Goal: Task Accomplishment & Management: Manage account settings

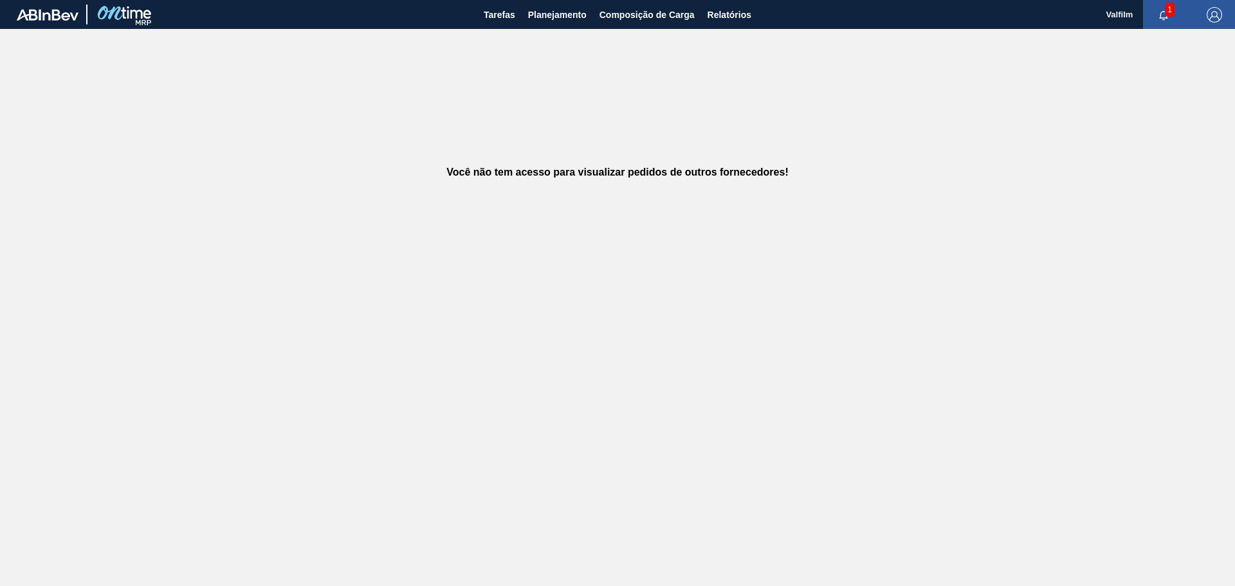
click at [483, 126] on div "Você não tem acesso para visualizar pedidos de outros fornecedores!" at bounding box center [617, 172] width 1235 height 287
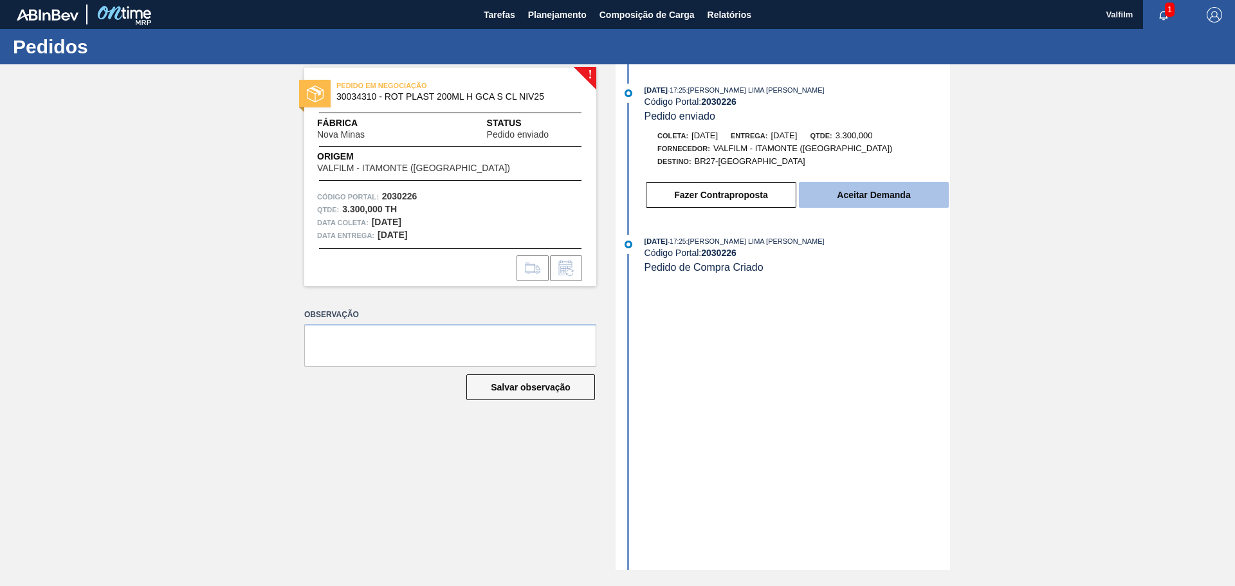
click at [869, 190] on button "Aceitar Demanda" at bounding box center [874, 195] width 150 height 26
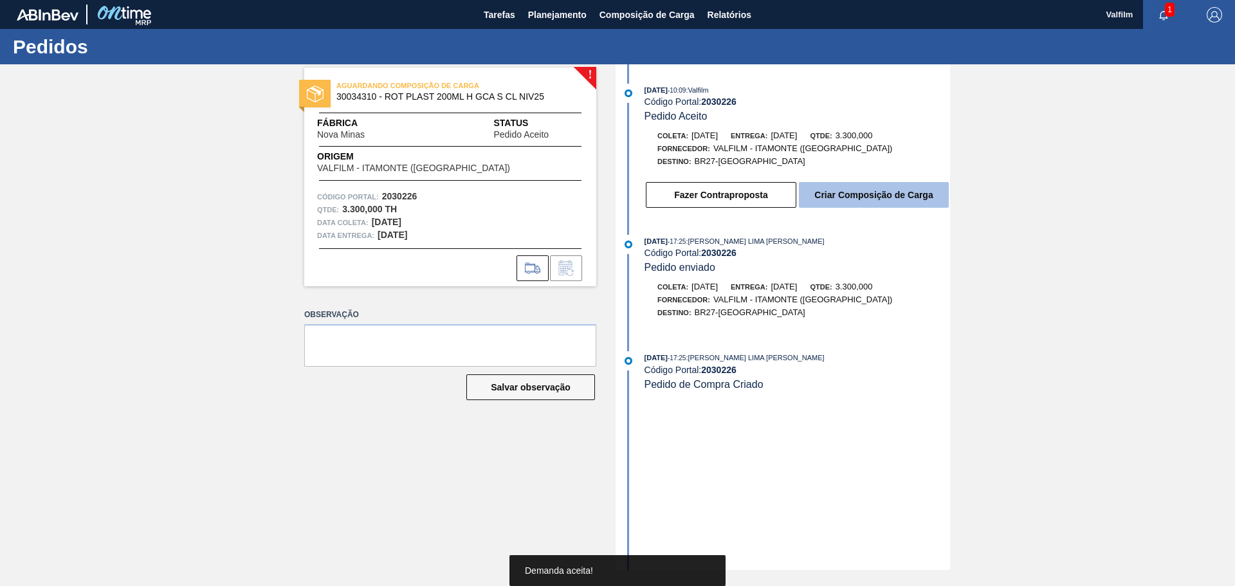
click at [827, 205] on button "Criar Composição de Carga" at bounding box center [874, 195] width 150 height 26
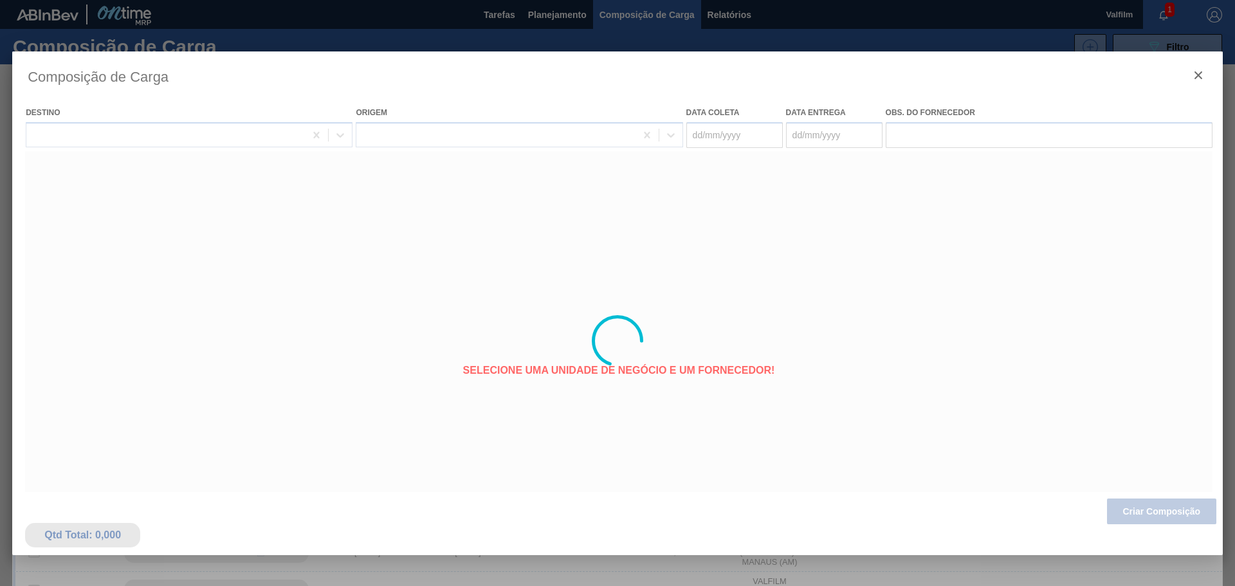
type coleta "12/10/2025"
type entrega "[DATE]"
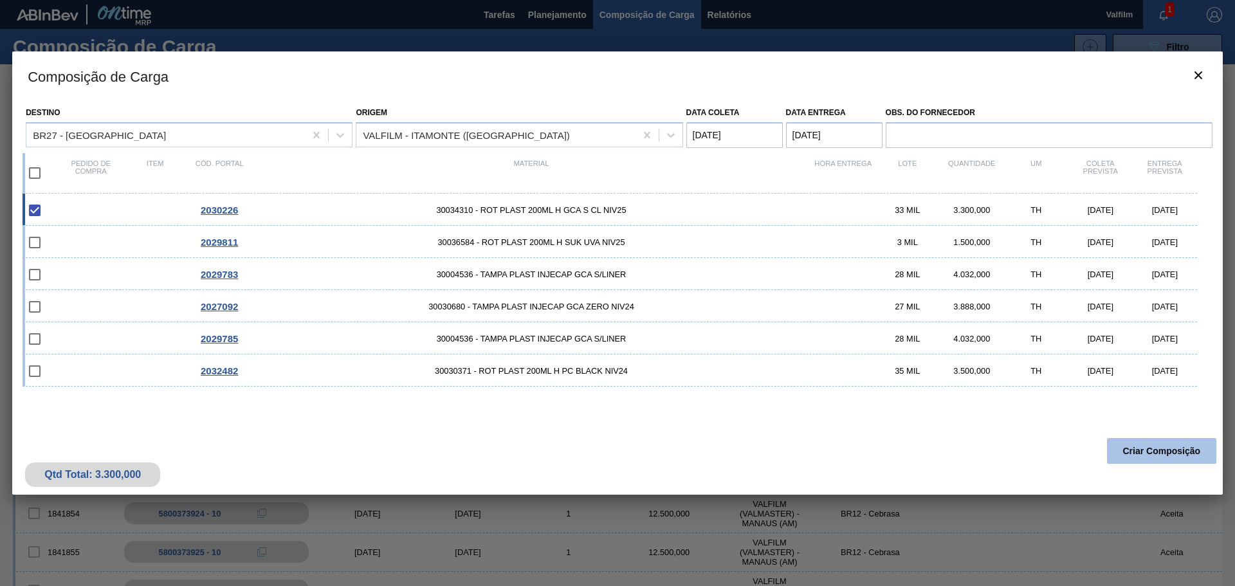
click at [1165, 450] on button "Criar Composição" at bounding box center [1161, 451] width 109 height 26
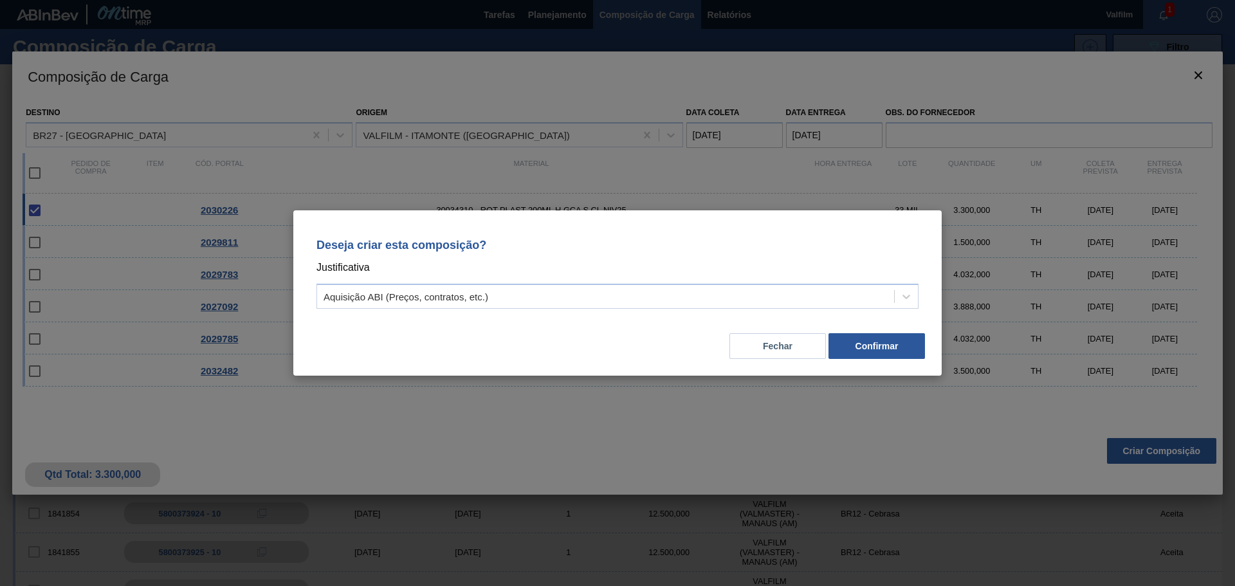
click at [581, 309] on div "Deseja criar esta composição? Justificativa Aquisição ABI (Preços, contratos, e…" at bounding box center [617, 271] width 617 height 91
click at [464, 295] on div "Aquisição ABI (Preços, contratos, etc.)" at bounding box center [405, 296] width 165 height 11
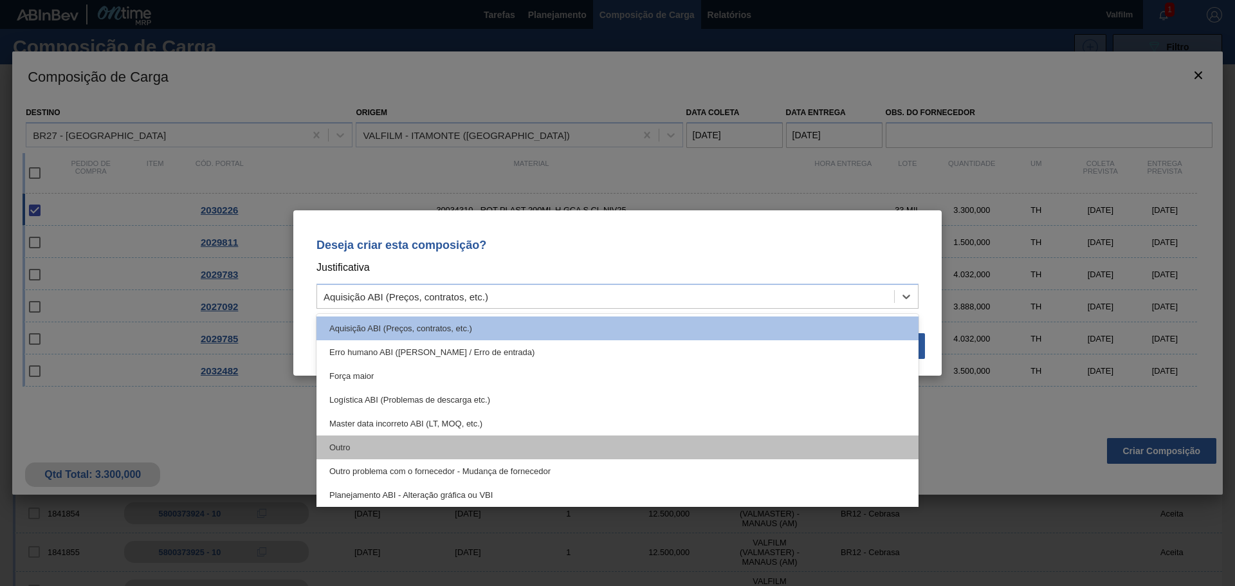
click at [354, 445] on div "Outro" at bounding box center [617, 447] width 602 height 24
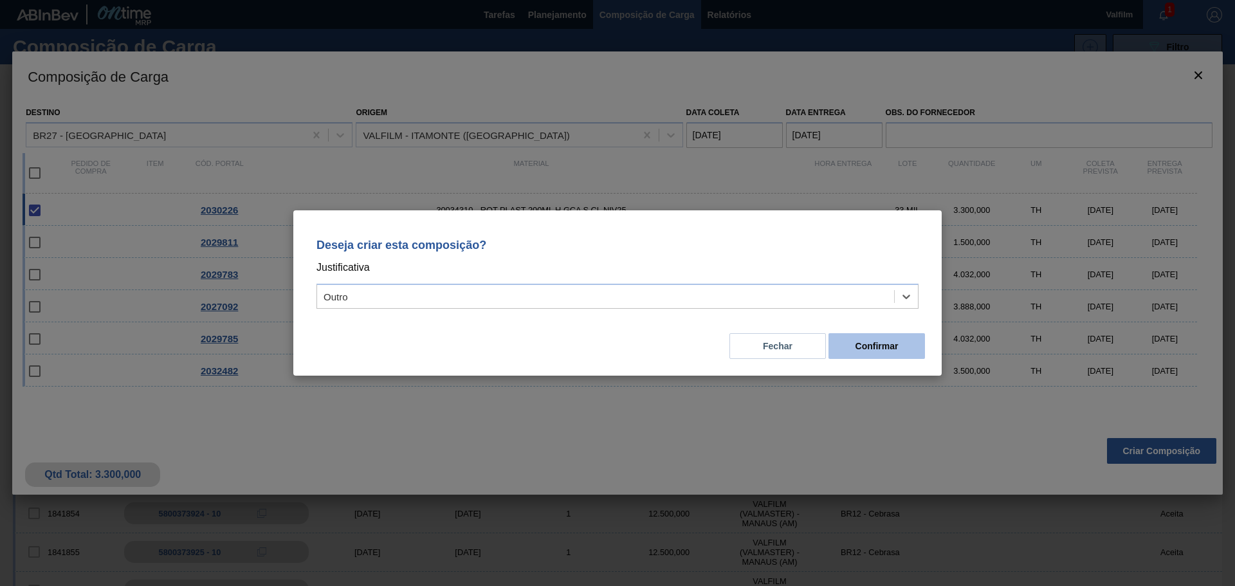
click at [883, 343] on button "Confirmar" at bounding box center [876, 346] width 96 height 26
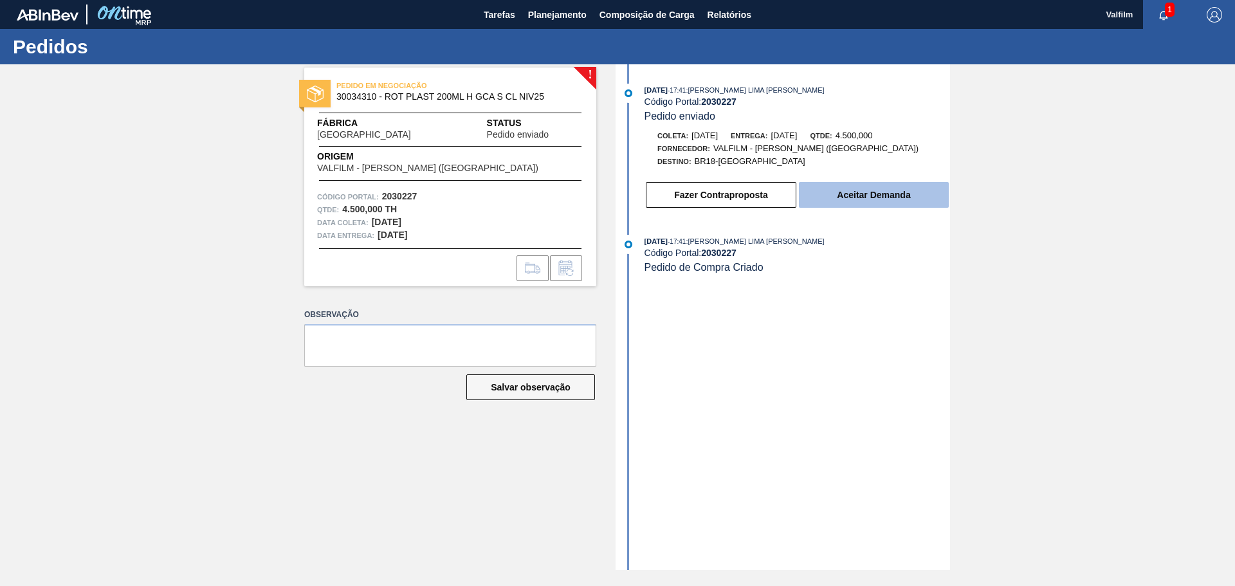
click at [835, 194] on button "Aceitar Demanda" at bounding box center [874, 195] width 150 height 26
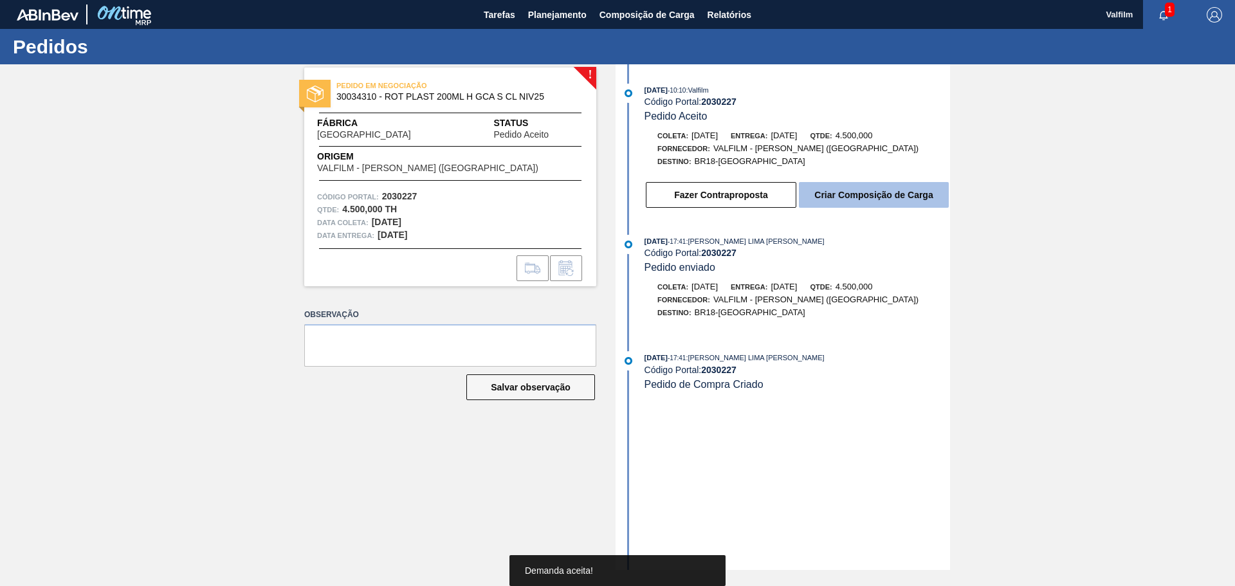
click at [835, 200] on button "Criar Composição de Carga" at bounding box center [874, 195] width 150 height 26
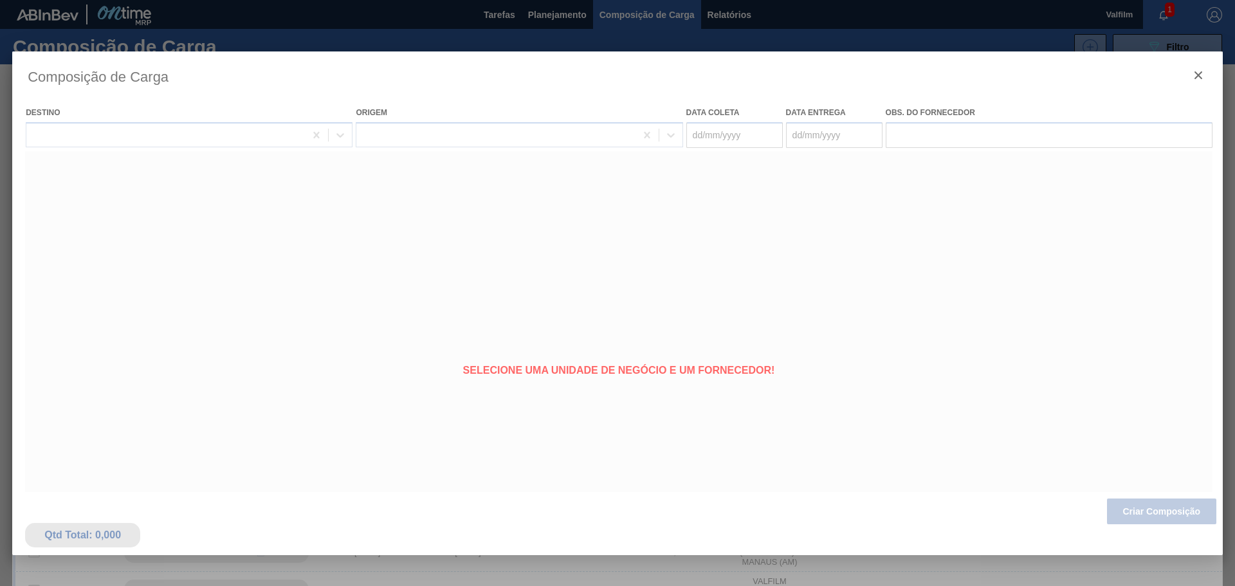
type coleta "26/10/2025"
type entrega "28/10/2025"
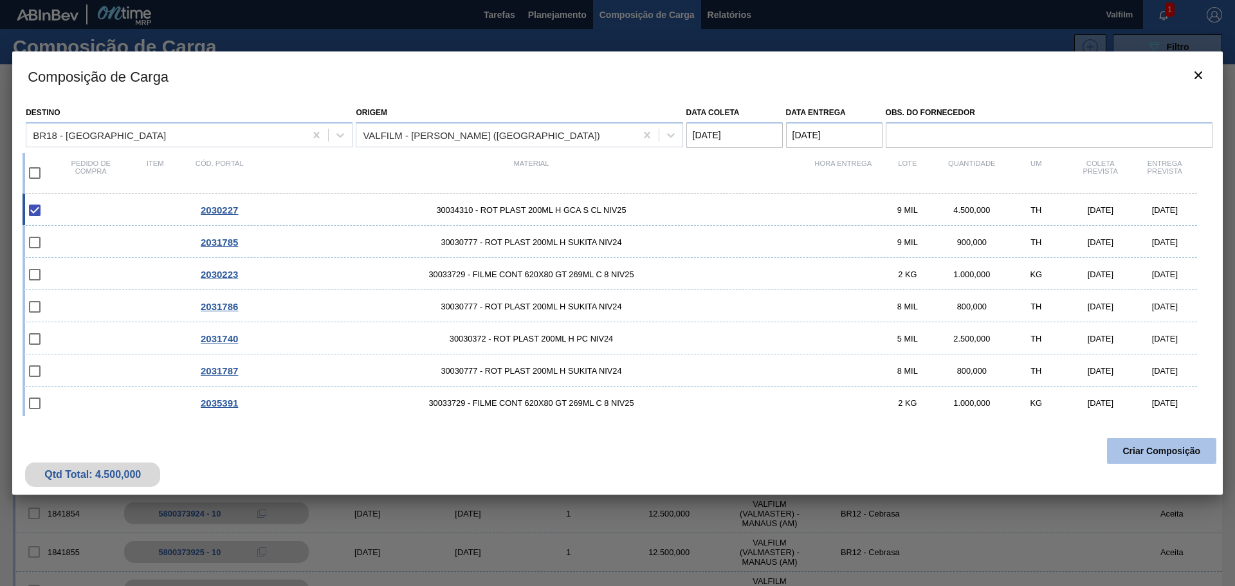
click at [1178, 447] on button "Criar Composição" at bounding box center [1161, 451] width 109 height 26
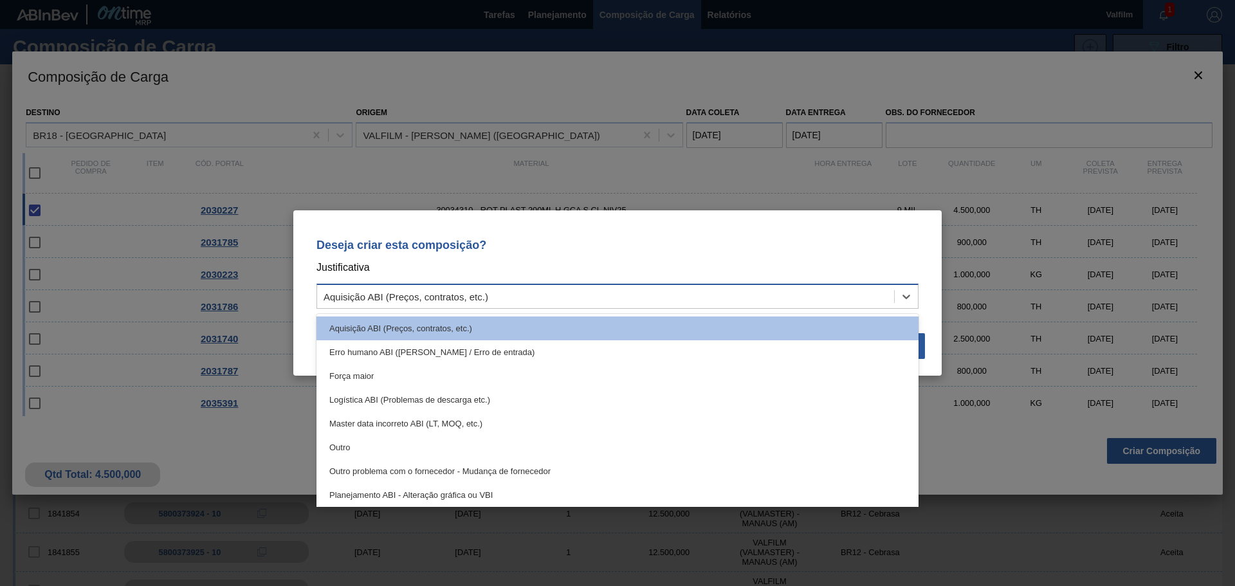
click at [597, 297] on div "Aquisição ABI (Preços, contratos, etc.)" at bounding box center [605, 296] width 577 height 19
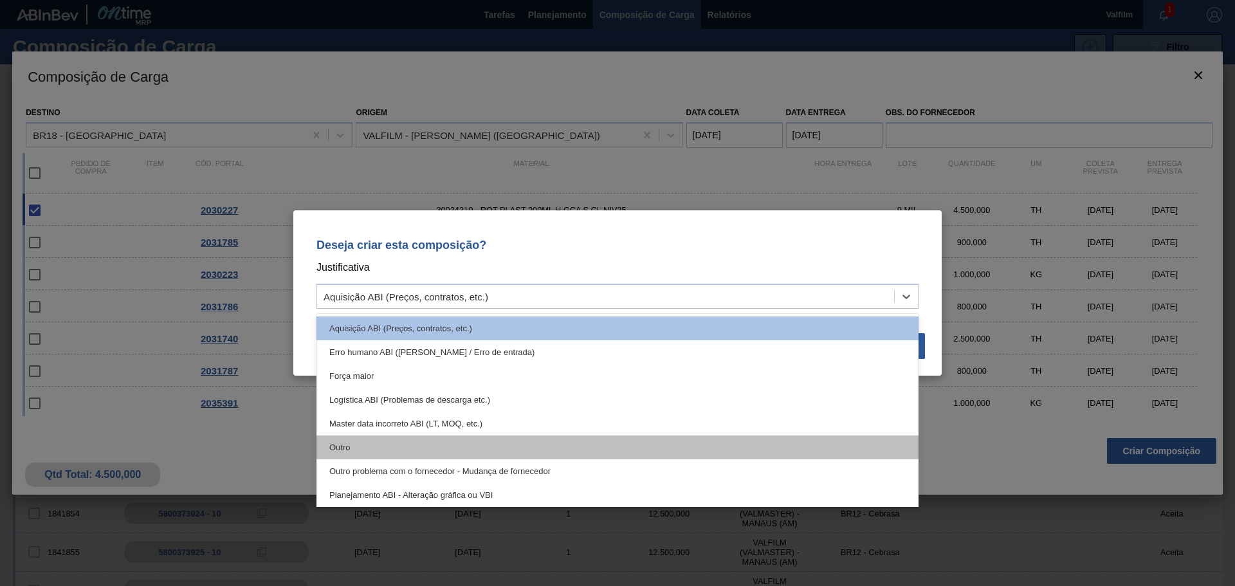
click at [347, 446] on div "Outro" at bounding box center [617, 447] width 602 height 24
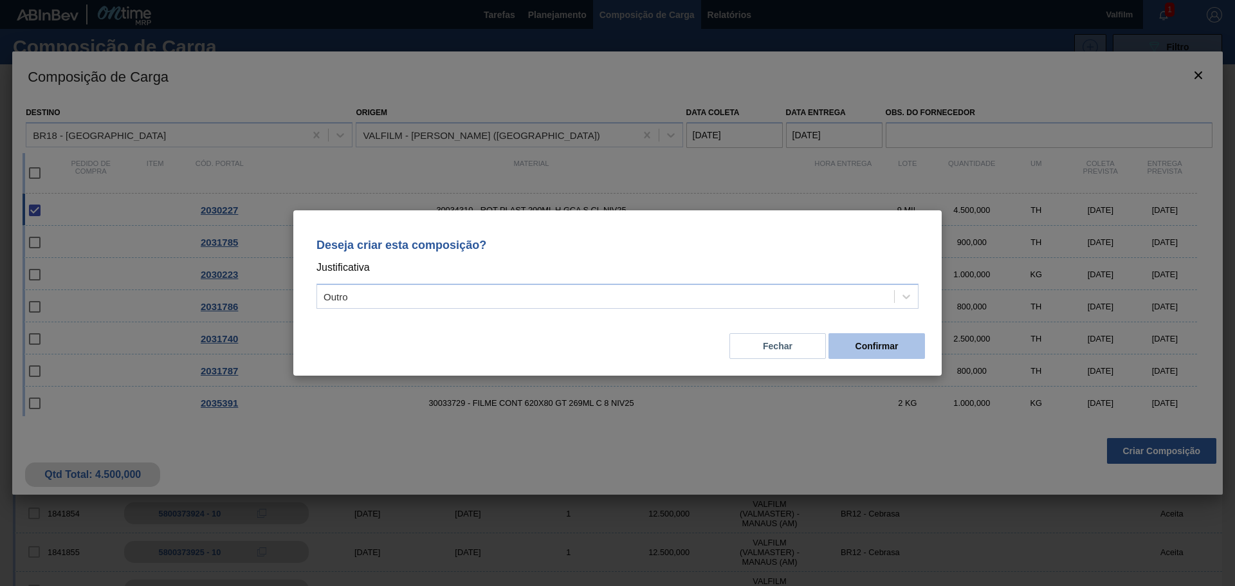
click at [889, 346] on button "Confirmar" at bounding box center [876, 346] width 96 height 26
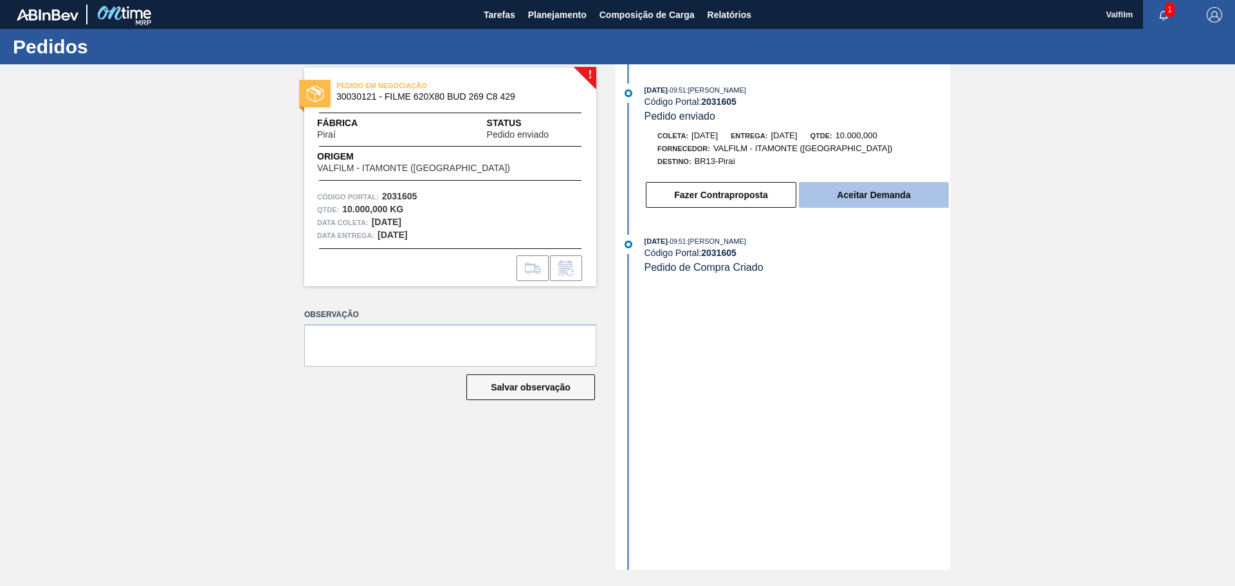
click at [857, 190] on button "Aceitar Demanda" at bounding box center [874, 195] width 150 height 26
click at [828, 201] on button "Aceitar Demanda" at bounding box center [874, 195] width 150 height 26
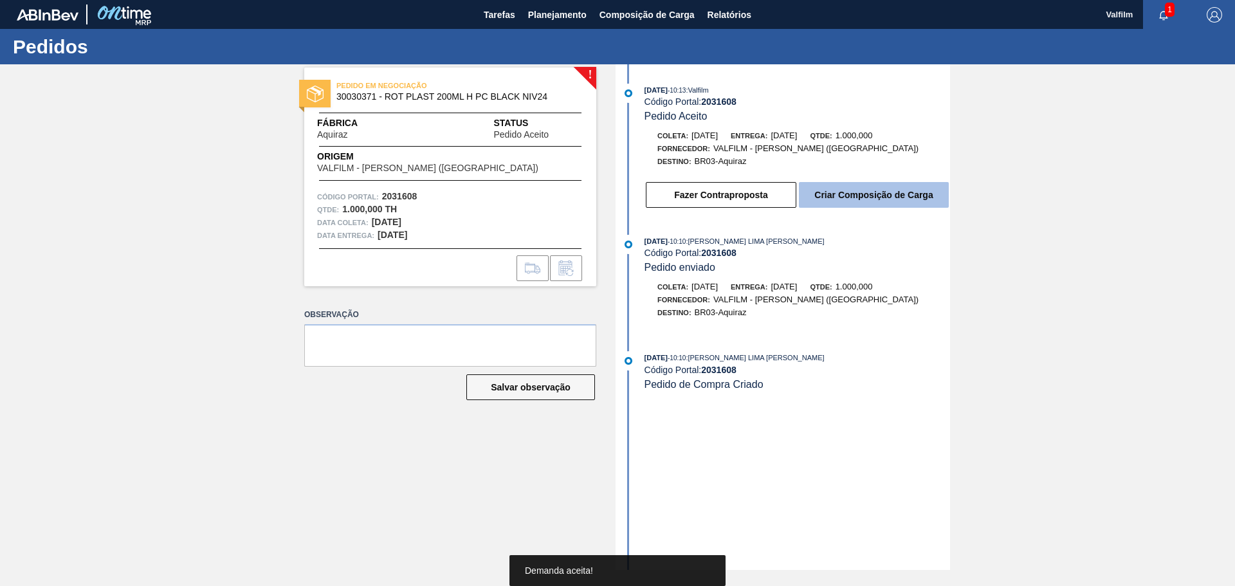
click at [837, 195] on button "Criar Composição de Carga" at bounding box center [874, 195] width 150 height 26
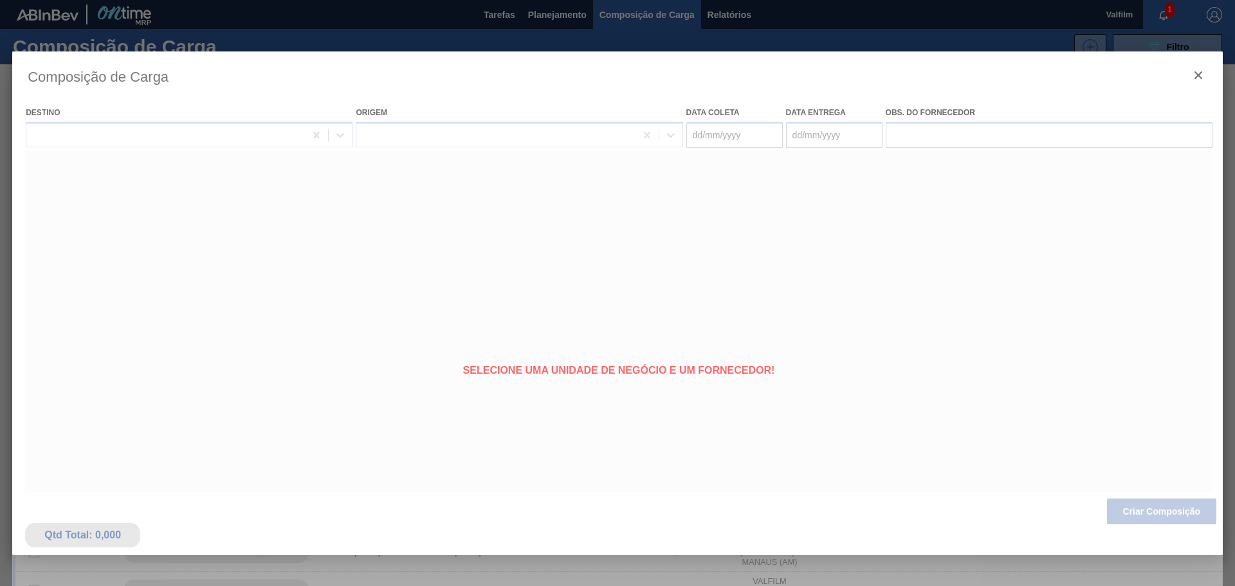
type coleta "31/10/2025"
type entrega "02/11/2025"
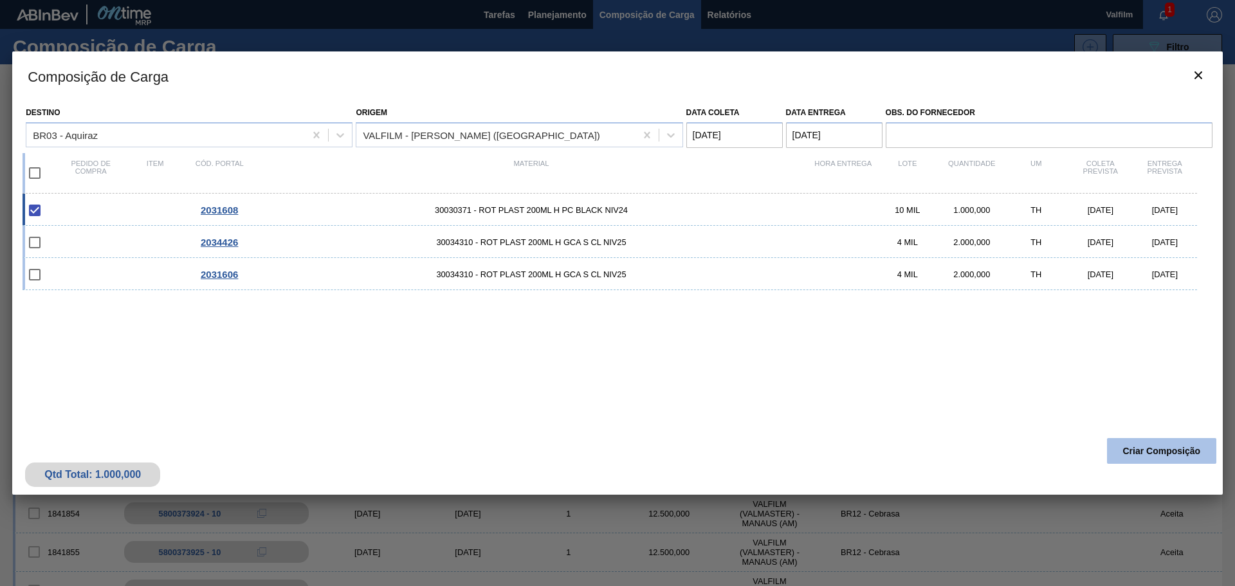
click at [1170, 460] on button "Criar Composição" at bounding box center [1161, 451] width 109 height 26
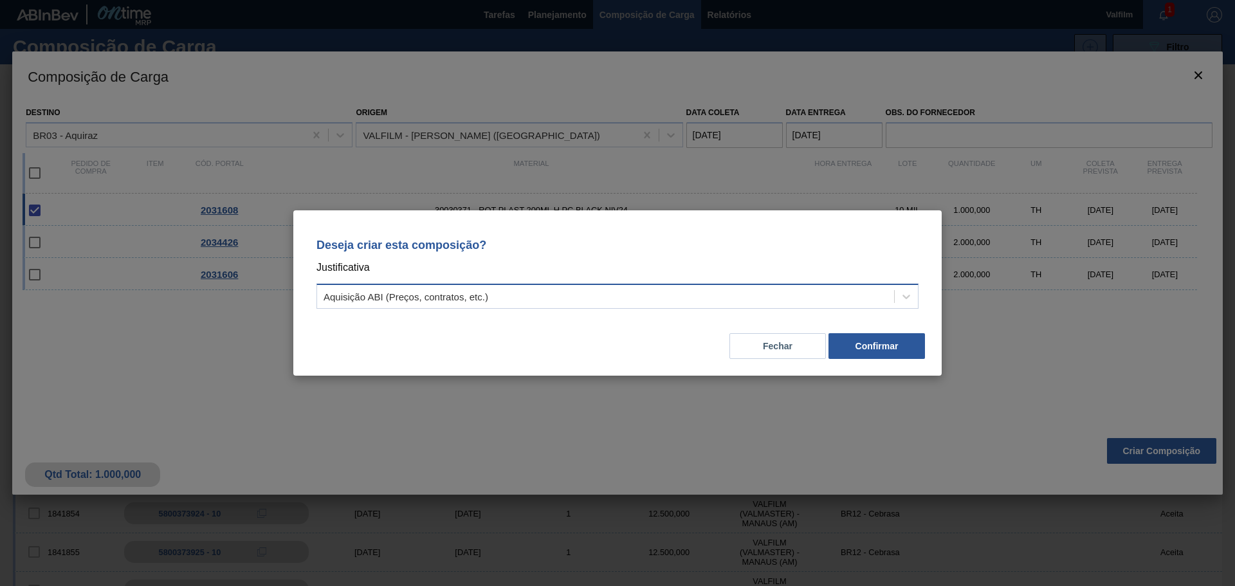
click at [463, 299] on div "Aquisição ABI (Preços, contratos, etc.)" at bounding box center [405, 296] width 165 height 11
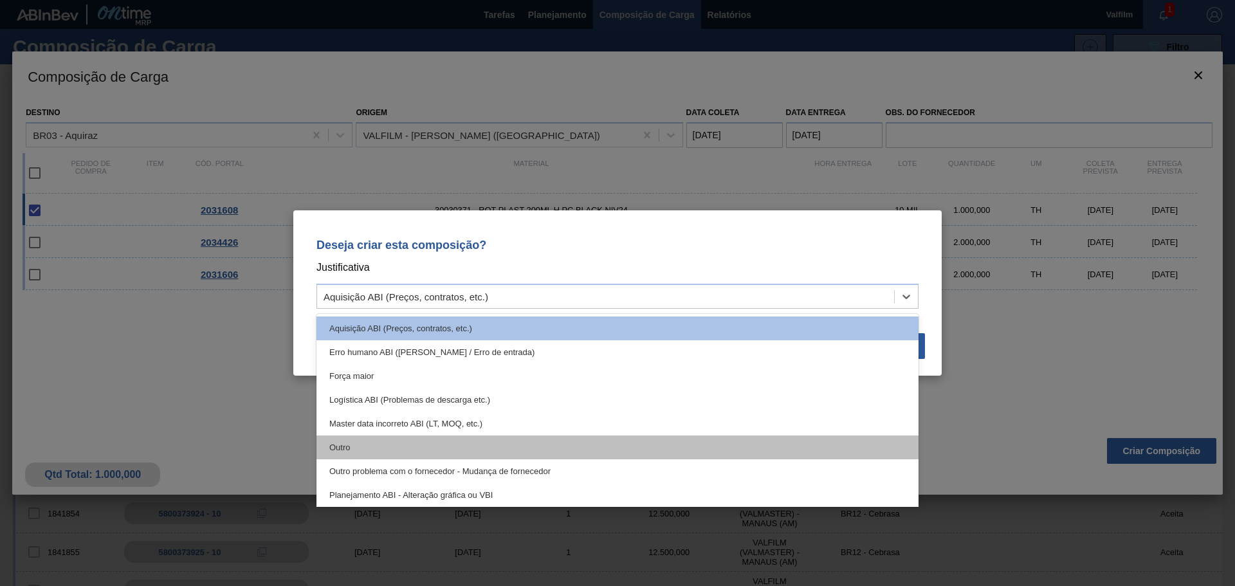
click at [342, 439] on div "Outro" at bounding box center [617, 447] width 602 height 24
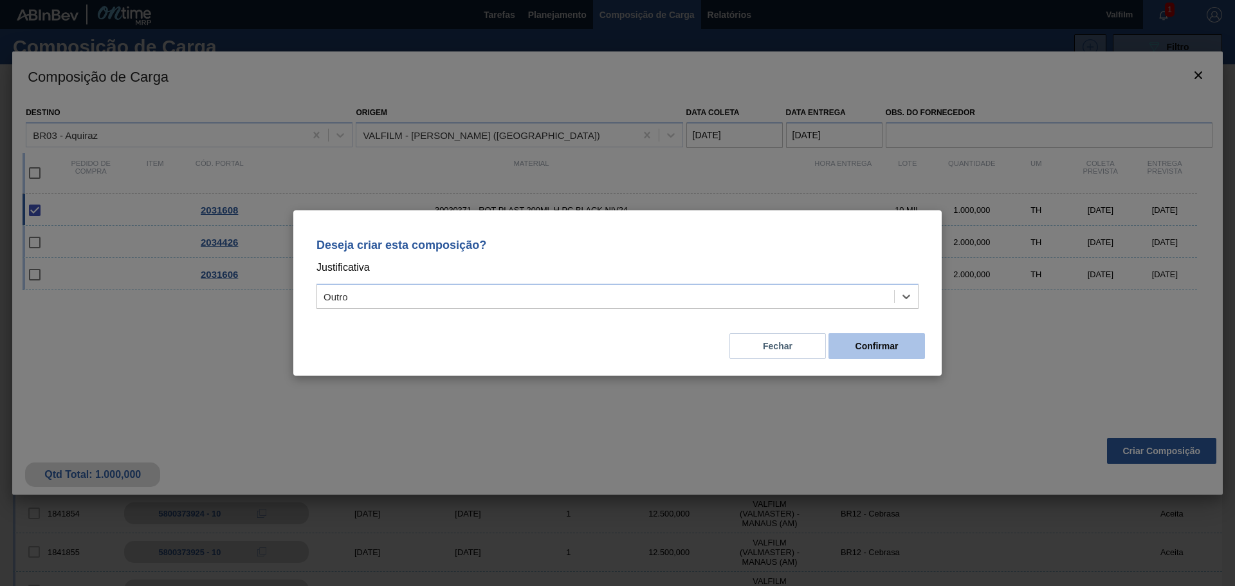
click at [876, 349] on button "Confirmar" at bounding box center [876, 346] width 96 height 26
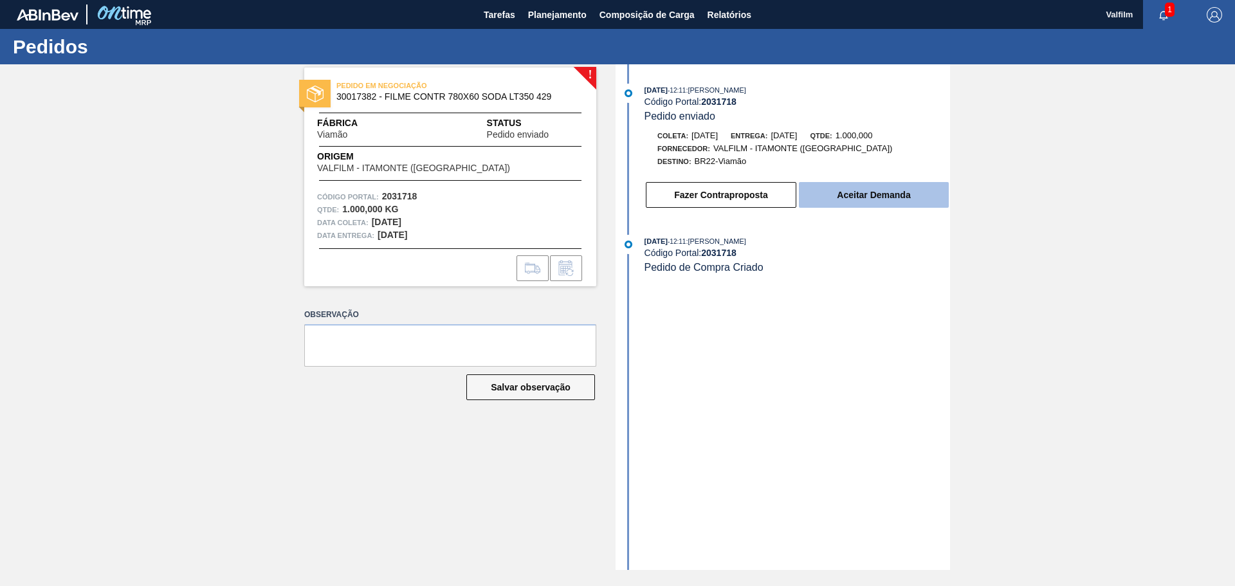
click at [839, 185] on button "Aceitar Demanda" at bounding box center [874, 195] width 150 height 26
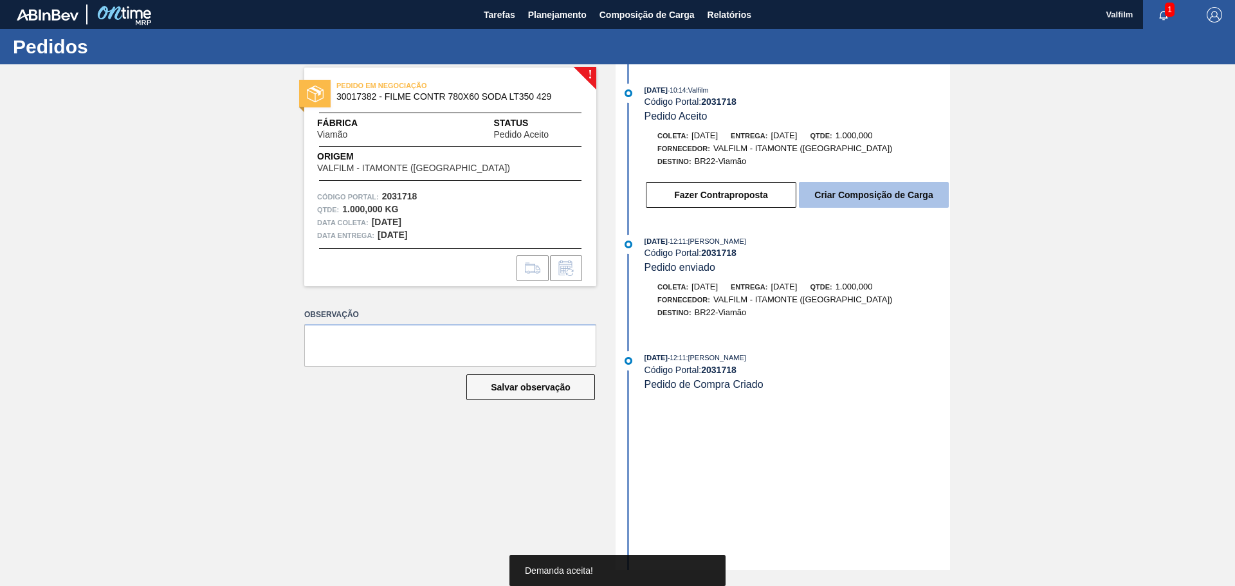
click at [839, 198] on button "Criar Composição de Carga" at bounding box center [874, 195] width 150 height 26
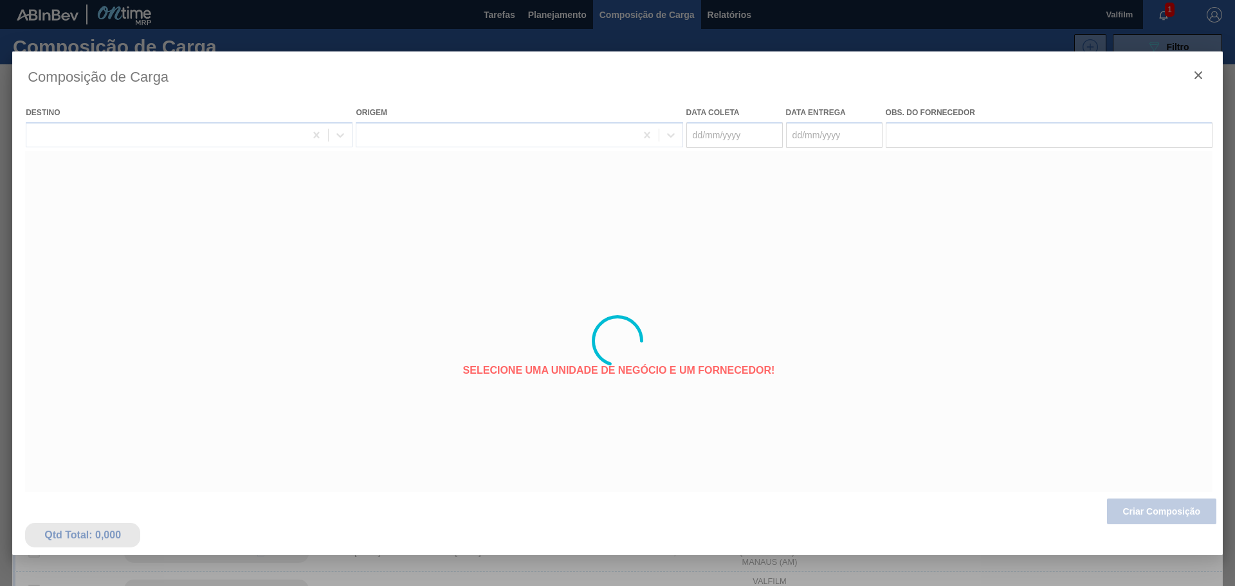
type coleta "[DATE]"
type entrega "[DATE]"
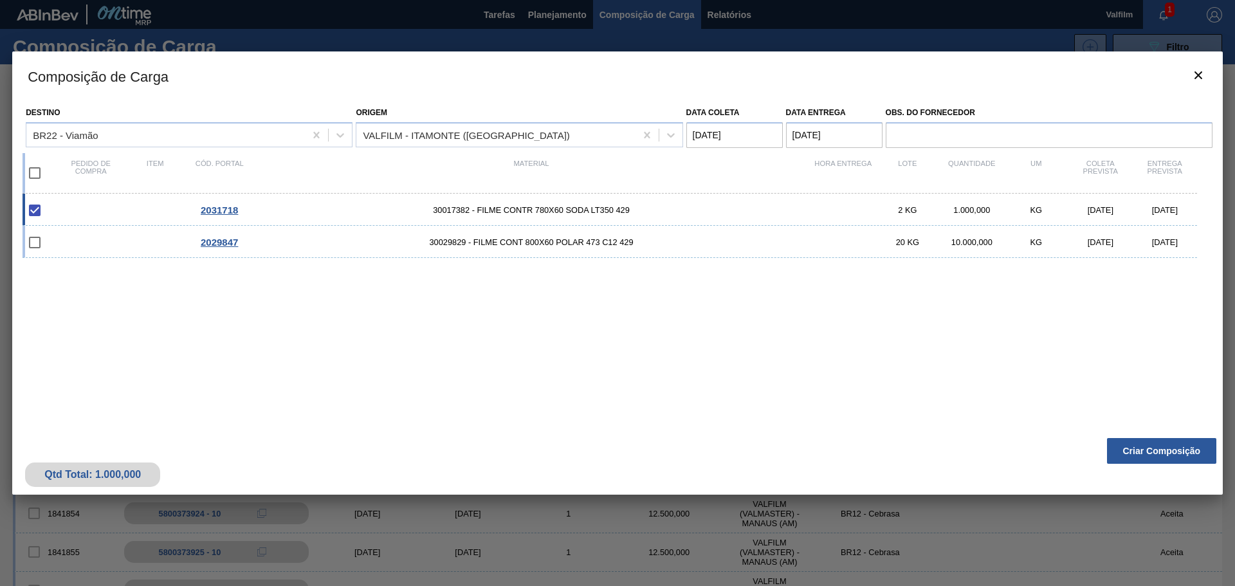
click at [1126, 506] on div "Composição de Carga Destino BR22 - Viamão Origem VALFILM - ITAMONTE (MG) Data c…" at bounding box center [617, 340] width 1210 height 579
click at [1134, 456] on button "Criar Composição" at bounding box center [1161, 451] width 109 height 26
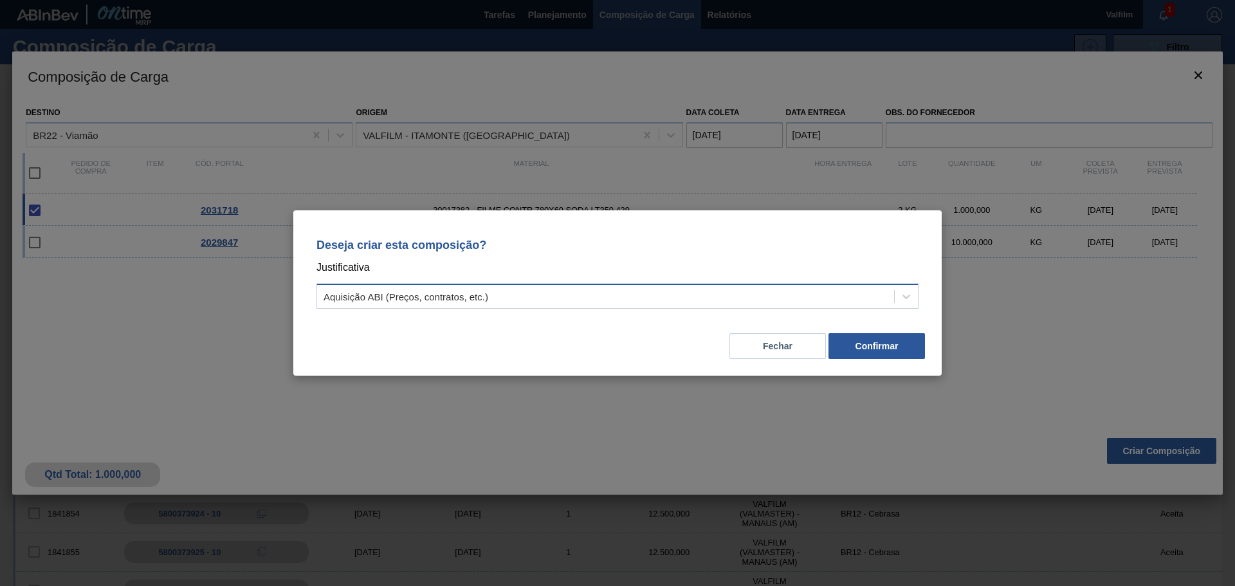
click at [426, 300] on div "Aquisição ABI (Preços, contratos, etc.)" at bounding box center [405, 296] width 165 height 11
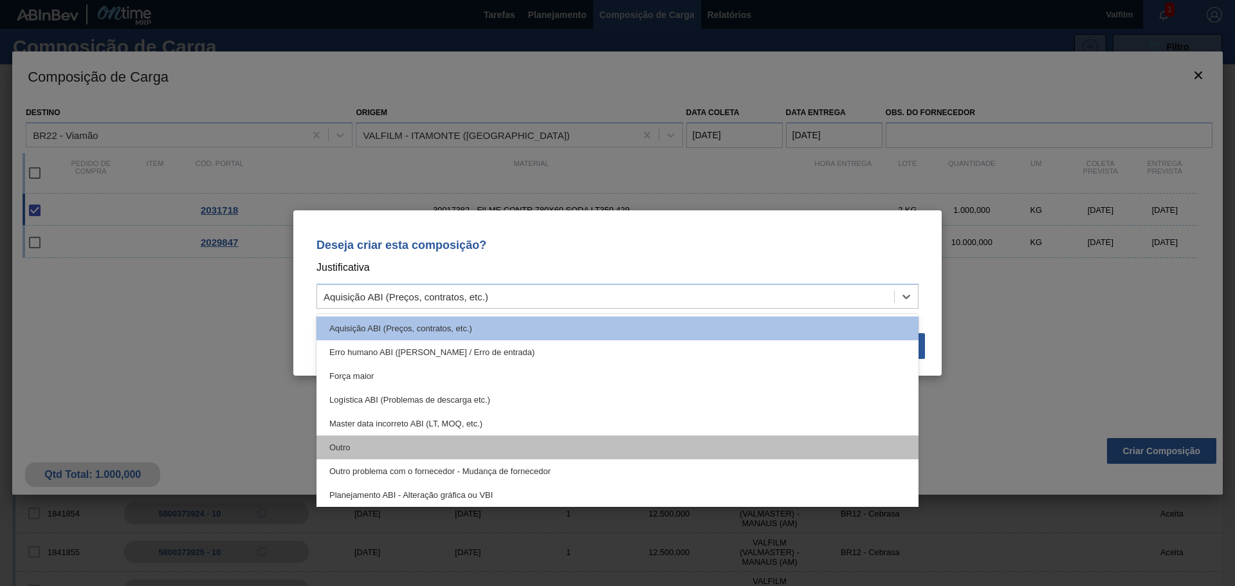
click at [344, 445] on div "Outro" at bounding box center [617, 447] width 602 height 24
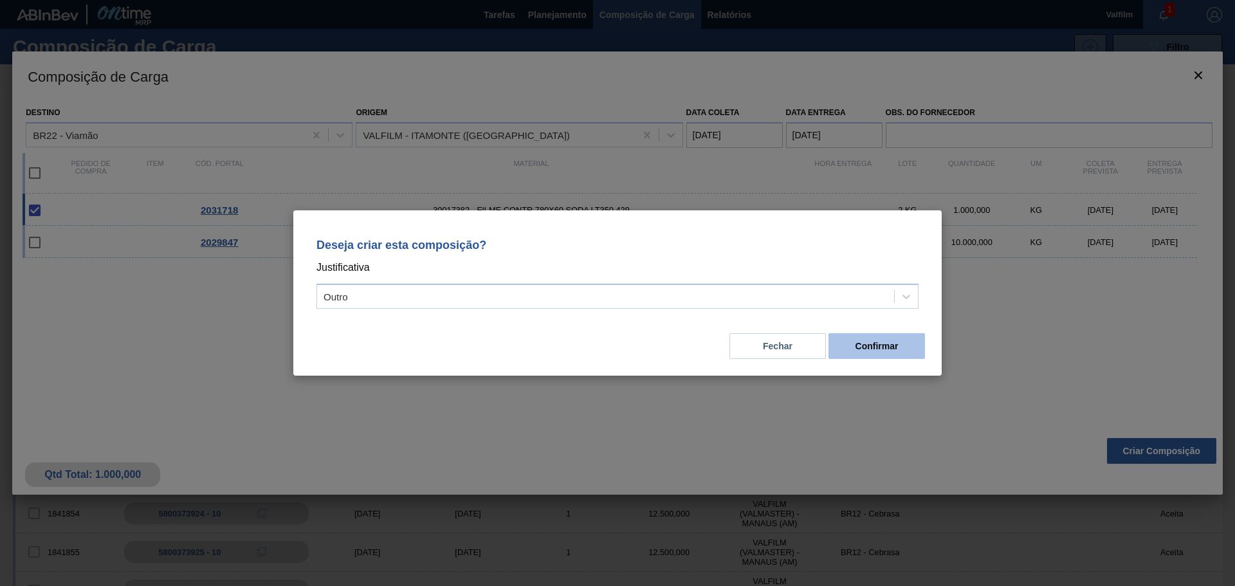
click at [847, 352] on button "Confirmar" at bounding box center [876, 346] width 96 height 26
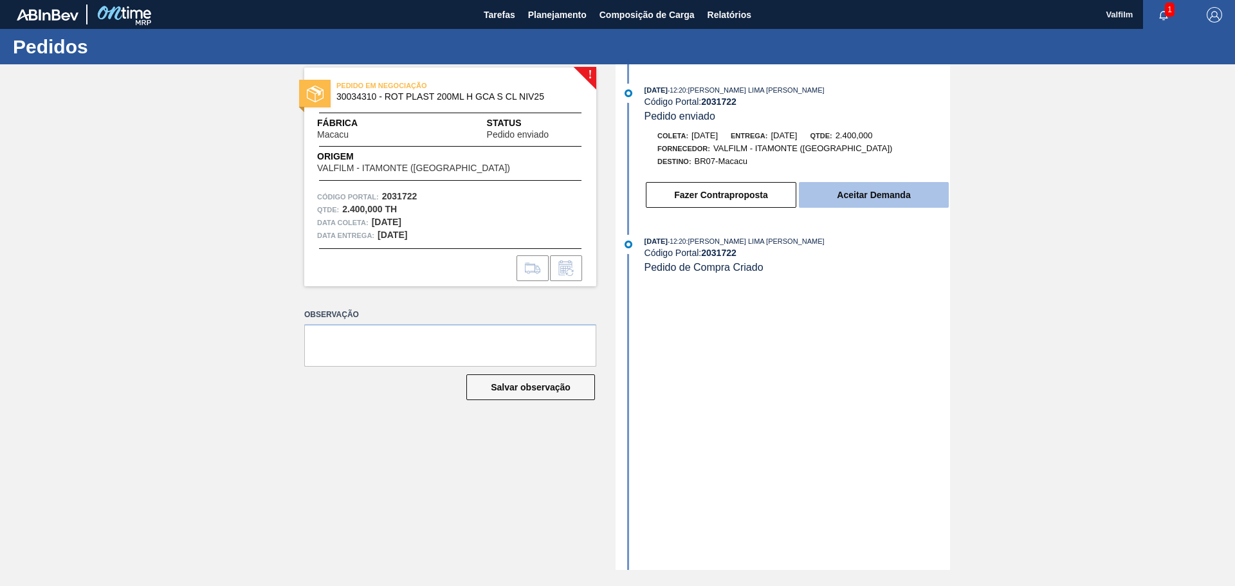
click at [847, 188] on button "Aceitar Demanda" at bounding box center [874, 195] width 150 height 26
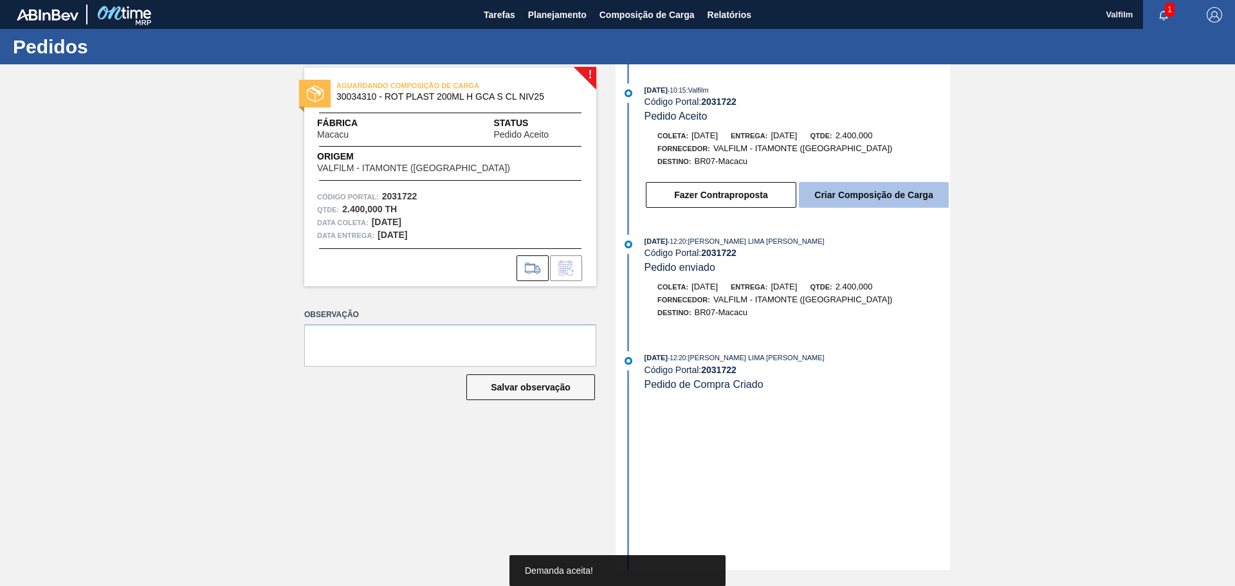
click at [862, 202] on button "Criar Composição de Carga" at bounding box center [874, 195] width 150 height 26
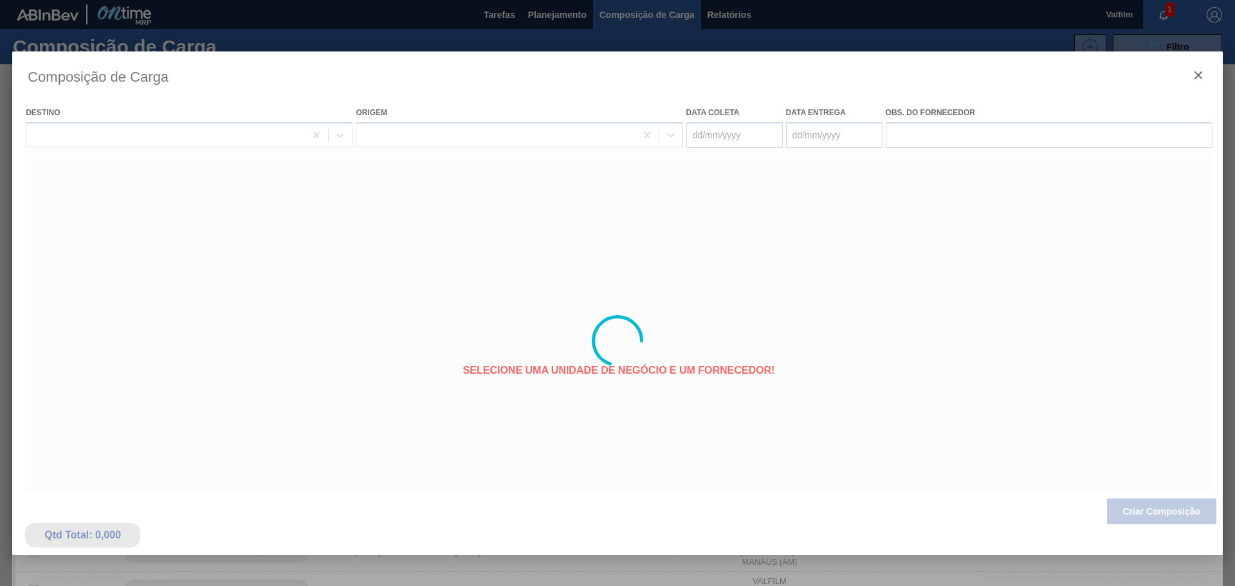
type coleta "[DATE]"
type entrega "[DATE]"
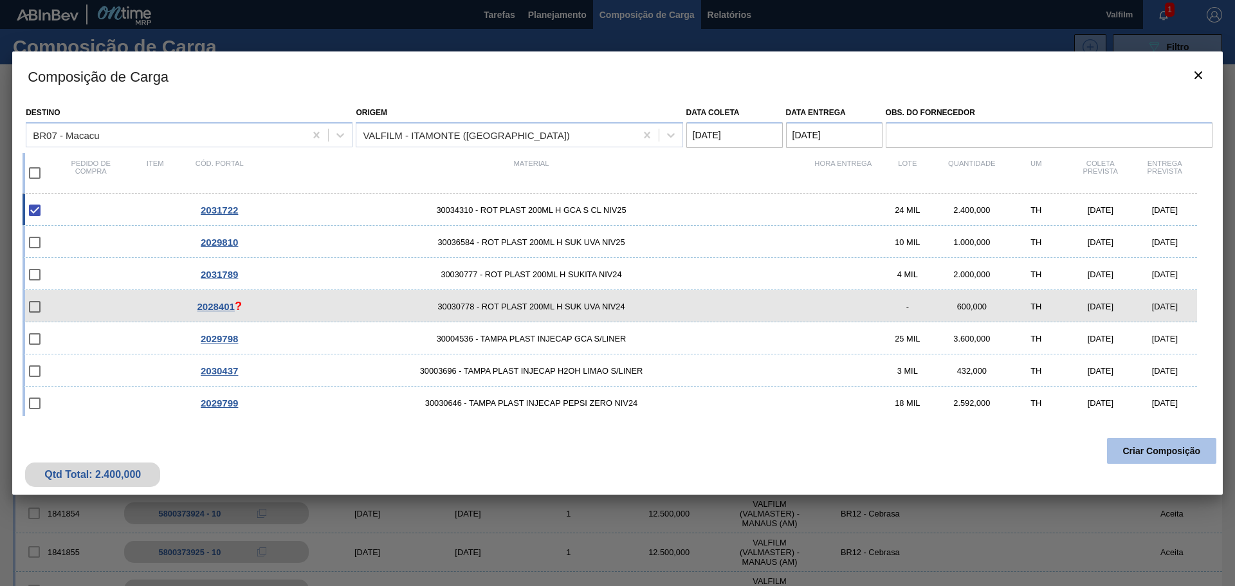
click at [1144, 446] on button "Criar Composição" at bounding box center [1161, 451] width 109 height 26
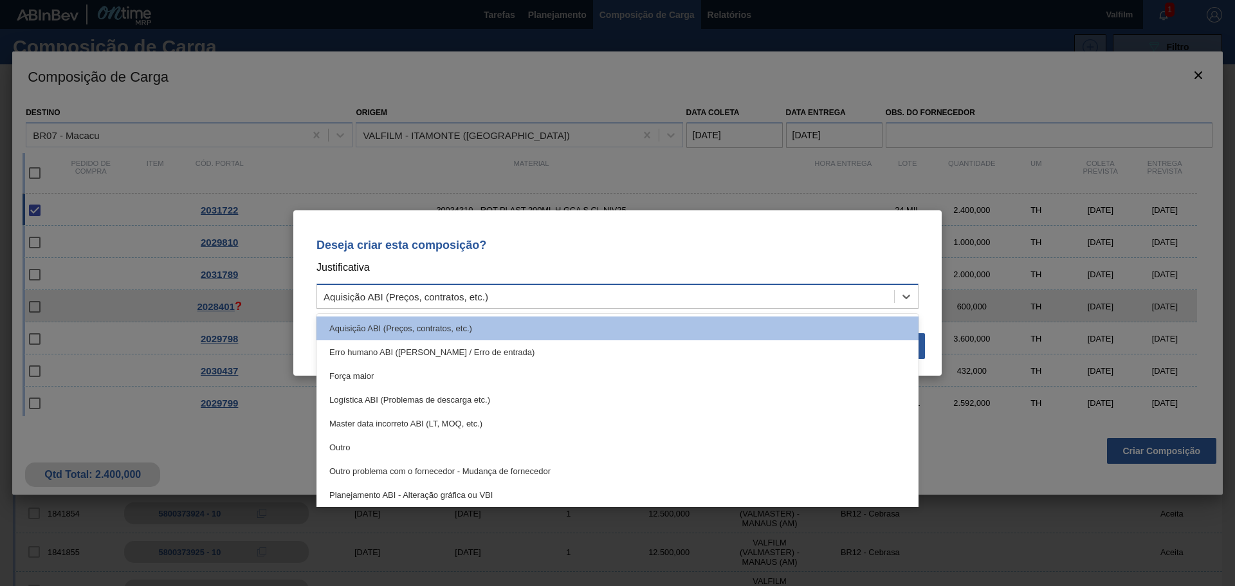
click at [559, 289] on div "Aquisição ABI (Preços, contratos, etc.)" at bounding box center [605, 296] width 577 height 19
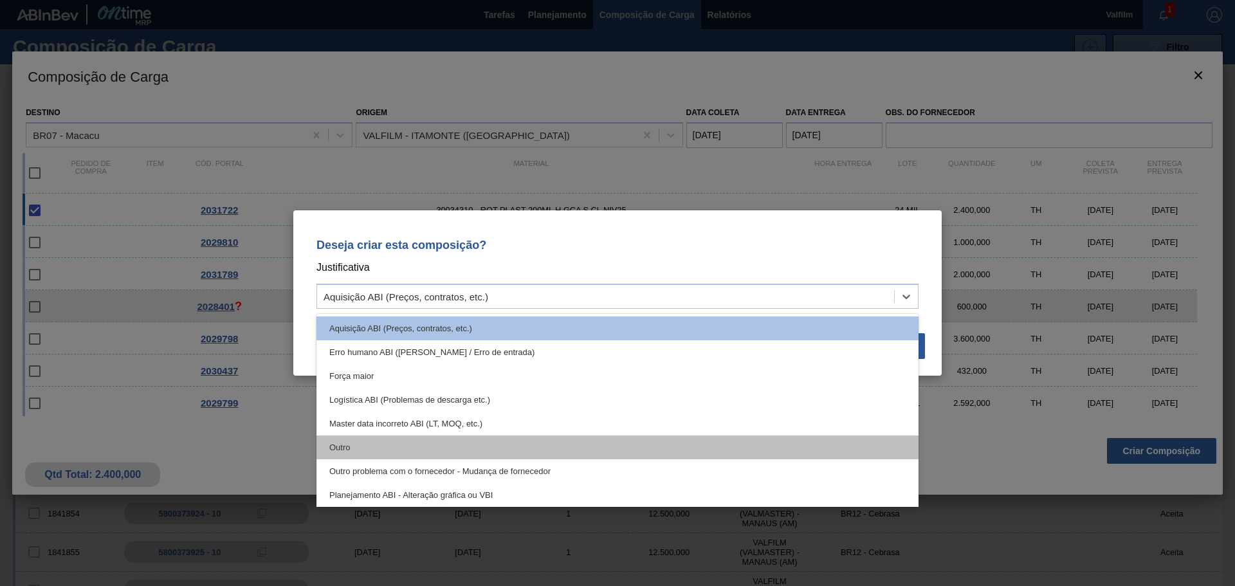
click at [334, 448] on div "Outro" at bounding box center [617, 447] width 602 height 24
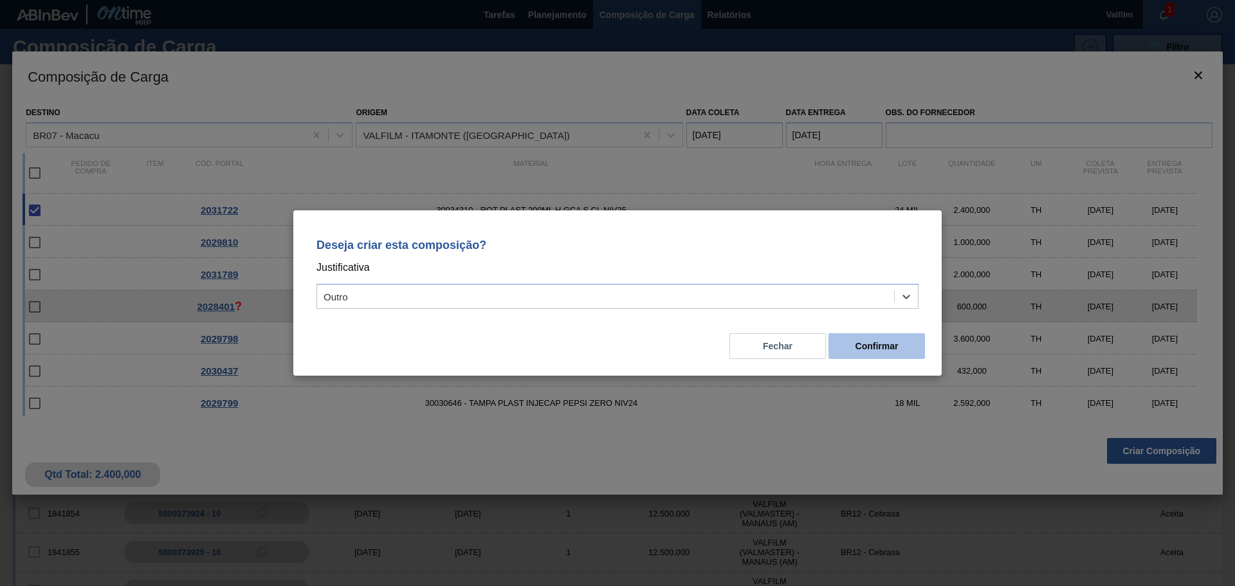
click at [877, 352] on button "Confirmar" at bounding box center [876, 346] width 96 height 26
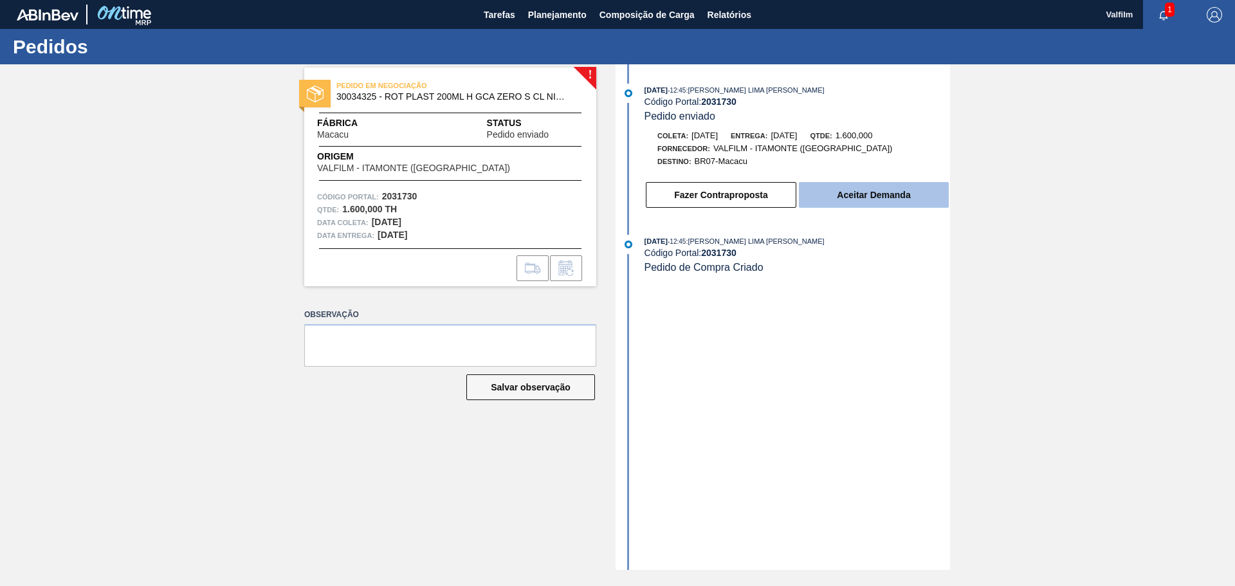
click at [846, 187] on button "Aceitar Demanda" at bounding box center [874, 195] width 150 height 26
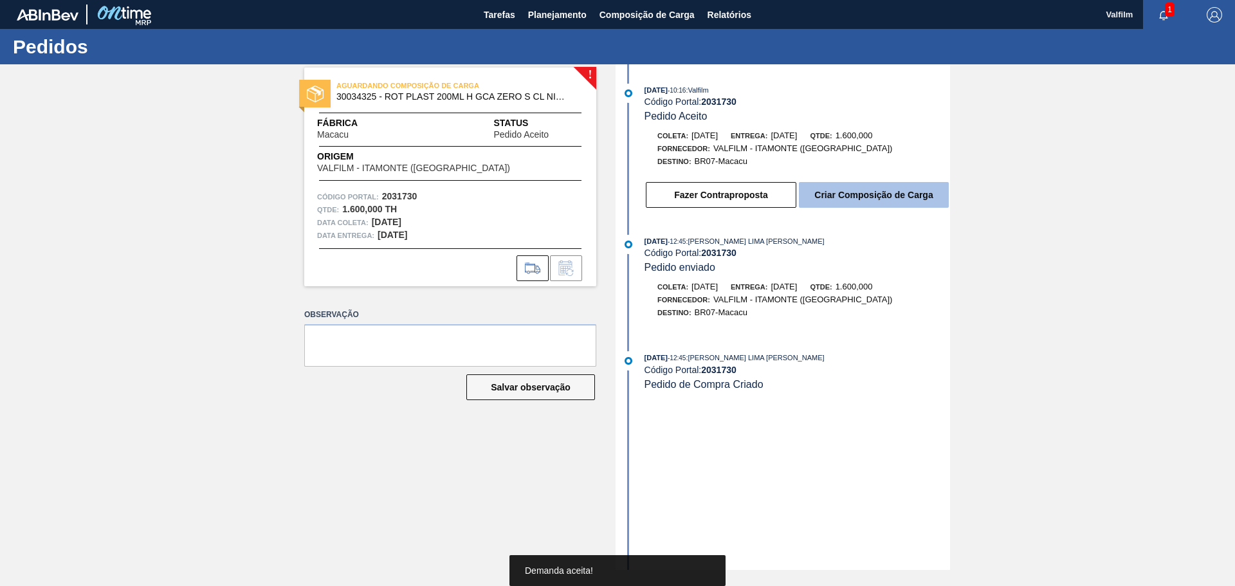
click at [860, 195] on button "Criar Composição de Carga" at bounding box center [874, 195] width 150 height 26
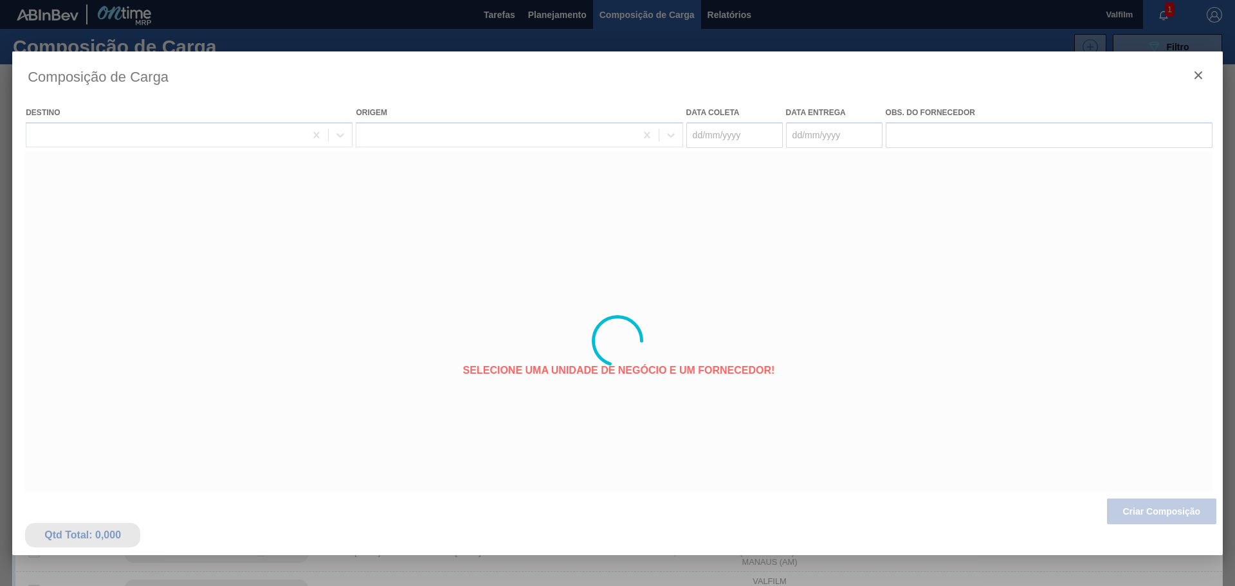
type coleta "[DATE]"
type entrega "[DATE]"
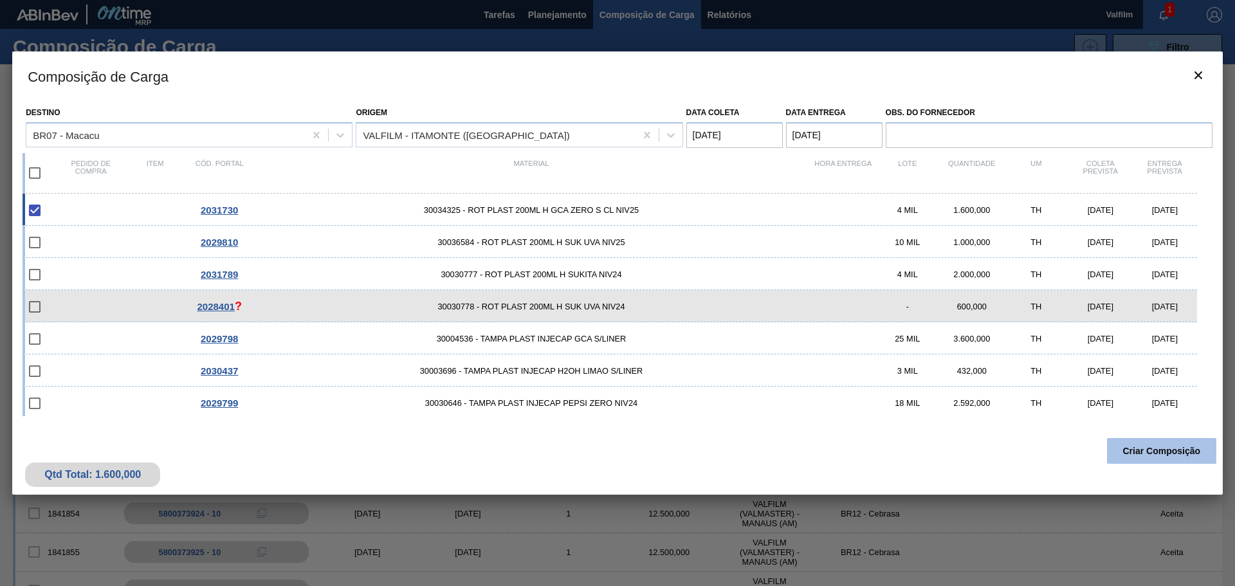
click at [1125, 454] on button "Criar Composição" at bounding box center [1161, 451] width 109 height 26
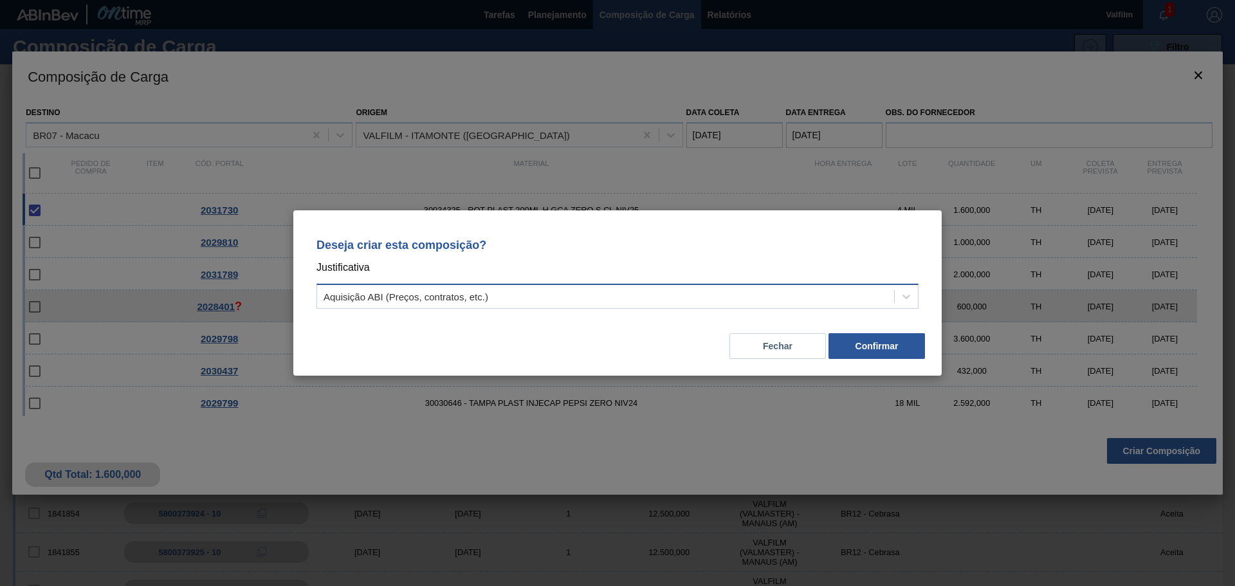
click at [407, 295] on div "Aquisição ABI (Preços, contratos, etc.)" at bounding box center [405, 296] width 165 height 11
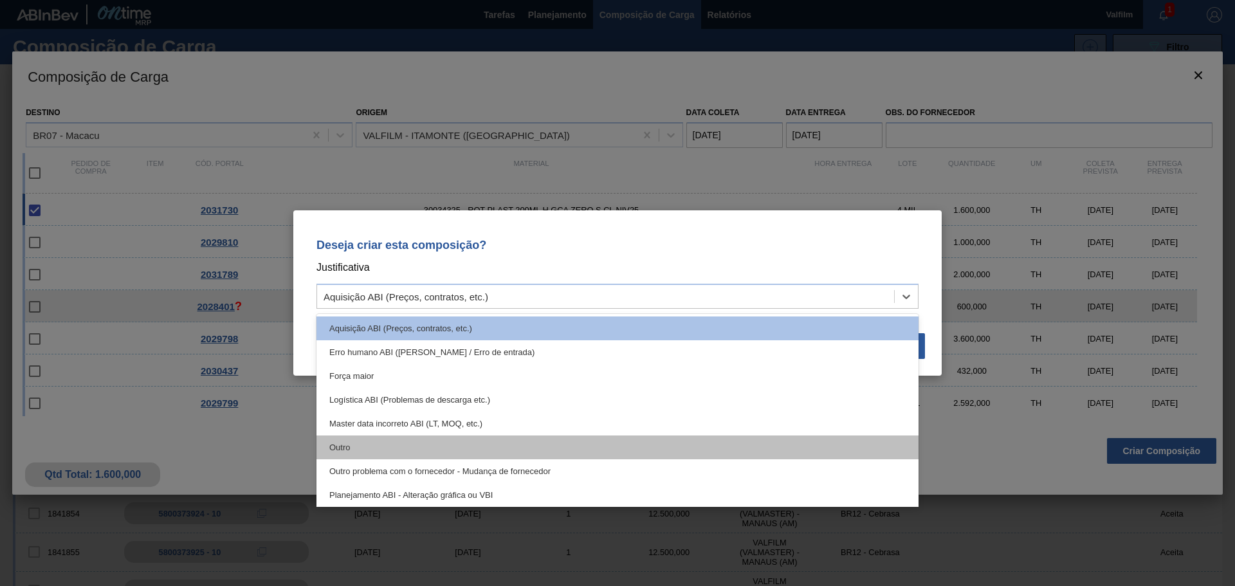
click at [376, 443] on div "Outro" at bounding box center [617, 447] width 602 height 24
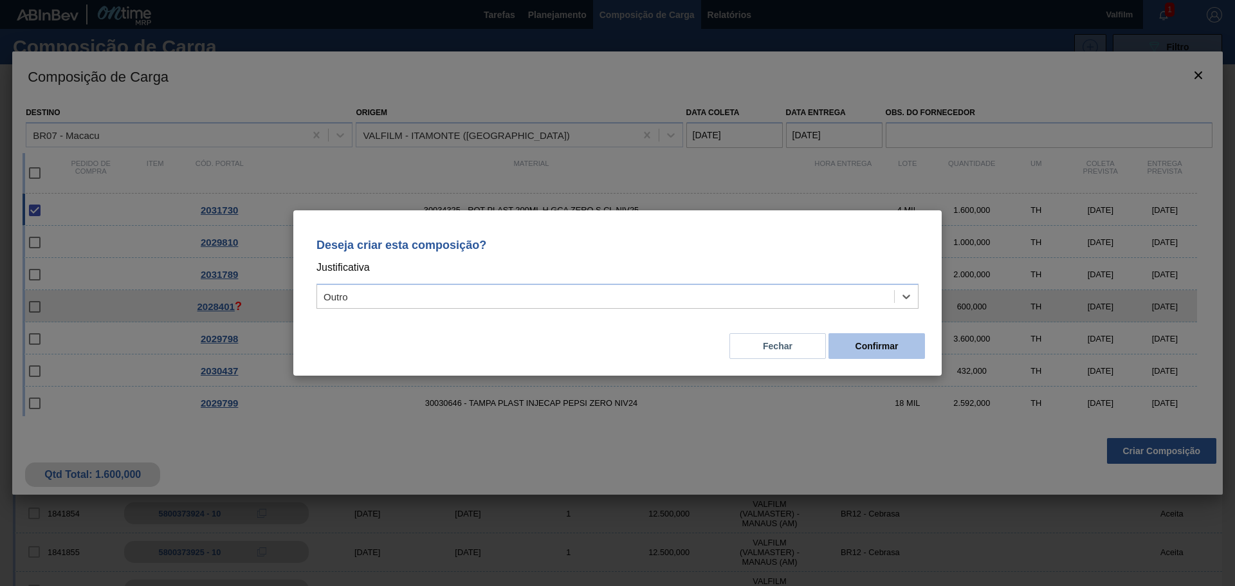
click at [890, 343] on button "Confirmar" at bounding box center [876, 346] width 96 height 26
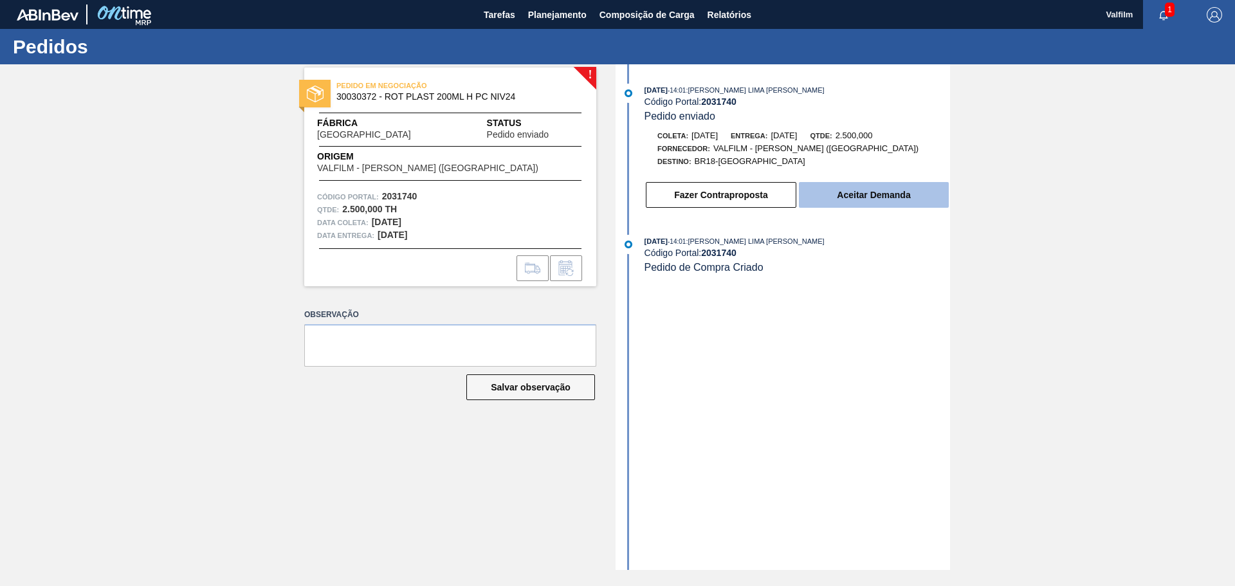
click at [904, 185] on button "Aceitar Demanda" at bounding box center [874, 195] width 150 height 26
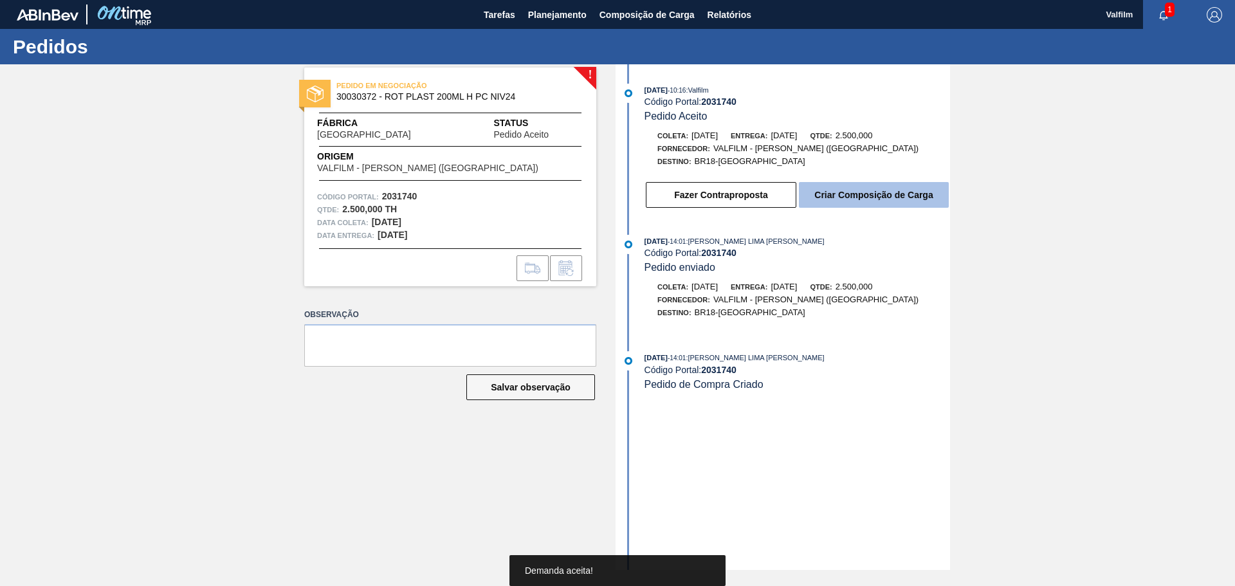
click at [851, 196] on button "Criar Composição de Carga" at bounding box center [874, 195] width 150 height 26
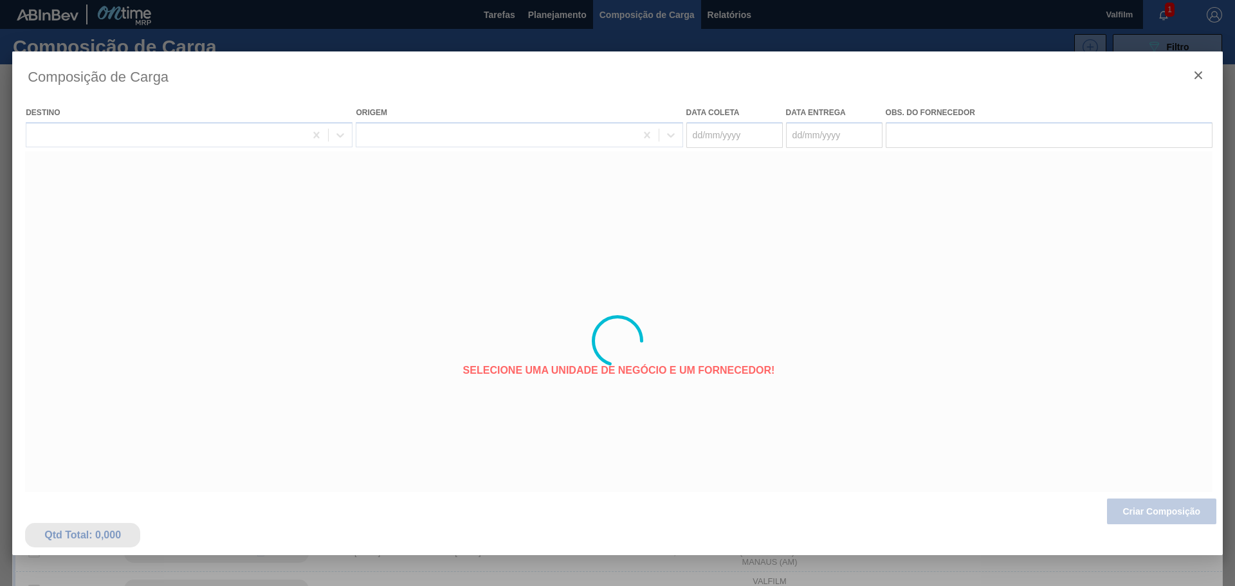
type coleta "[DATE]"
type entrega "[DATE]"
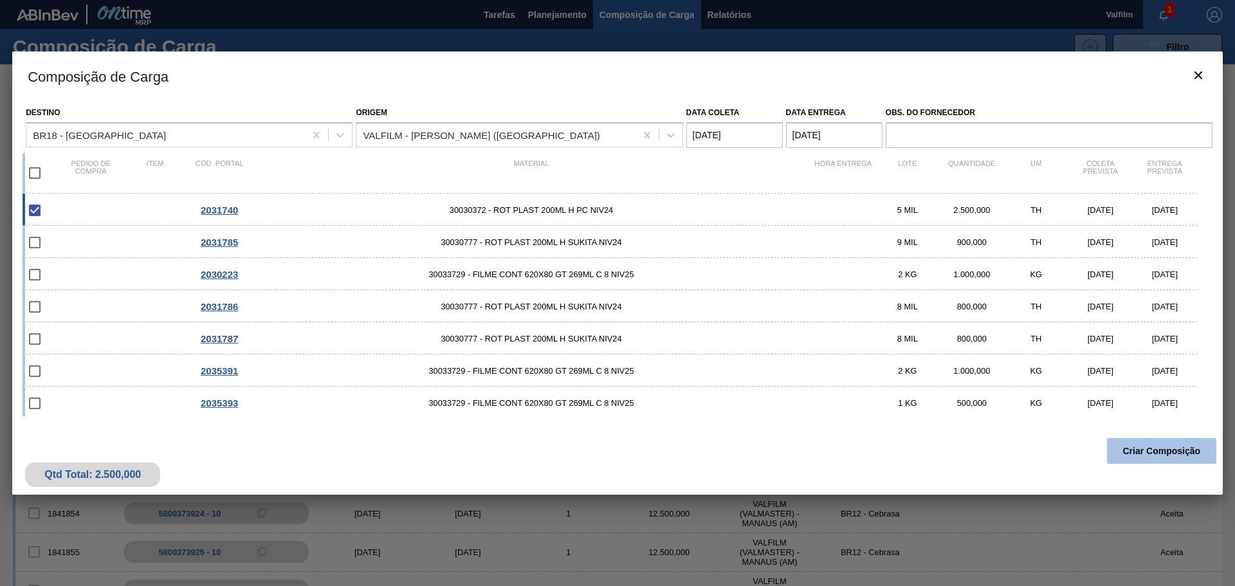
click at [1127, 453] on button "Criar Composição" at bounding box center [1161, 451] width 109 height 26
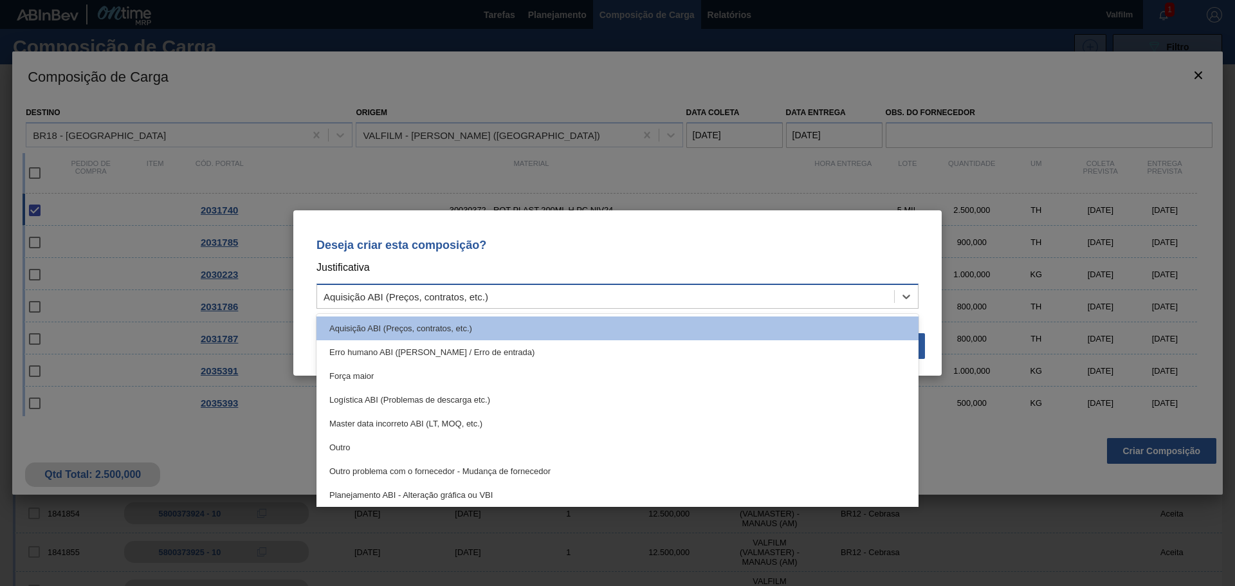
click at [664, 305] on div "Aquisição ABI (Preços, contratos, etc.)" at bounding box center [605, 296] width 577 height 19
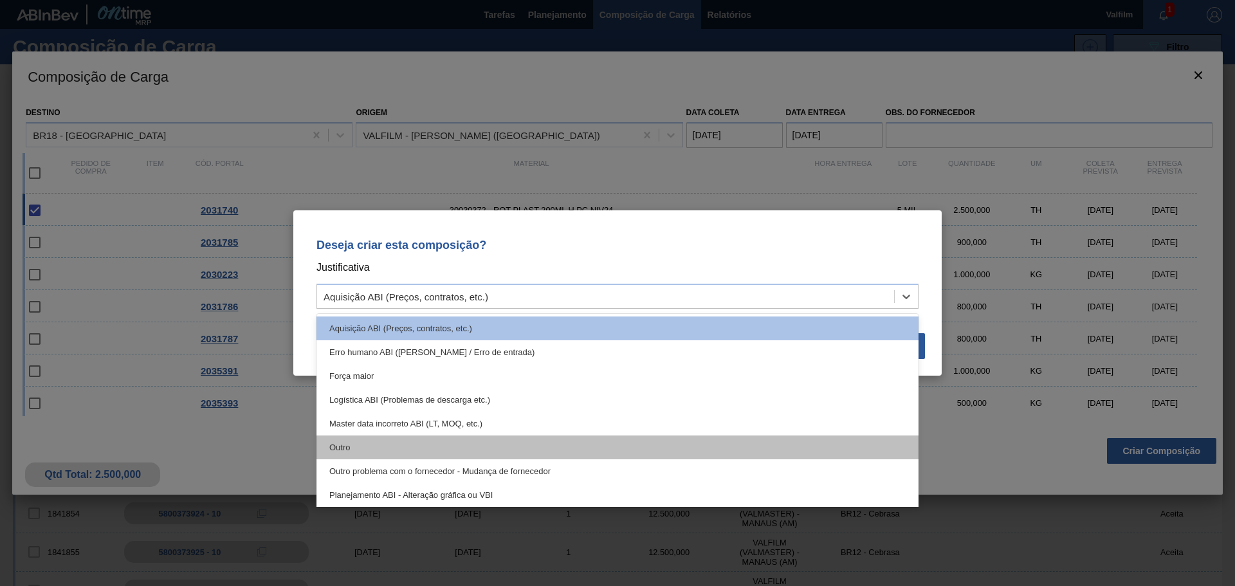
click at [337, 444] on div "Outro" at bounding box center [617, 447] width 602 height 24
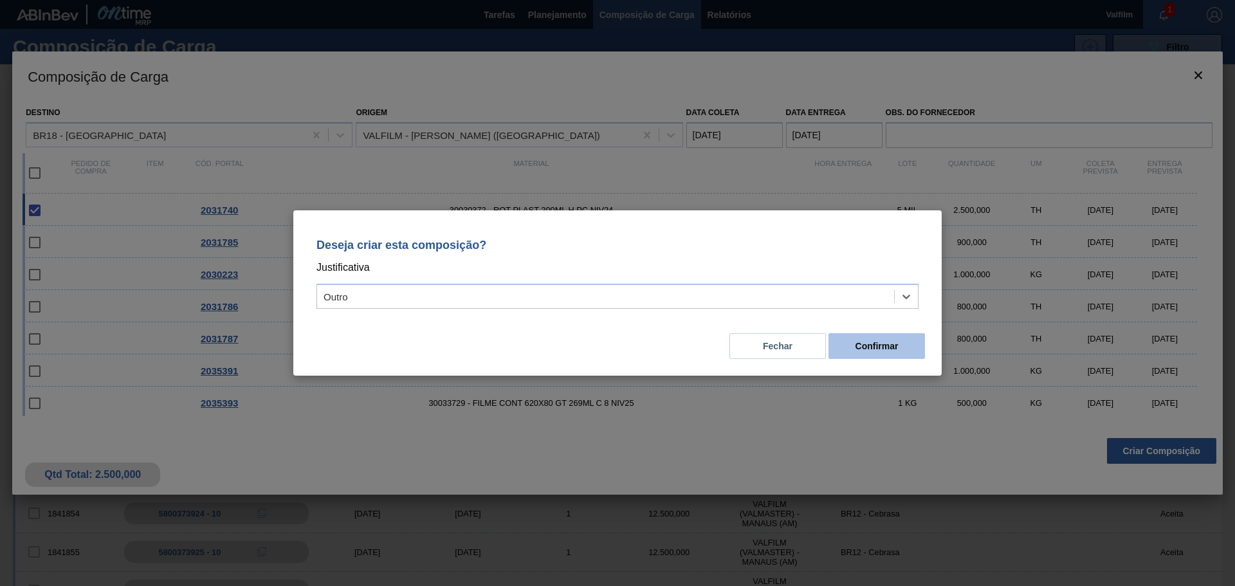
click at [873, 340] on button "Confirmar" at bounding box center [876, 346] width 96 height 26
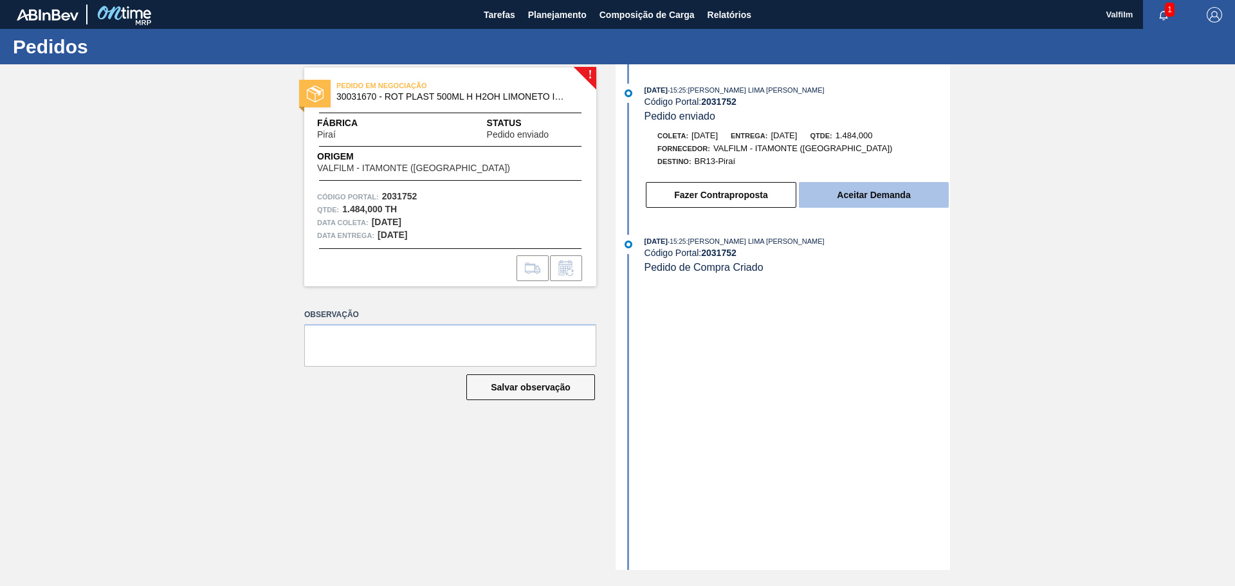
click at [841, 187] on button "Aceitar Demanda" at bounding box center [874, 195] width 150 height 26
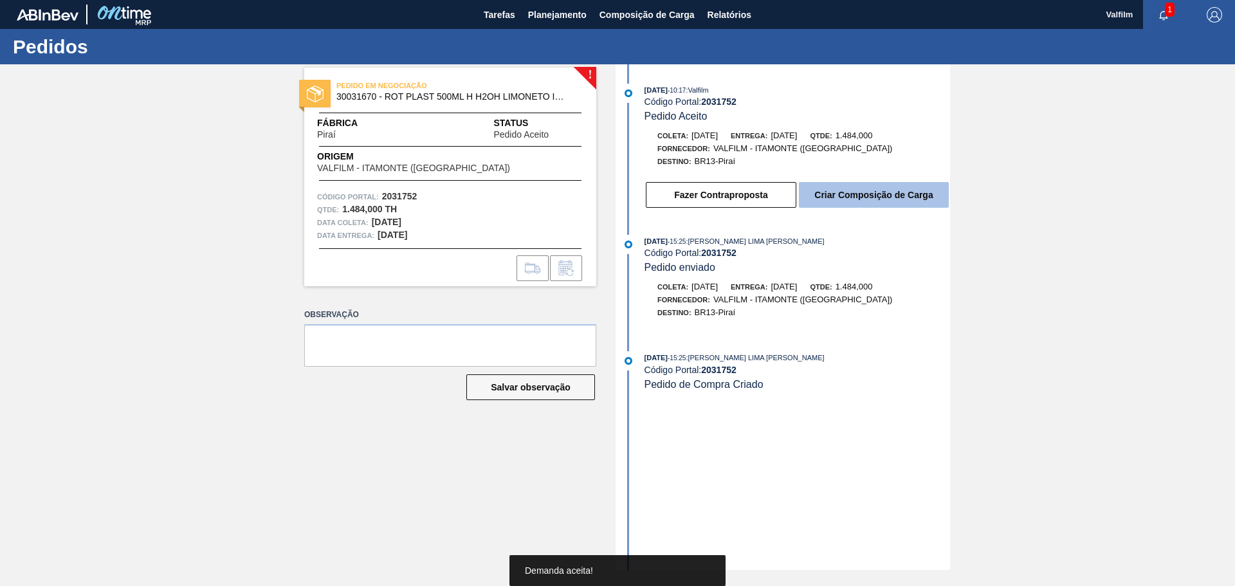
click at [849, 194] on button "Criar Composição de Carga" at bounding box center [874, 195] width 150 height 26
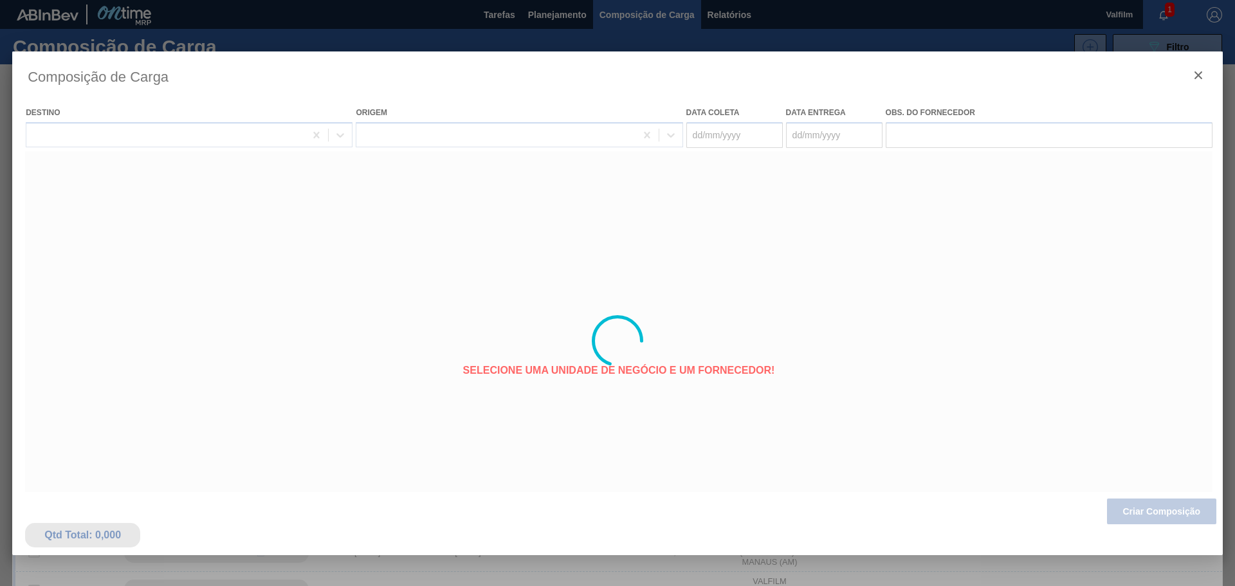
type coleta "[DATE]"
type entrega "[DATE]"
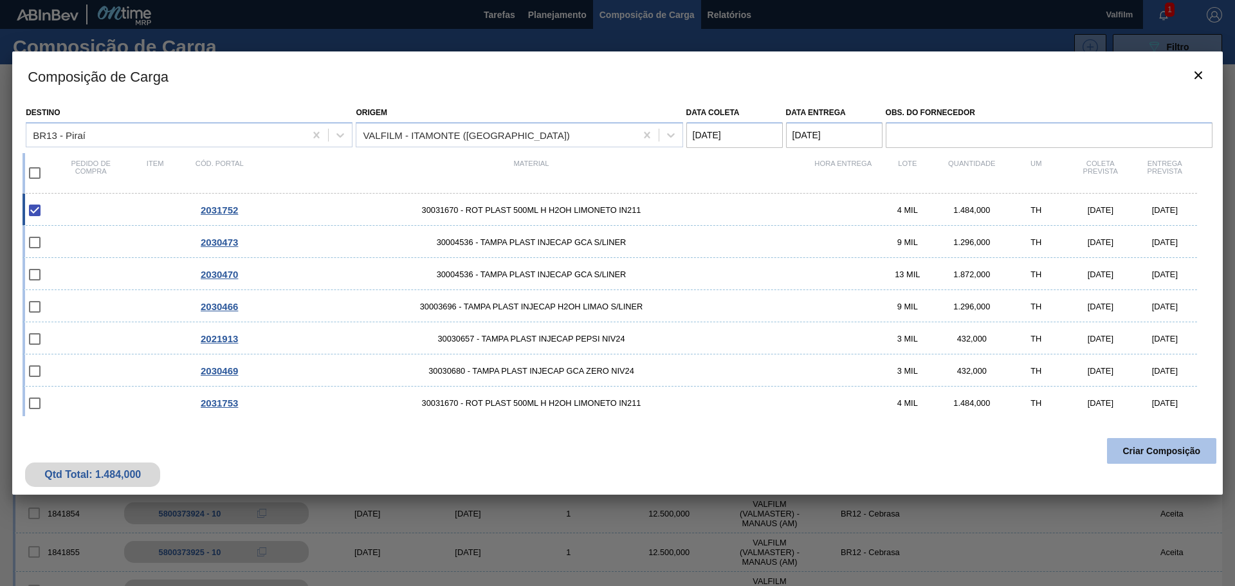
click at [1171, 451] on button "Criar Composição" at bounding box center [1161, 451] width 109 height 26
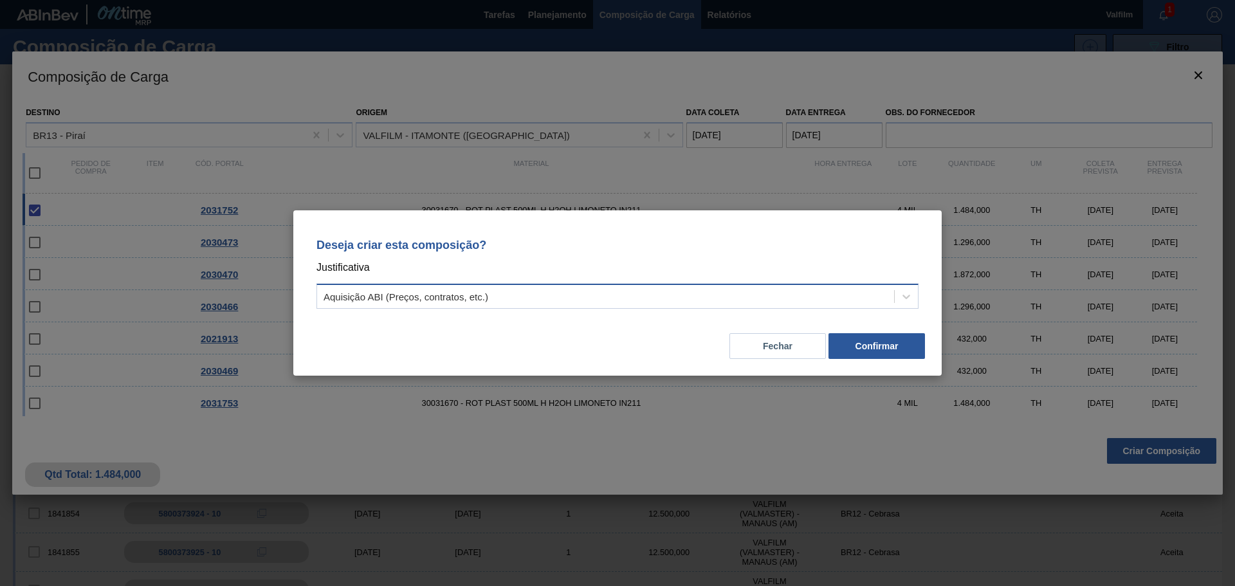
click at [551, 289] on div "Aquisição ABI (Preços, contratos, etc.)" at bounding box center [605, 296] width 577 height 19
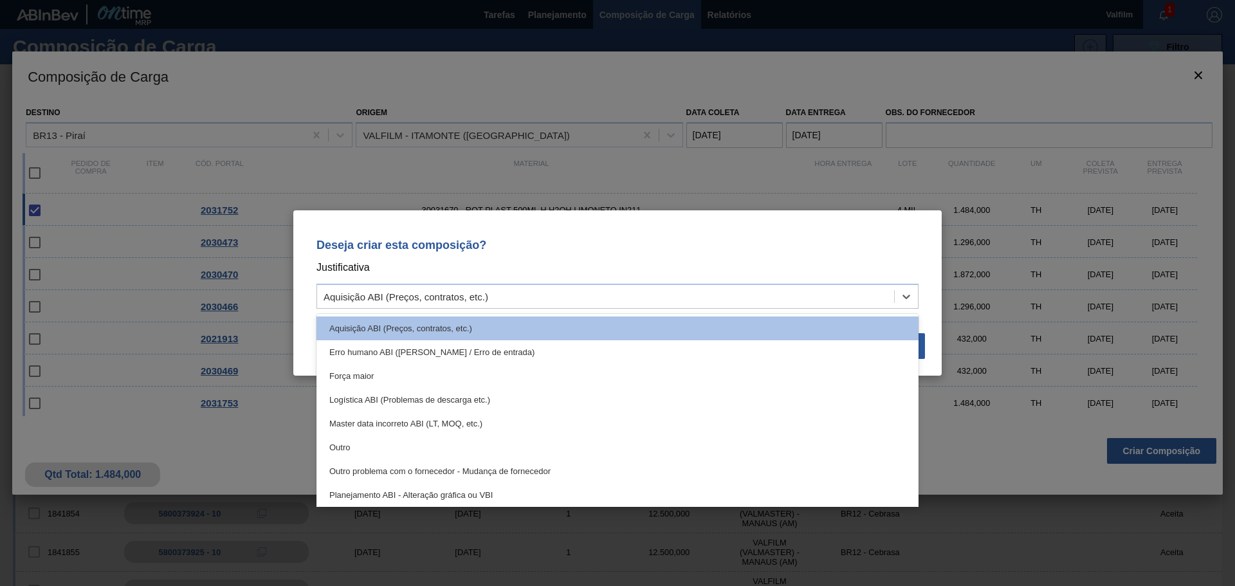
click at [341, 447] on div "Outro" at bounding box center [617, 447] width 602 height 24
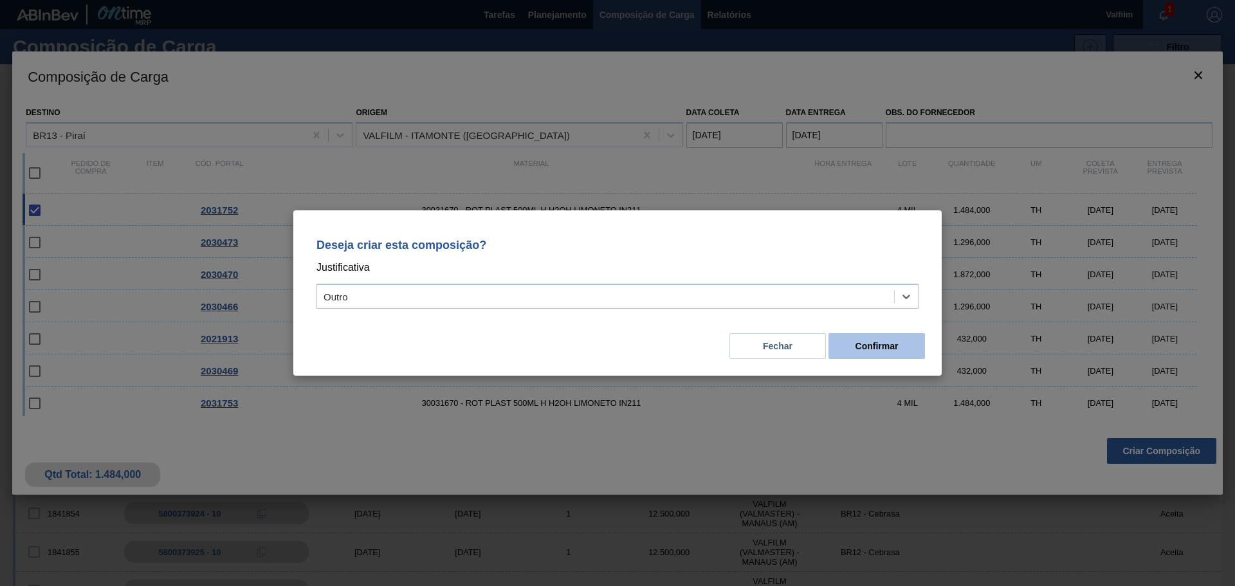
click at [880, 346] on button "Confirmar" at bounding box center [876, 346] width 96 height 26
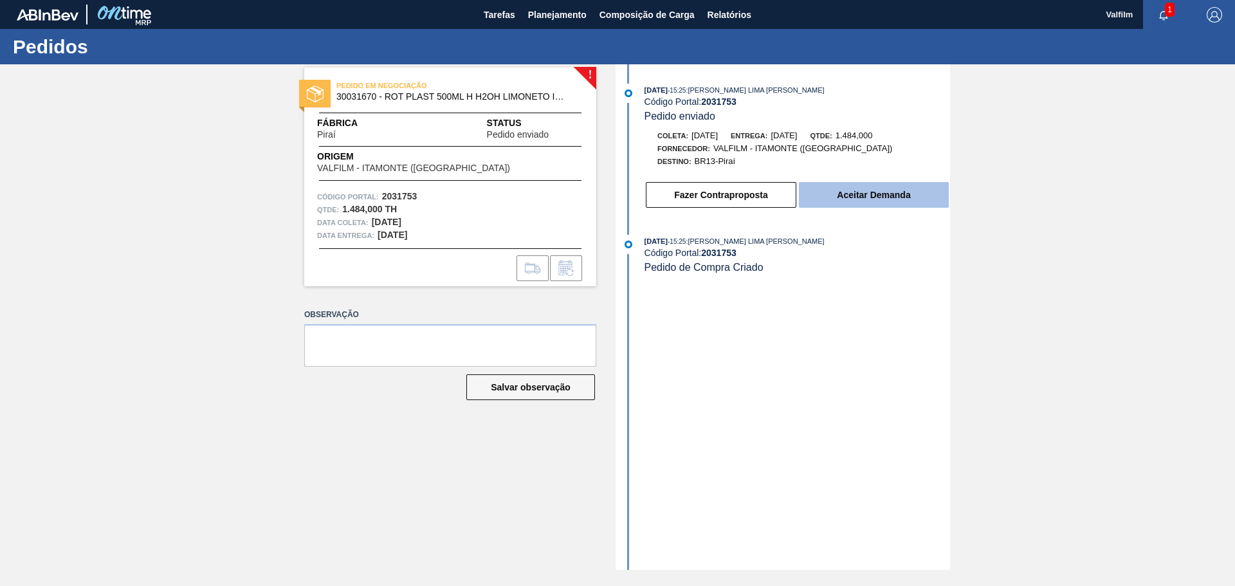
click at [874, 194] on button "Aceitar Demanda" at bounding box center [874, 195] width 150 height 26
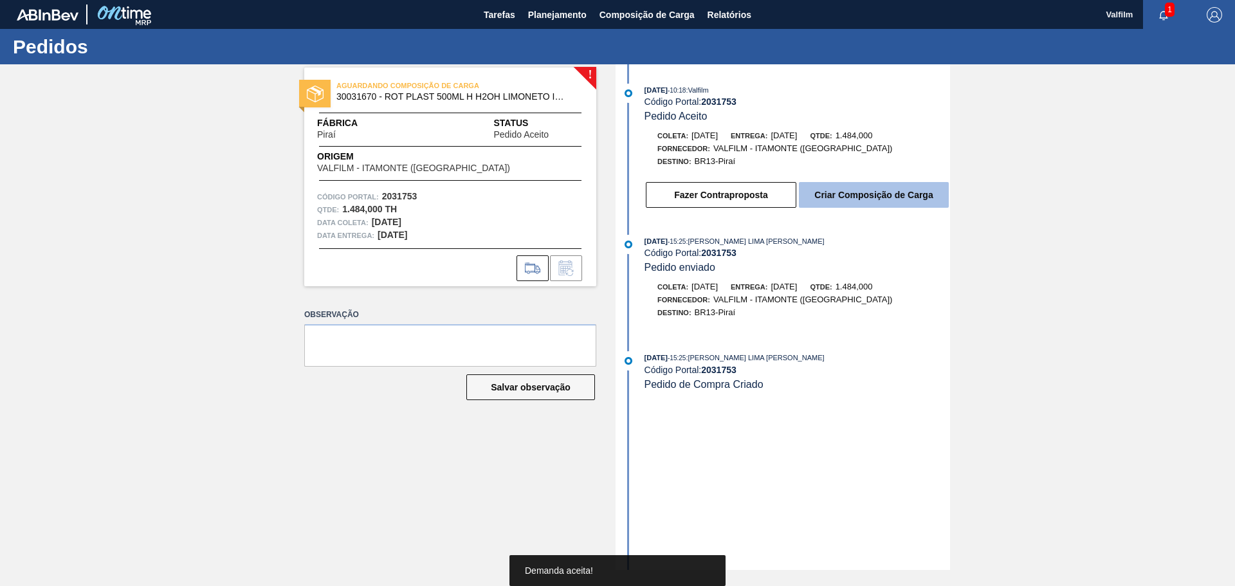
click at [887, 197] on button "Criar Composição de Carga" at bounding box center [874, 195] width 150 height 26
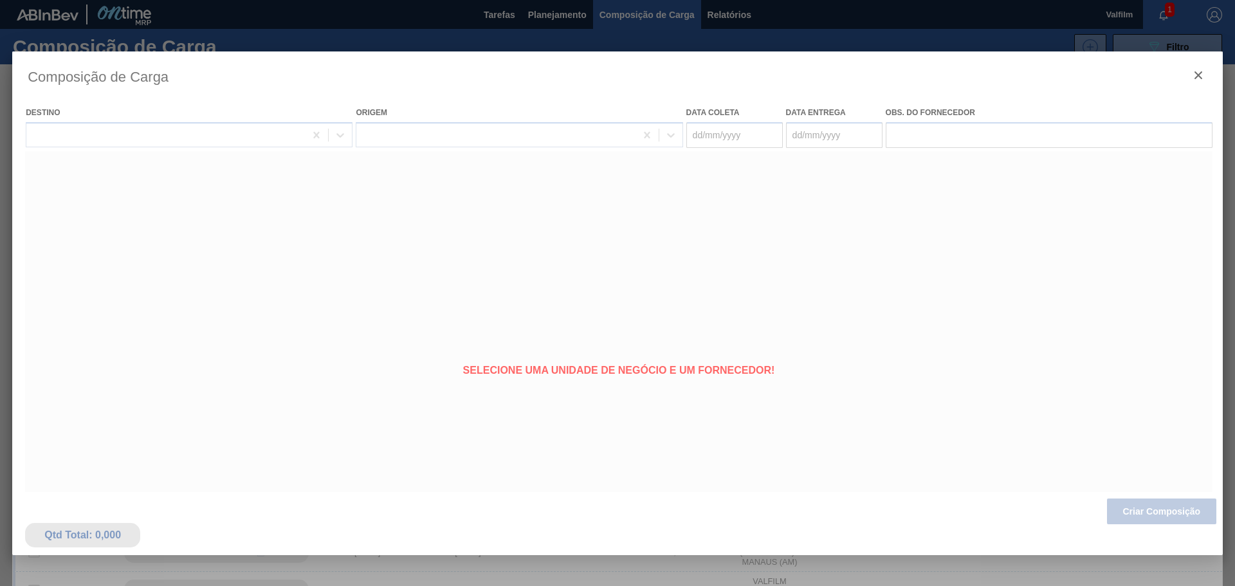
type coleta "[DATE]"
type entrega "[DATE]"
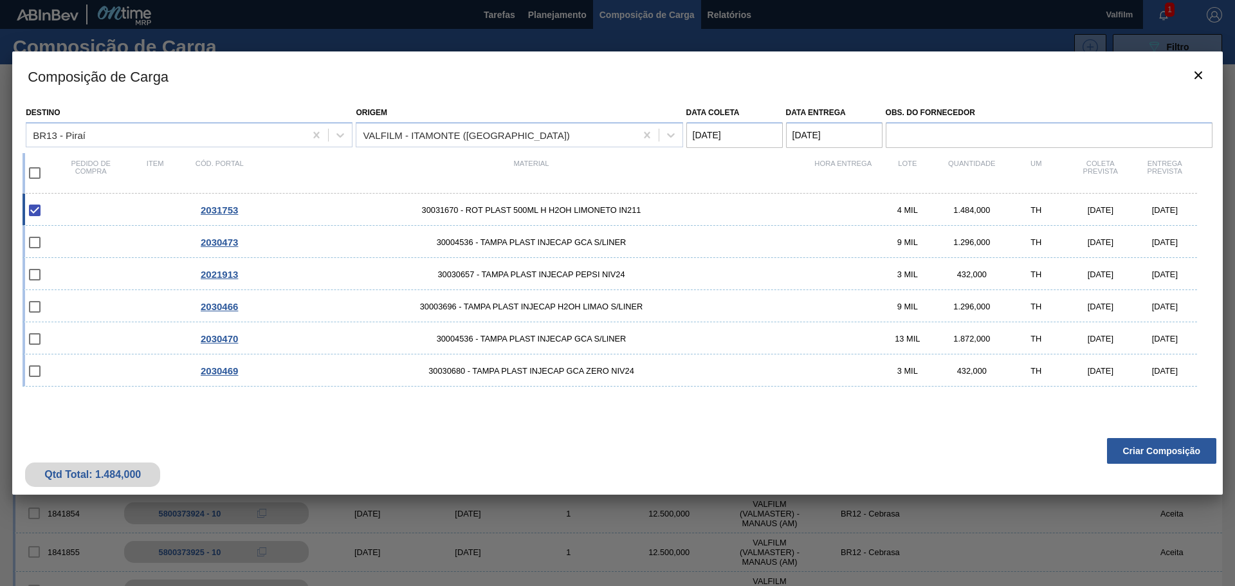
click at [1125, 451] on button "Criar Composição" at bounding box center [1161, 451] width 109 height 26
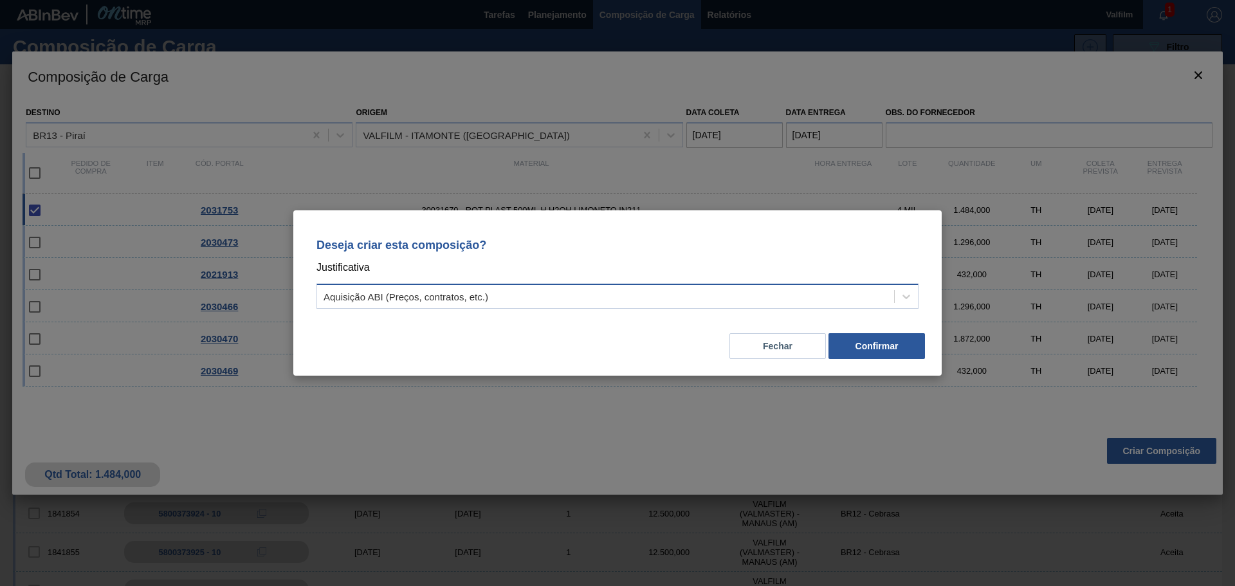
click at [552, 298] on div "Aquisição ABI (Preços, contratos, etc.)" at bounding box center [605, 296] width 577 height 19
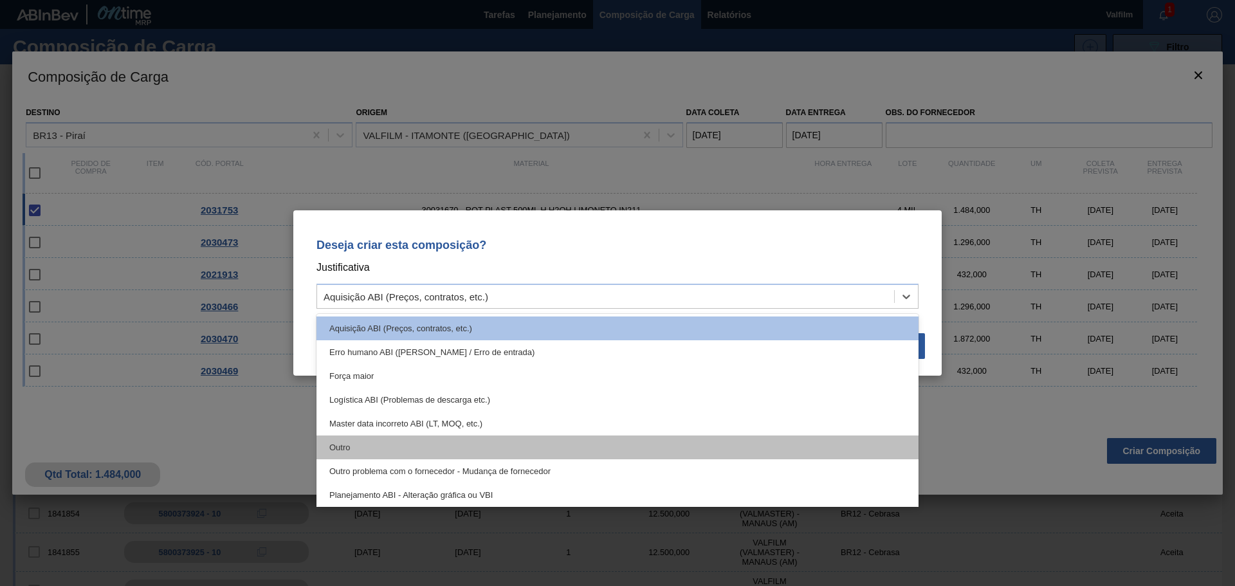
click at [340, 441] on div "Outro" at bounding box center [617, 447] width 602 height 24
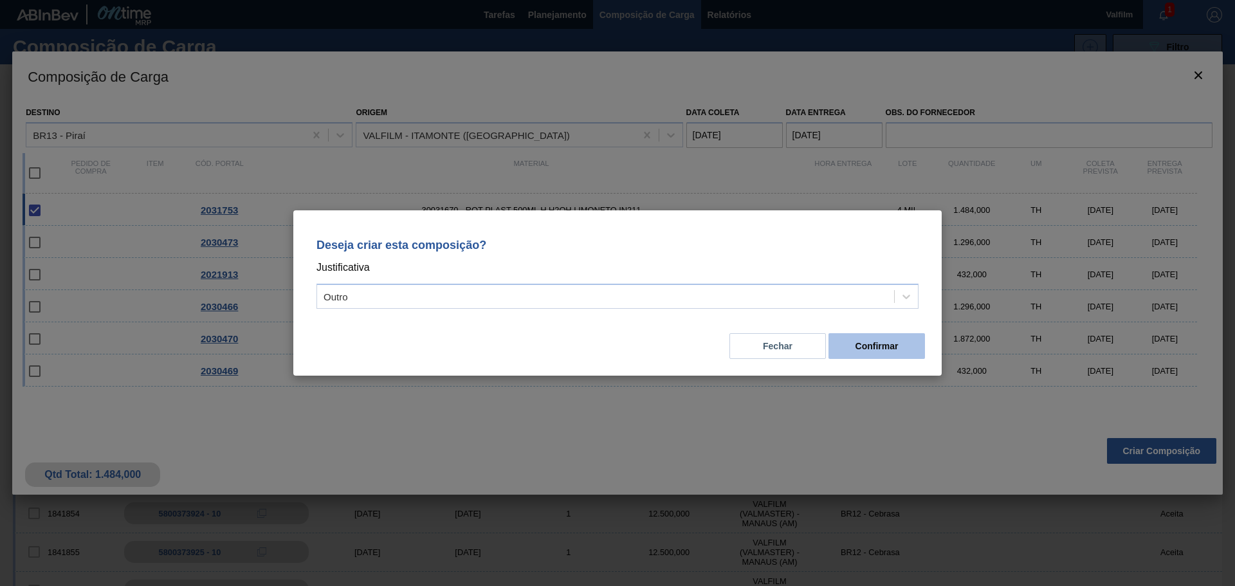
click at [874, 343] on button "Confirmar" at bounding box center [876, 346] width 96 height 26
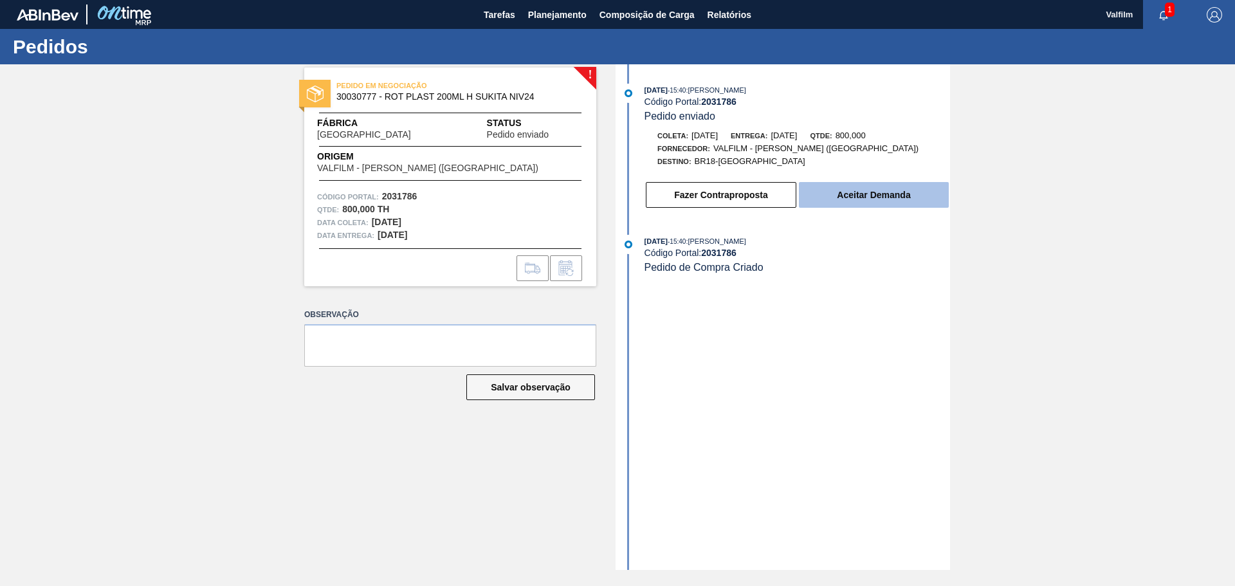
click at [839, 194] on button "Aceitar Demanda" at bounding box center [874, 195] width 150 height 26
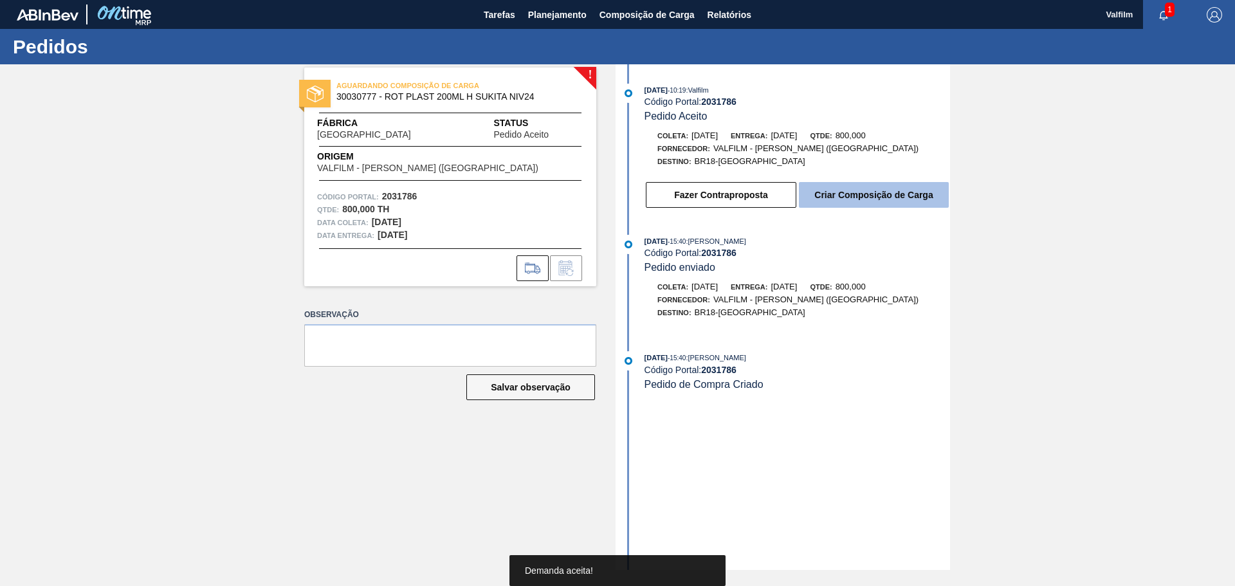
click at [841, 198] on button "Criar Composição de Carga" at bounding box center [874, 195] width 150 height 26
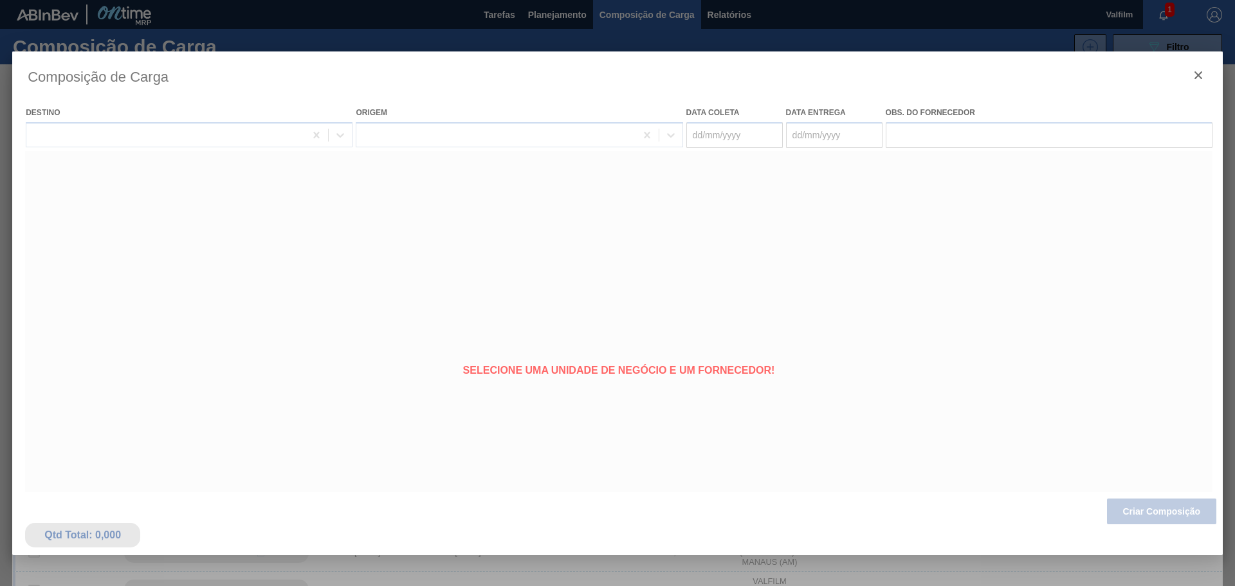
type coleta "[DATE]"
type entrega "22/10/2025"
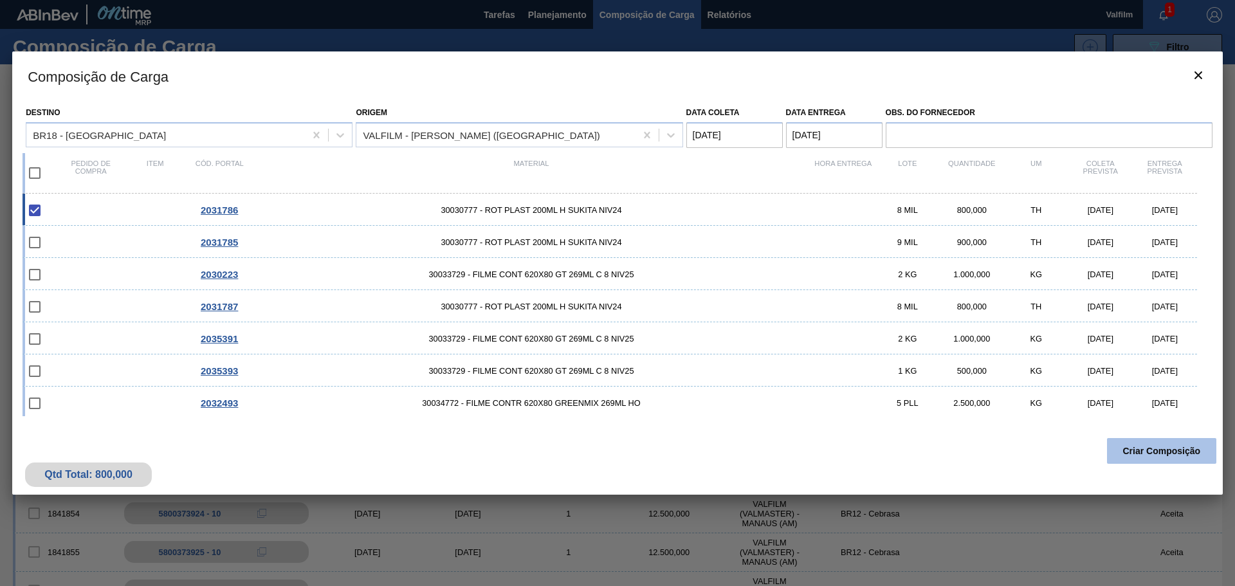
click at [1174, 455] on button "Criar Composição" at bounding box center [1161, 451] width 109 height 26
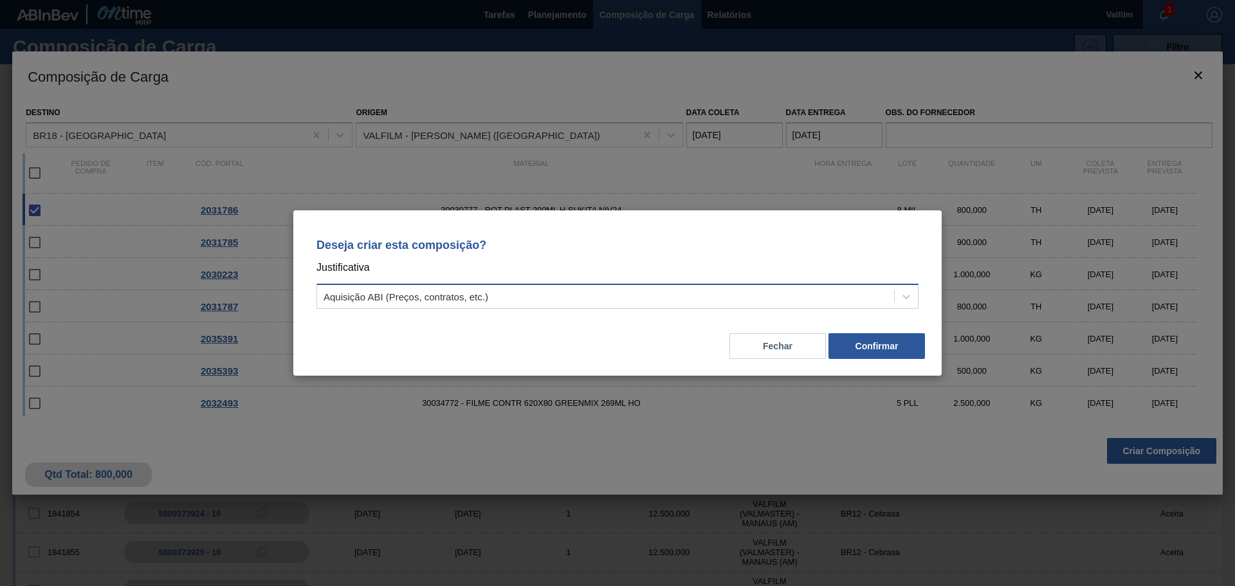
click at [793, 300] on div "Aquisição ABI (Preços, contratos, etc.)" at bounding box center [605, 296] width 577 height 19
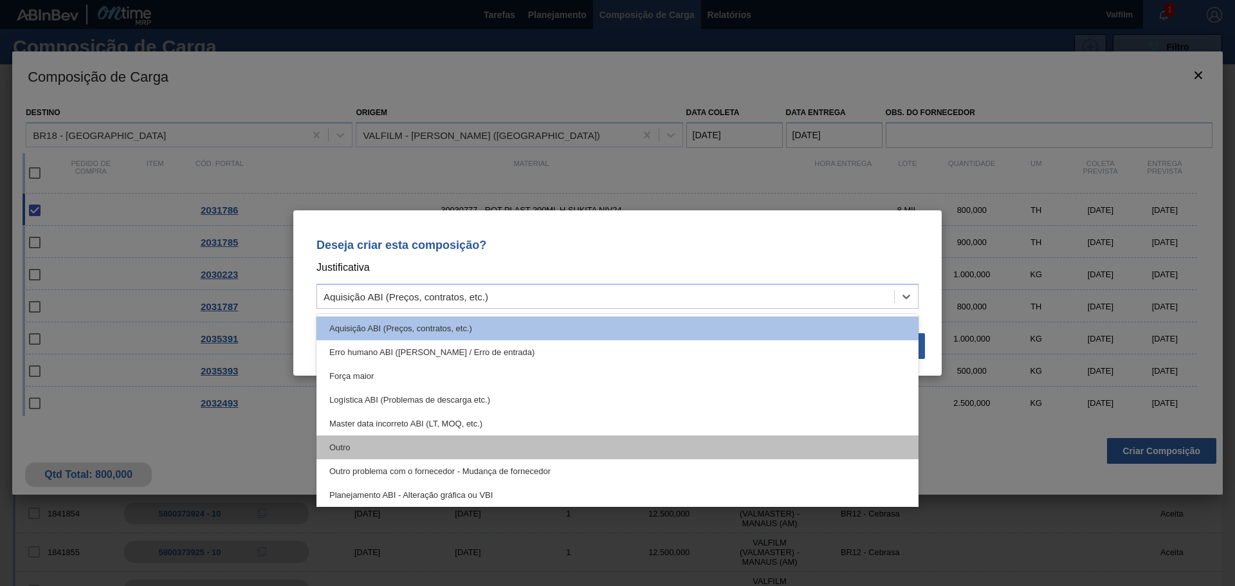
click at [371, 451] on div "Outro" at bounding box center [617, 447] width 602 height 24
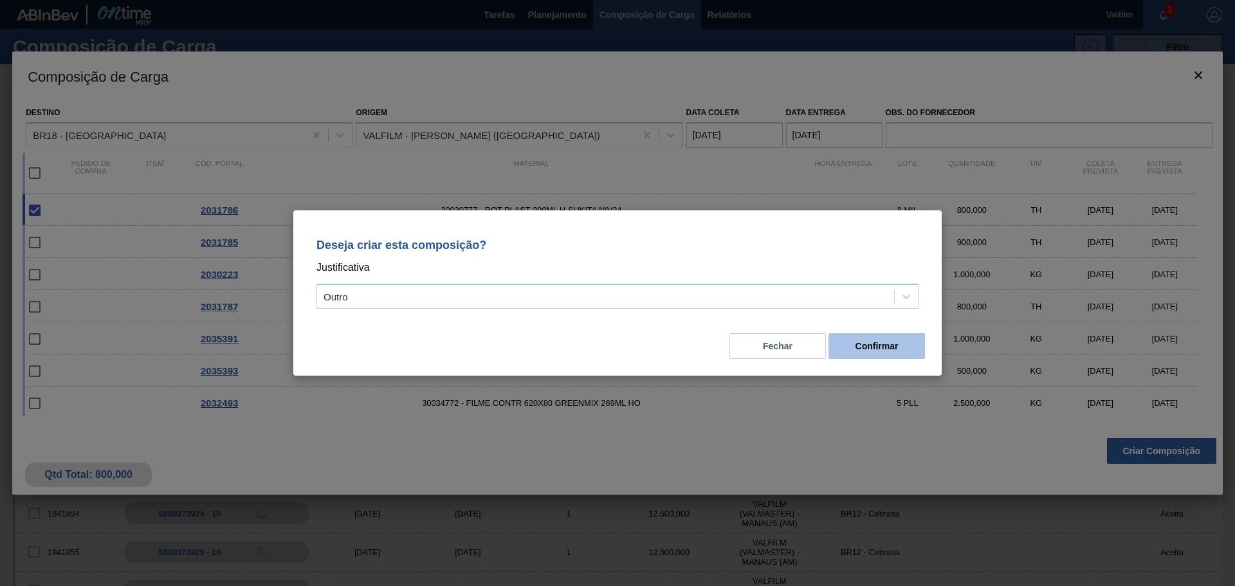
click at [873, 346] on button "Confirmar" at bounding box center [876, 346] width 96 height 26
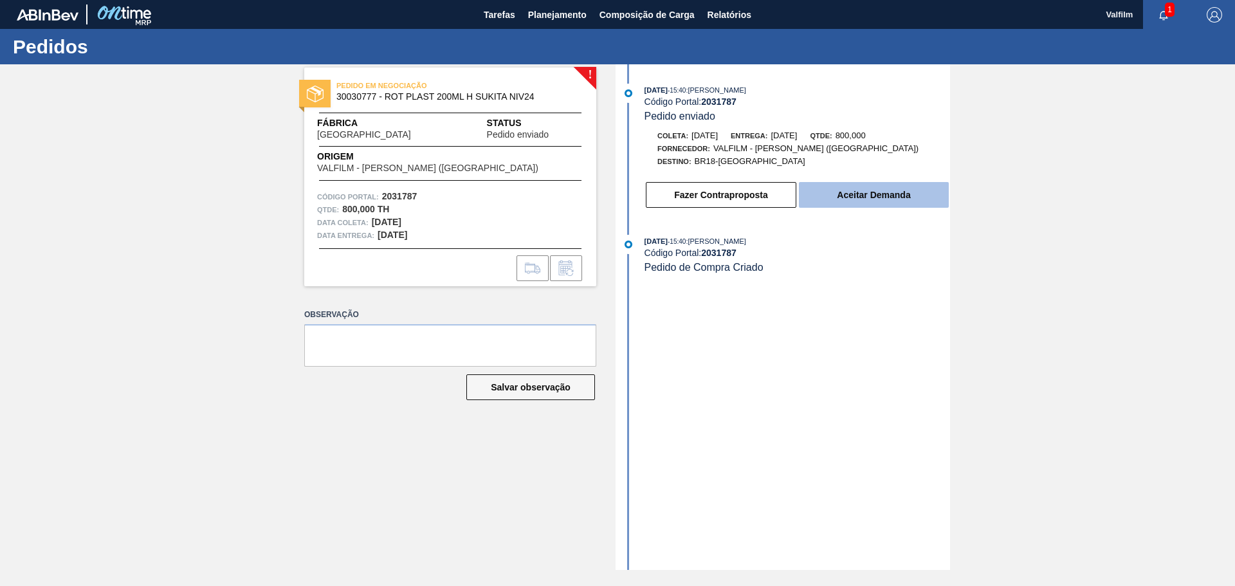
click at [869, 199] on button "Aceitar Demanda" at bounding box center [874, 195] width 150 height 26
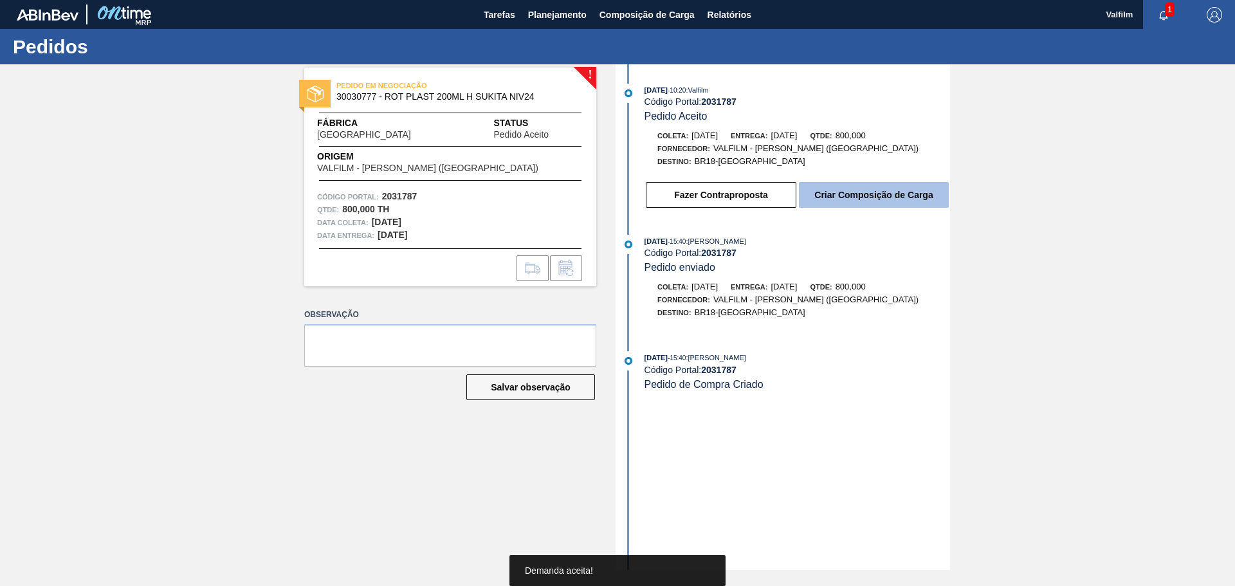
click at [831, 204] on button "Criar Composição de Carga" at bounding box center [874, 195] width 150 height 26
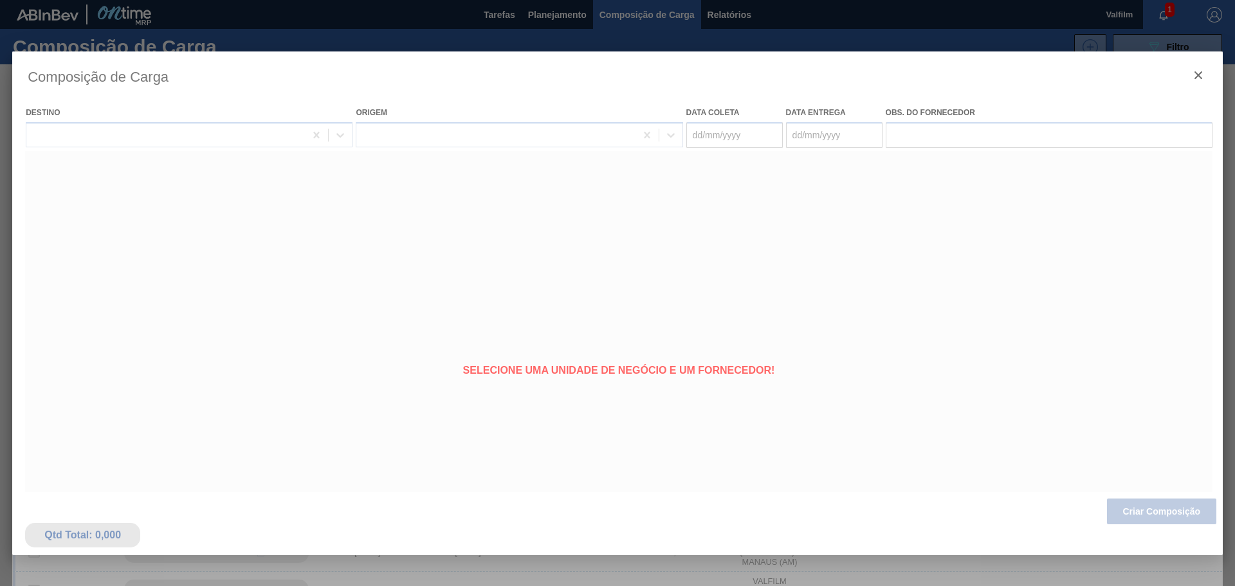
type coleta "03/11/2025"
type entrega "05/11/2025"
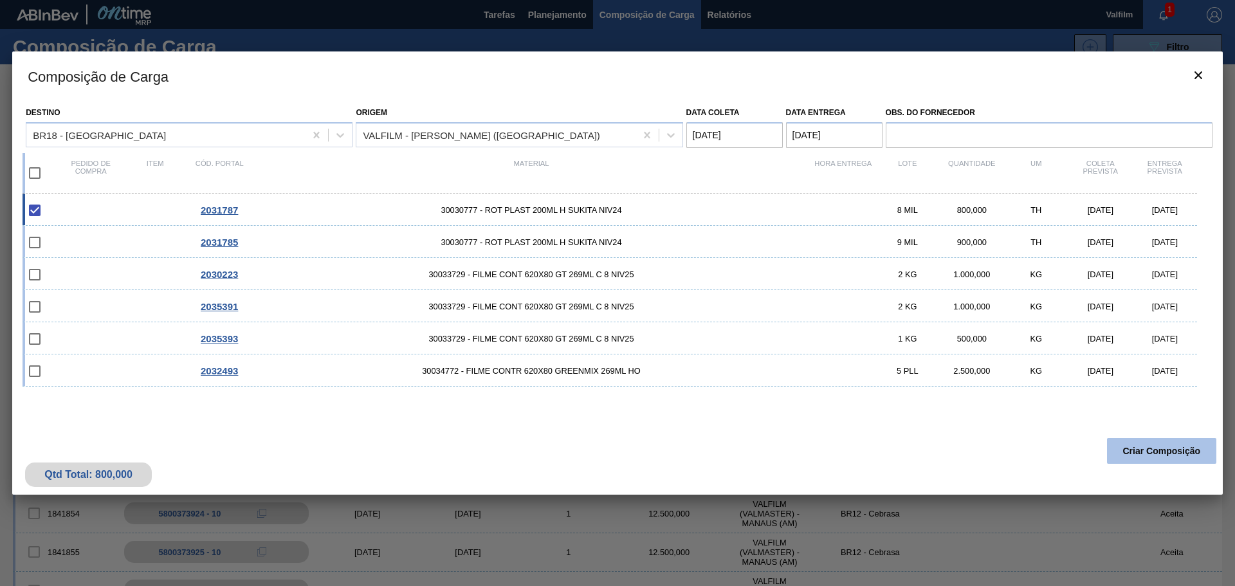
click at [1136, 444] on button "Criar Composição" at bounding box center [1161, 451] width 109 height 26
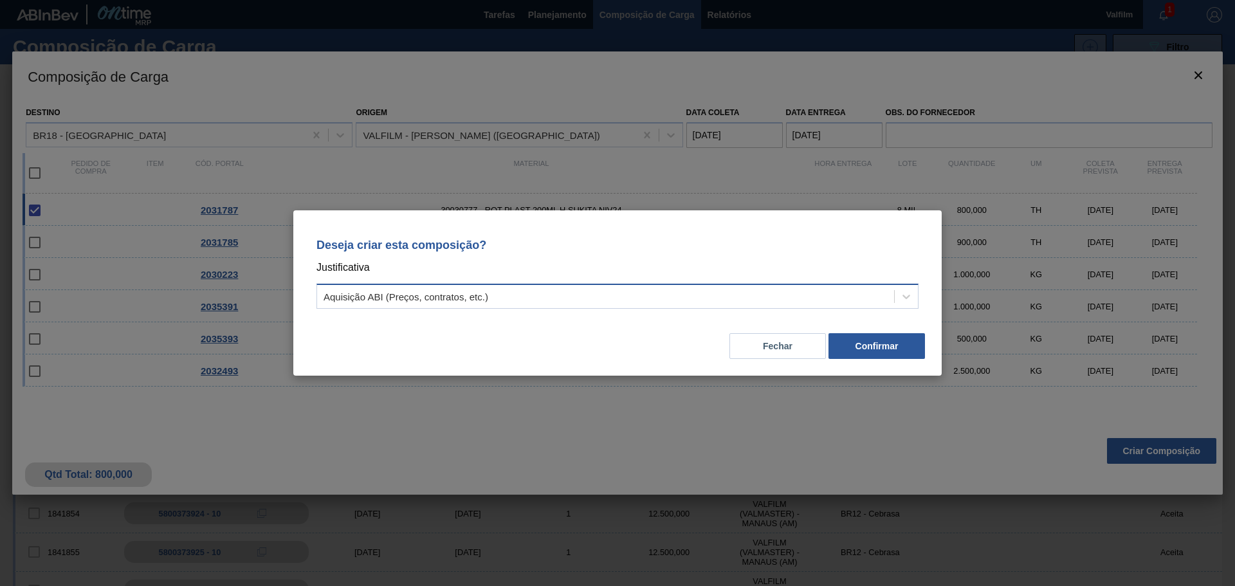
click at [574, 302] on div "Aquisição ABI (Preços, contratos, etc.)" at bounding box center [605, 296] width 577 height 19
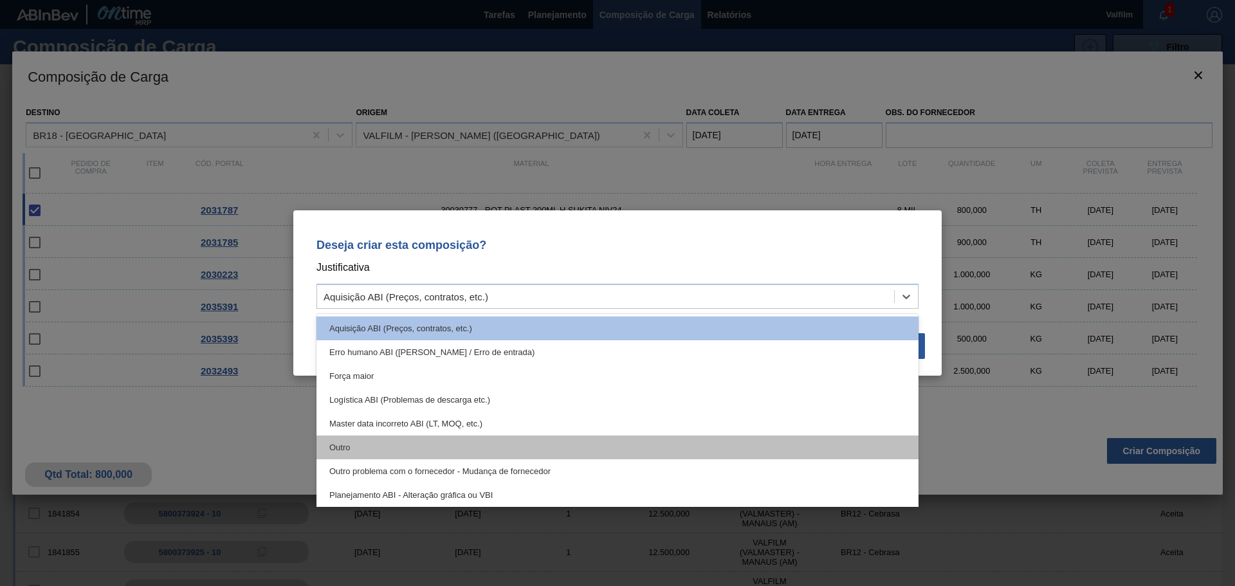
click at [361, 447] on div "Outro" at bounding box center [617, 447] width 602 height 24
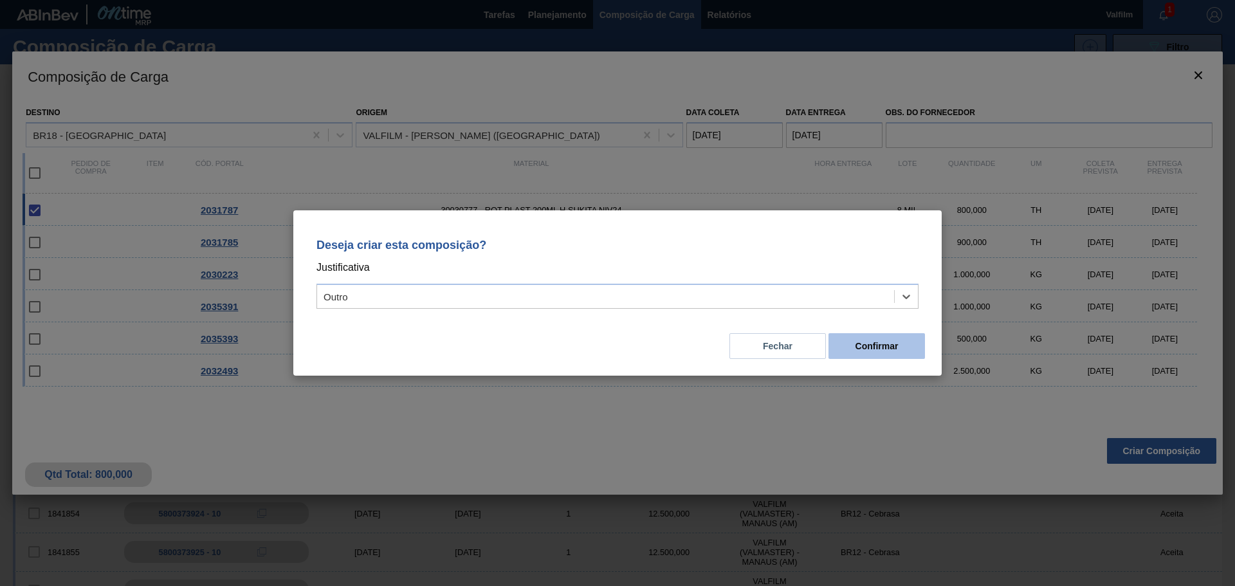
click at [849, 346] on button "Confirmar" at bounding box center [876, 346] width 96 height 26
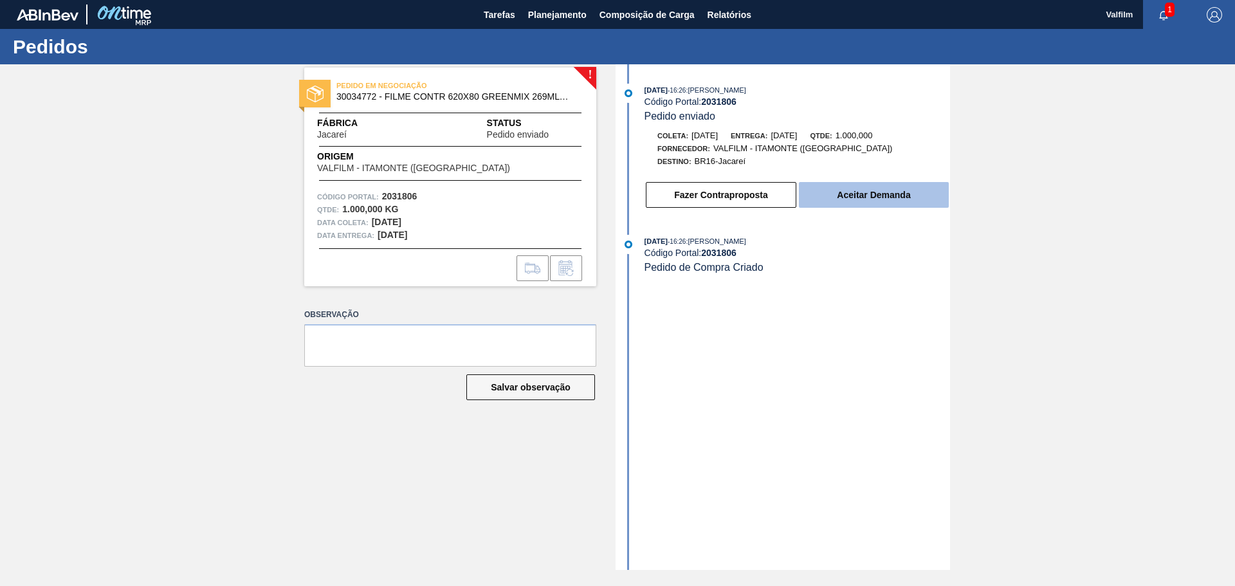
click at [837, 203] on button "Aceitar Demanda" at bounding box center [874, 195] width 150 height 26
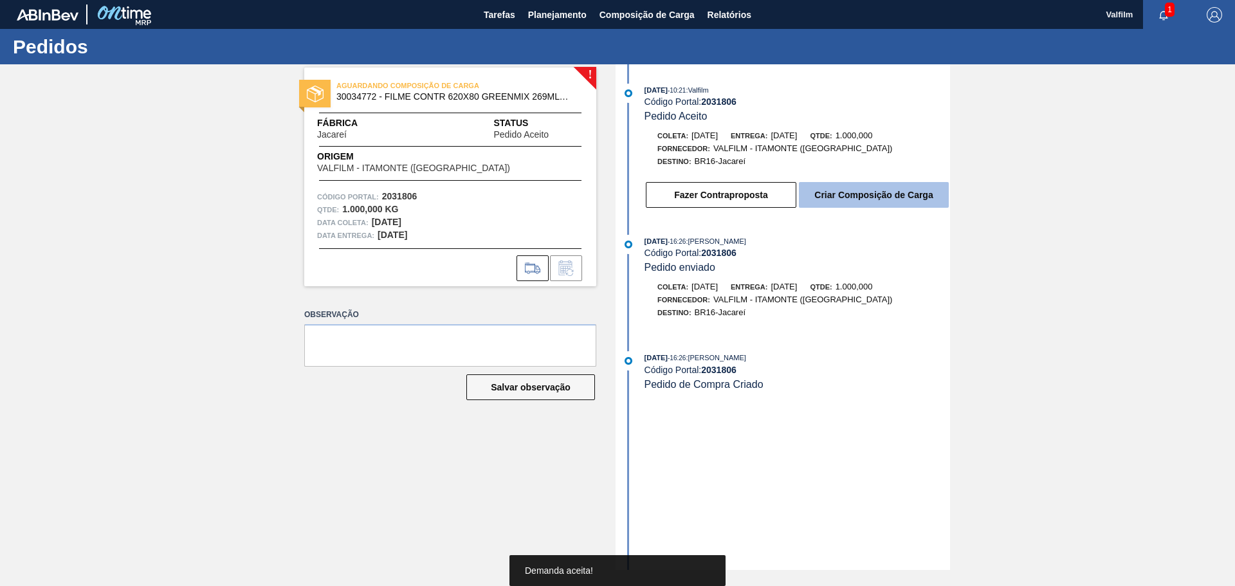
click at [833, 195] on button "Criar Composição de Carga" at bounding box center [874, 195] width 150 height 26
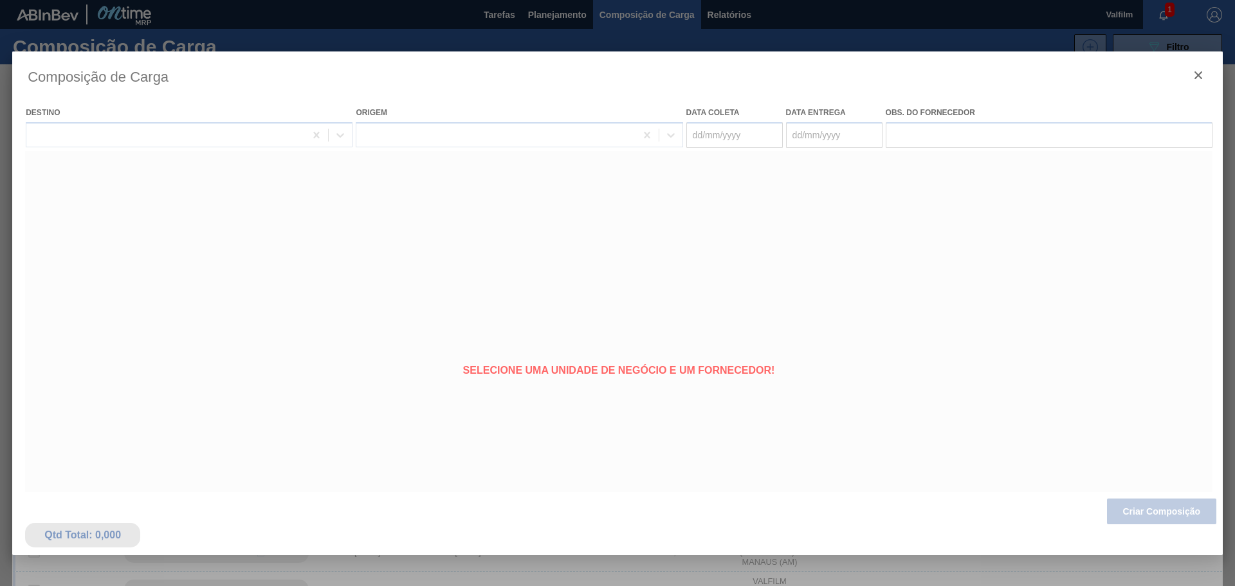
type coleta "03/11/2025"
type entrega "06/11/2025"
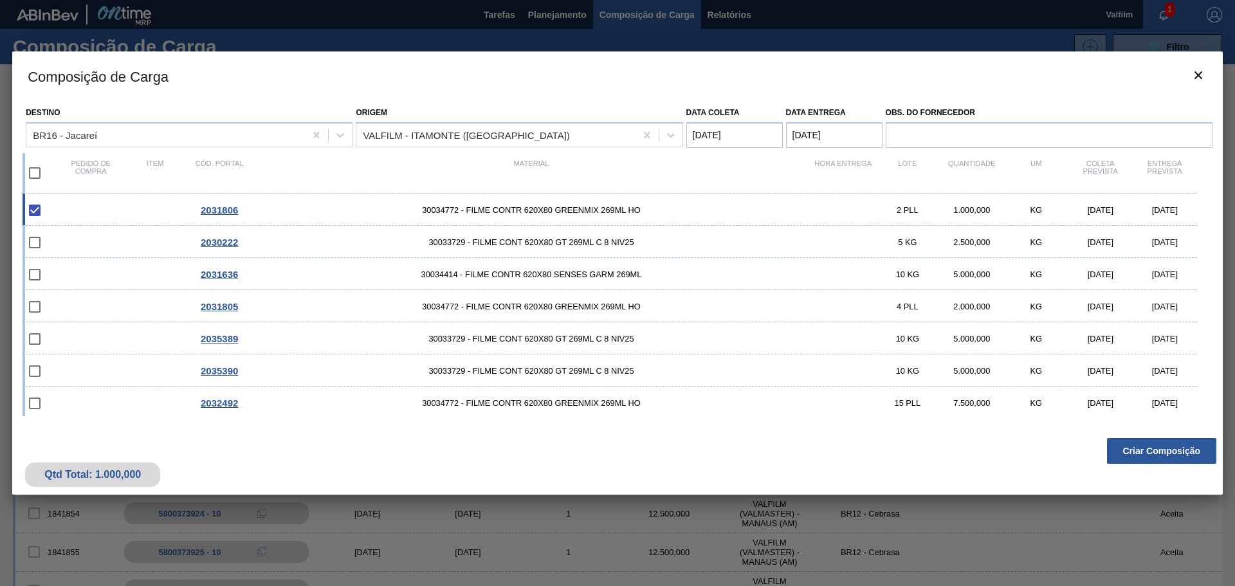
click at [1161, 446] on button "Criar Composição" at bounding box center [1161, 451] width 109 height 26
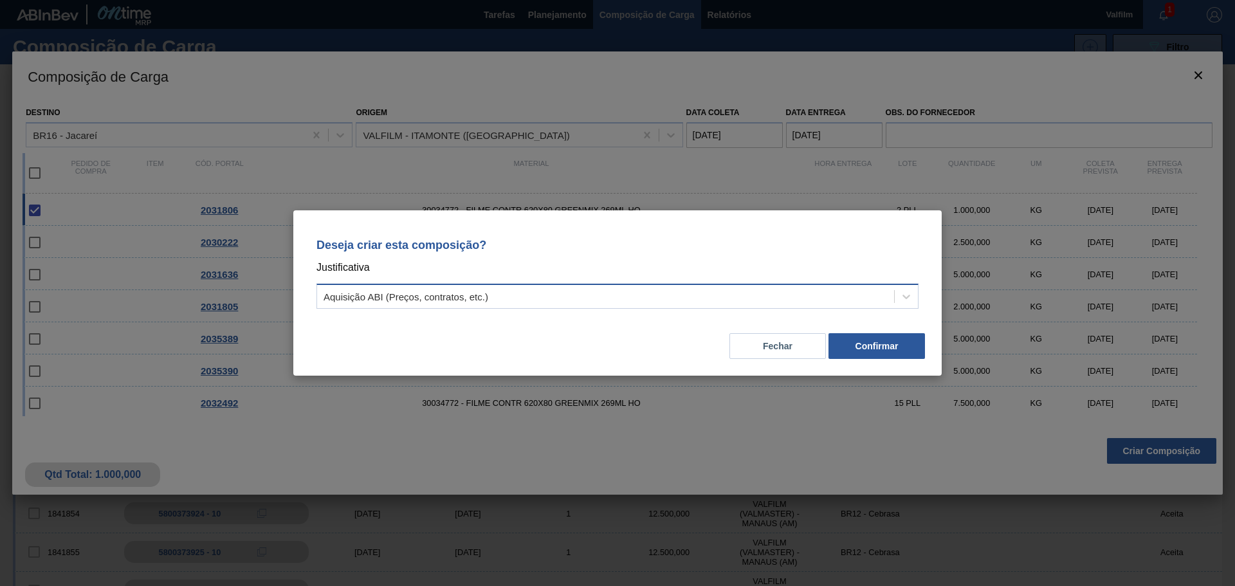
click at [408, 289] on div "Aquisição ABI (Preços, contratos, etc.)" at bounding box center [605, 296] width 577 height 19
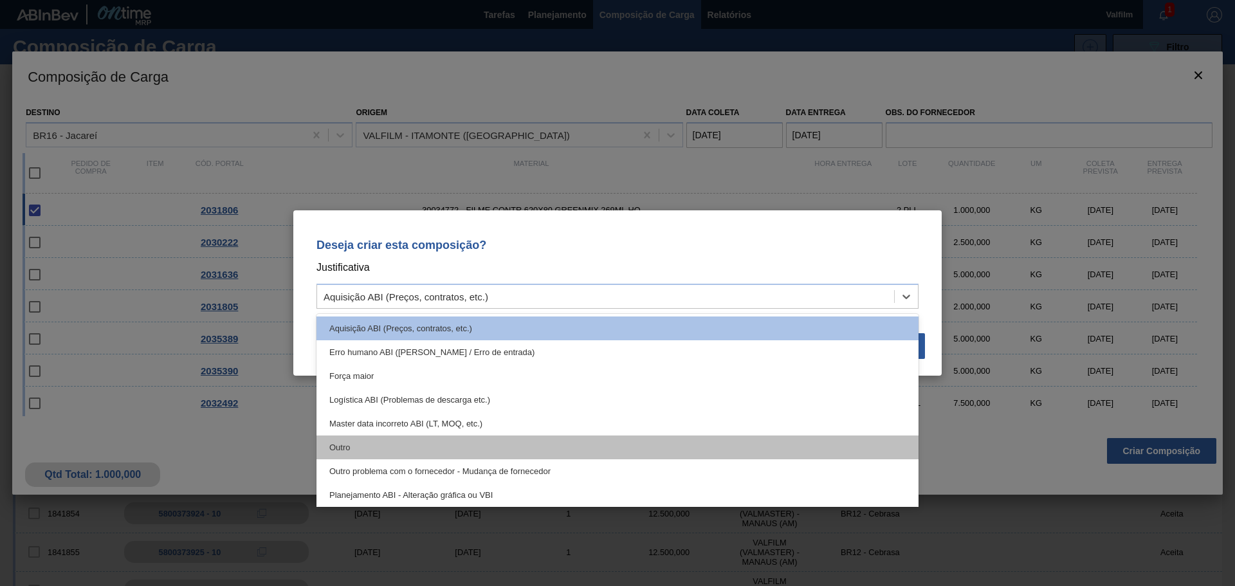
click at [343, 438] on div "Outro" at bounding box center [617, 447] width 602 height 24
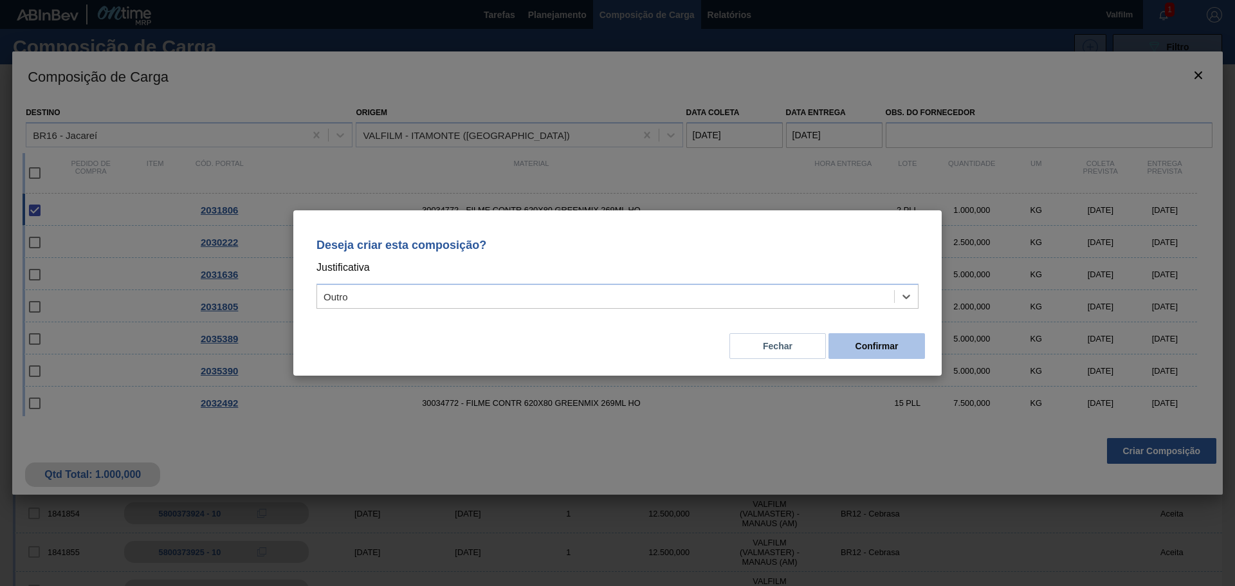
click at [869, 347] on button "Confirmar" at bounding box center [876, 346] width 96 height 26
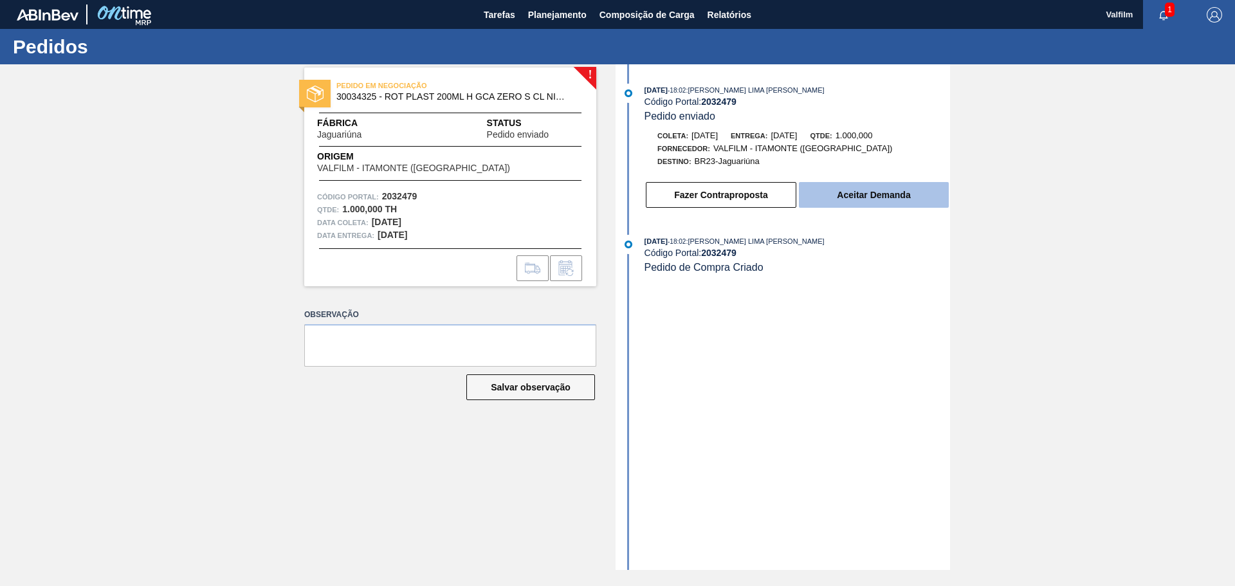
click at [851, 190] on button "Aceitar Demanda" at bounding box center [874, 195] width 150 height 26
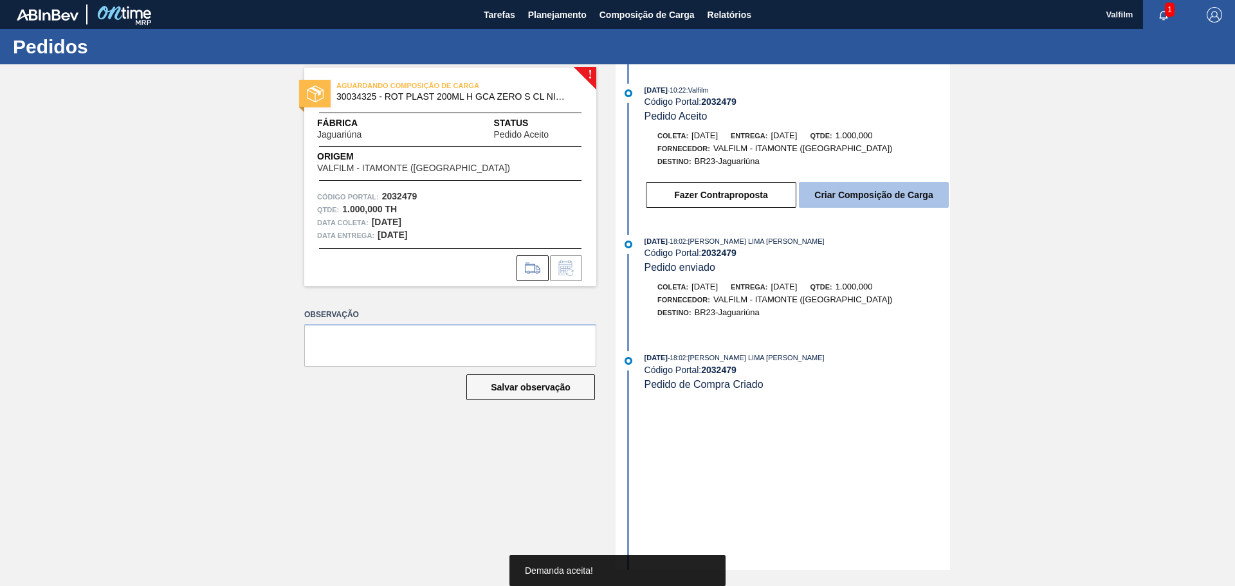
click at [841, 201] on button "Criar Composição de Carga" at bounding box center [874, 195] width 150 height 26
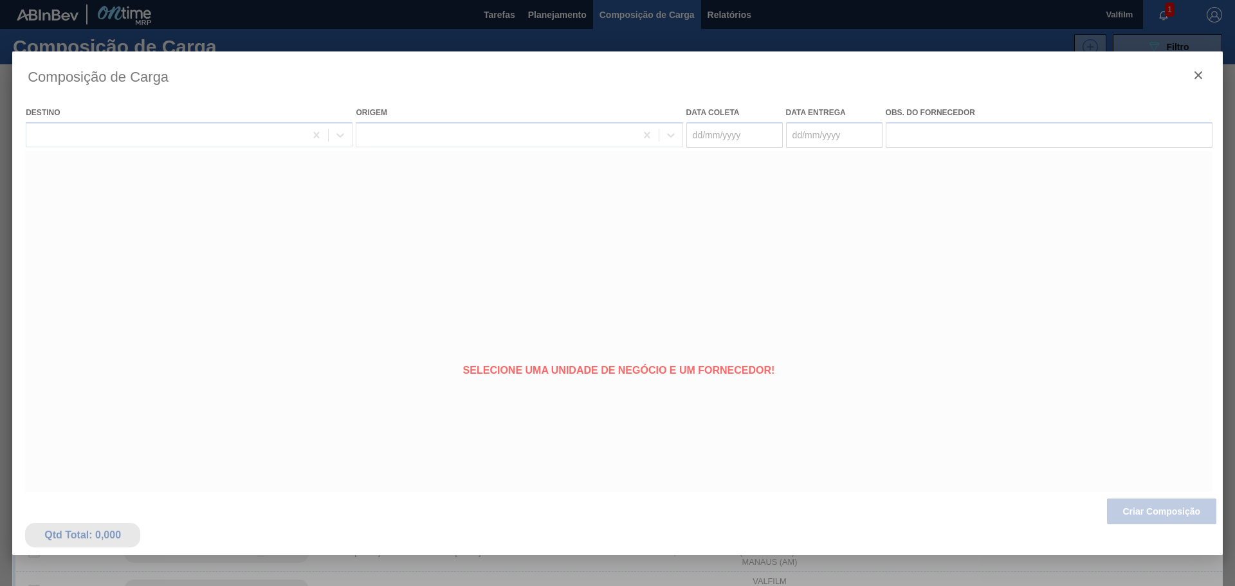
type coleta "[DATE]"
type entrega "[DATE]"
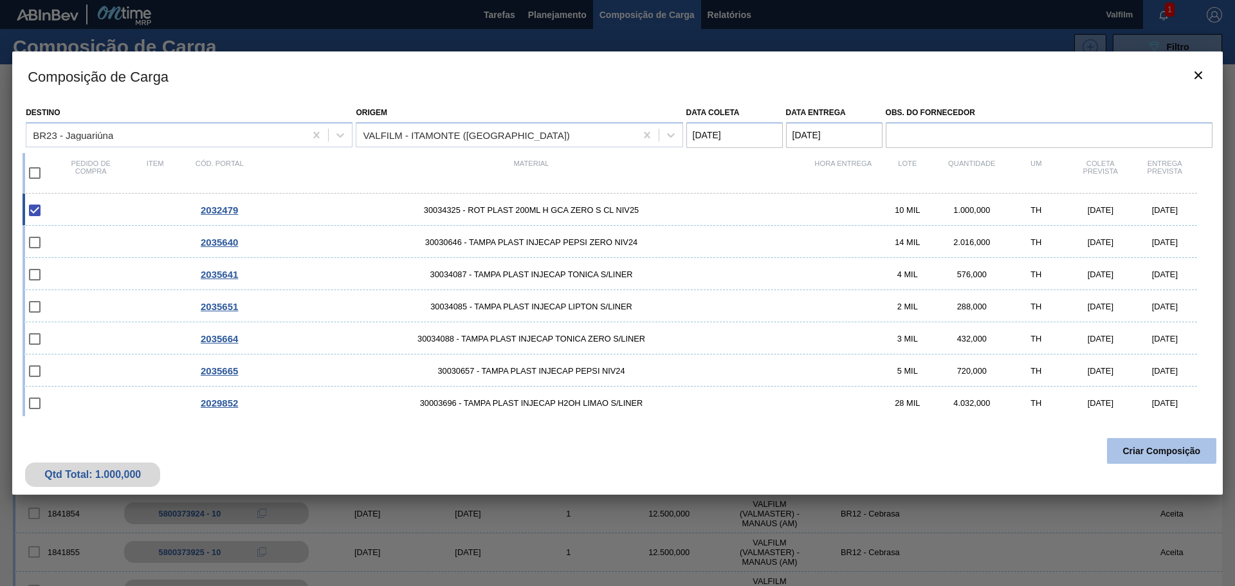
click at [1158, 444] on button "Criar Composição" at bounding box center [1161, 451] width 109 height 26
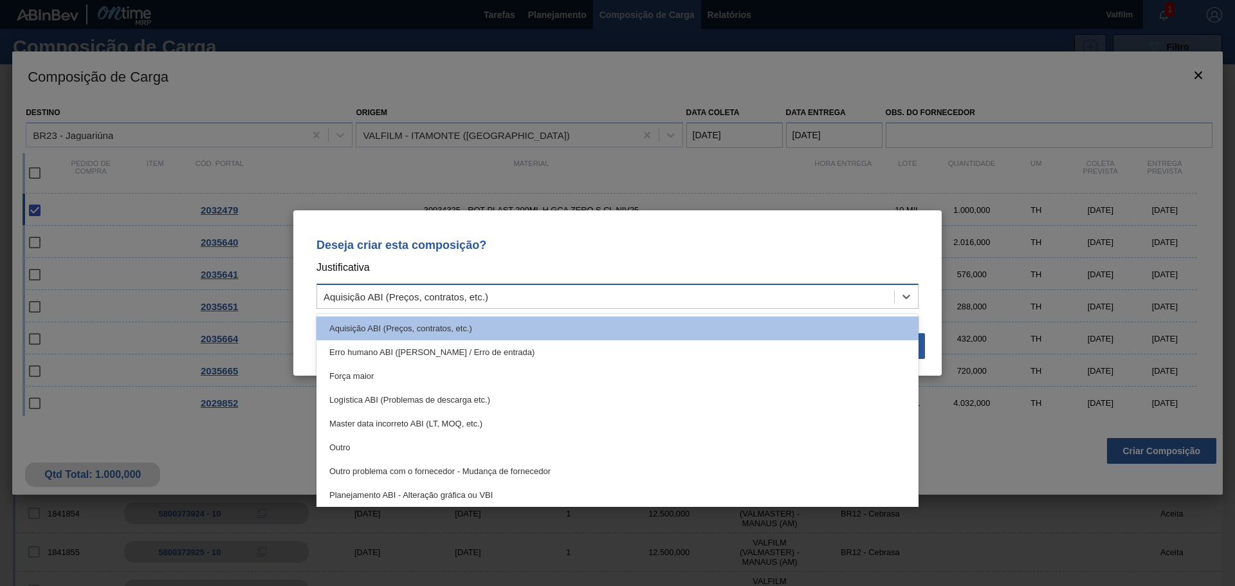
click at [720, 298] on div "Aquisição ABI (Preços, contratos, etc.)" at bounding box center [605, 296] width 577 height 19
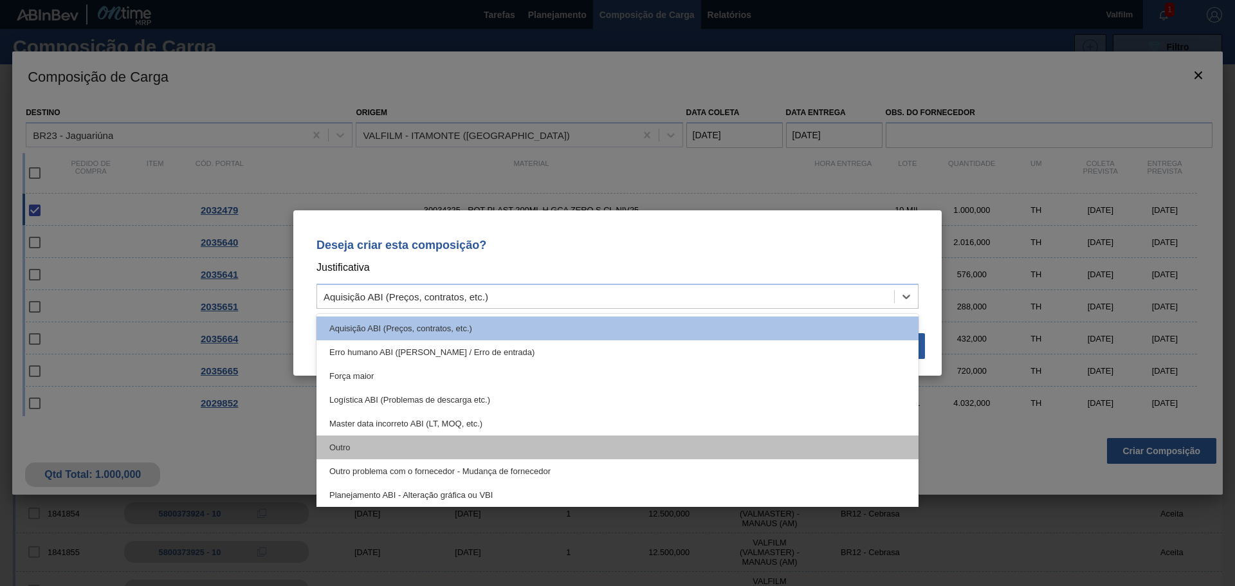
click at [363, 449] on div "Outro" at bounding box center [617, 447] width 602 height 24
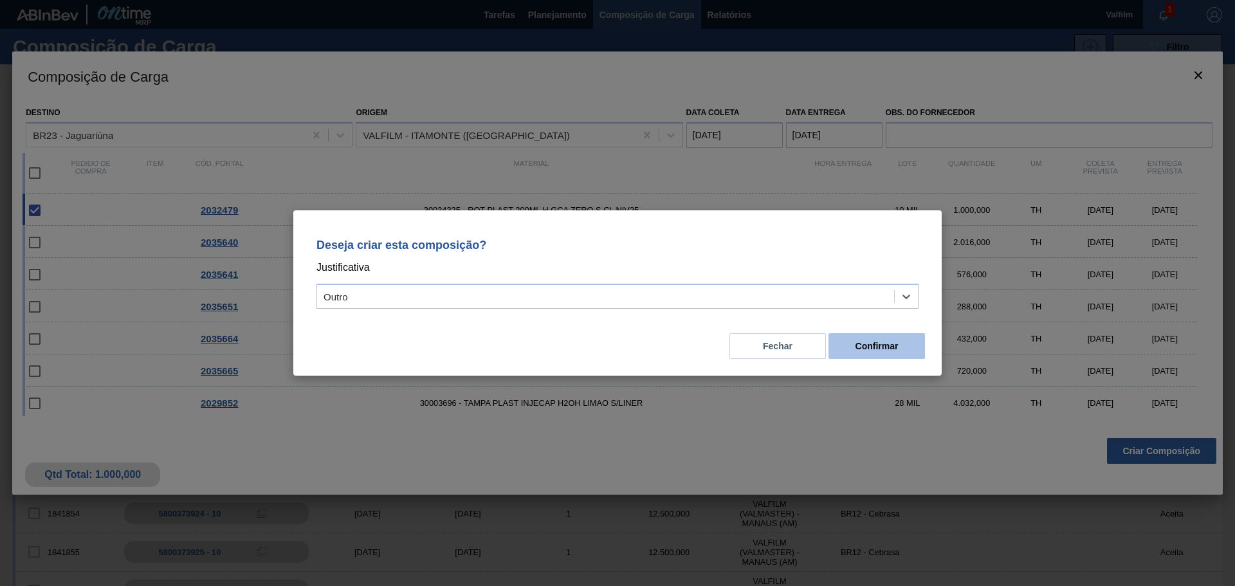
click at [900, 347] on button "Confirmar" at bounding box center [876, 346] width 96 height 26
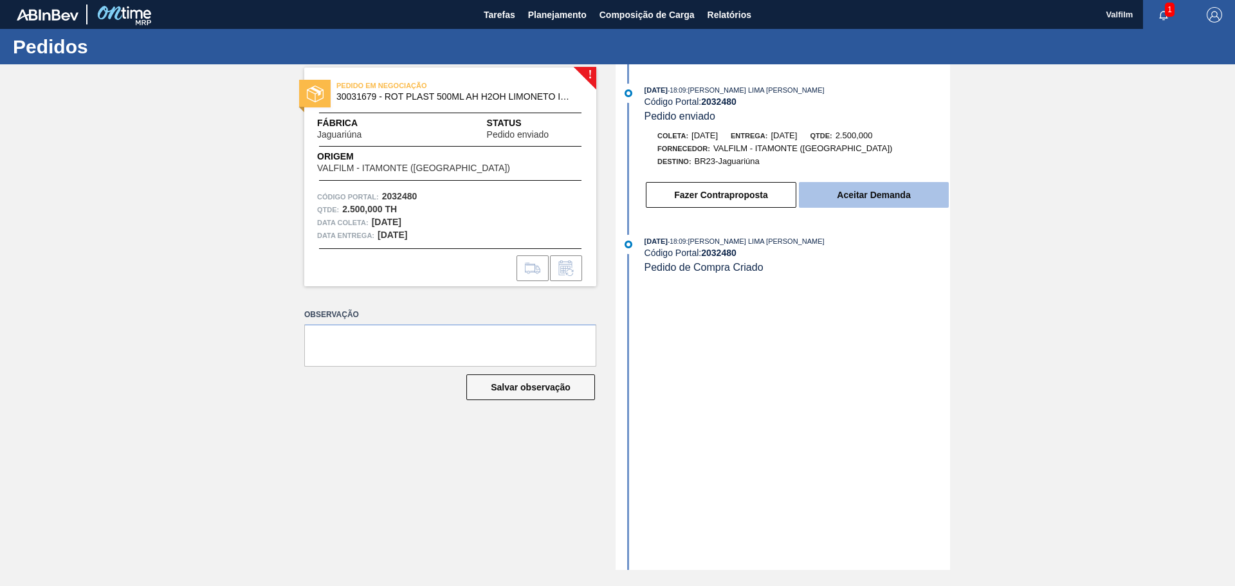
click at [854, 195] on button "Aceitar Demanda" at bounding box center [874, 195] width 150 height 26
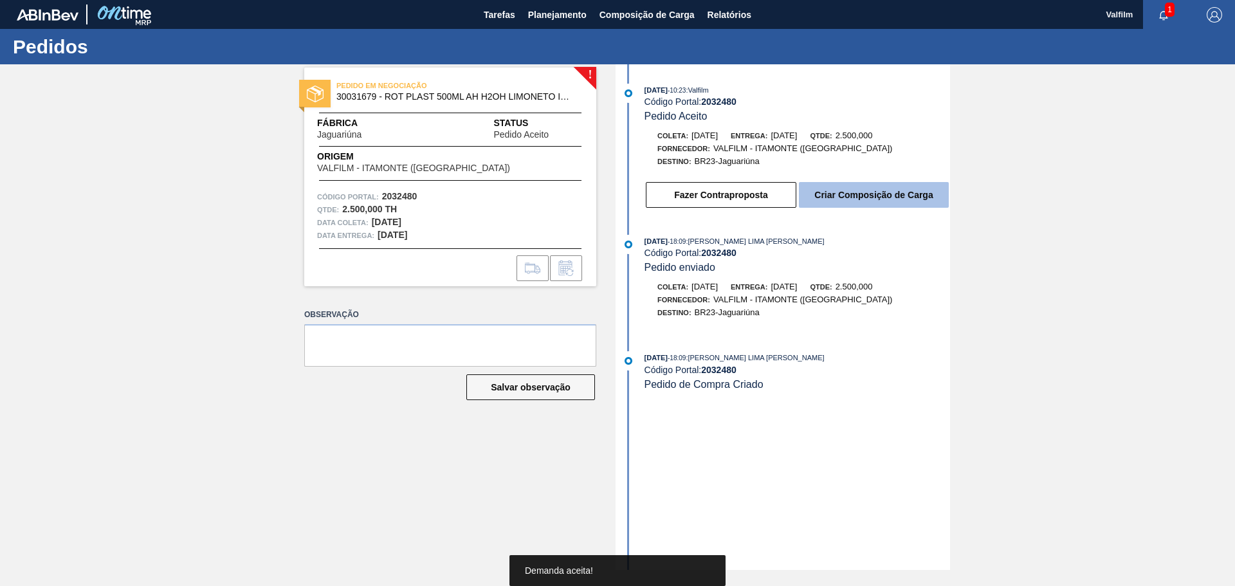
click at [831, 194] on button "Criar Composição de Carga" at bounding box center [874, 195] width 150 height 26
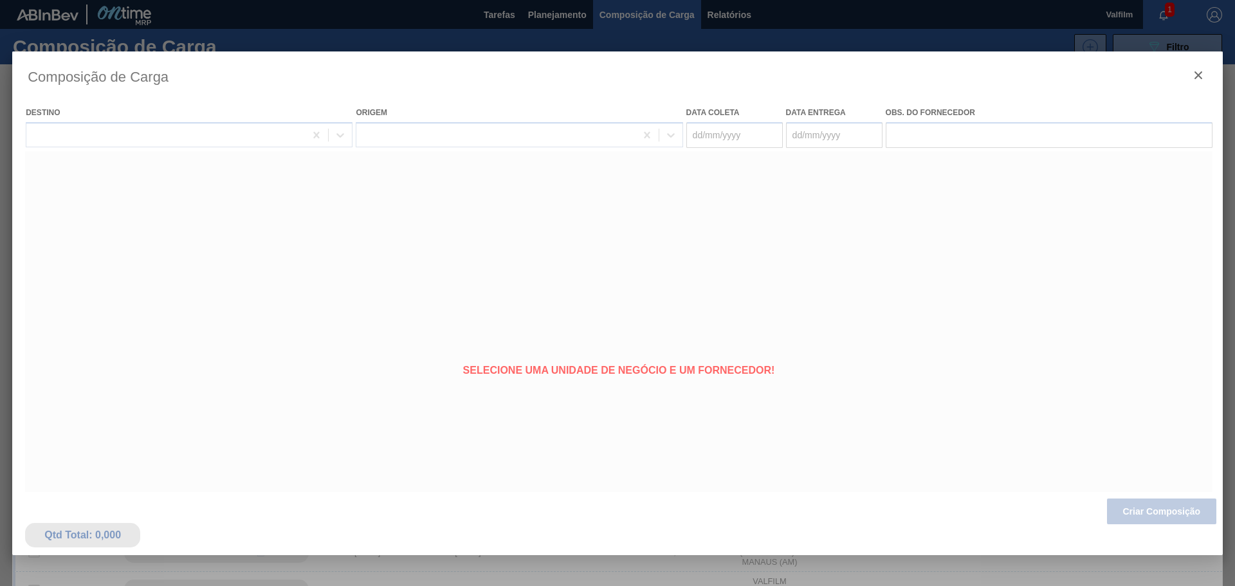
type coleta "[DATE]"
type entrega "[DATE]"
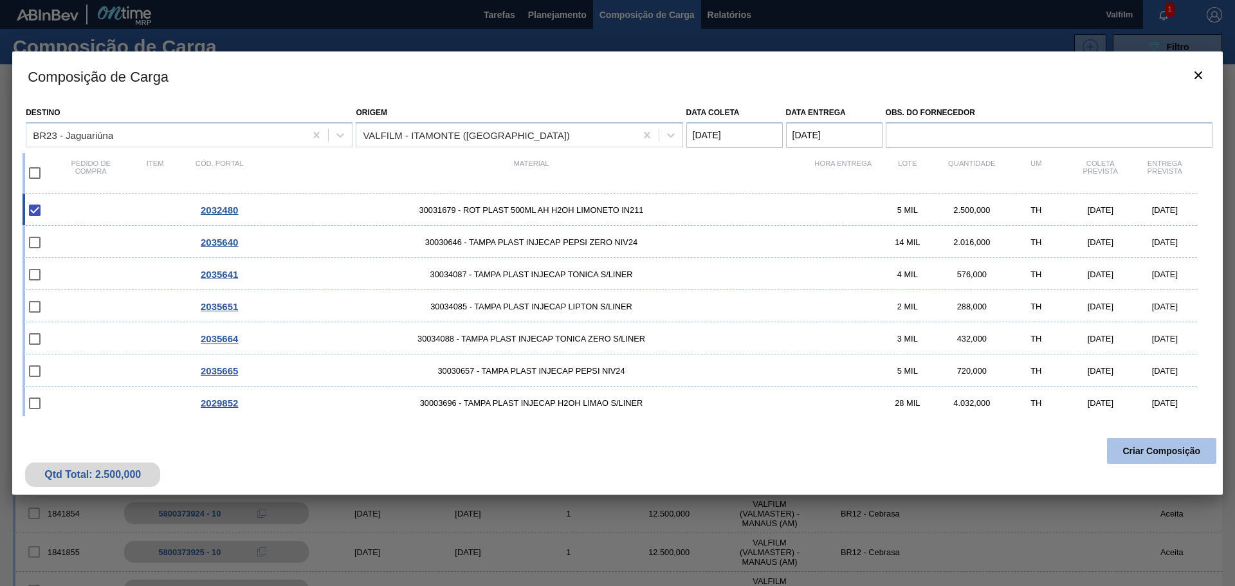
click at [1171, 447] on button "Criar Composição" at bounding box center [1161, 451] width 109 height 26
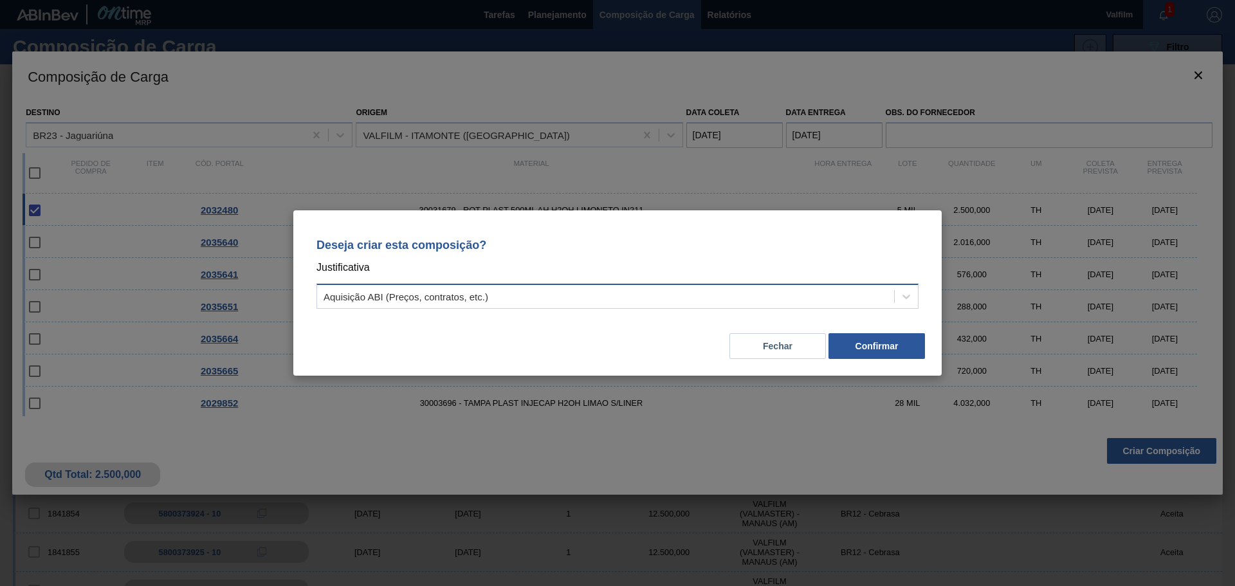
click at [691, 296] on div "Aquisição ABI (Preços, contratos, etc.)" at bounding box center [605, 296] width 577 height 19
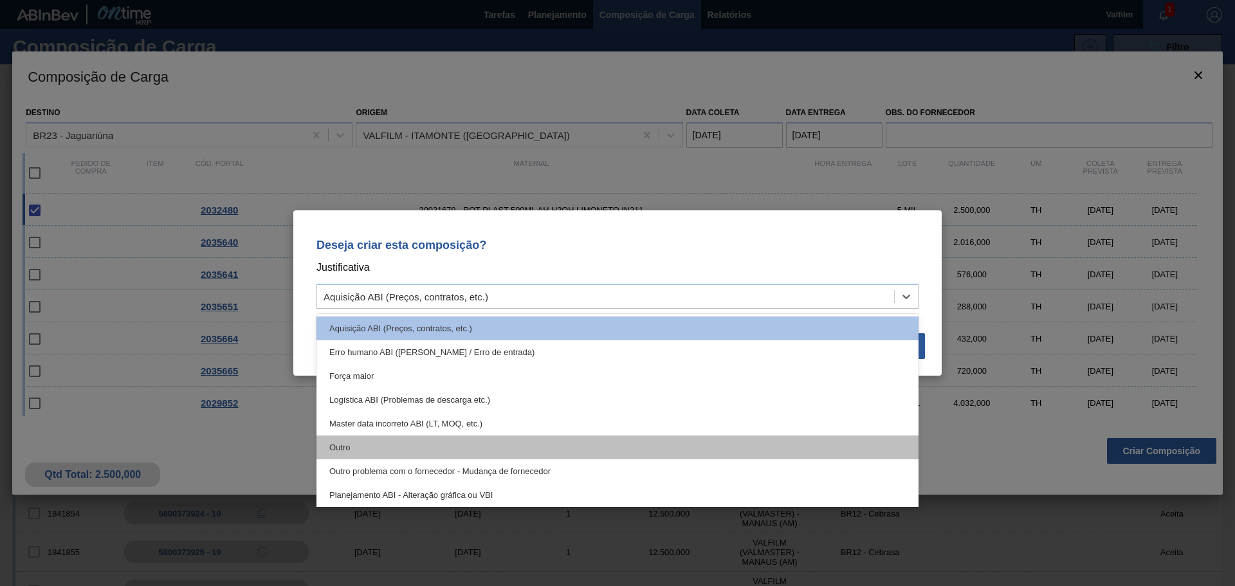
click at [338, 441] on div "Outro" at bounding box center [617, 447] width 602 height 24
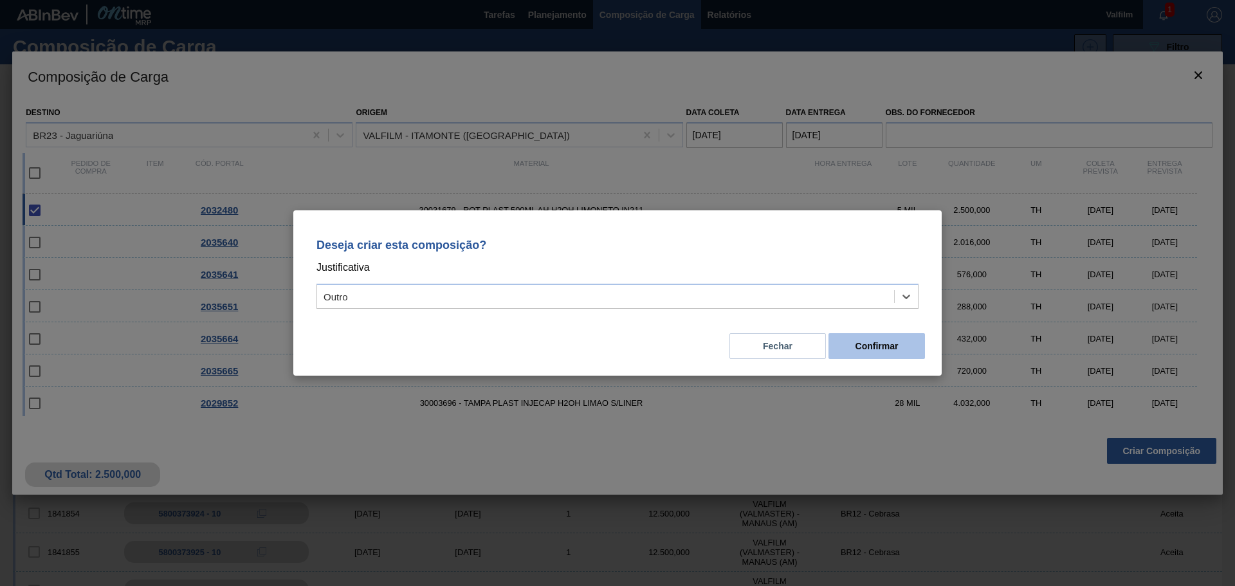
click at [901, 347] on button "Confirmar" at bounding box center [876, 346] width 96 height 26
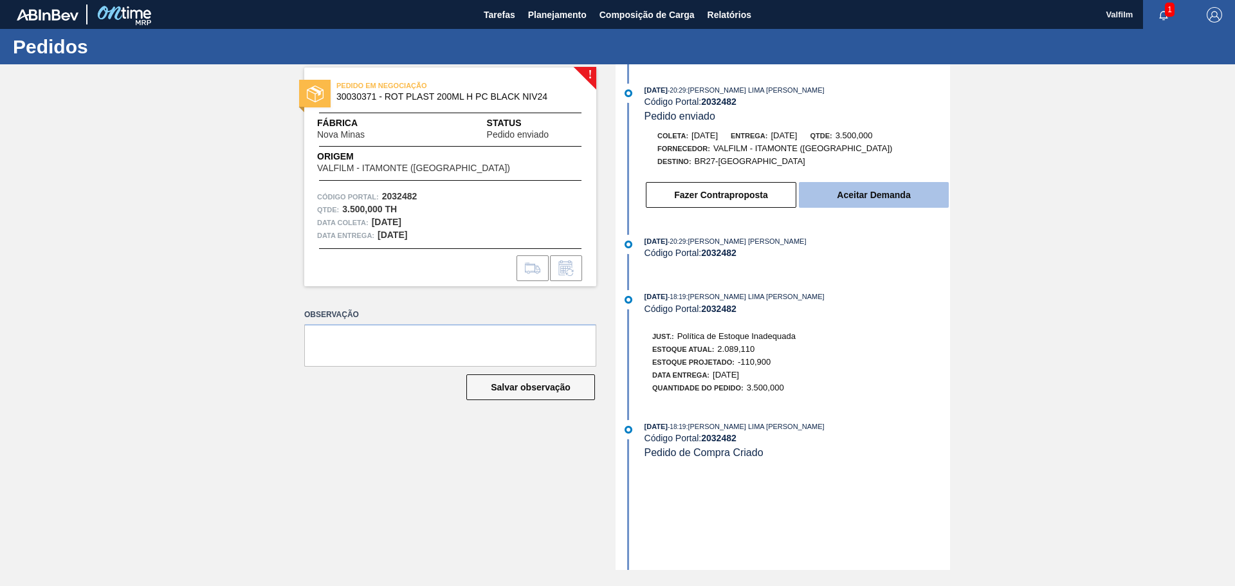
click at [866, 199] on button "Aceitar Demanda" at bounding box center [874, 195] width 150 height 26
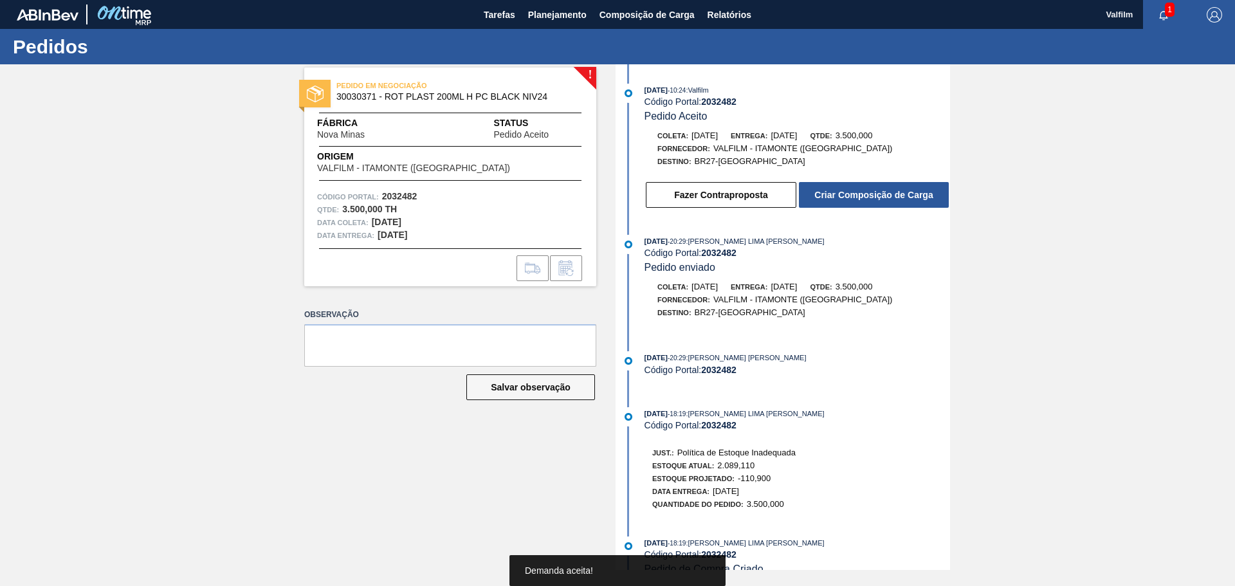
click at [866, 199] on button "Criar Composição de Carga" at bounding box center [874, 195] width 150 height 26
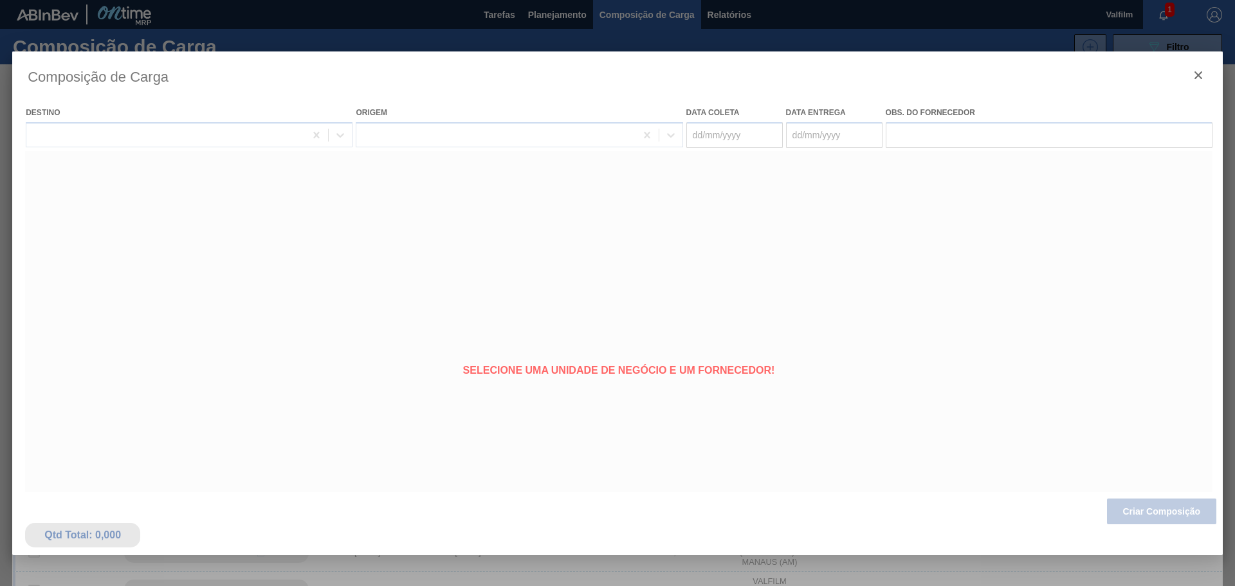
type coleta "[DATE]"
type entrega "[DATE]"
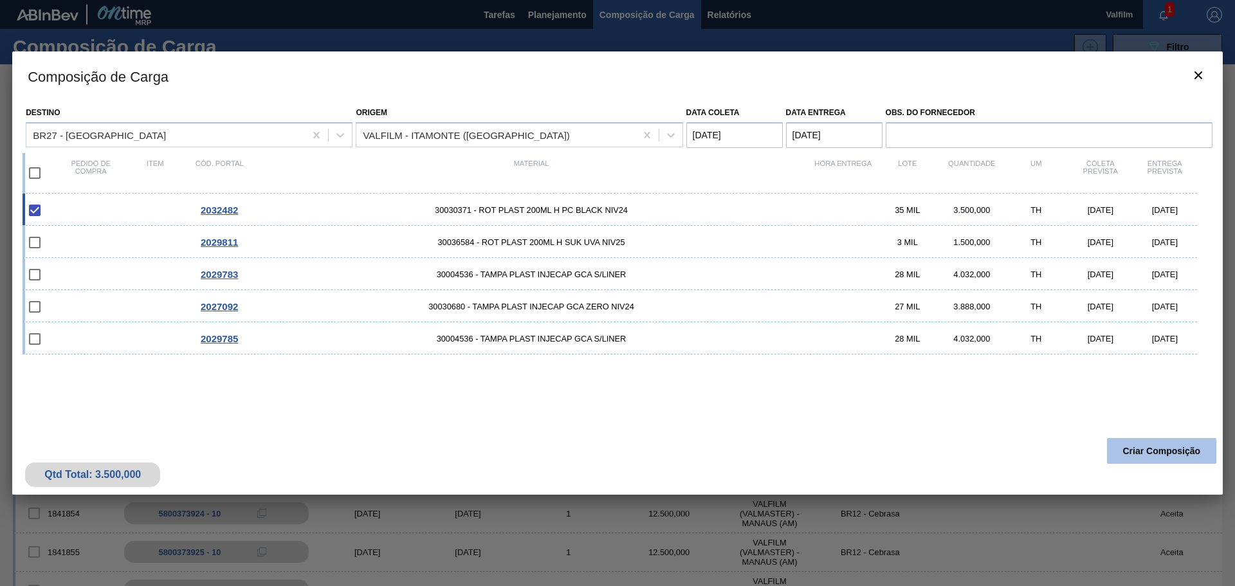
click at [1142, 448] on button "Criar Composição" at bounding box center [1161, 451] width 109 height 26
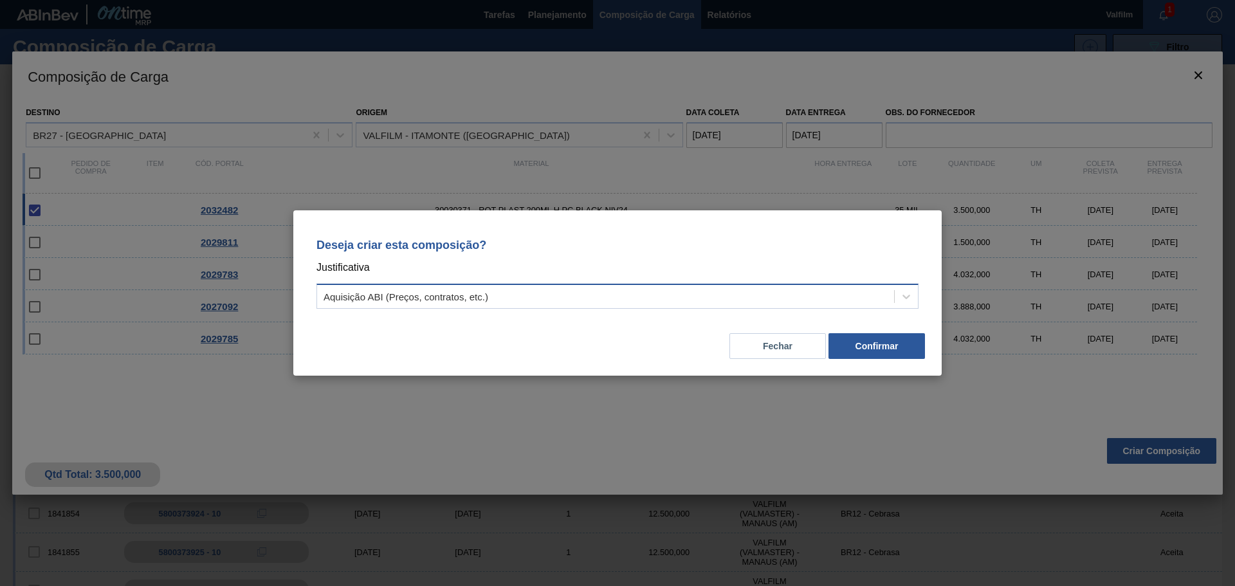
click at [444, 286] on div "Aquisição ABI (Preços, contratos, etc.)" at bounding box center [617, 296] width 602 height 25
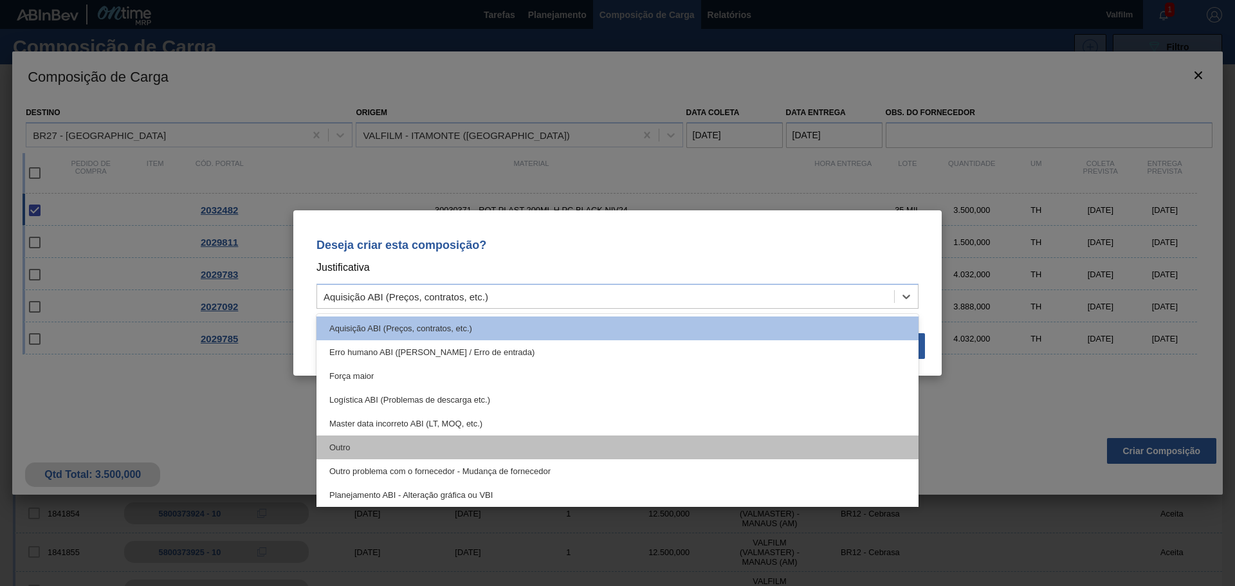
click at [348, 447] on div "Outro" at bounding box center [617, 447] width 602 height 24
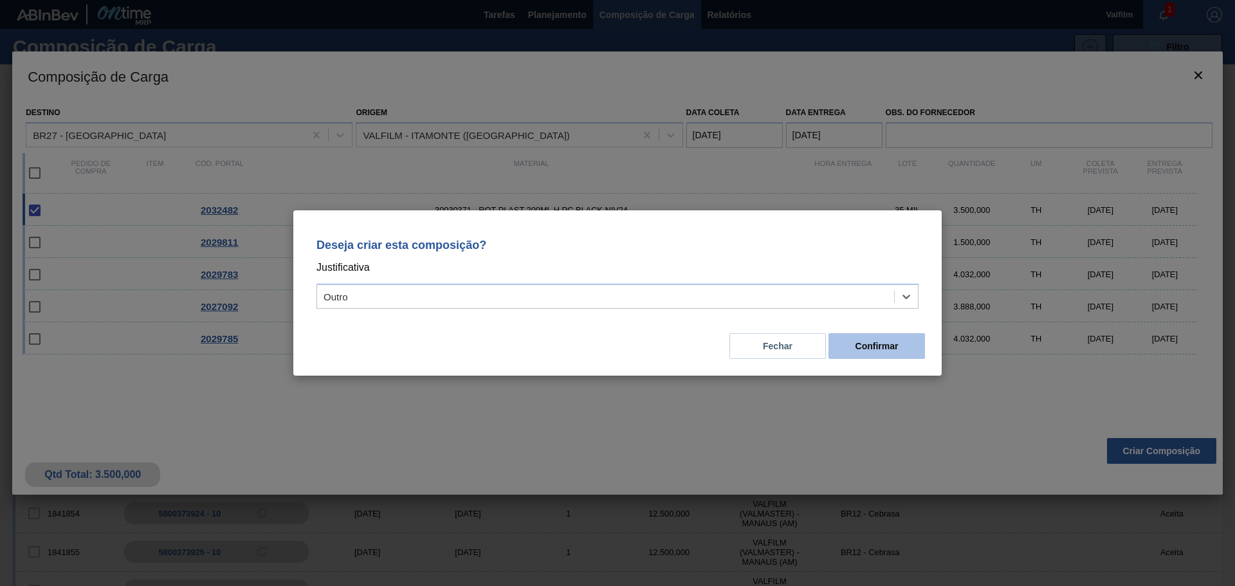
click at [875, 347] on button "Confirmar" at bounding box center [876, 346] width 96 height 26
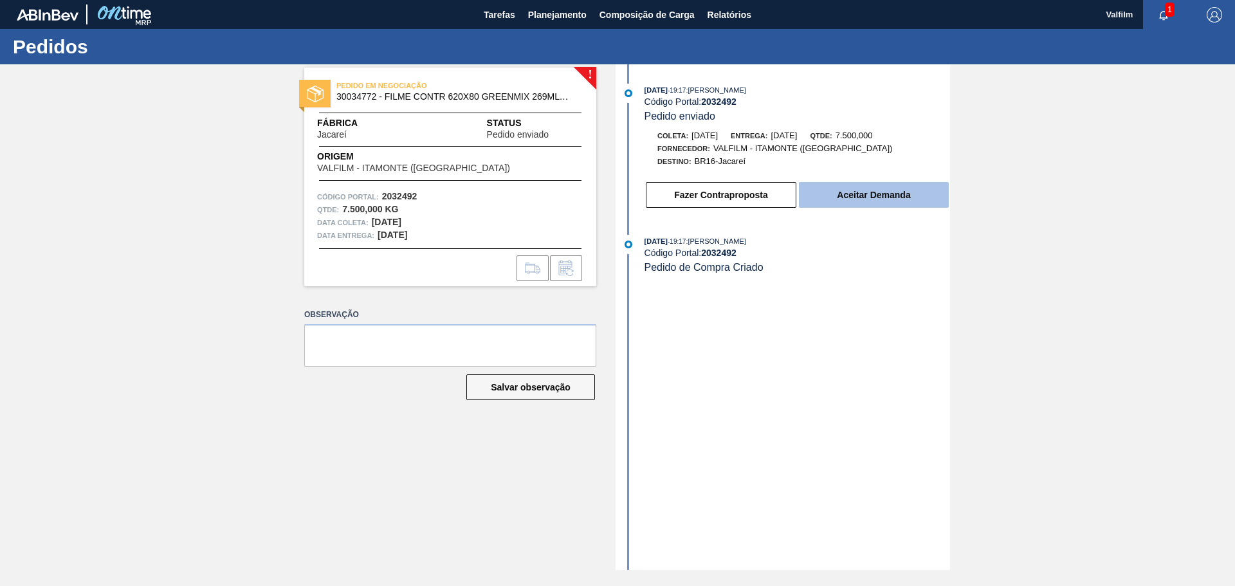
click at [829, 200] on button "Aceitar Demanda" at bounding box center [874, 195] width 150 height 26
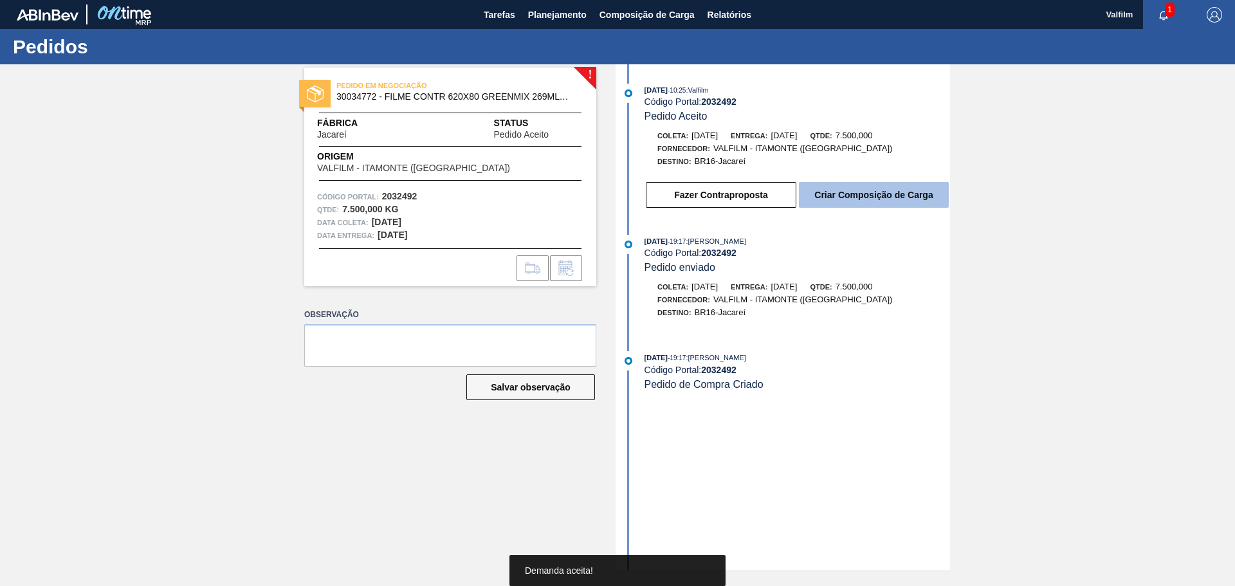
click at [824, 204] on button "Criar Composição de Carga" at bounding box center [874, 195] width 150 height 26
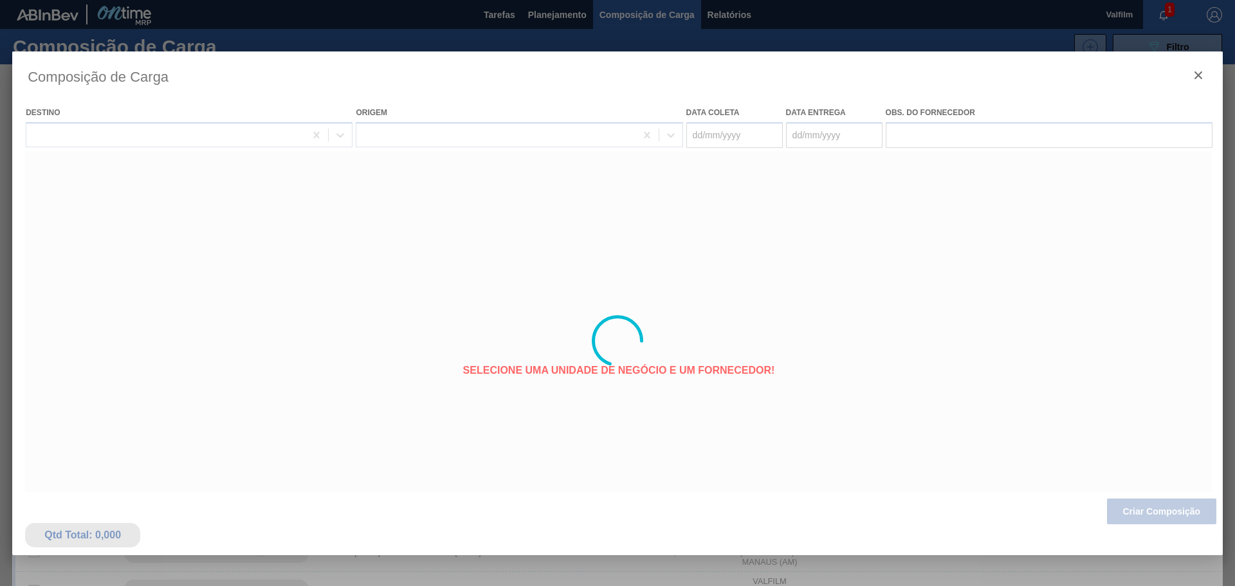
type coleta "[DATE]"
type entrega "[DATE]"
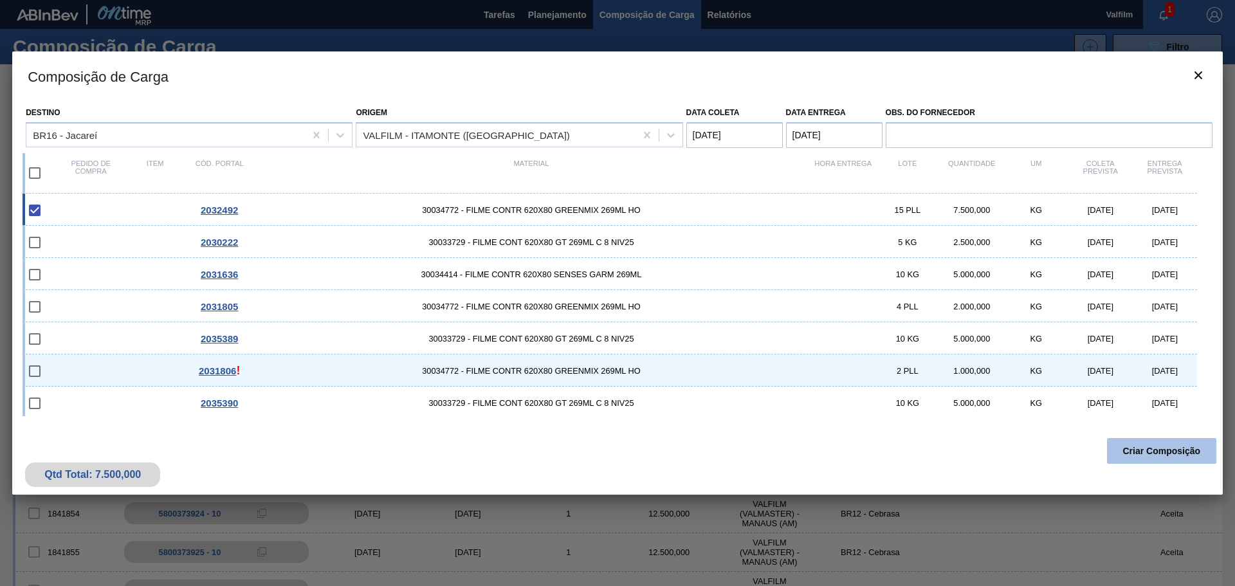
click at [1118, 442] on button "Criar Composição" at bounding box center [1161, 451] width 109 height 26
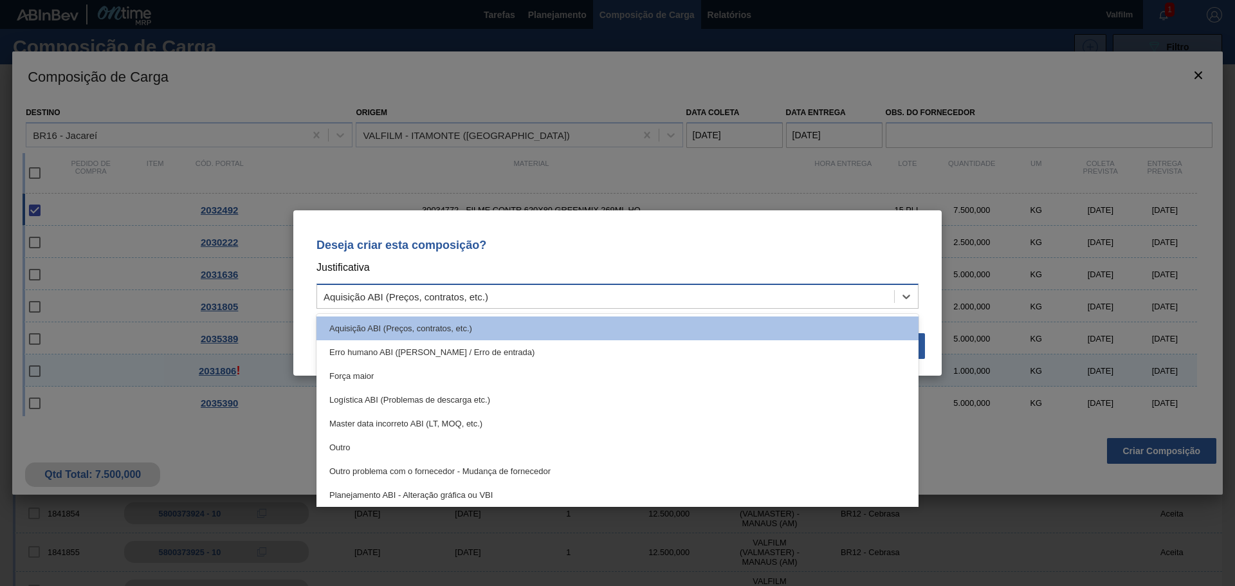
click at [784, 302] on div "Aquisição ABI (Preços, contratos, etc.)" at bounding box center [605, 296] width 577 height 19
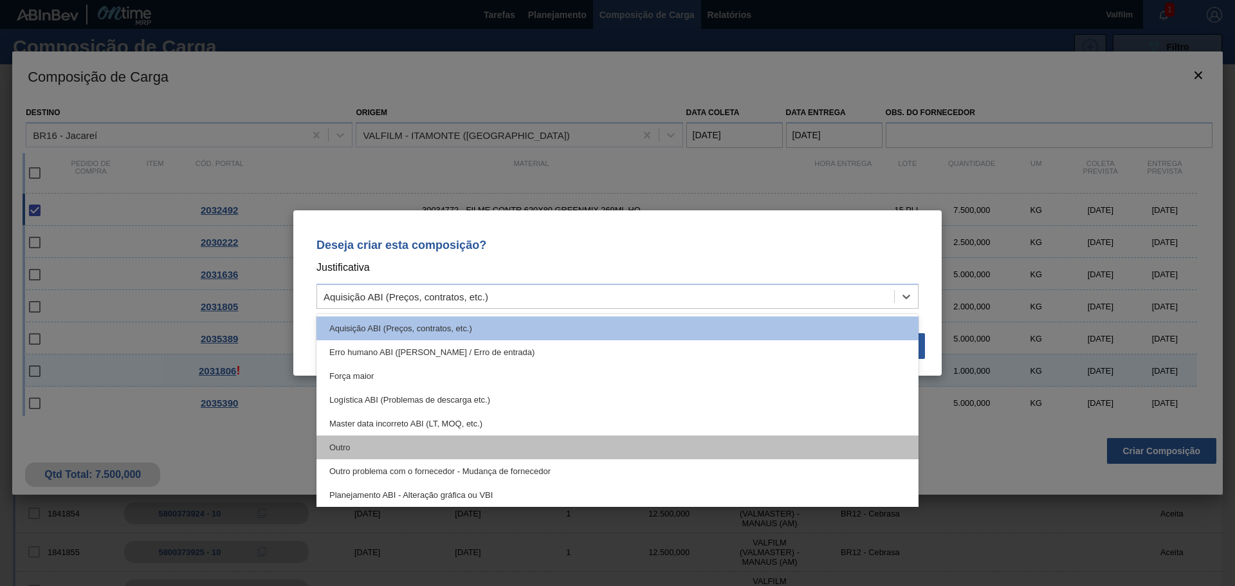
click at [325, 448] on div "Outro" at bounding box center [617, 447] width 602 height 24
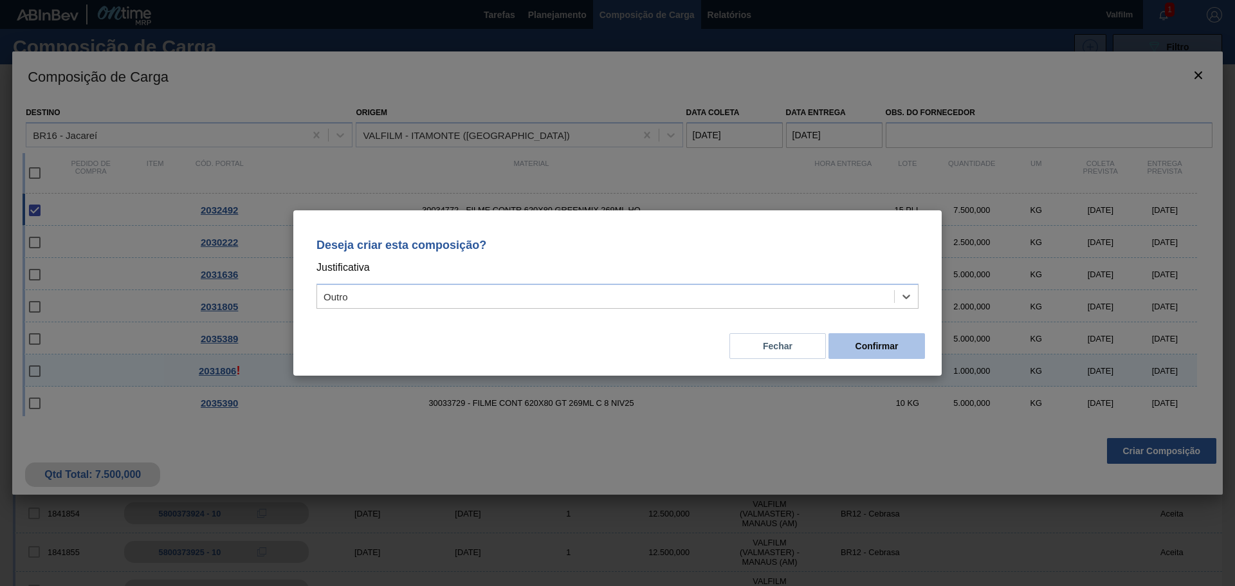
click at [848, 350] on button "Confirmar" at bounding box center [876, 346] width 96 height 26
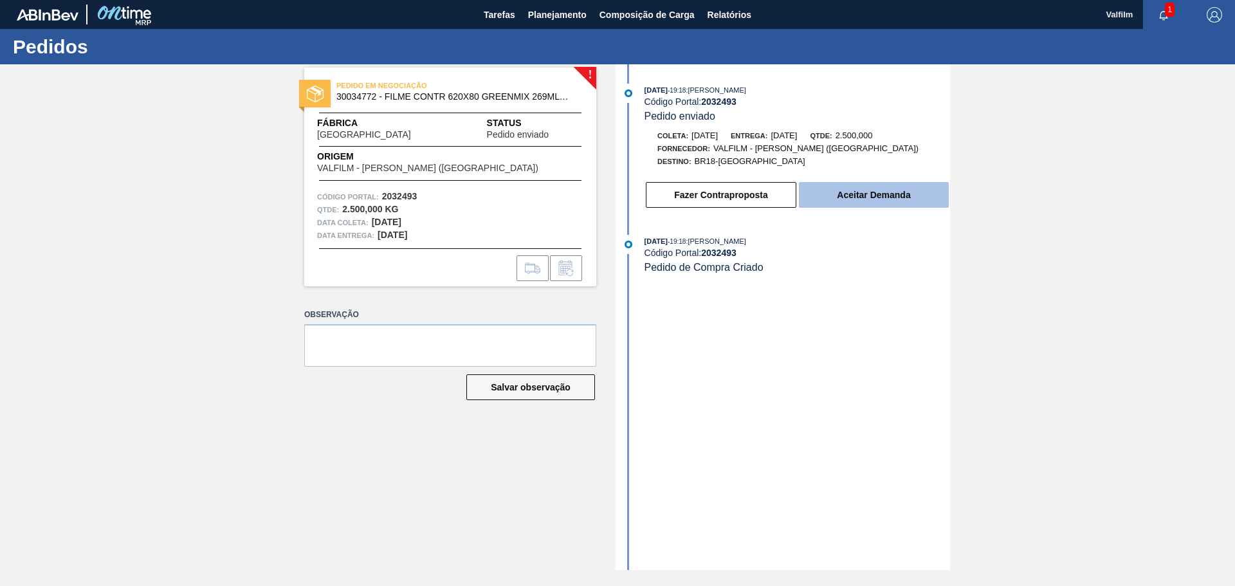
click at [845, 186] on button "Aceitar Demanda" at bounding box center [874, 195] width 150 height 26
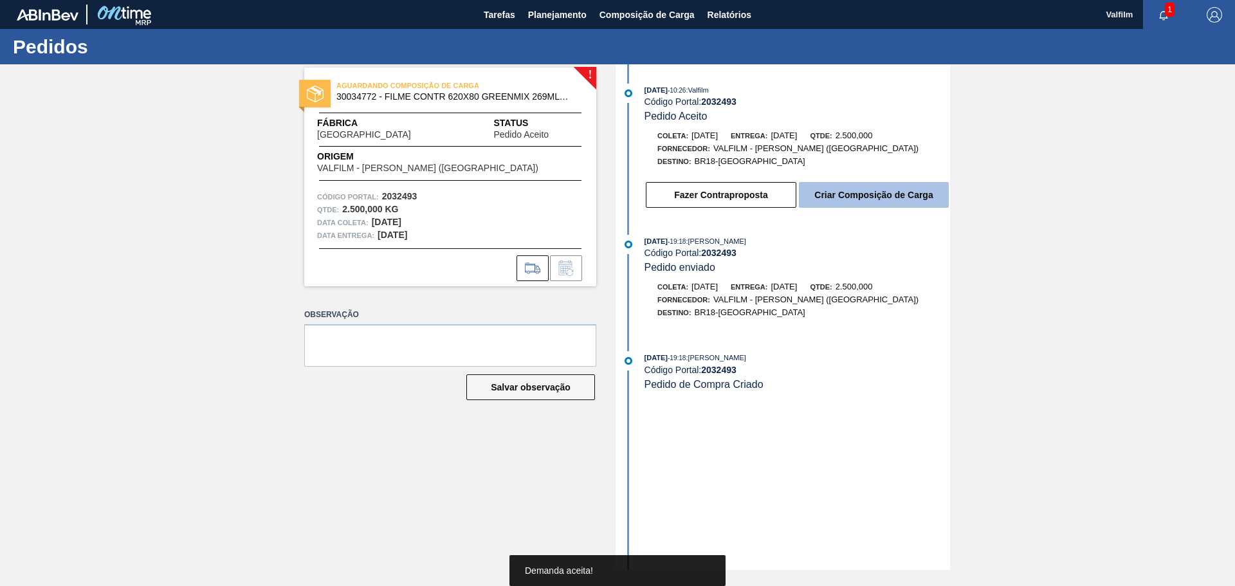
click at [849, 183] on button "Criar Composição de Carga" at bounding box center [874, 195] width 150 height 26
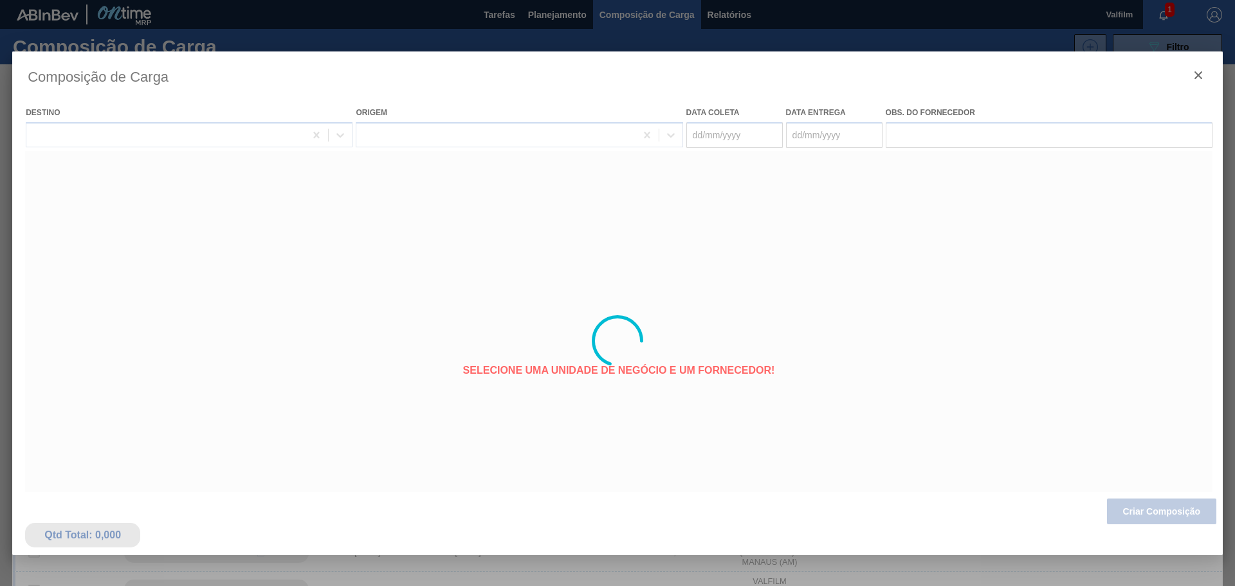
type coleta "10/11/2025"
type entrega "15/11/2025"
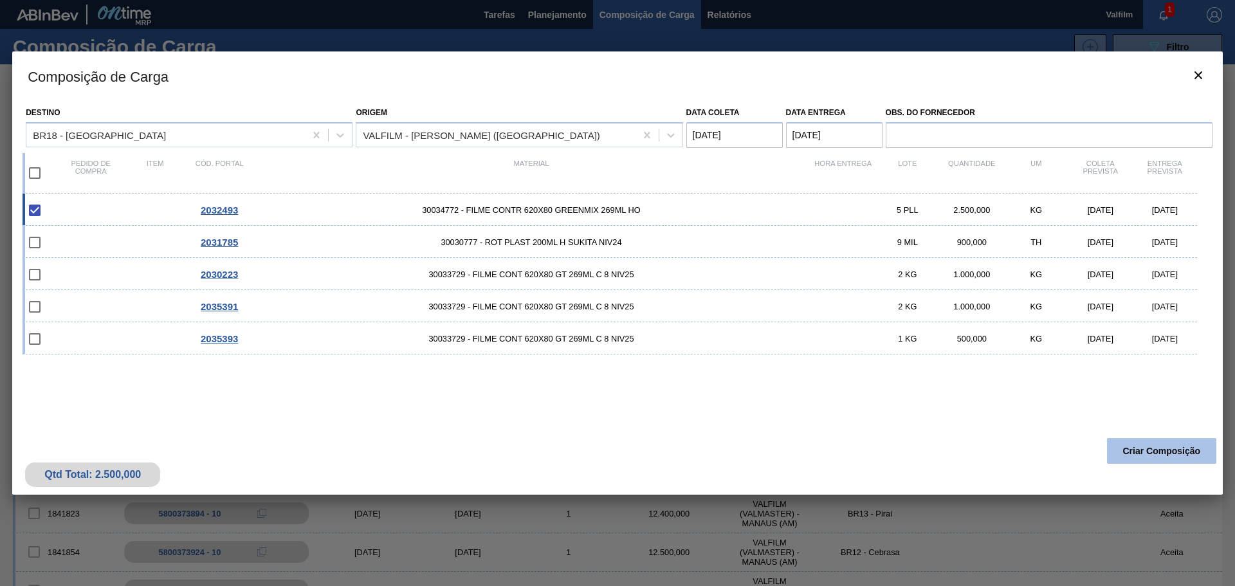
click at [1187, 446] on button "Criar Composição" at bounding box center [1161, 451] width 109 height 26
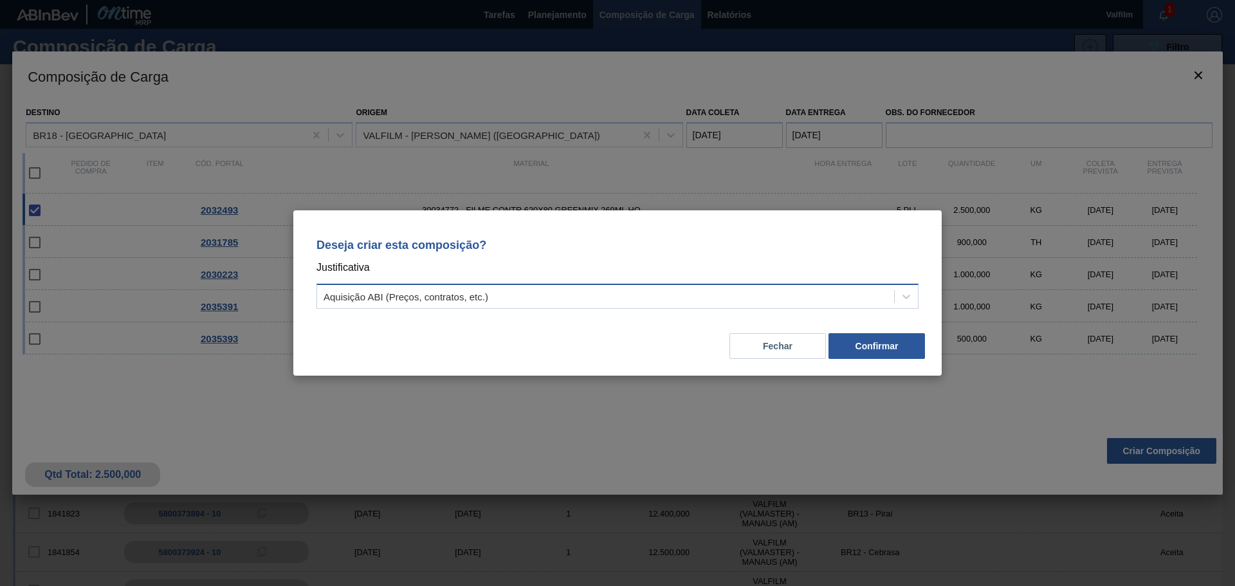
click at [605, 296] on div "Aquisição ABI (Preços, contratos, etc.)" at bounding box center [605, 296] width 577 height 19
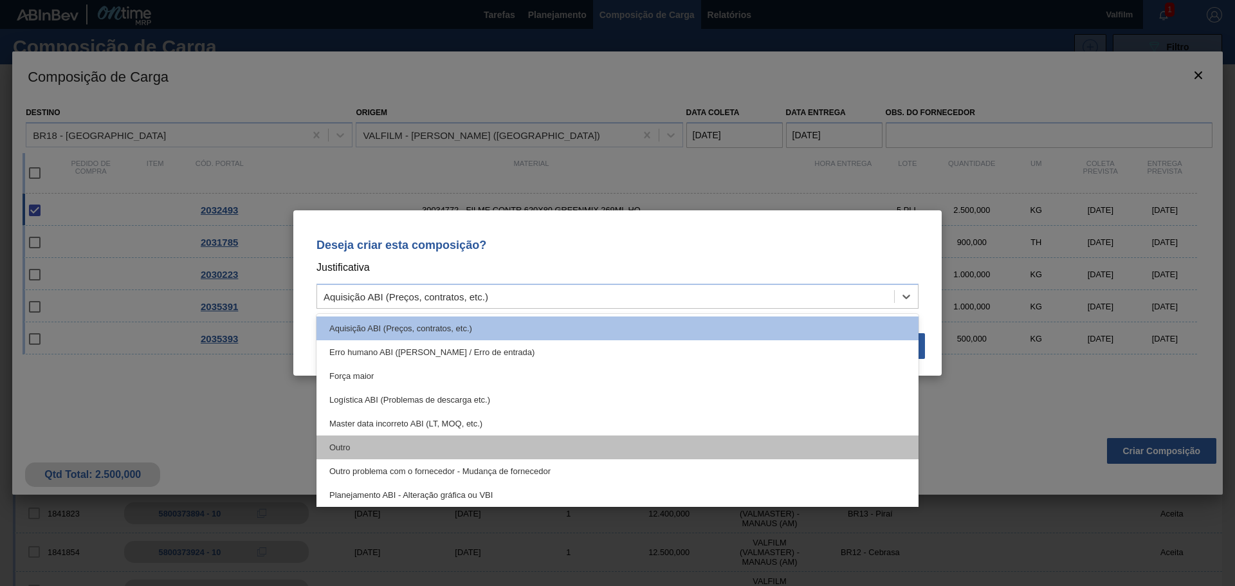
click at [361, 449] on div "Outro" at bounding box center [617, 447] width 602 height 24
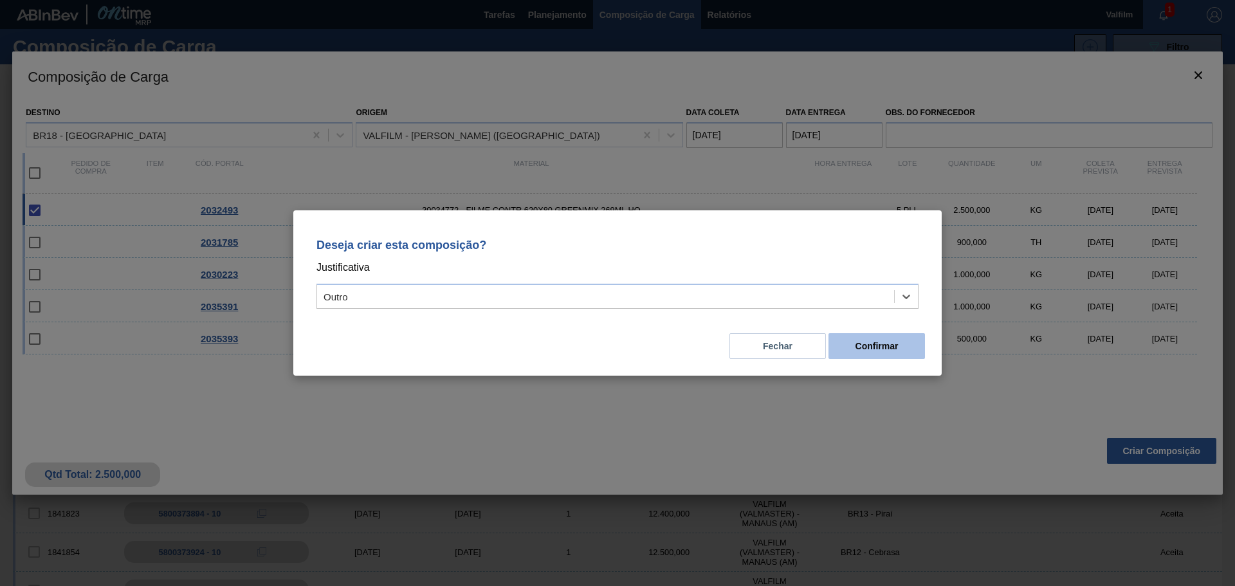
click at [851, 347] on button "Confirmar" at bounding box center [876, 346] width 96 height 26
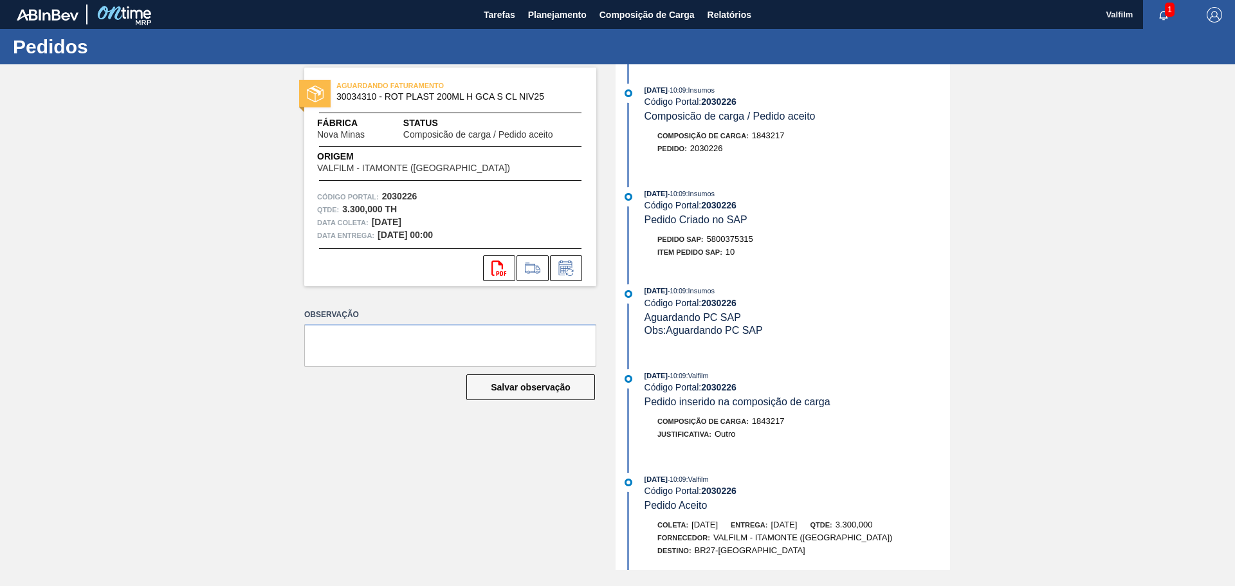
click at [736, 238] on span "5800375315" at bounding box center [730, 239] width 46 height 10
copy span "5800375315"
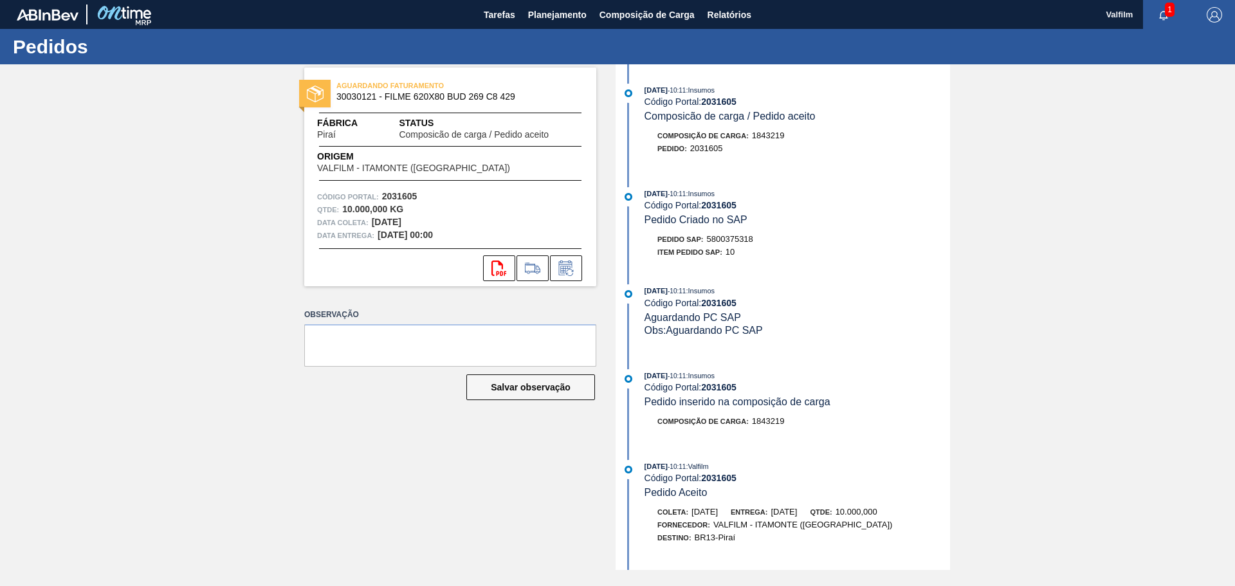
click at [740, 235] on span "5800375318" at bounding box center [730, 239] width 46 height 10
copy span "5800375318"
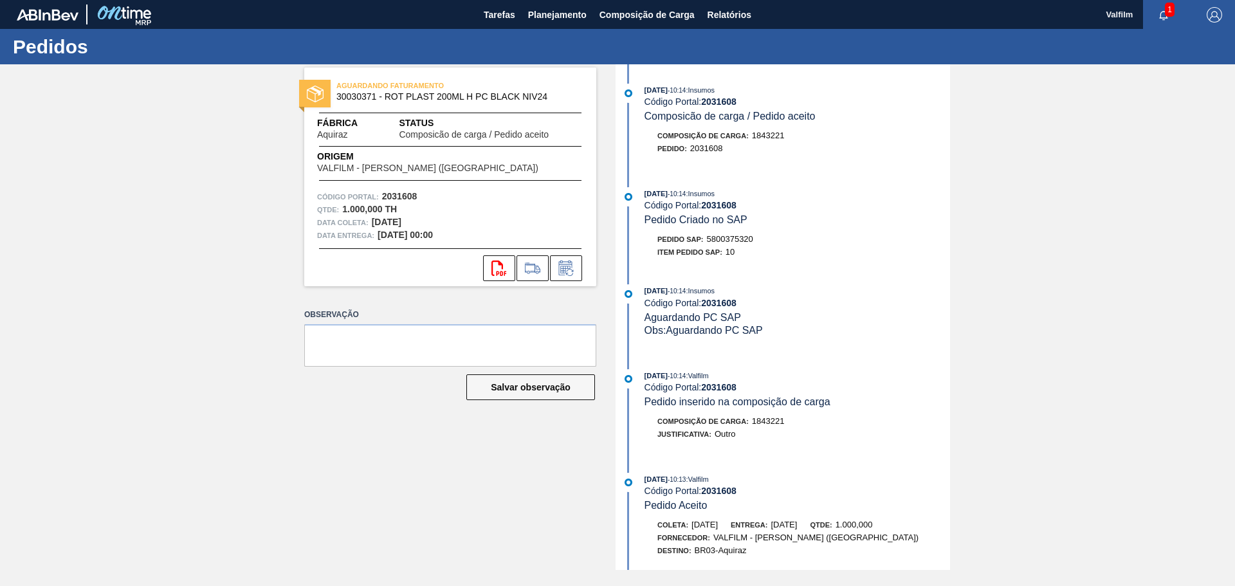
click at [737, 237] on span "5800375320" at bounding box center [730, 239] width 46 height 10
copy span "5800375320"
click at [736, 233] on div "Pedido SAP: 5800375321" at bounding box center [705, 239] width 96 height 13
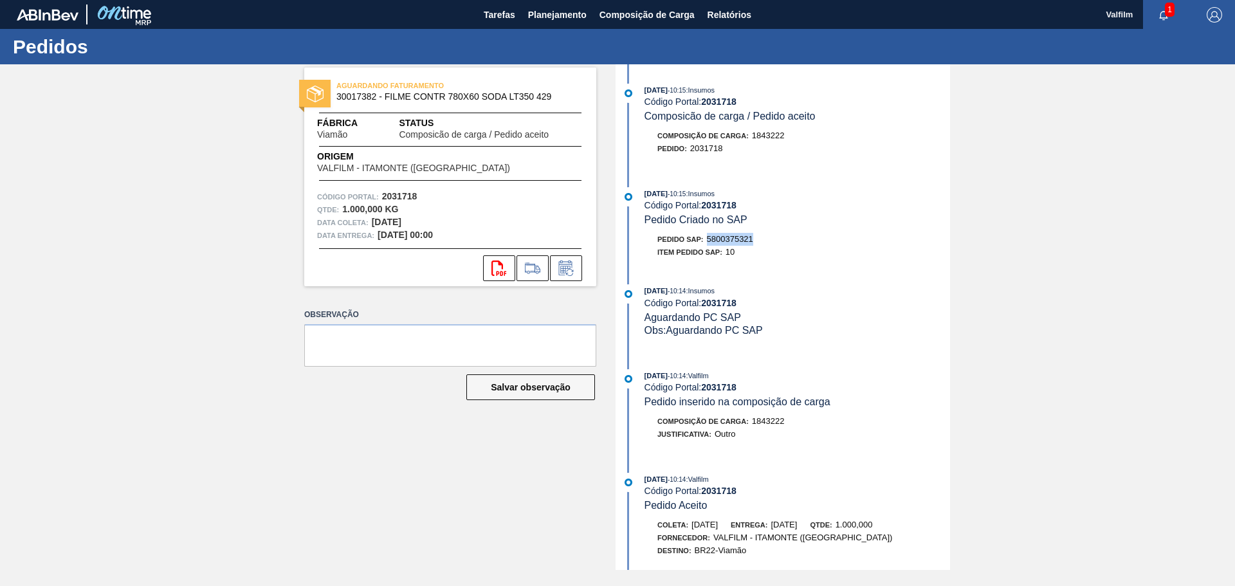
copy span "5800375321"
click at [727, 239] on span "5800375322" at bounding box center [730, 239] width 46 height 10
copy span "5800375322"
click at [742, 239] on span "5800375323" at bounding box center [730, 239] width 46 height 10
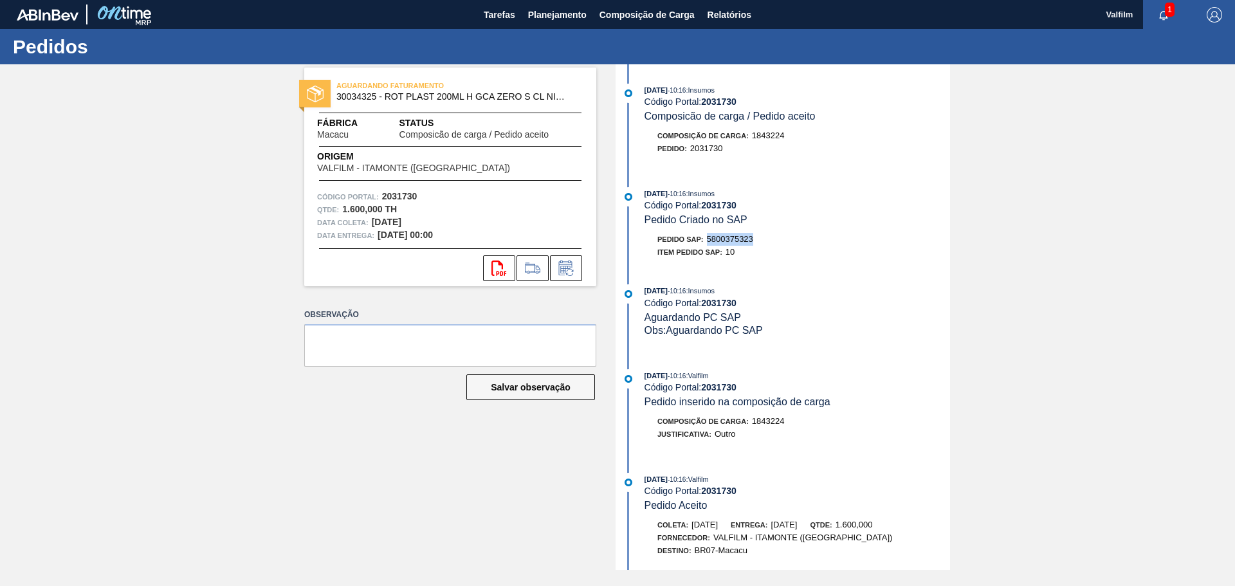
click at [742, 239] on span "5800375323" at bounding box center [730, 239] width 46 height 10
copy span "5800375323"
click at [739, 232] on div "[DATE] 10:17 : Insumos Código Portal: 2031740 Pedido Criado no SAP Pedido SAP: …" at bounding box center [784, 226] width 331 height 78
copy span "5800375324"
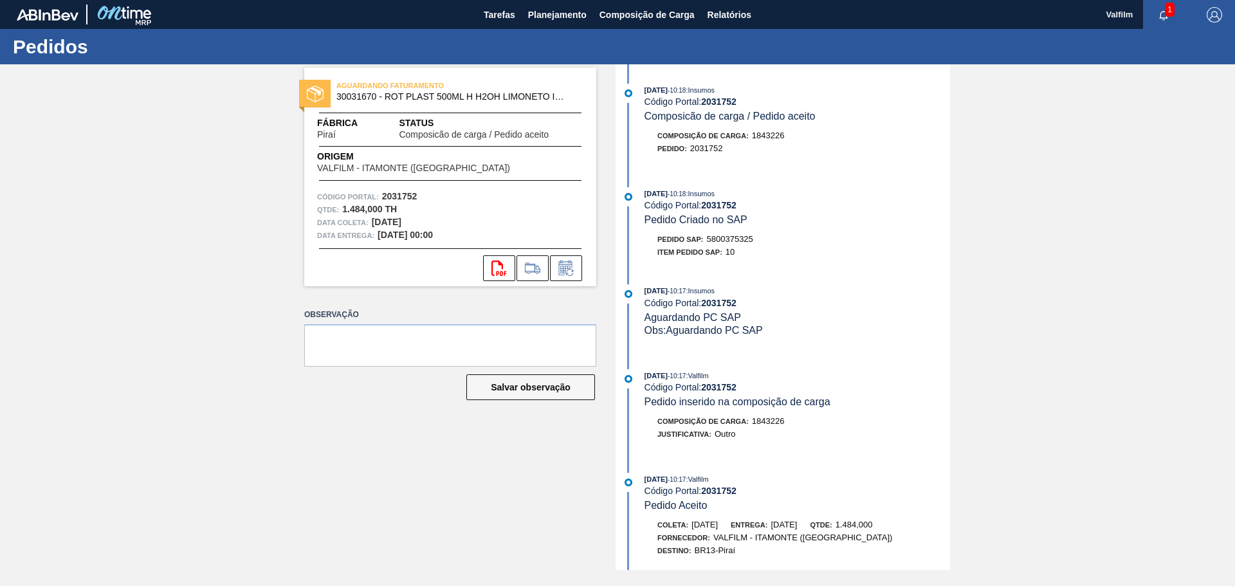
click at [738, 235] on span "5800375325" at bounding box center [730, 239] width 46 height 10
copy span "5800375325"
click at [749, 237] on span "5800375326" at bounding box center [730, 239] width 46 height 10
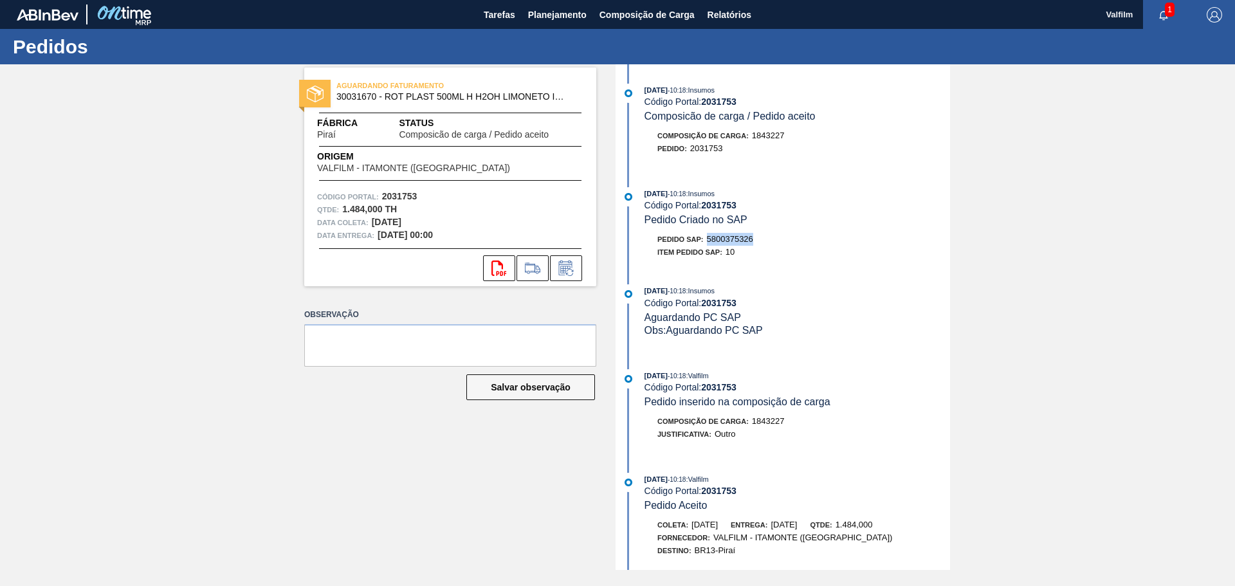
copy span "5800375326"
click at [725, 236] on span "5800375327" at bounding box center [730, 239] width 46 height 10
copy span "5800375327"
click at [724, 239] on span "5800375328" at bounding box center [730, 239] width 46 height 10
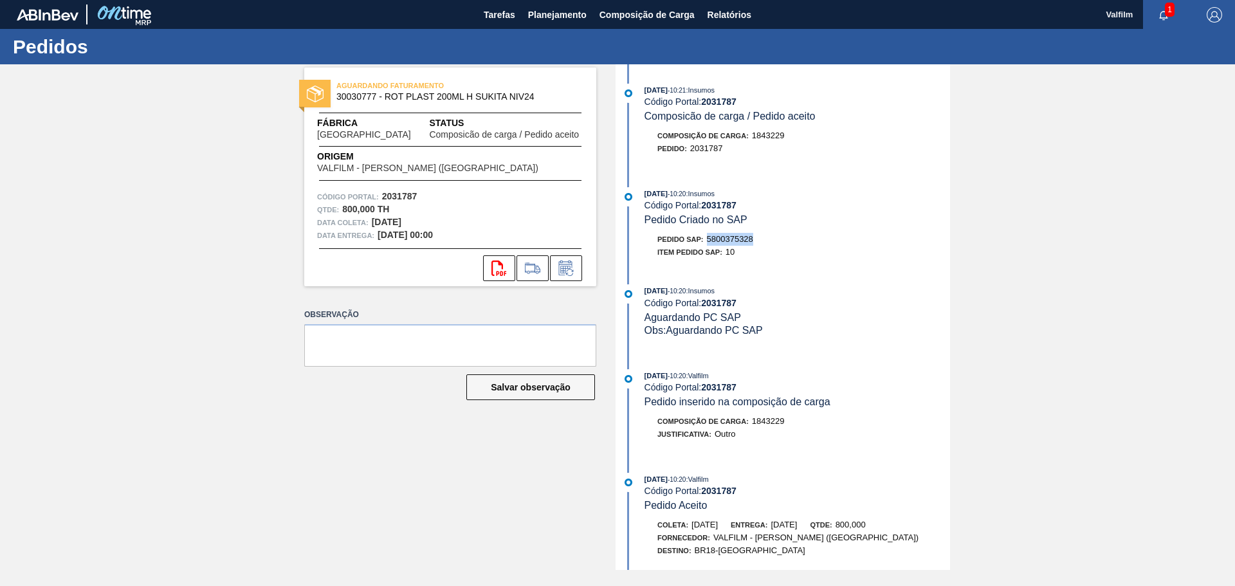
click at [724, 239] on span "5800375328" at bounding box center [730, 239] width 46 height 10
copy span "5800375328"
click at [732, 244] on div "Pedido SAP: 5800375330" at bounding box center [705, 239] width 96 height 13
click at [728, 241] on span "5800375330" at bounding box center [730, 239] width 46 height 10
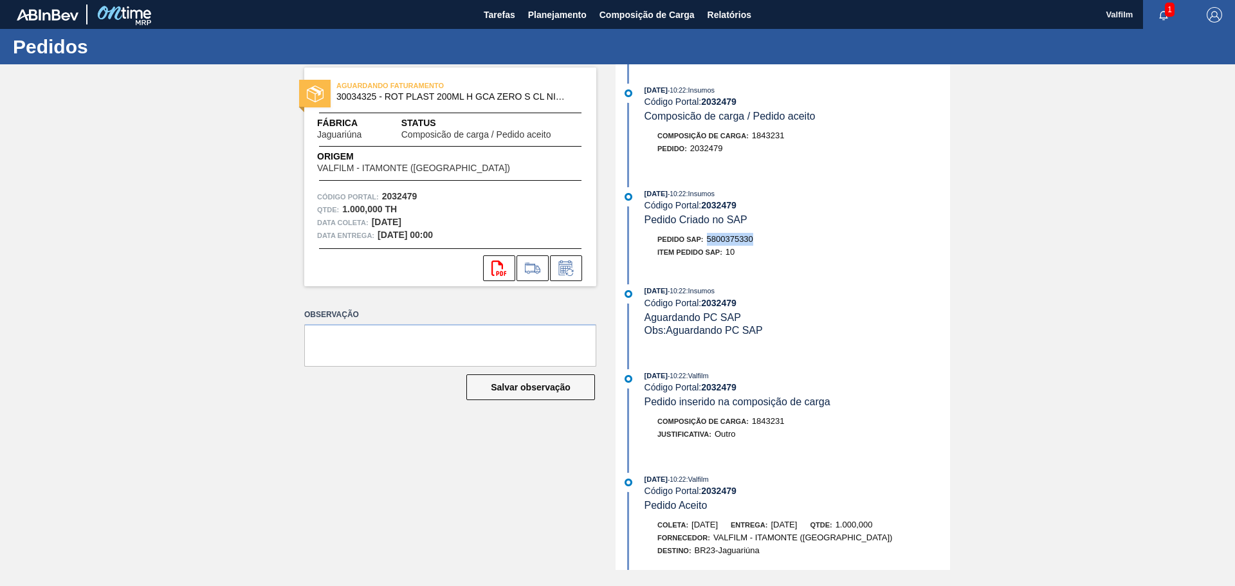
copy span "5800375330"
click at [742, 241] on span "5800375331" at bounding box center [730, 239] width 46 height 10
click at [742, 240] on span "5800375331" at bounding box center [730, 239] width 46 height 10
copy span "5800375331"
click at [723, 239] on span "5800375332" at bounding box center [730, 239] width 46 height 10
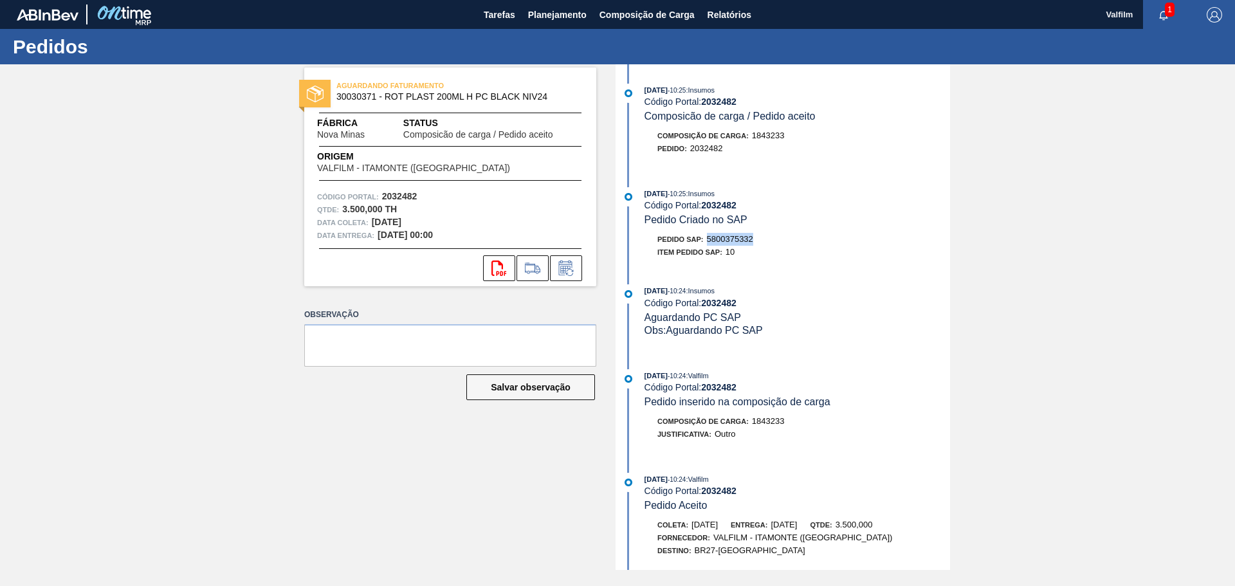
click at [723, 239] on span "5800375332" at bounding box center [730, 239] width 46 height 10
copy span "5800375332"
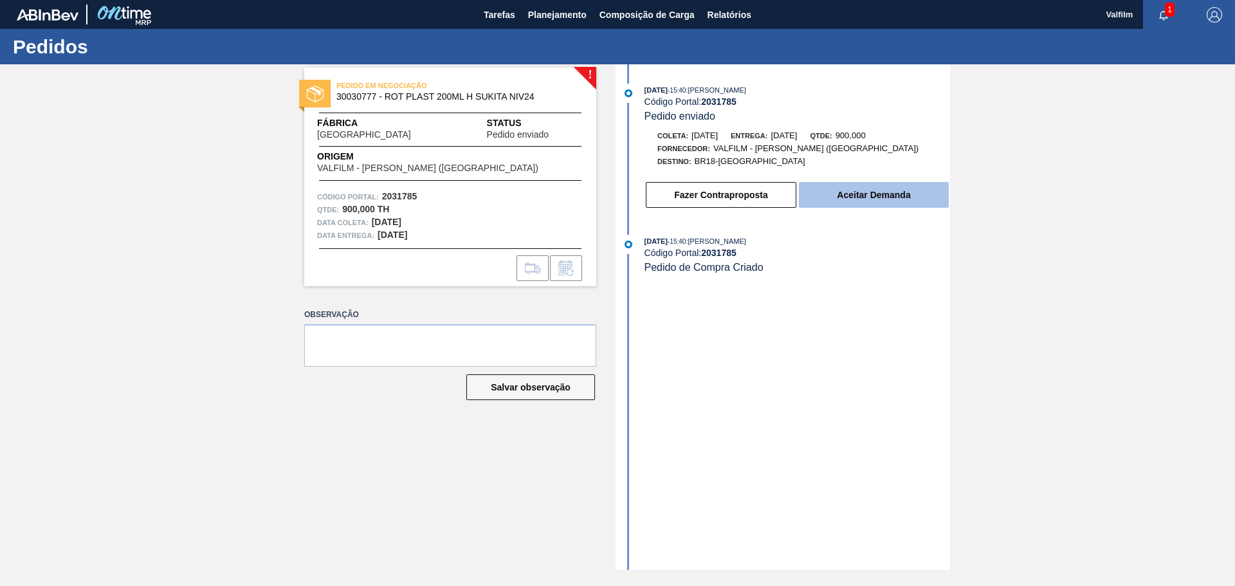
click at [841, 199] on button "Aceitar Demanda" at bounding box center [874, 195] width 150 height 26
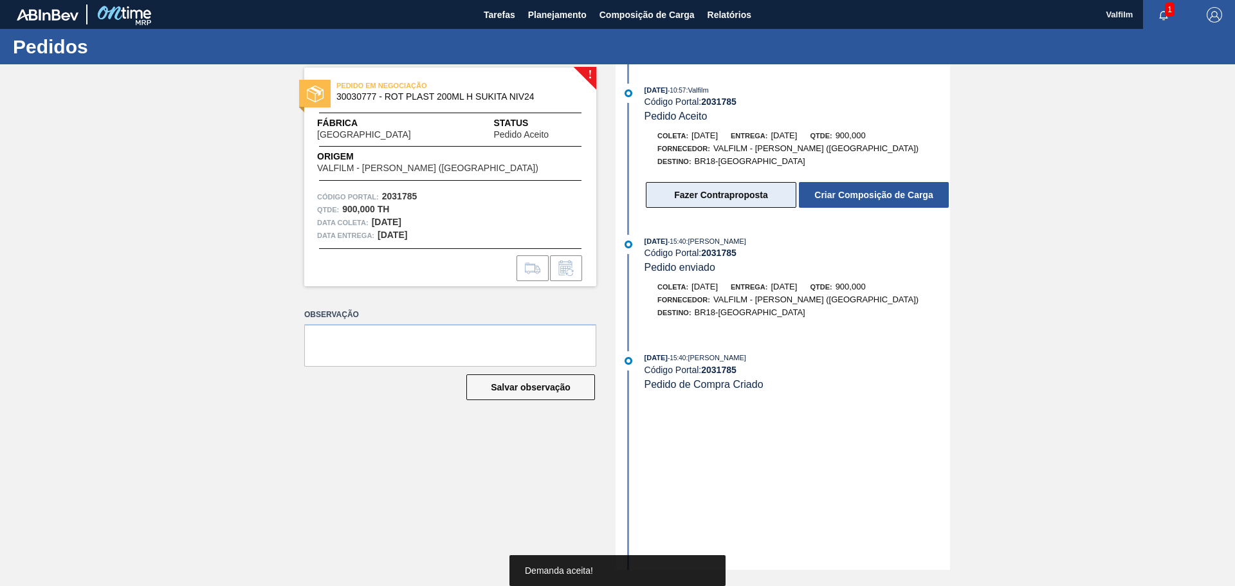
click at [695, 190] on button "Fazer Contraproposta" at bounding box center [721, 195] width 150 height 26
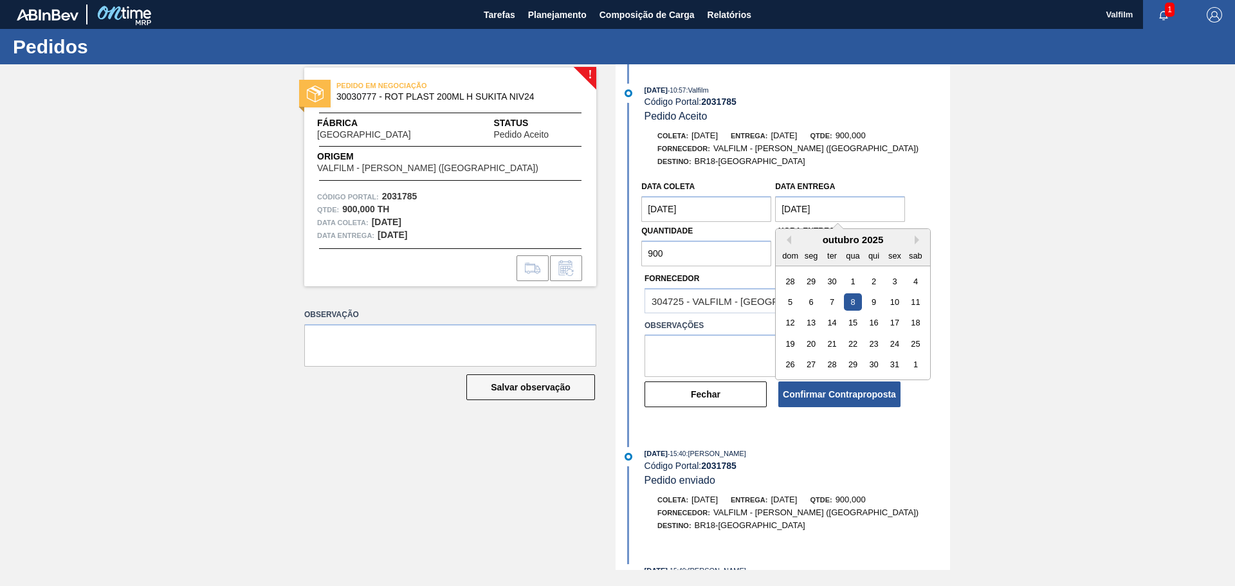
click at [789, 208] on entrega "[DATE]" at bounding box center [840, 209] width 130 height 26
click at [915, 241] on button "Next Month" at bounding box center [919, 239] width 9 height 9
click at [792, 238] on div "novembro 2025" at bounding box center [853, 239] width 154 height 11
click at [785, 242] on button "Previous Month" at bounding box center [786, 239] width 9 height 9
click at [812, 322] on div "13" at bounding box center [811, 322] width 17 height 17
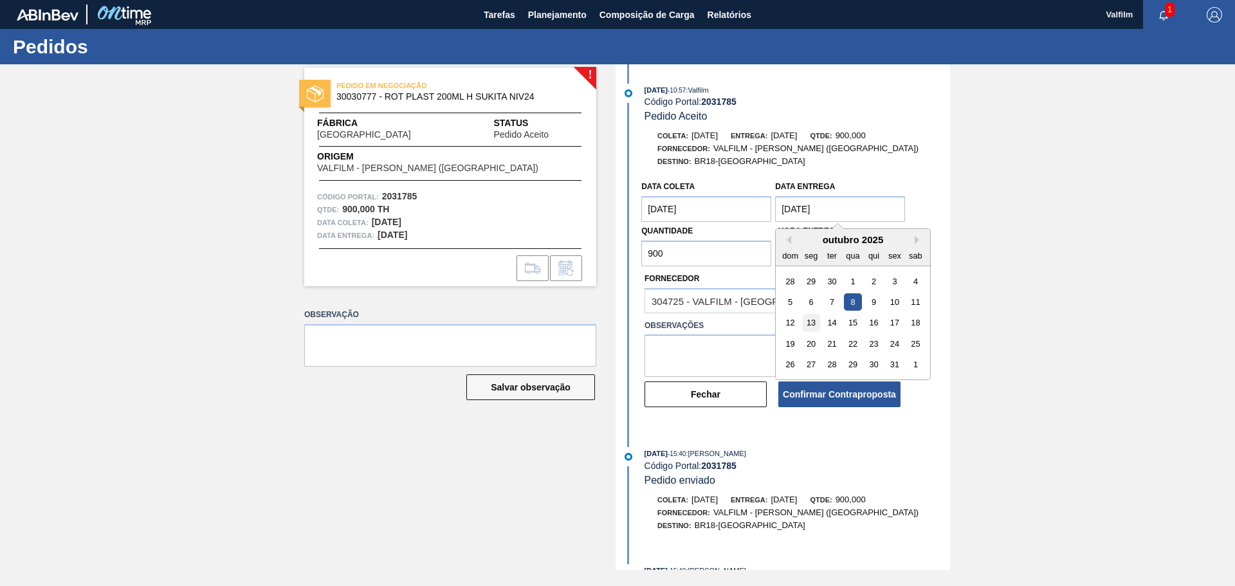
type entrega "[DATE]"
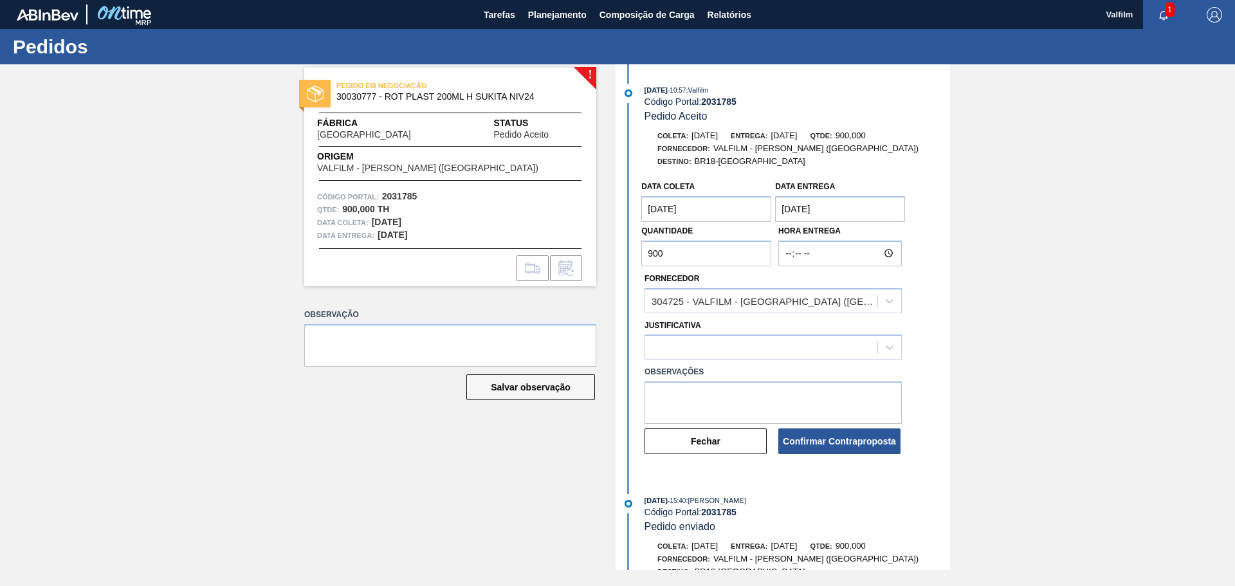
click at [658, 209] on coleta "[DATE]" at bounding box center [706, 209] width 130 height 26
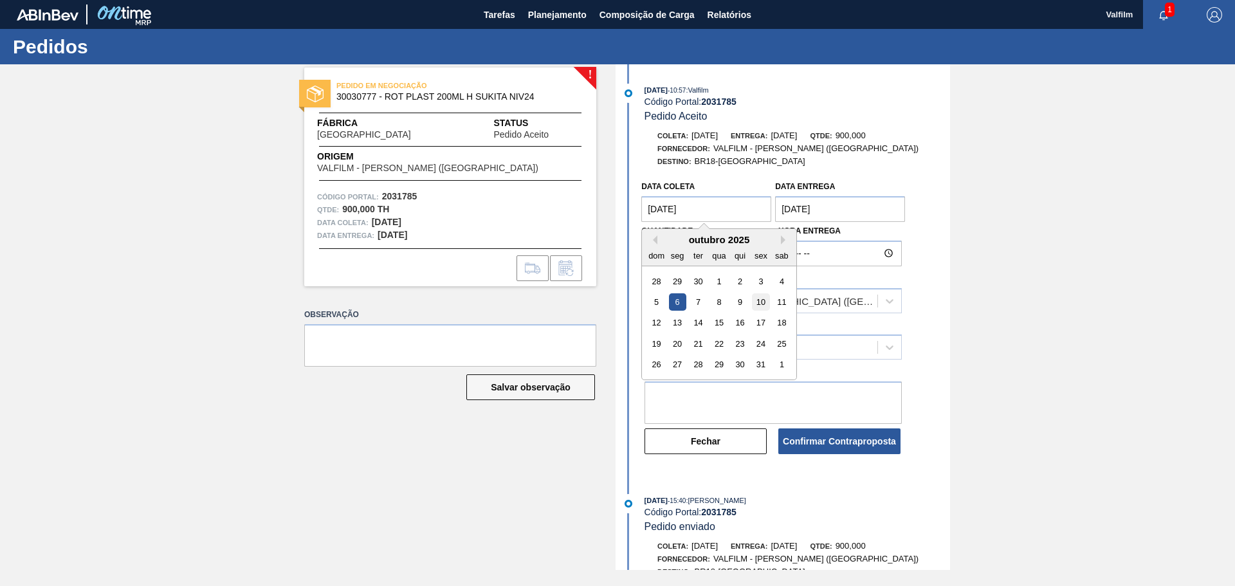
click at [758, 304] on div "10" at bounding box center [760, 301] width 17 height 17
type coleta "[DATE]"
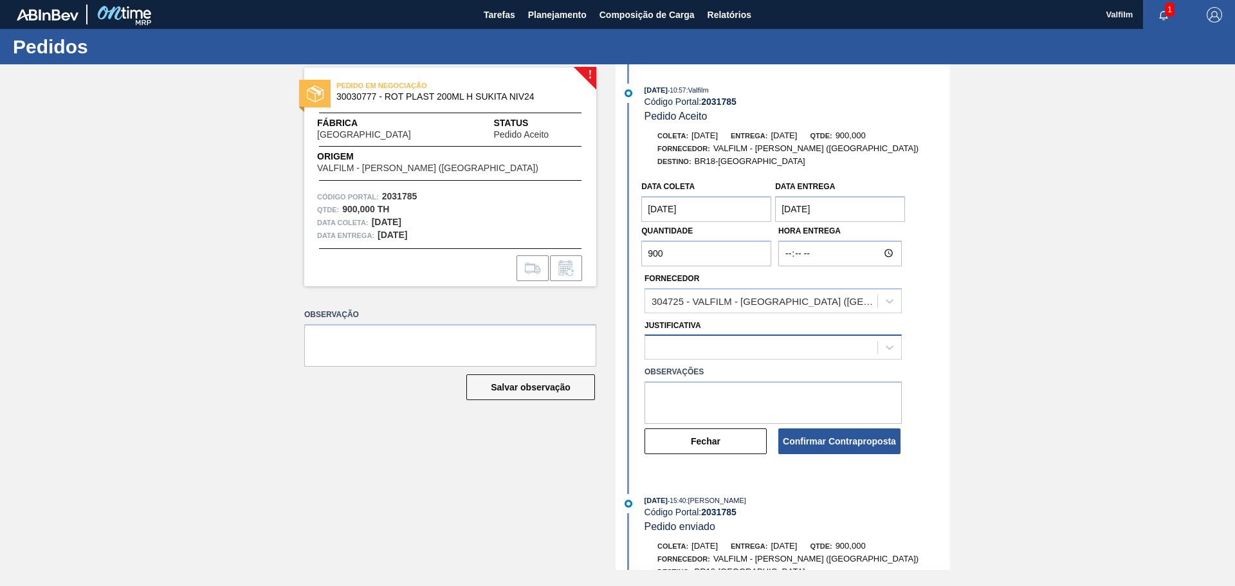
click at [727, 339] on div at bounding box center [761, 347] width 232 height 19
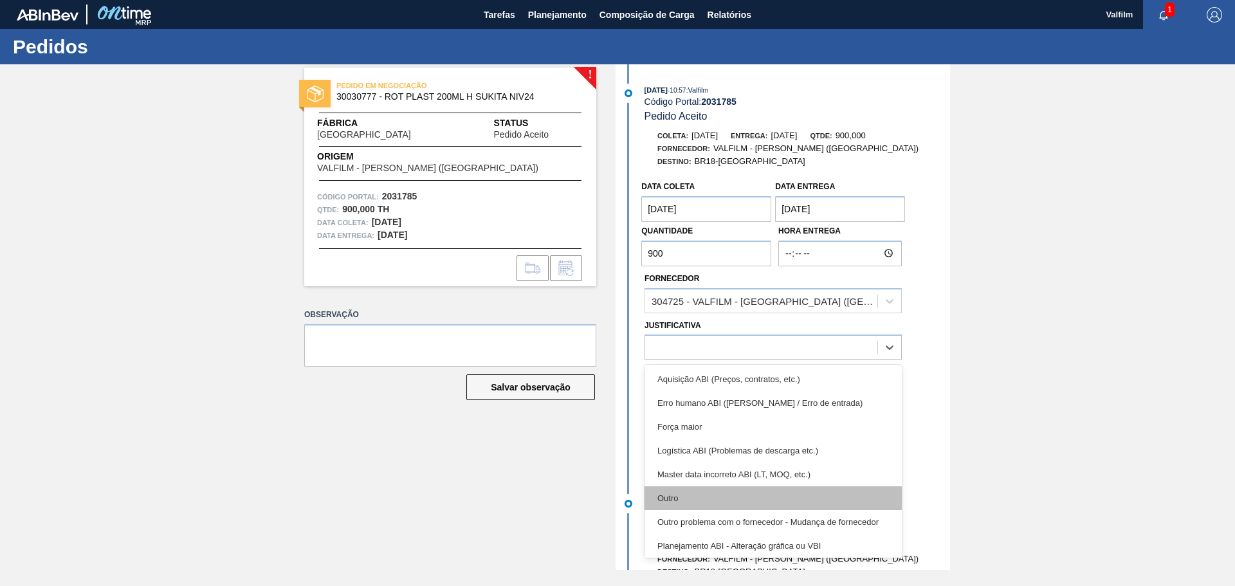
click at [705, 493] on div "Outro" at bounding box center [772, 498] width 257 height 24
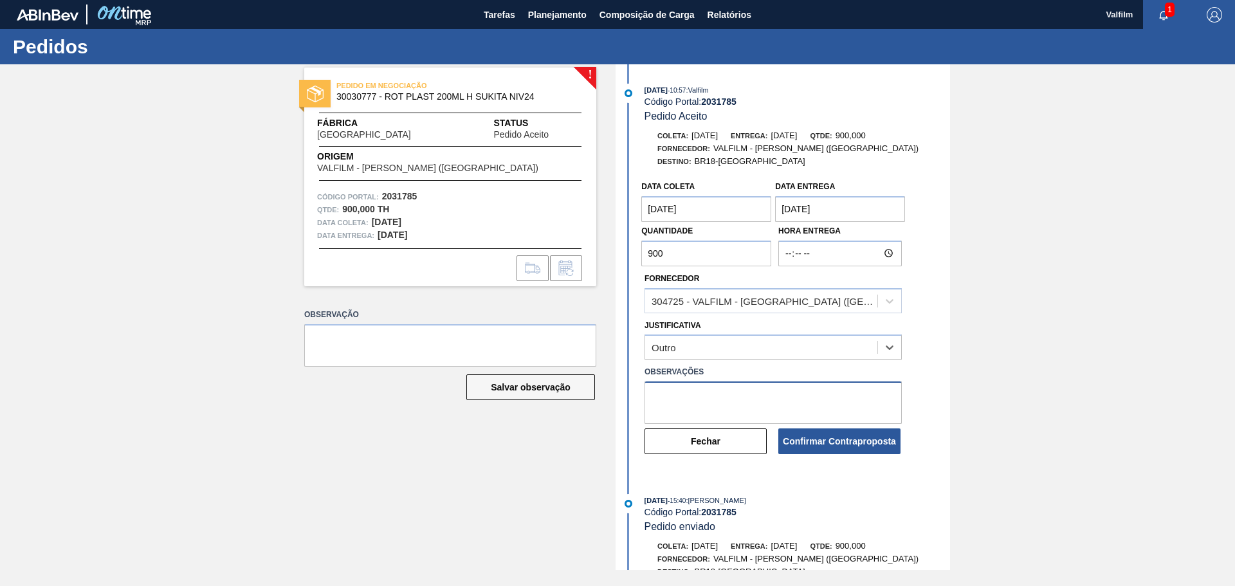
click at [702, 394] on textarea at bounding box center [772, 402] width 257 height 42
type textarea "d"
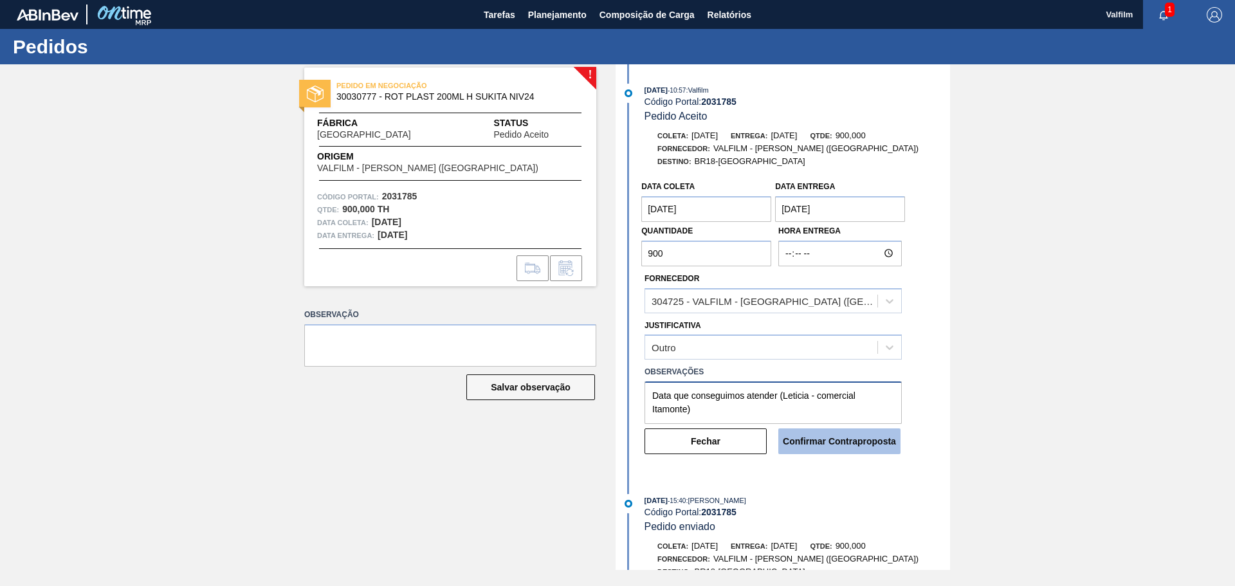
type textarea "Data que conseguimos atender (Leticia - comercial Itamonte)"
click at [833, 445] on button "Confirmar Contraproposta" at bounding box center [839, 441] width 122 height 26
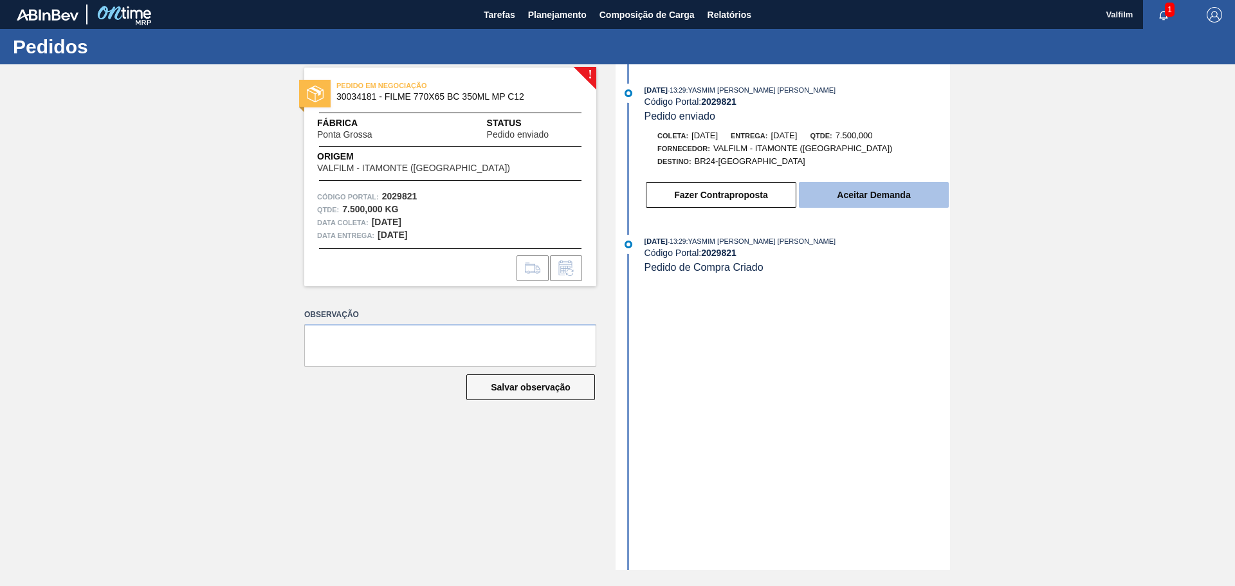
click at [847, 201] on button "Aceitar Demanda" at bounding box center [874, 195] width 150 height 26
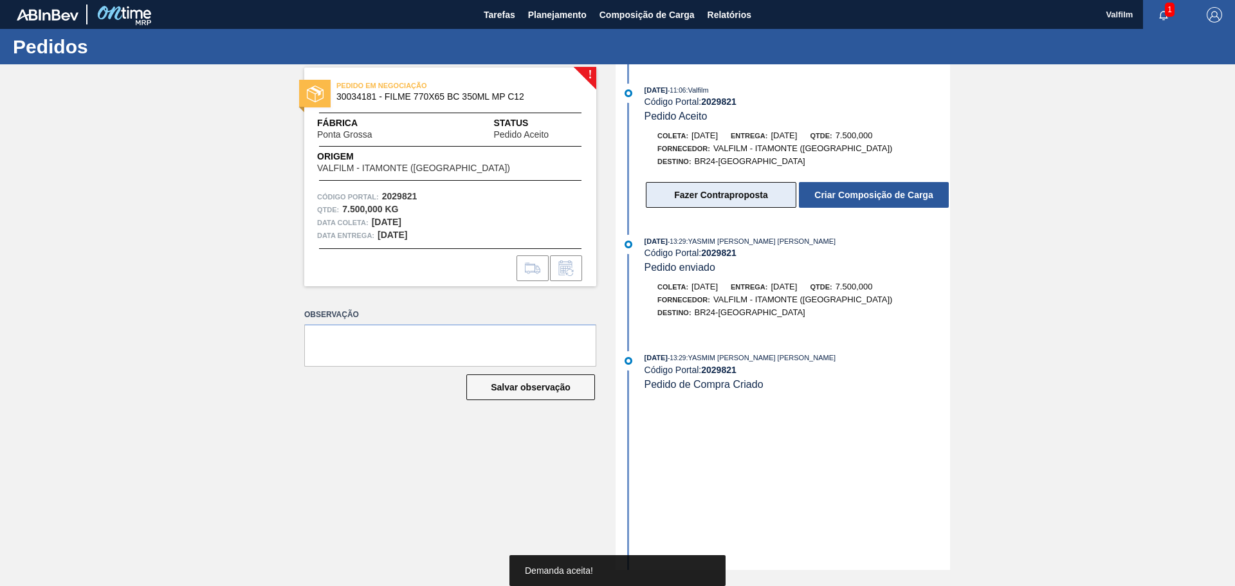
click at [668, 194] on button "Fazer Contraproposta" at bounding box center [721, 195] width 150 height 26
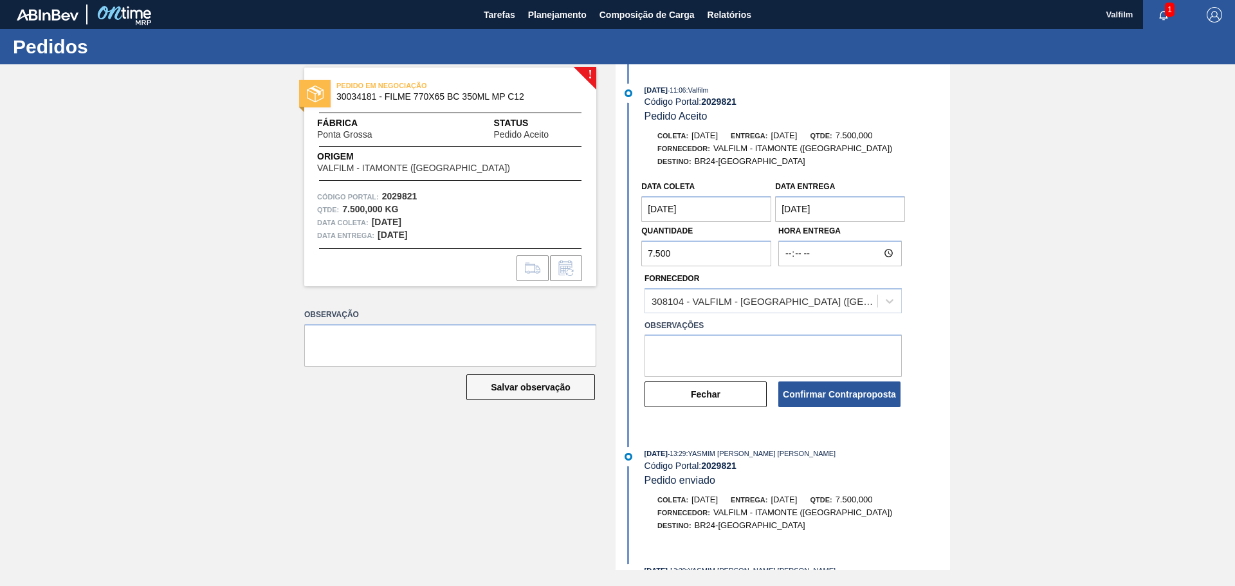
click at [791, 207] on entrega "[DATE]" at bounding box center [840, 209] width 130 height 26
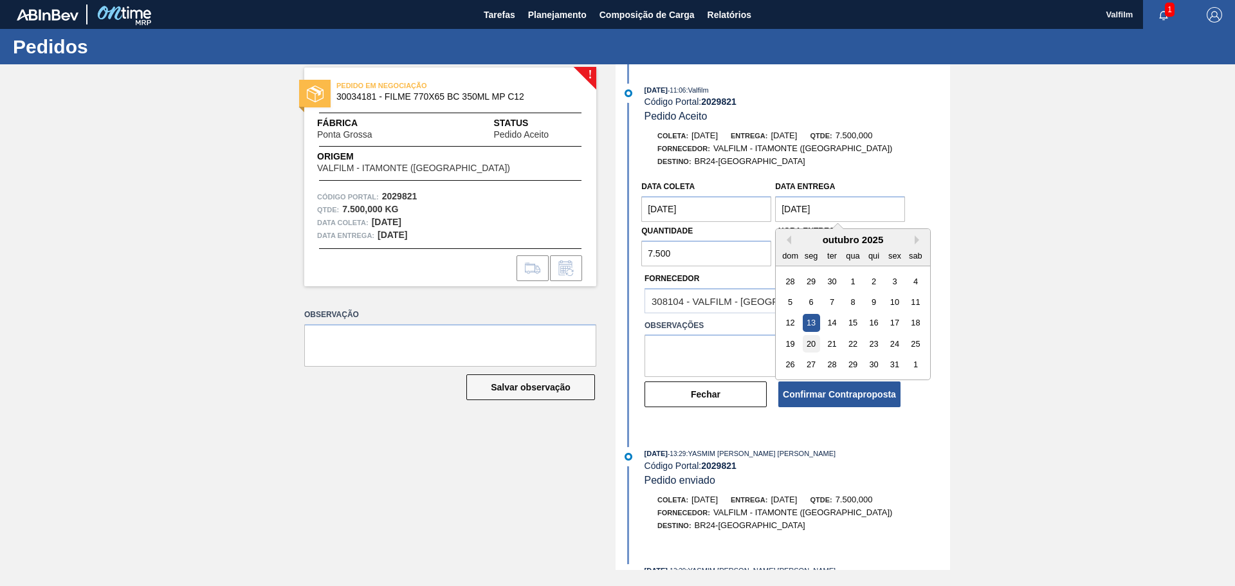
click at [809, 341] on div "20" at bounding box center [811, 343] width 17 height 17
type entrega "[DATE]"
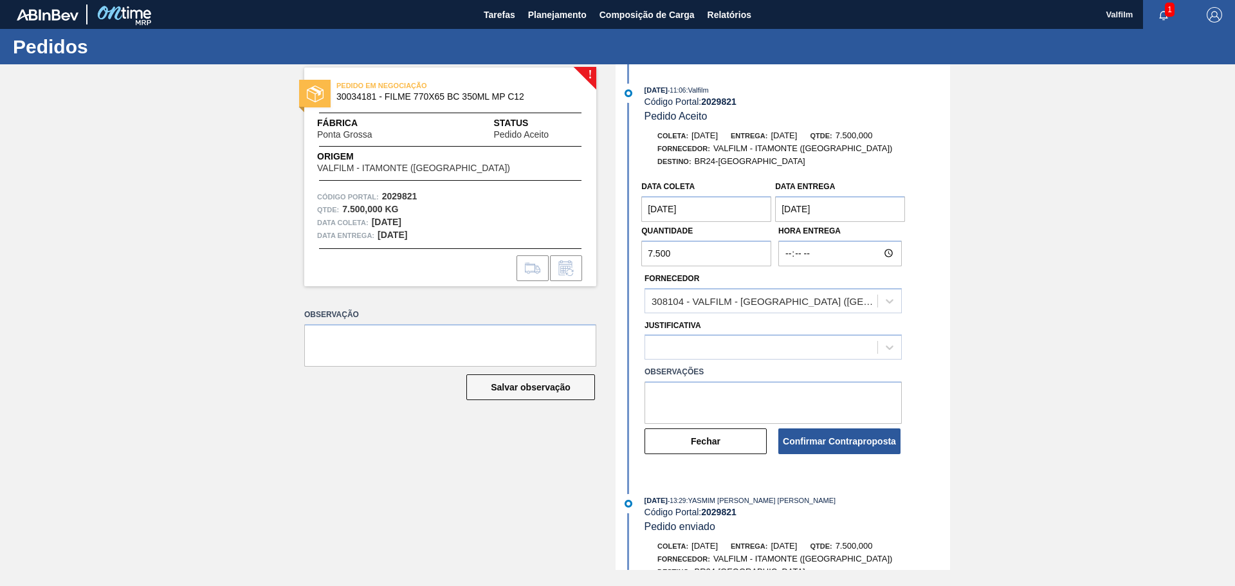
click at [651, 208] on coleta "11/10/2025" at bounding box center [706, 209] width 130 height 26
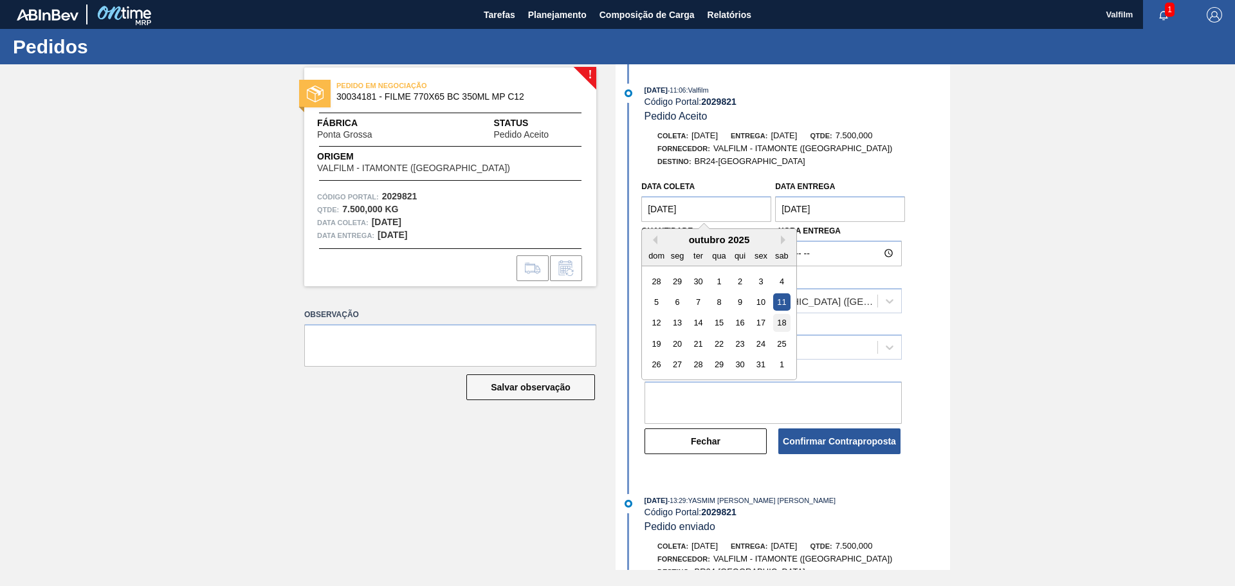
click at [778, 325] on div "18" at bounding box center [781, 322] width 17 height 17
type coleta "[DATE]"
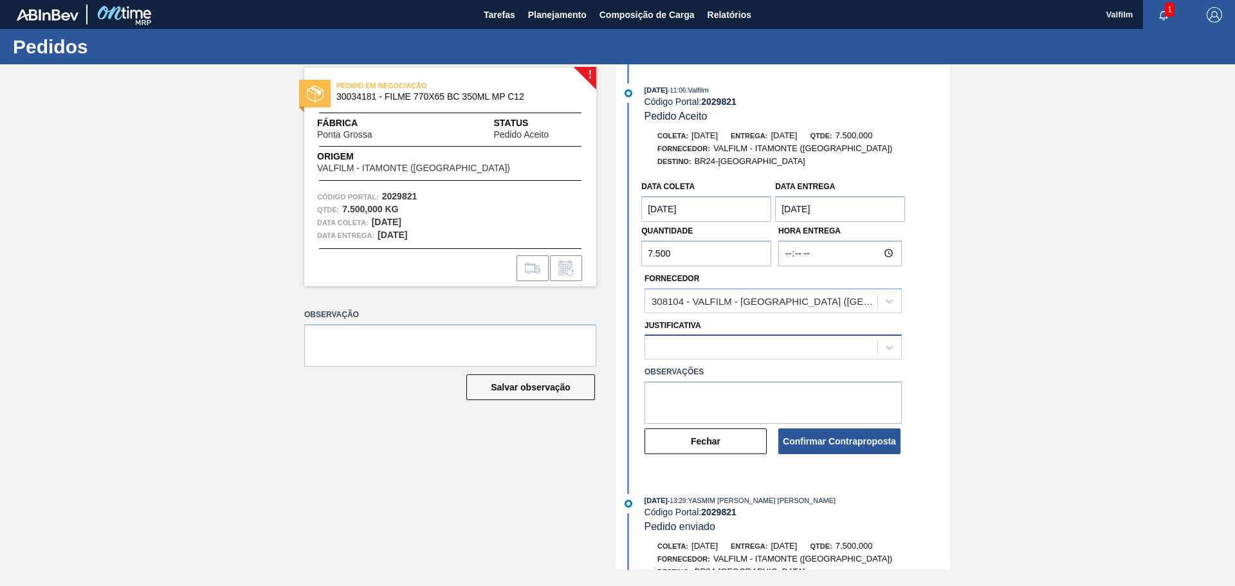
click at [675, 345] on div at bounding box center [761, 347] width 232 height 19
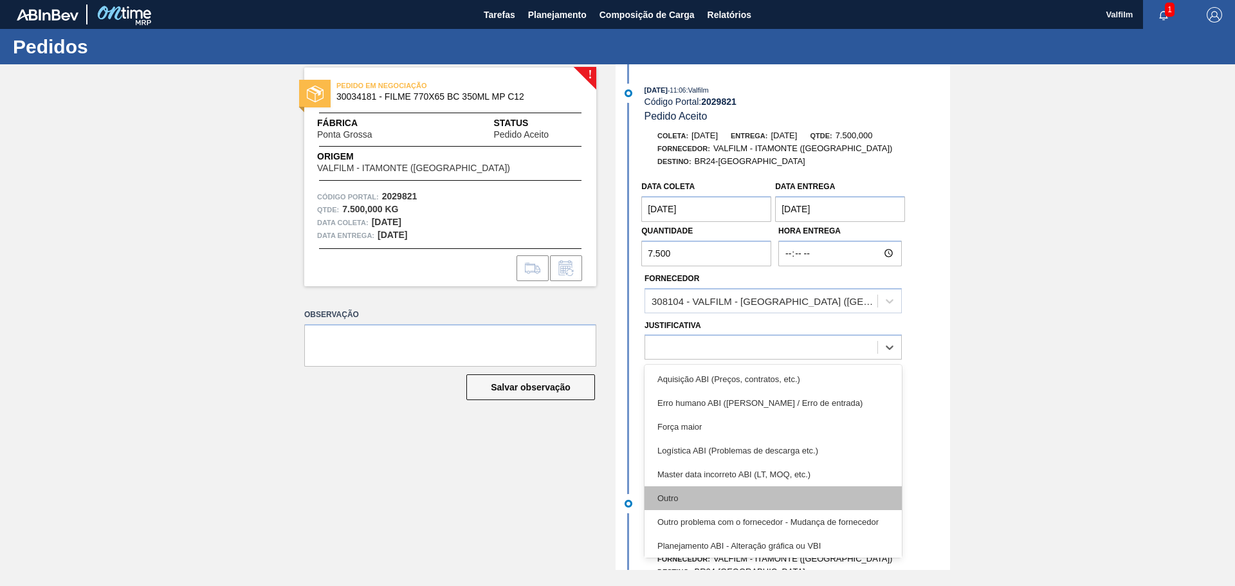
click at [664, 491] on div "Outro" at bounding box center [772, 498] width 257 height 24
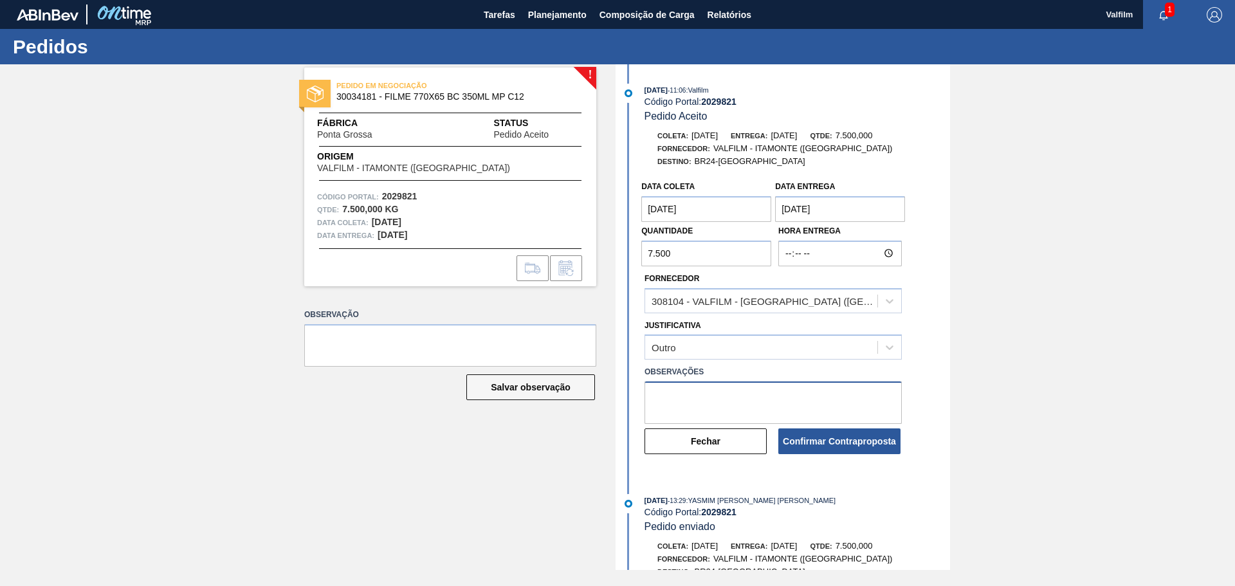
click at [682, 406] on textarea at bounding box center [772, 402] width 257 height 42
type textarea "Data que conseguimos atender (Leticia - comercial Itamonte)"
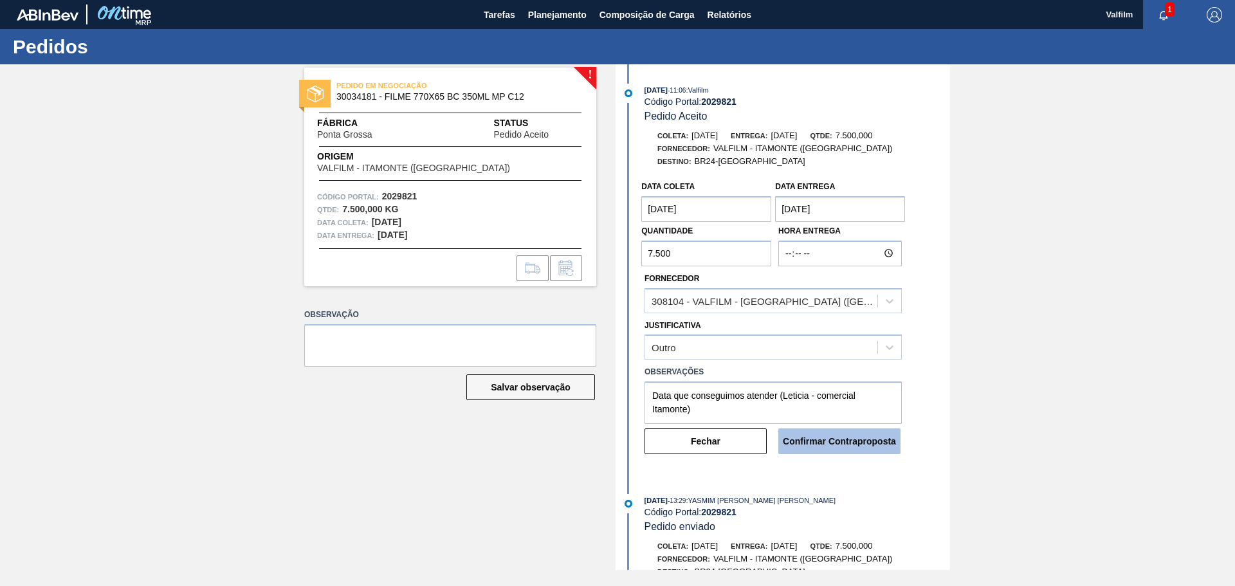
click at [826, 446] on button "Confirmar Contraproposta" at bounding box center [839, 441] width 122 height 26
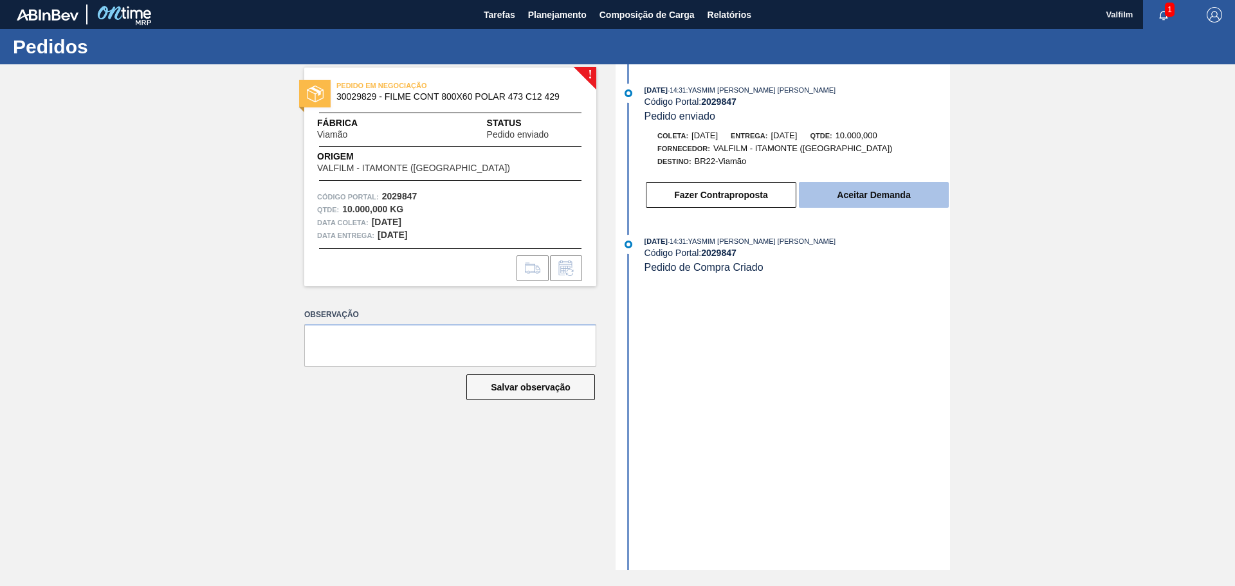
click at [877, 196] on button "Aceitar Demanda" at bounding box center [874, 195] width 150 height 26
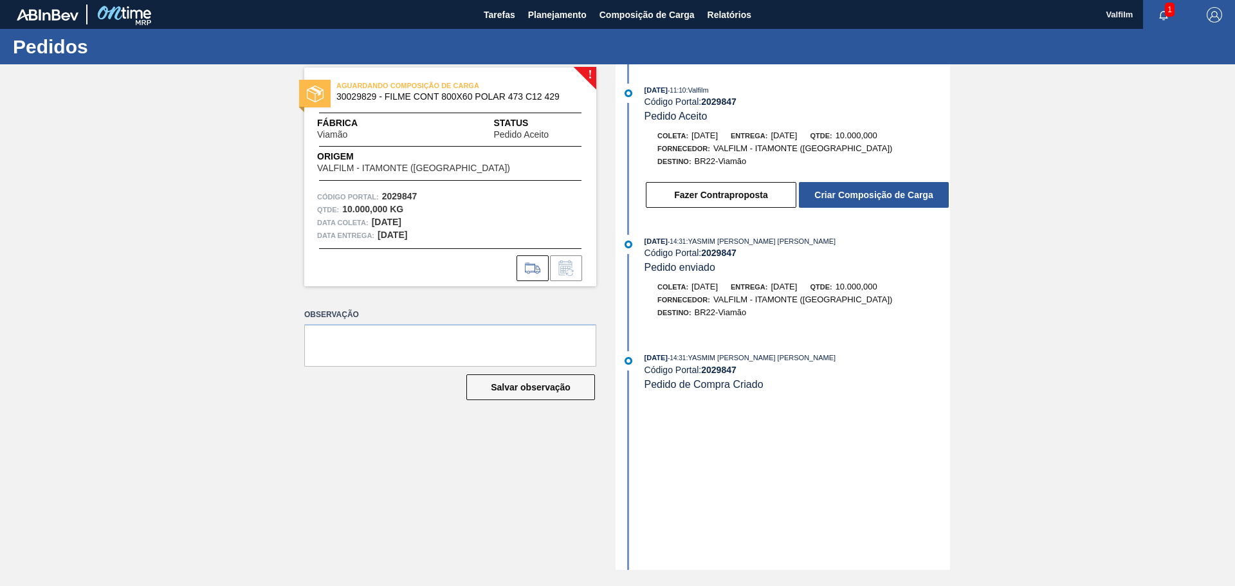
click at [687, 197] on button "Fazer Contraproposta" at bounding box center [721, 195] width 150 height 26
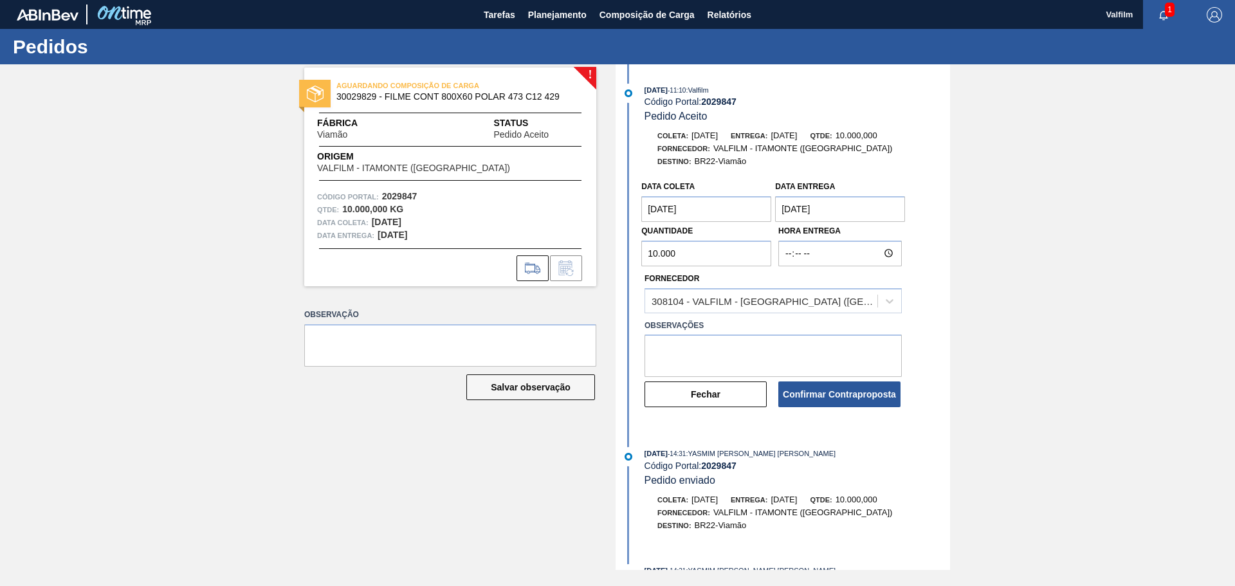
click at [792, 210] on entrega "14/10/2025" at bounding box center [840, 209] width 130 height 26
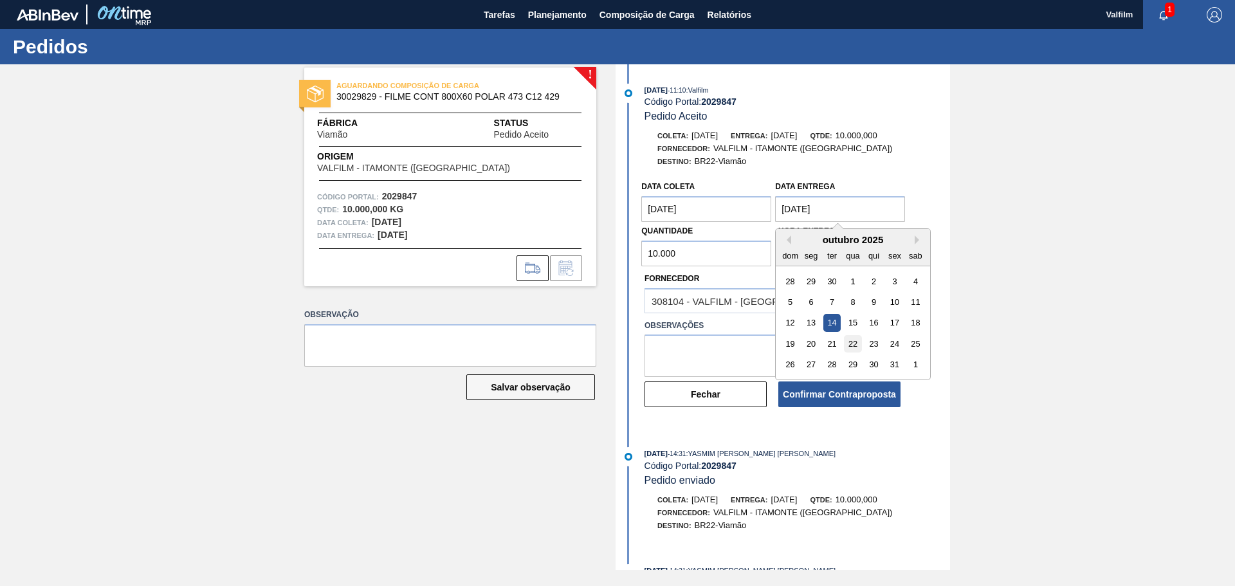
click at [848, 349] on div "22" at bounding box center [852, 343] width 17 height 17
type entrega "22/10/2025"
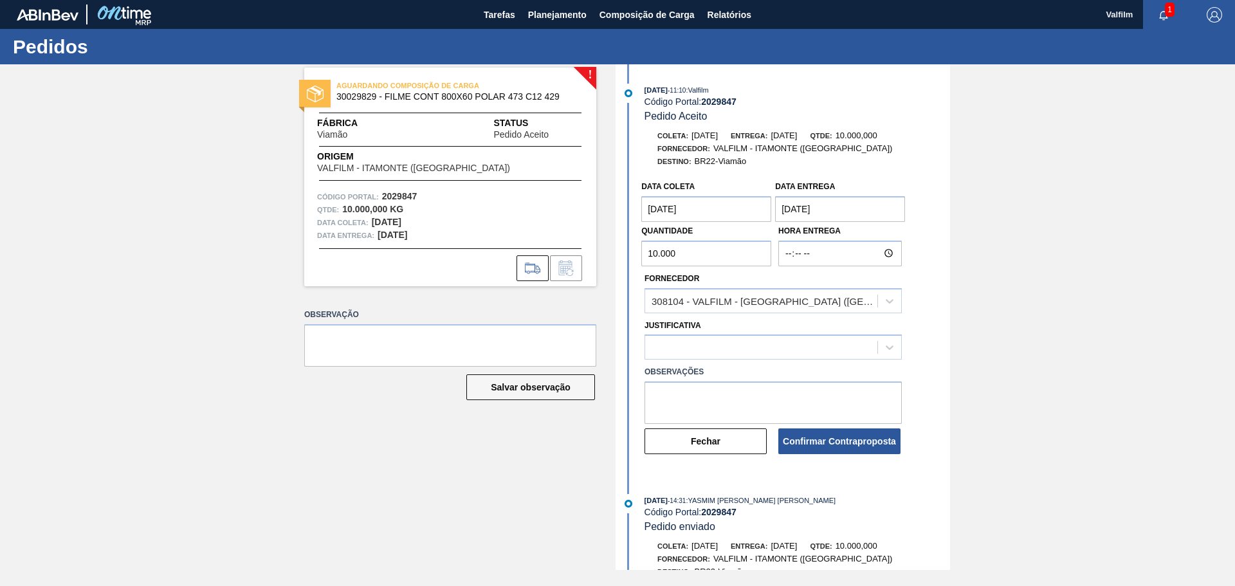
click at [655, 214] on coleta "11/10/2025" at bounding box center [706, 209] width 130 height 26
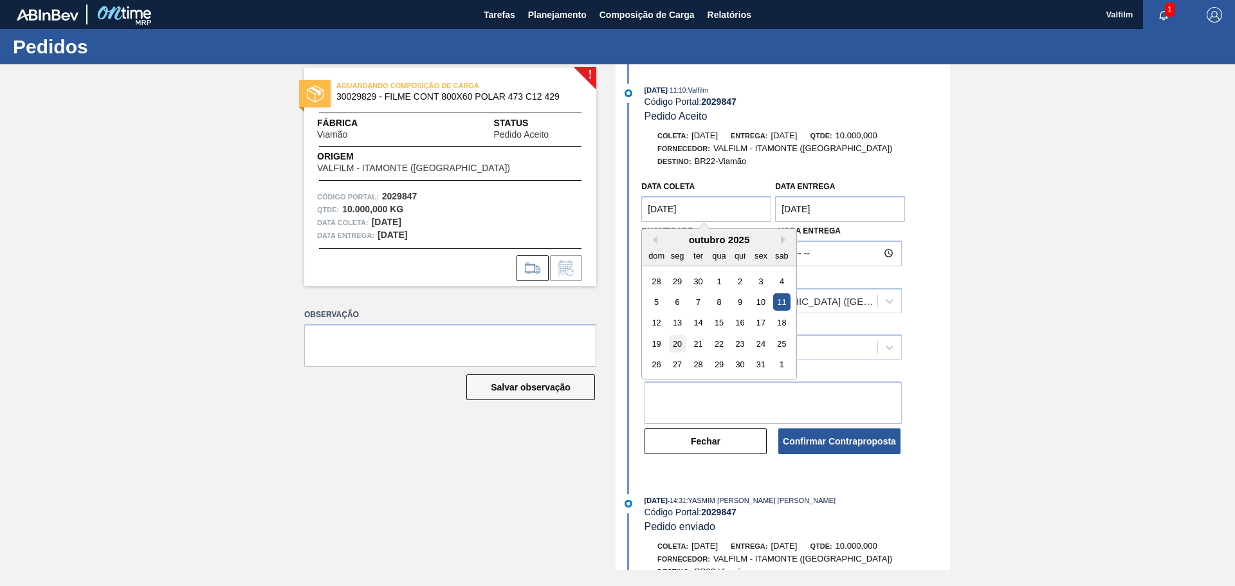
click at [681, 342] on div "20" at bounding box center [677, 343] width 17 height 17
type coleta "20/10/2025"
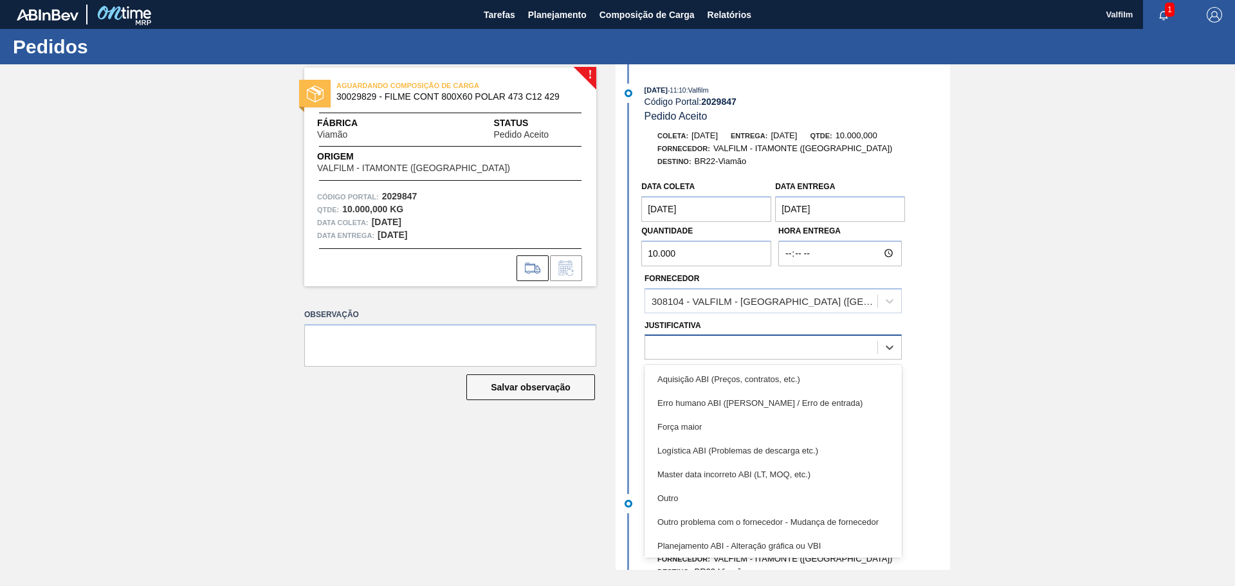
click at [678, 347] on div at bounding box center [761, 347] width 232 height 19
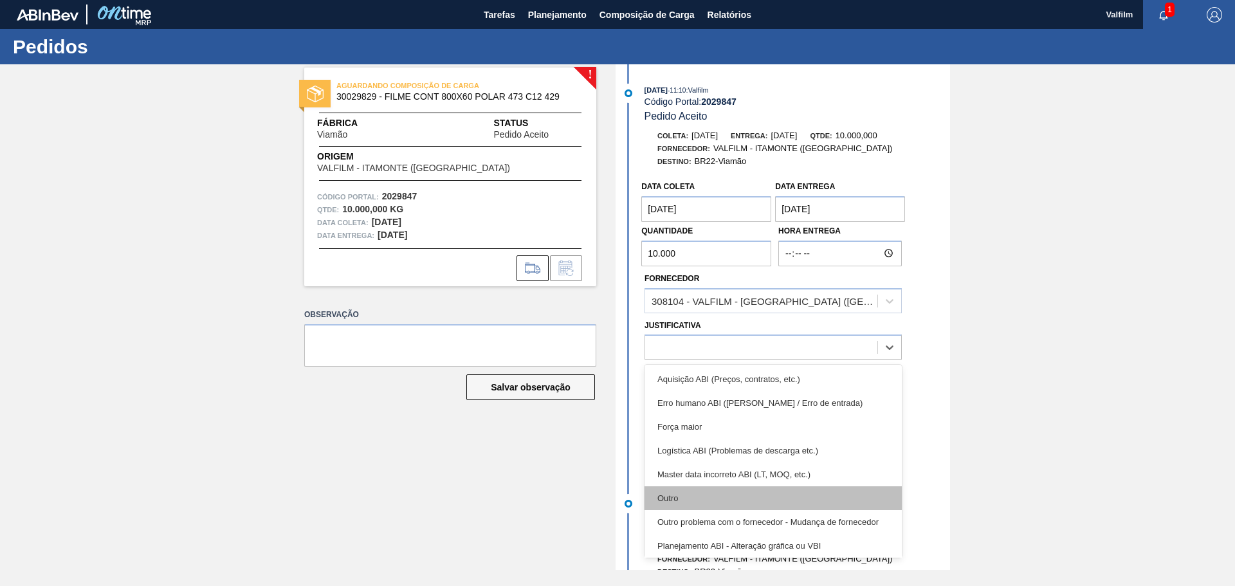
click at [685, 488] on div "Outro" at bounding box center [772, 498] width 257 height 24
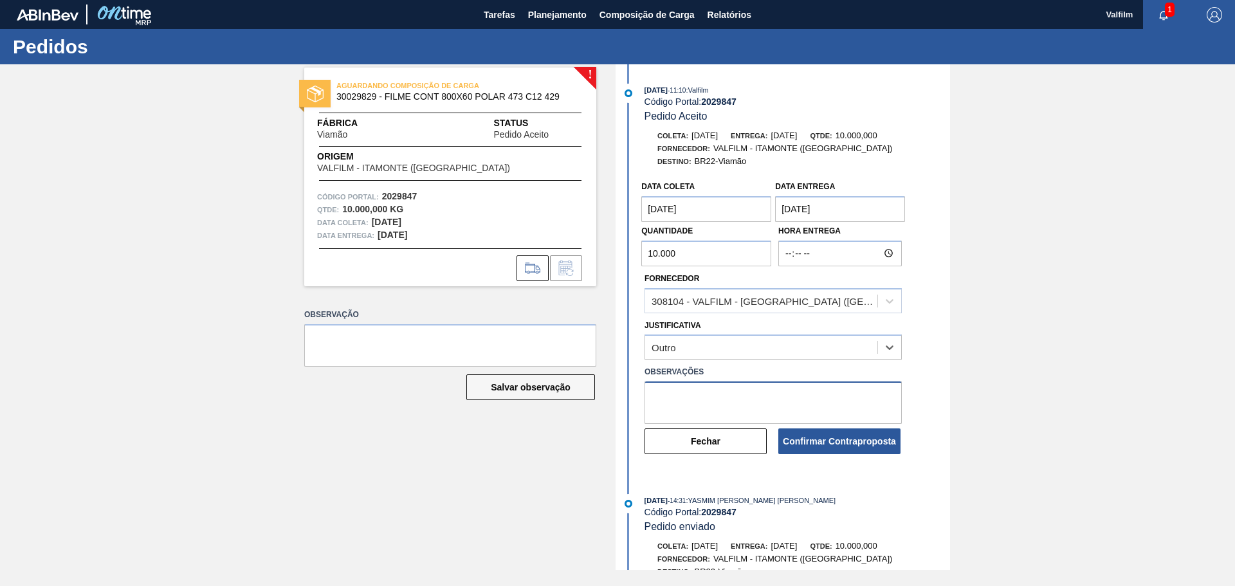
click at [671, 408] on textarea at bounding box center [772, 402] width 257 height 42
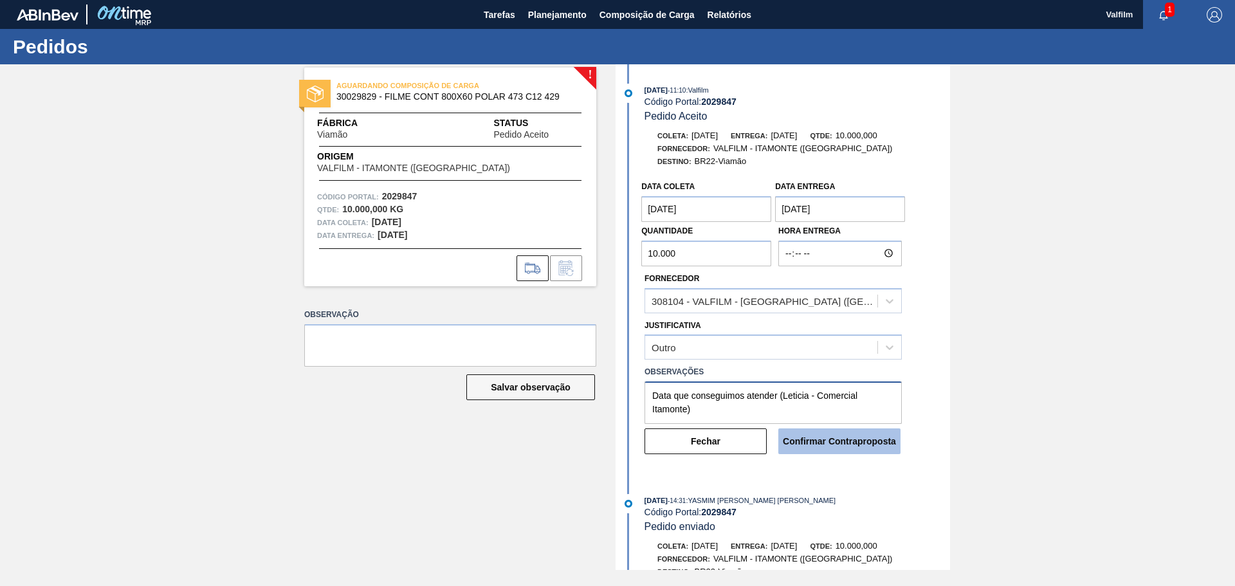
type textarea "Data que conseguimos atender (Leticia - Comercial Itamonte)"
click at [825, 447] on button "Confirmar Contraproposta" at bounding box center [839, 441] width 122 height 26
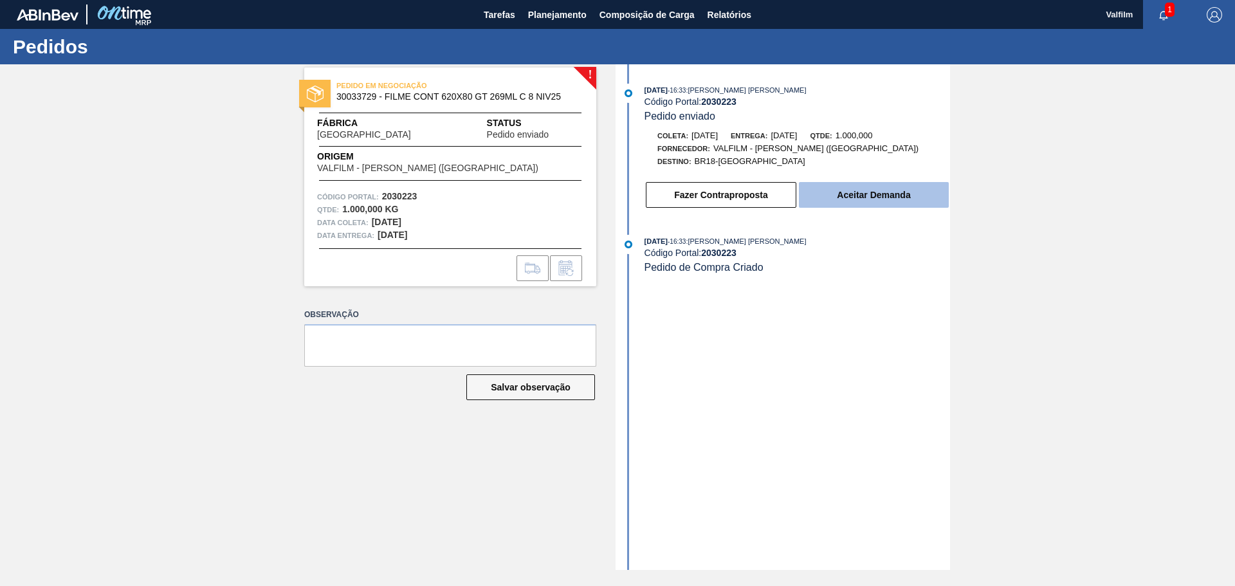
click at [824, 192] on button "Aceitar Demanda" at bounding box center [874, 195] width 150 height 26
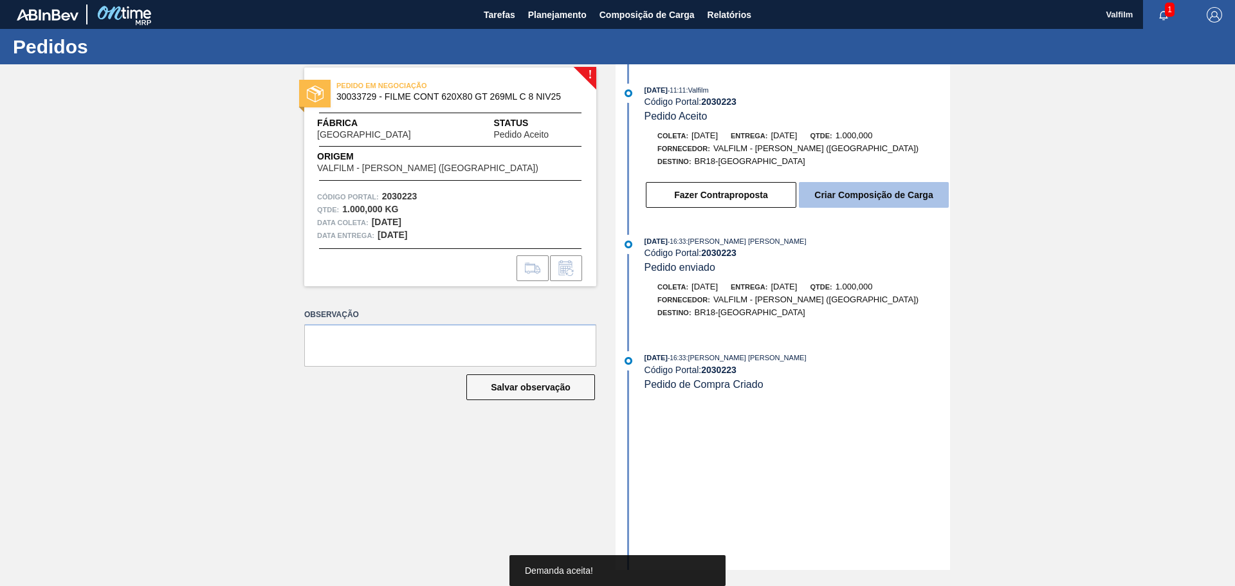
click at [839, 194] on button "Criar Composição de Carga" at bounding box center [874, 195] width 150 height 26
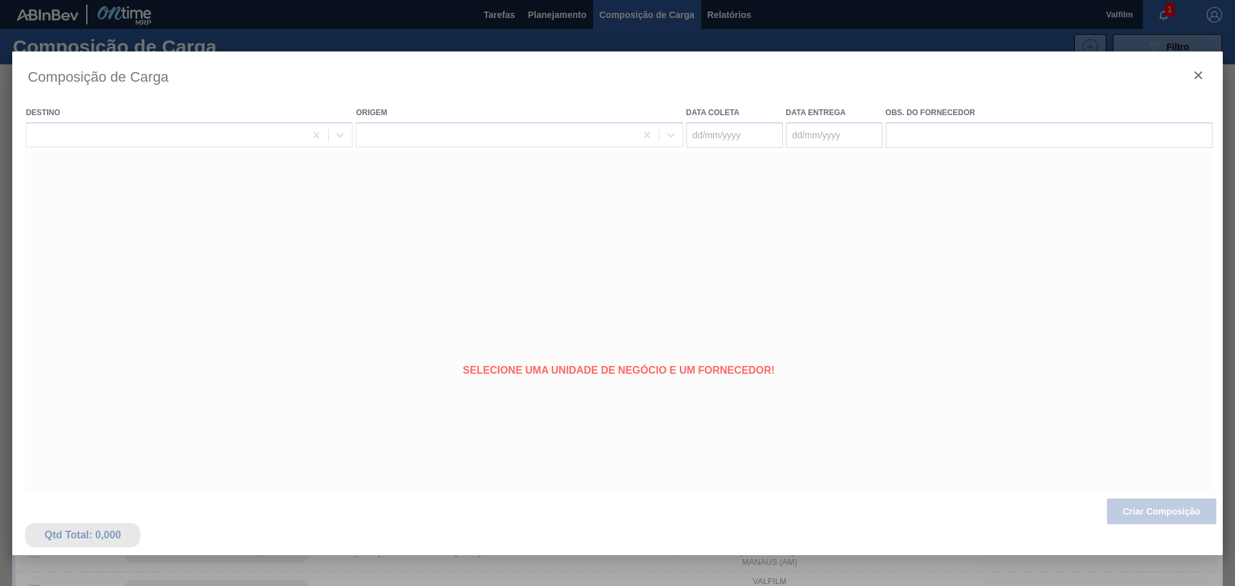
type coleta "14/10/2025"
type entrega "17/10/2025"
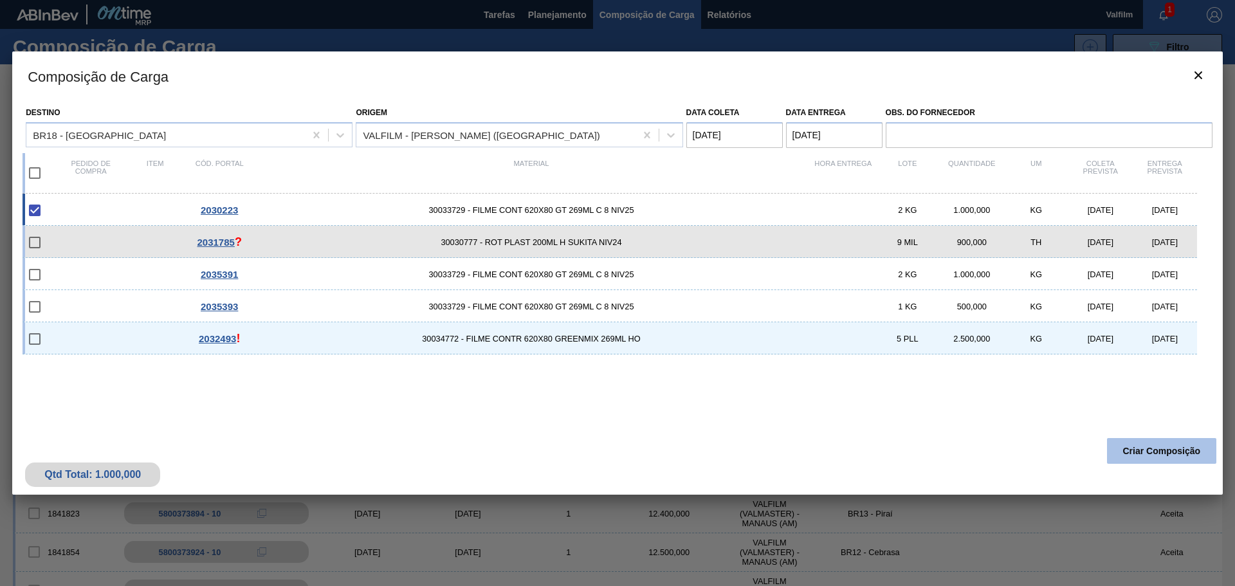
click at [1147, 457] on button "Criar Composição" at bounding box center [1161, 451] width 109 height 26
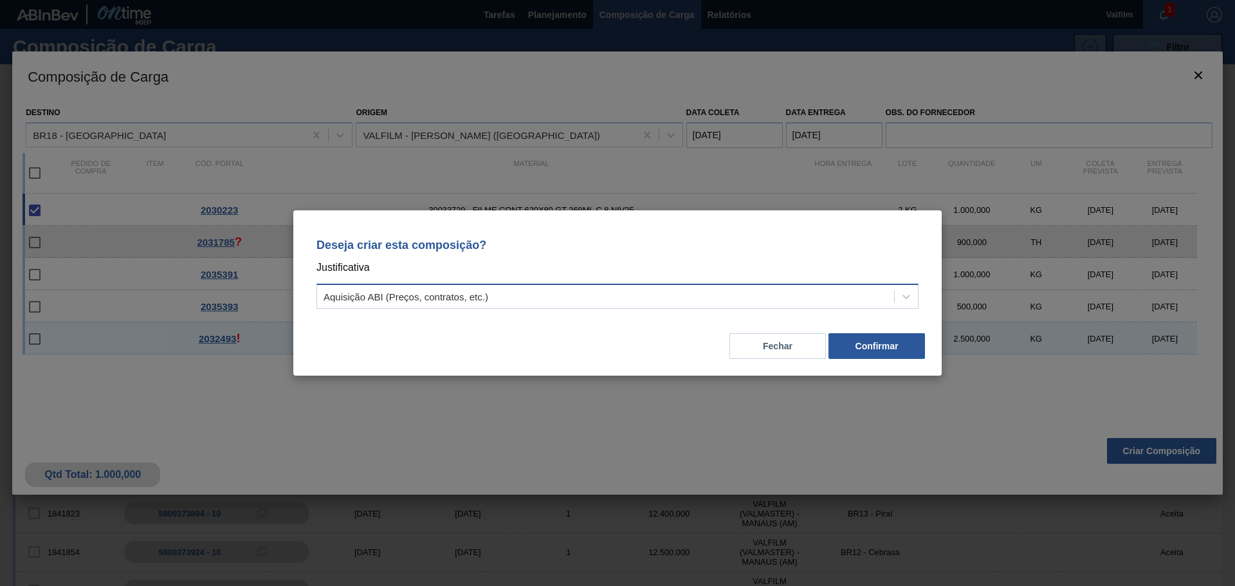
click at [732, 302] on div "Aquisição ABI (Preços, contratos, etc.)" at bounding box center [605, 296] width 577 height 19
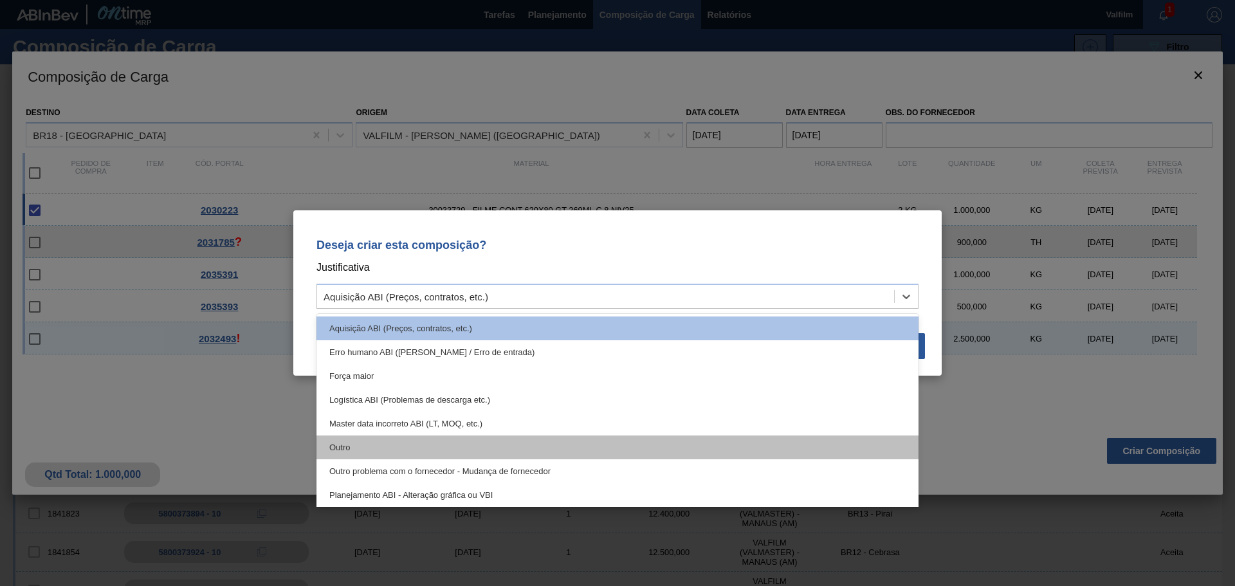
click at [369, 444] on div "Outro" at bounding box center [617, 447] width 602 height 24
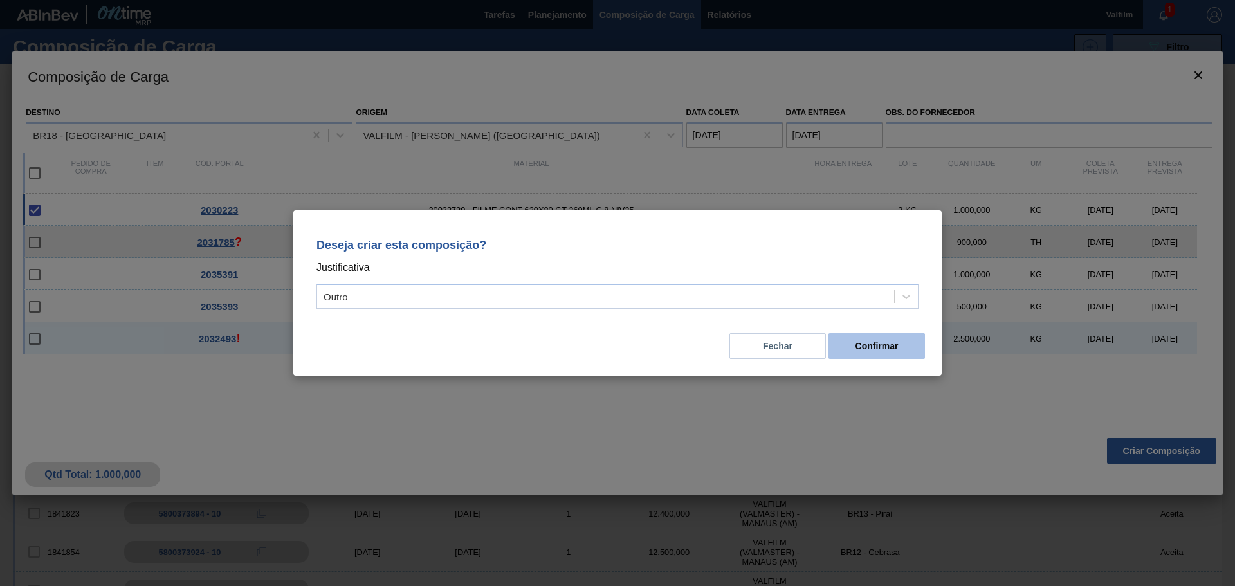
click at [878, 345] on button "Confirmar" at bounding box center [876, 346] width 96 height 26
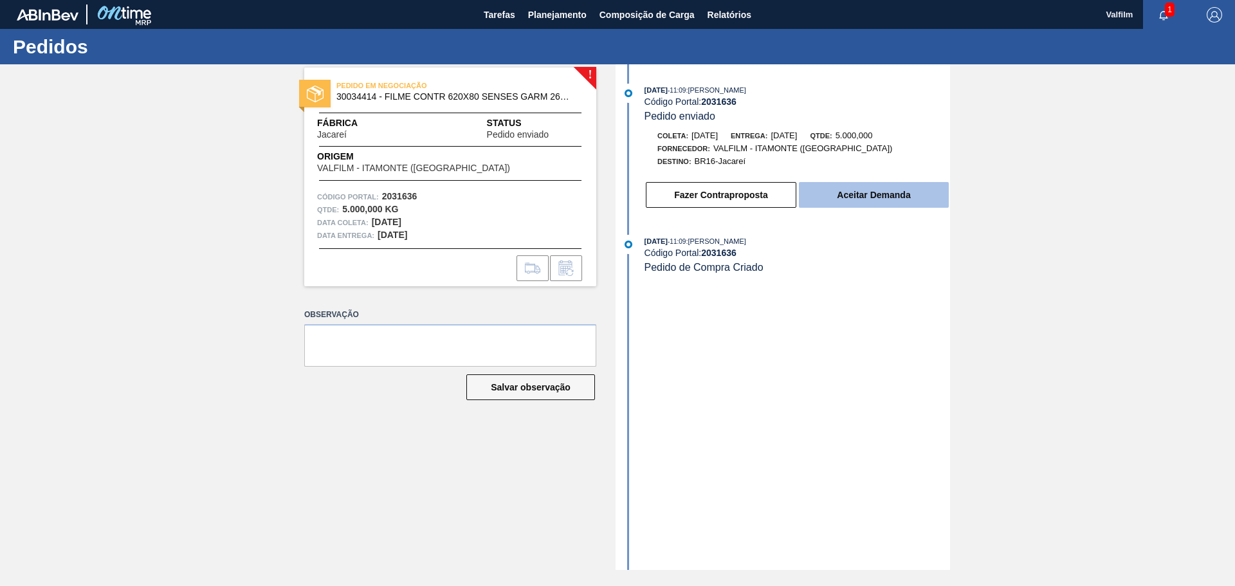
click at [821, 197] on button "Aceitar Demanda" at bounding box center [874, 195] width 150 height 26
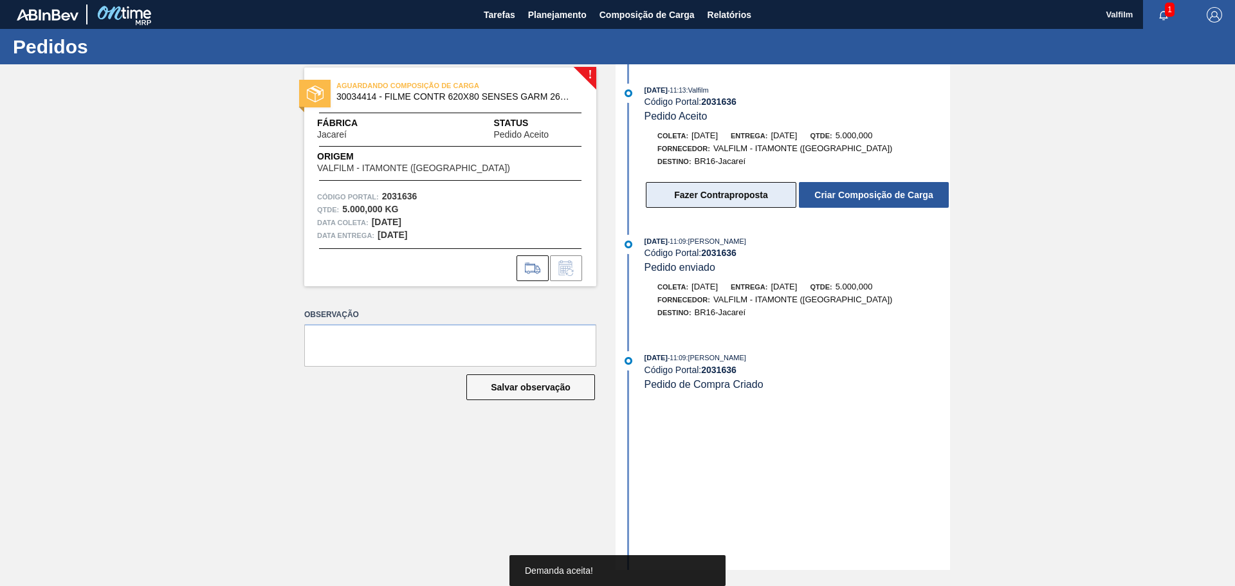
click at [704, 192] on button "Fazer Contraproposta" at bounding box center [721, 195] width 150 height 26
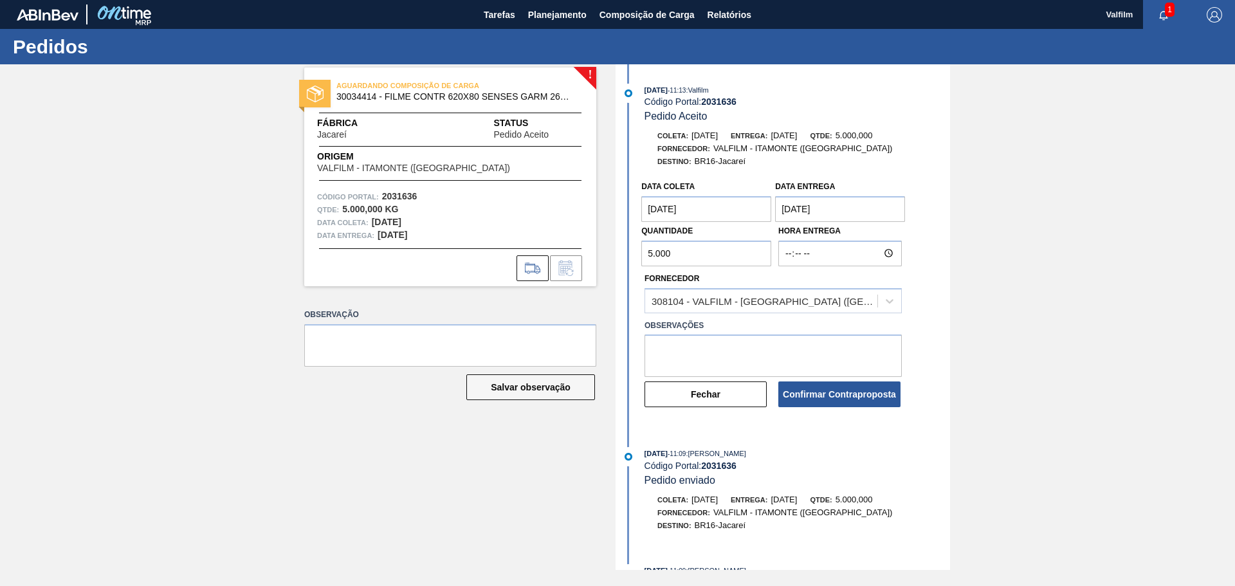
click at [788, 206] on entrega "19/10/2025" at bounding box center [840, 209] width 130 height 26
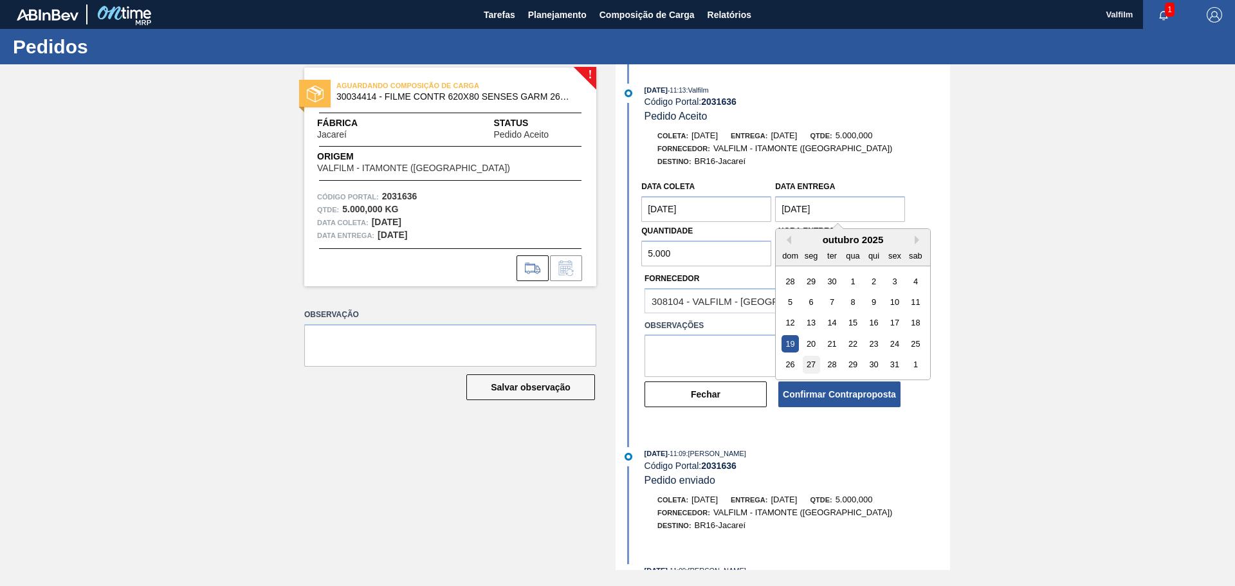
click at [809, 363] on div "27" at bounding box center [811, 364] width 17 height 17
type entrega "27/10/2025"
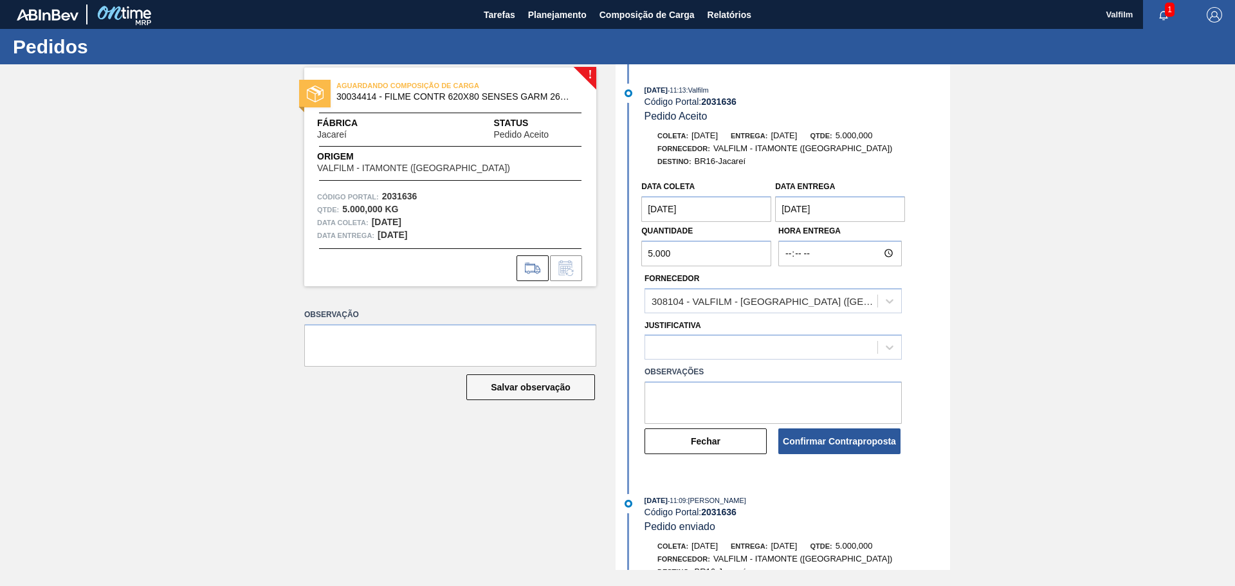
click at [657, 210] on coleta "[DATE]" at bounding box center [706, 209] width 130 height 26
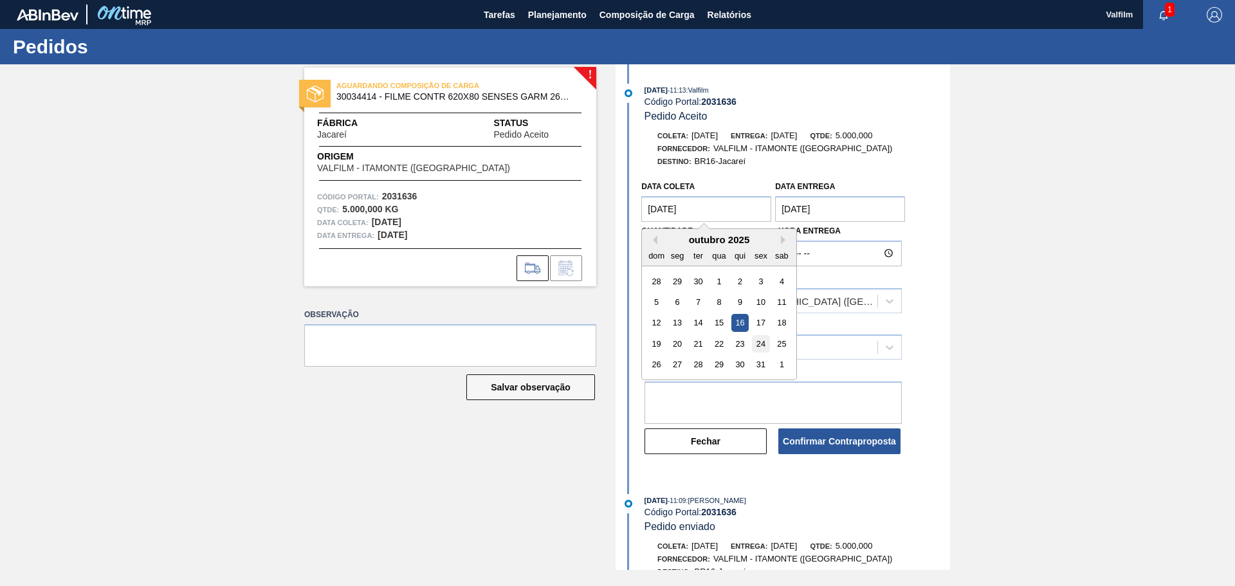
click at [762, 346] on div "24" at bounding box center [760, 343] width 17 height 17
type coleta "24/10/2025"
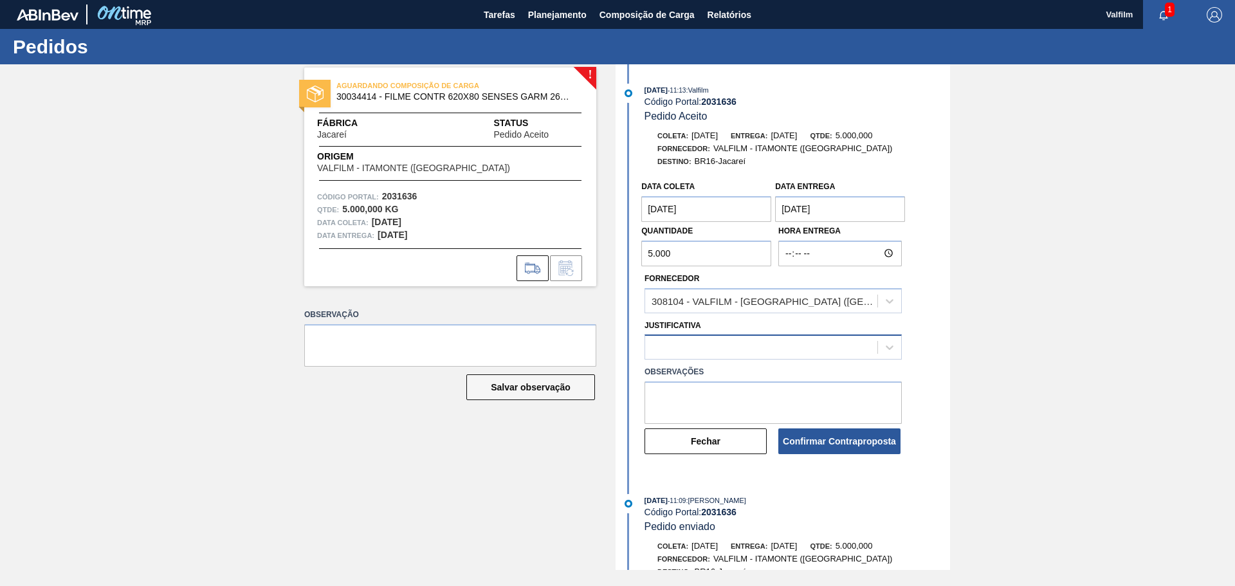
click at [698, 347] on div at bounding box center [761, 347] width 232 height 19
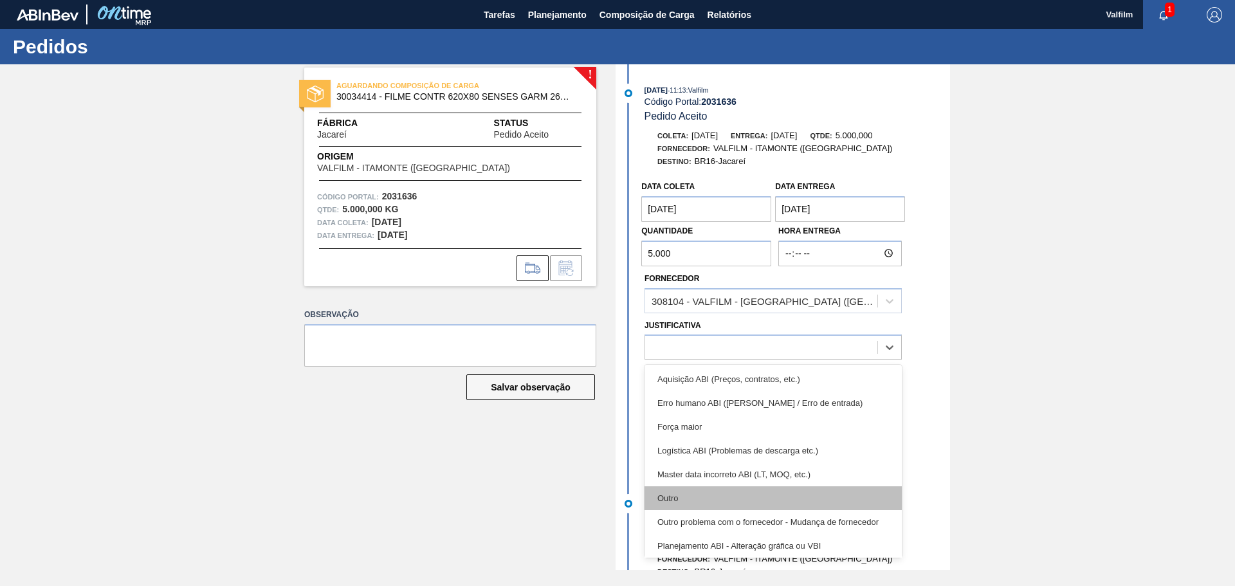
click at [660, 492] on div "Outro" at bounding box center [772, 498] width 257 height 24
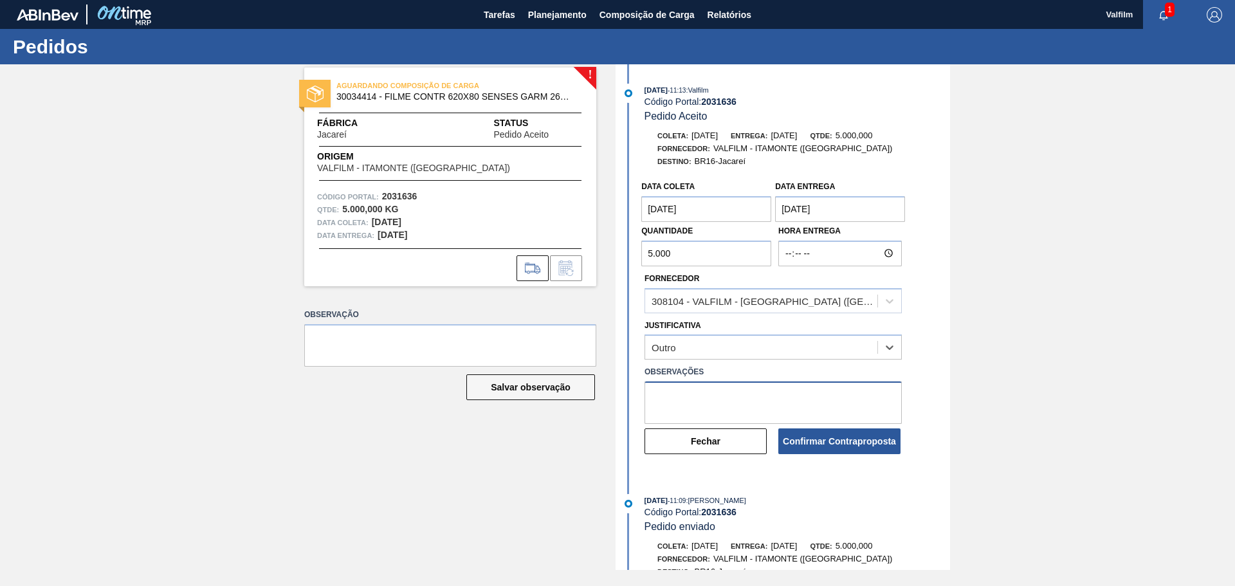
click at [675, 394] on textarea at bounding box center [772, 402] width 257 height 42
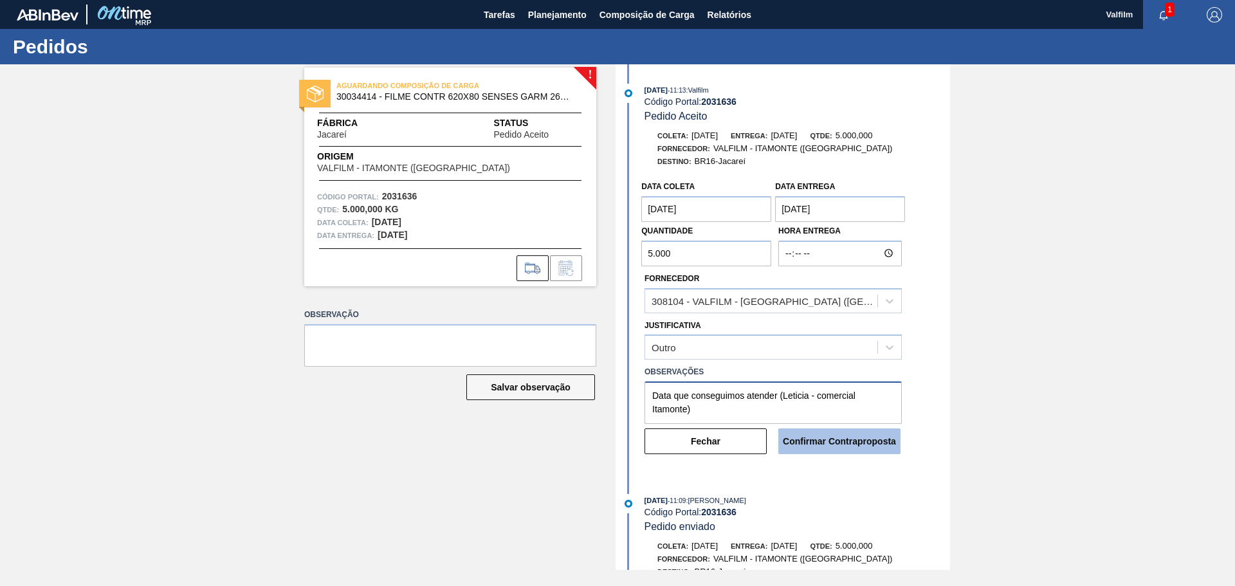
type textarea "Data que conseguimos atender (Leticia - comercial Itamonte)"
click at [855, 441] on button "Confirmar Contraproposta" at bounding box center [839, 441] width 122 height 26
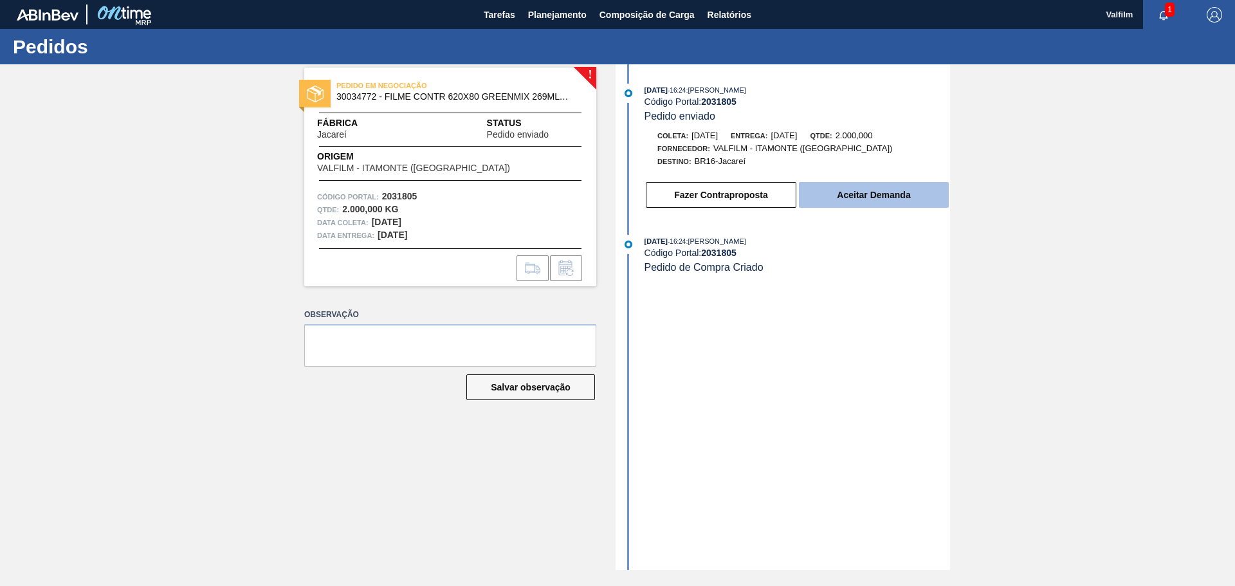
click at [865, 192] on button "Aceitar Demanda" at bounding box center [874, 195] width 150 height 26
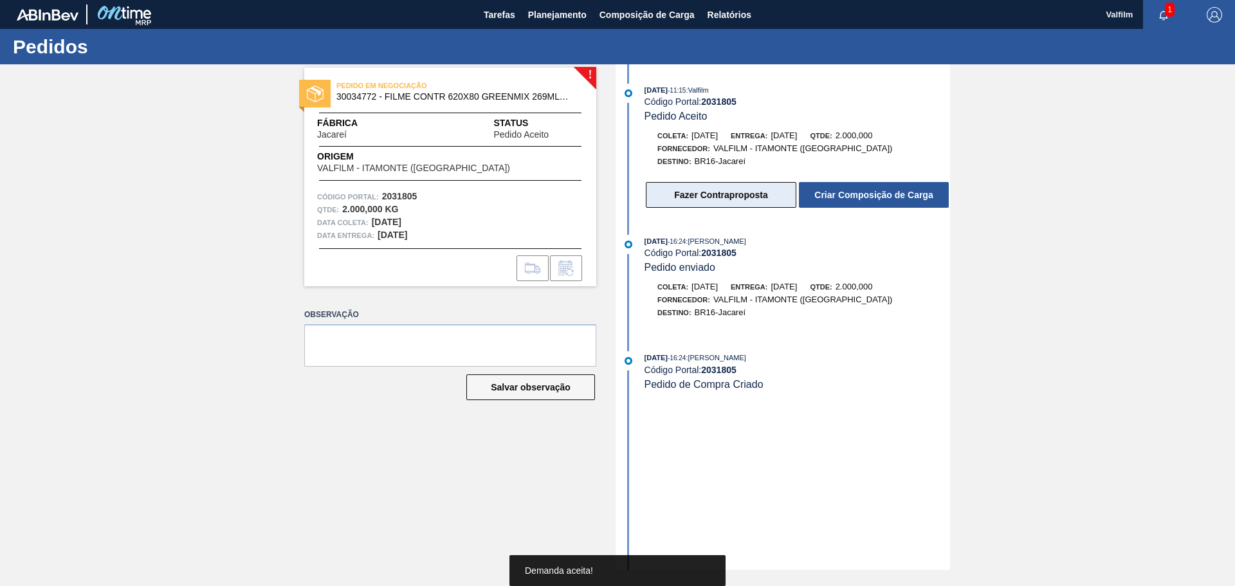
click at [695, 201] on button "Fazer Contraproposta" at bounding box center [721, 195] width 150 height 26
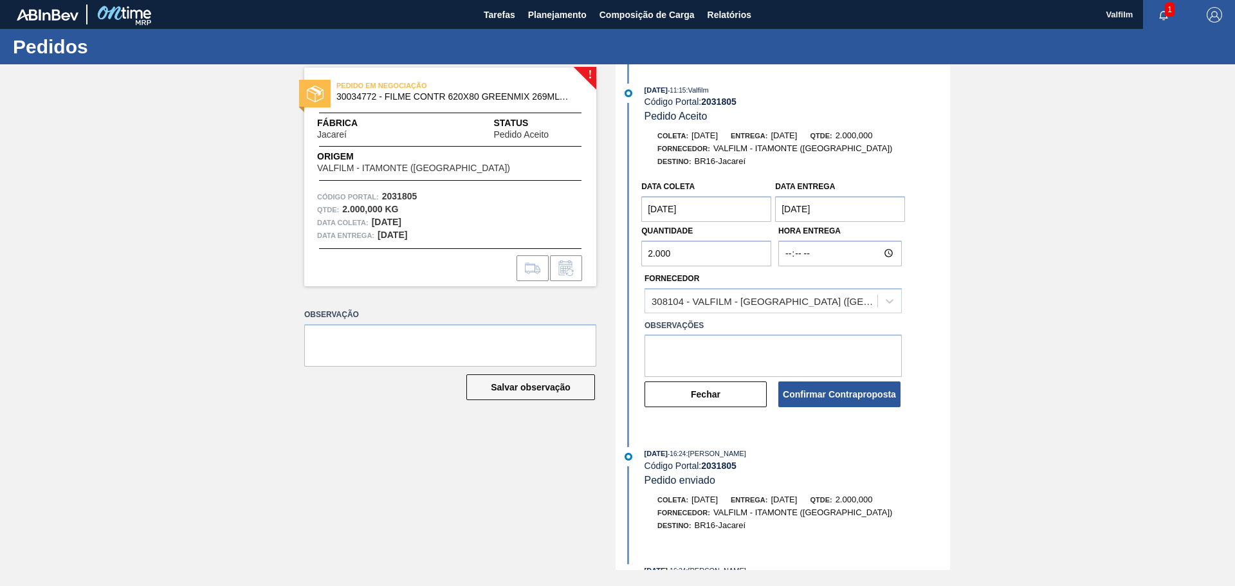
click at [793, 208] on entrega "[DATE]" at bounding box center [840, 209] width 130 height 26
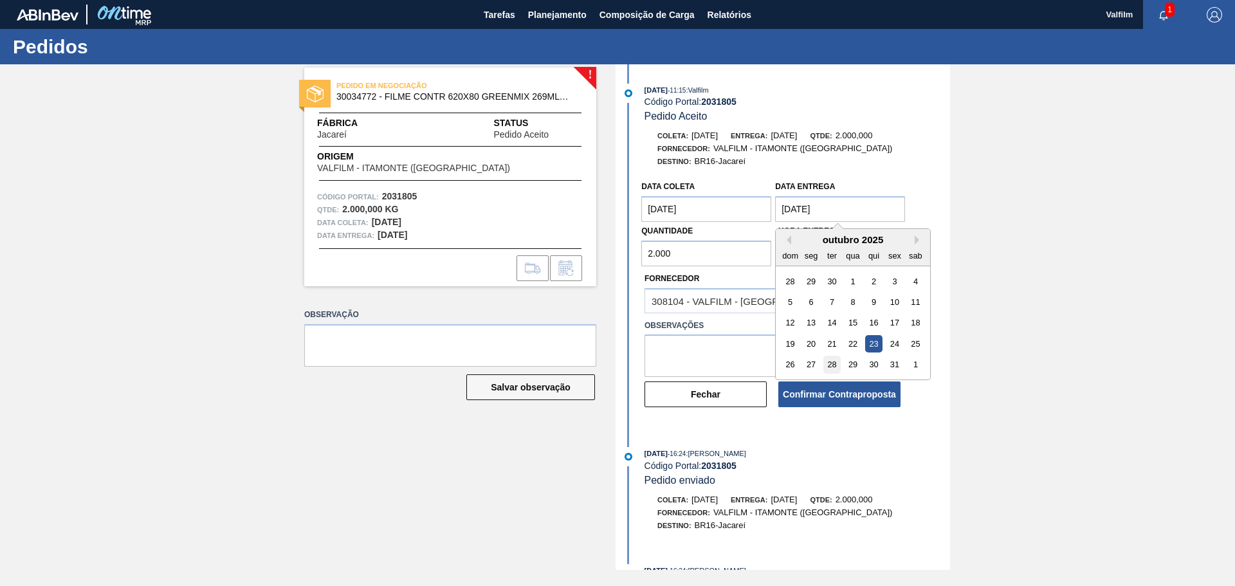
click at [830, 361] on div "28" at bounding box center [831, 364] width 17 height 17
type entrega "28/10/2025"
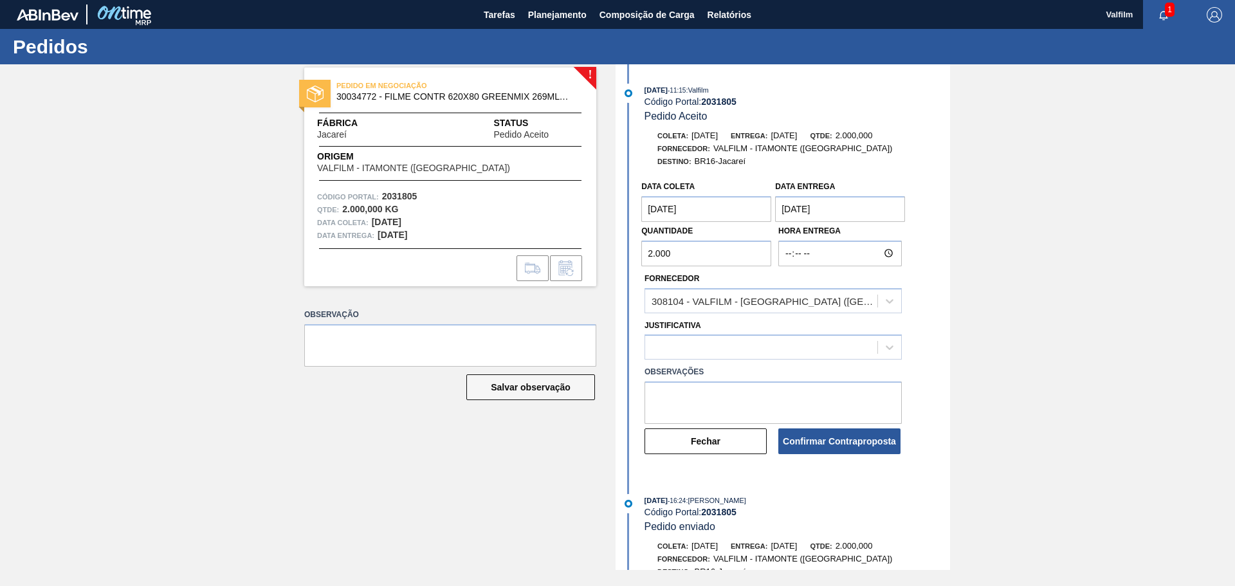
click at [655, 206] on coleta "[DATE]" at bounding box center [706, 209] width 130 height 26
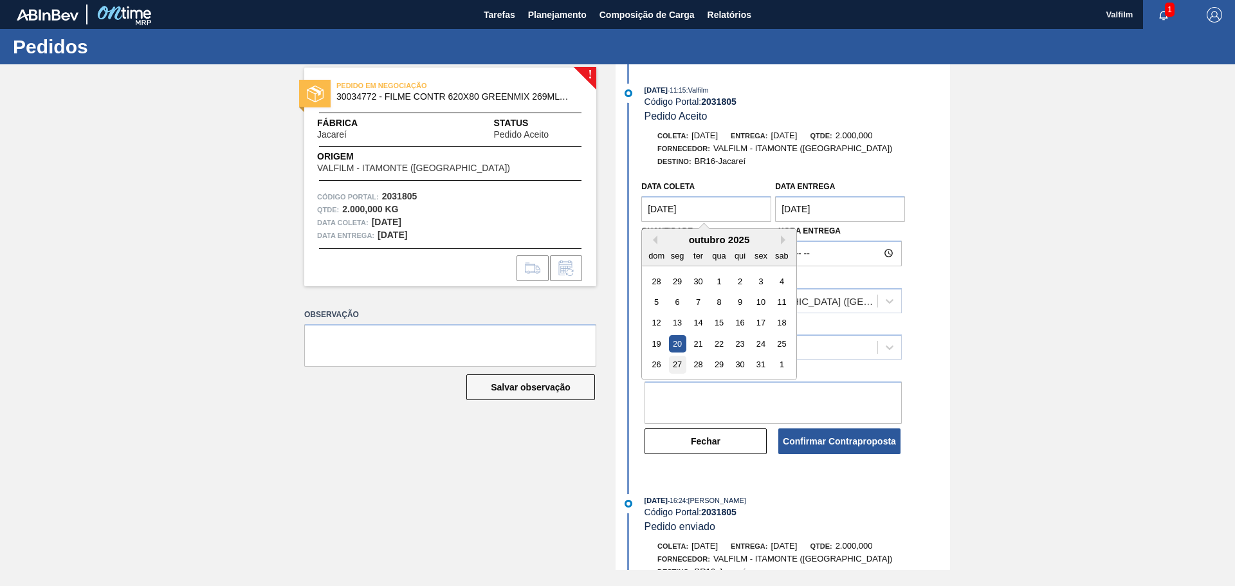
click at [676, 368] on div "27" at bounding box center [677, 364] width 17 height 17
type coleta "[DATE]"
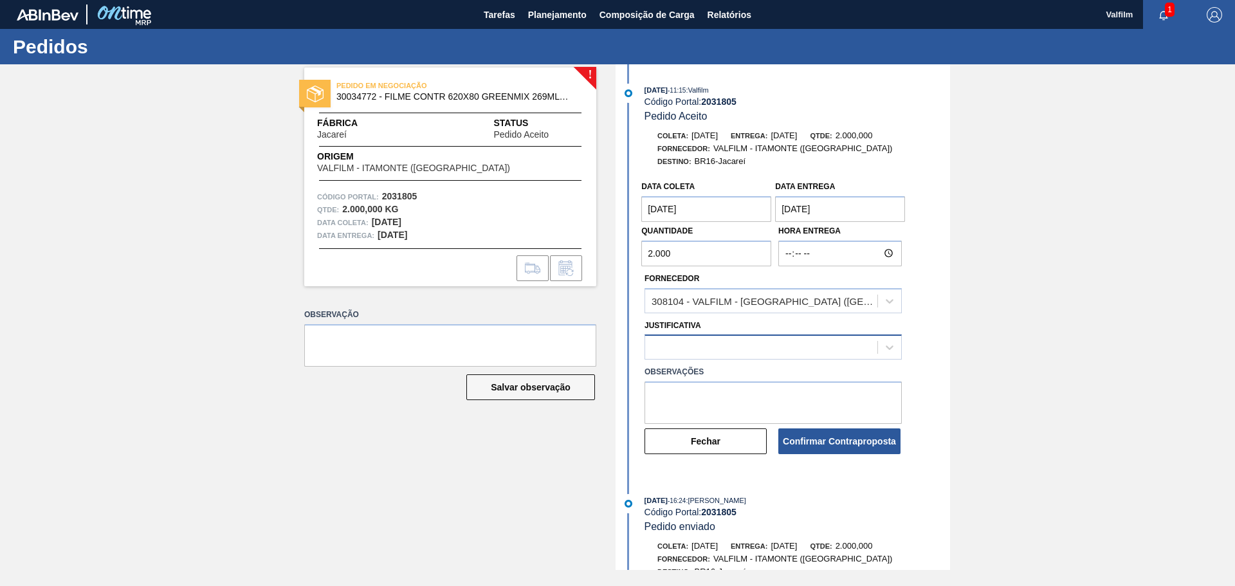
click at [685, 350] on div at bounding box center [761, 347] width 232 height 19
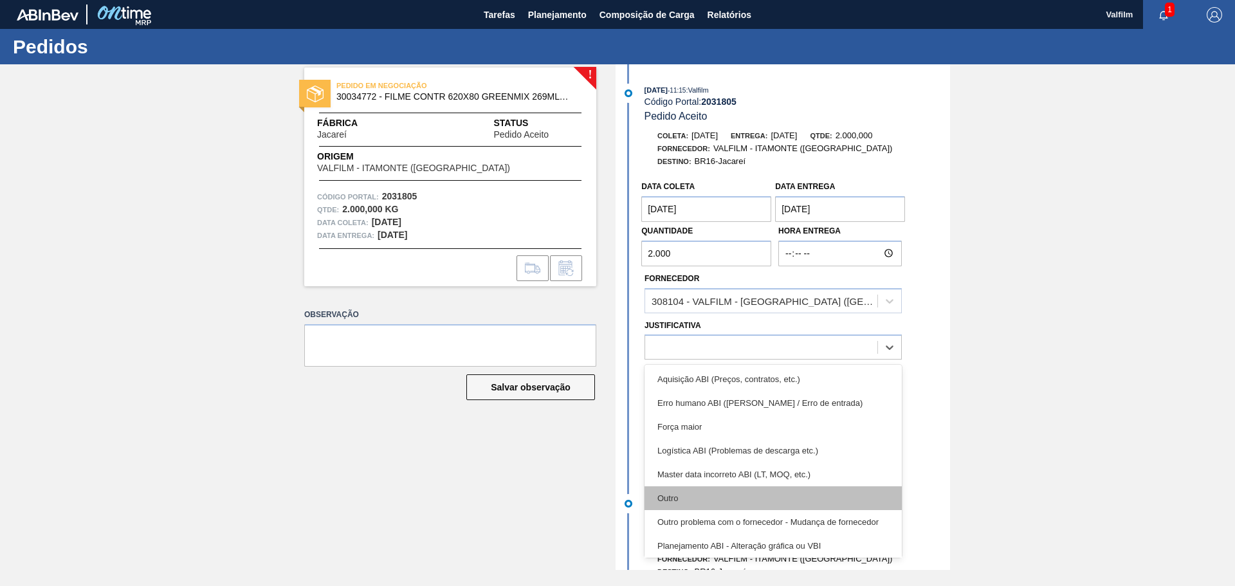
click at [680, 492] on div "Outro" at bounding box center [772, 498] width 257 height 24
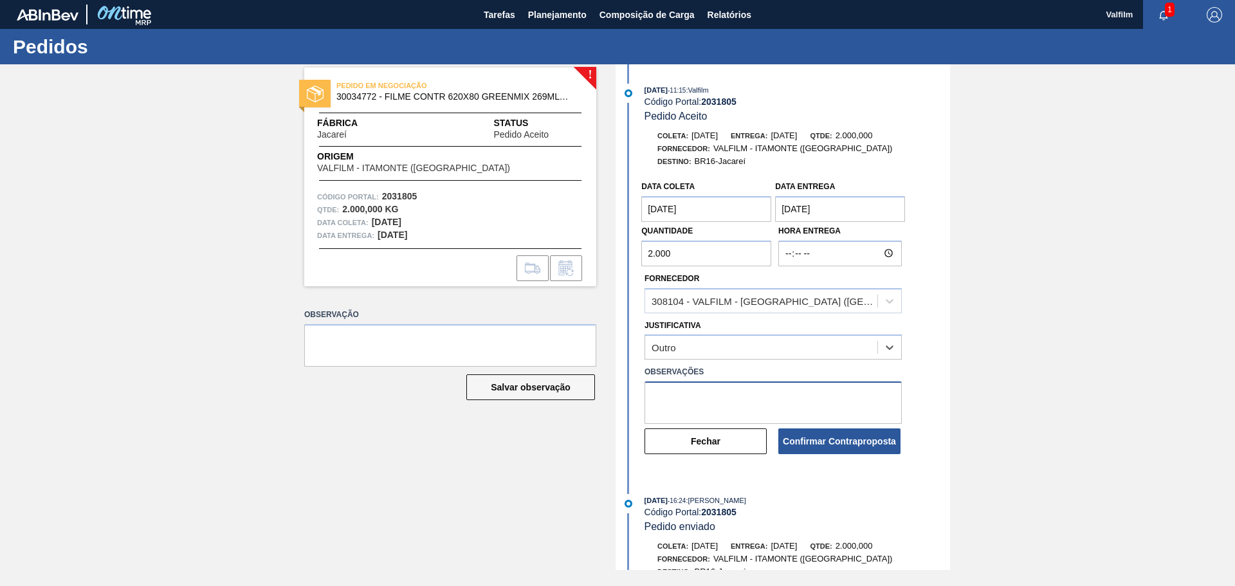
click at [675, 403] on textarea at bounding box center [772, 402] width 257 height 42
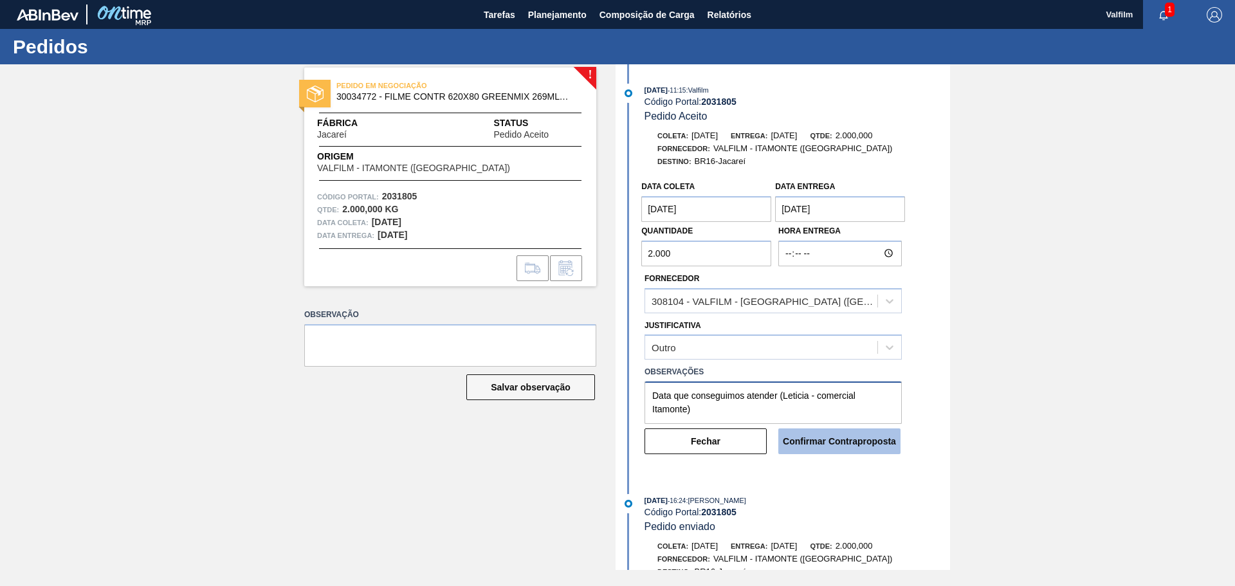
type textarea "Data que conseguimos atender (Leticia - comercial Itamonte)"
click at [844, 444] on button "Confirmar Contraproposta" at bounding box center [839, 441] width 122 height 26
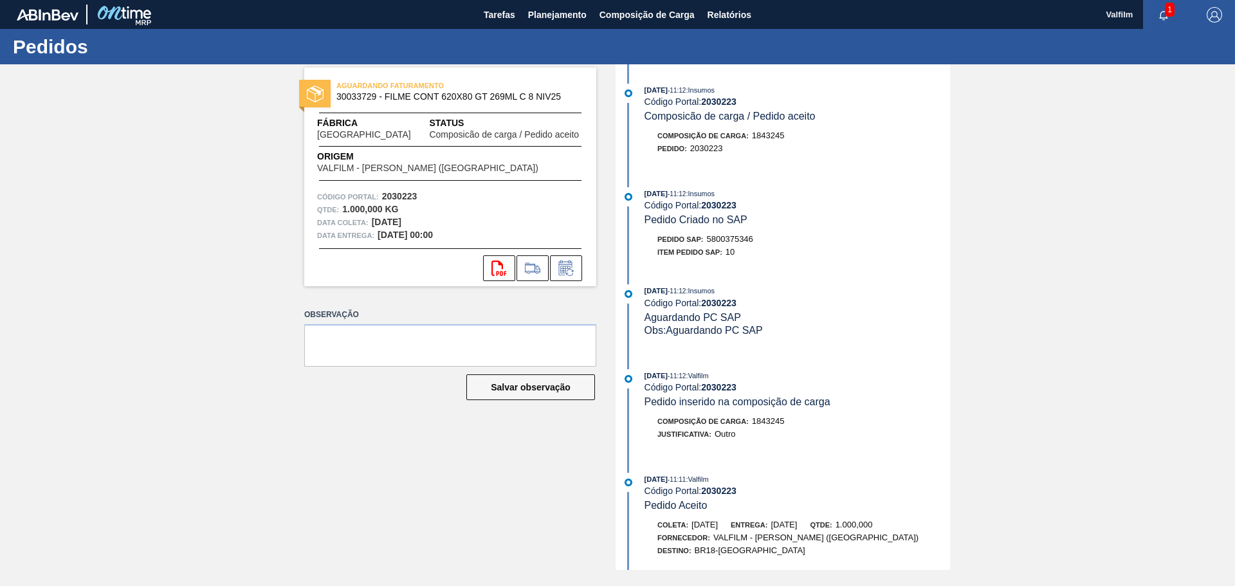
click at [733, 234] on span "5800375346" at bounding box center [730, 239] width 46 height 10
copy span "5800375346"
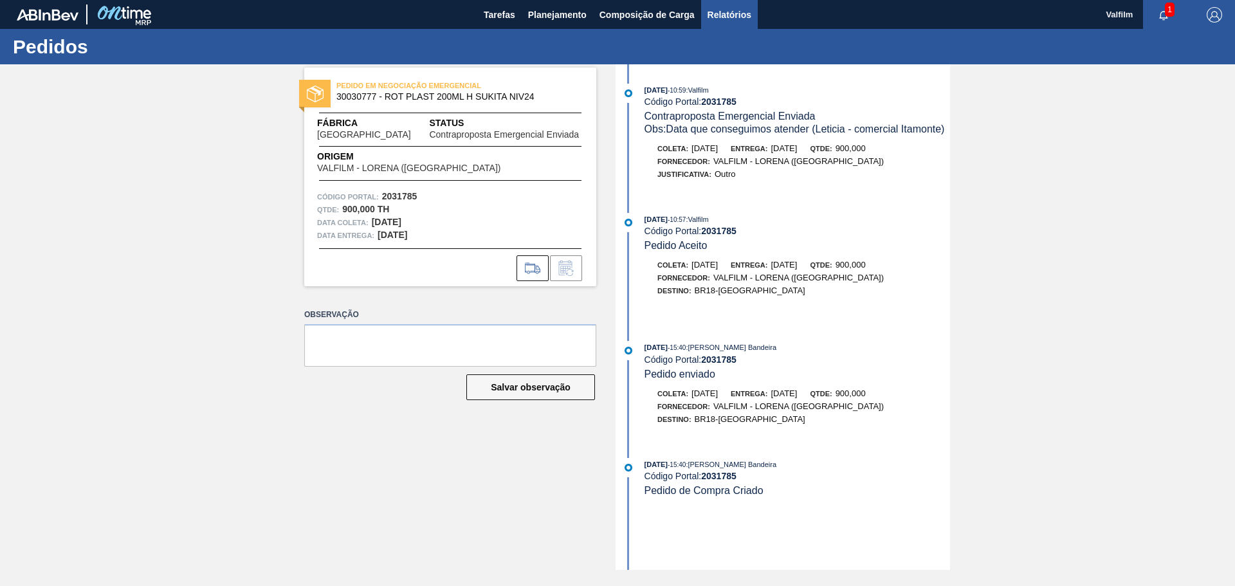
click at [723, 9] on span "Relatórios" at bounding box center [729, 14] width 44 height 15
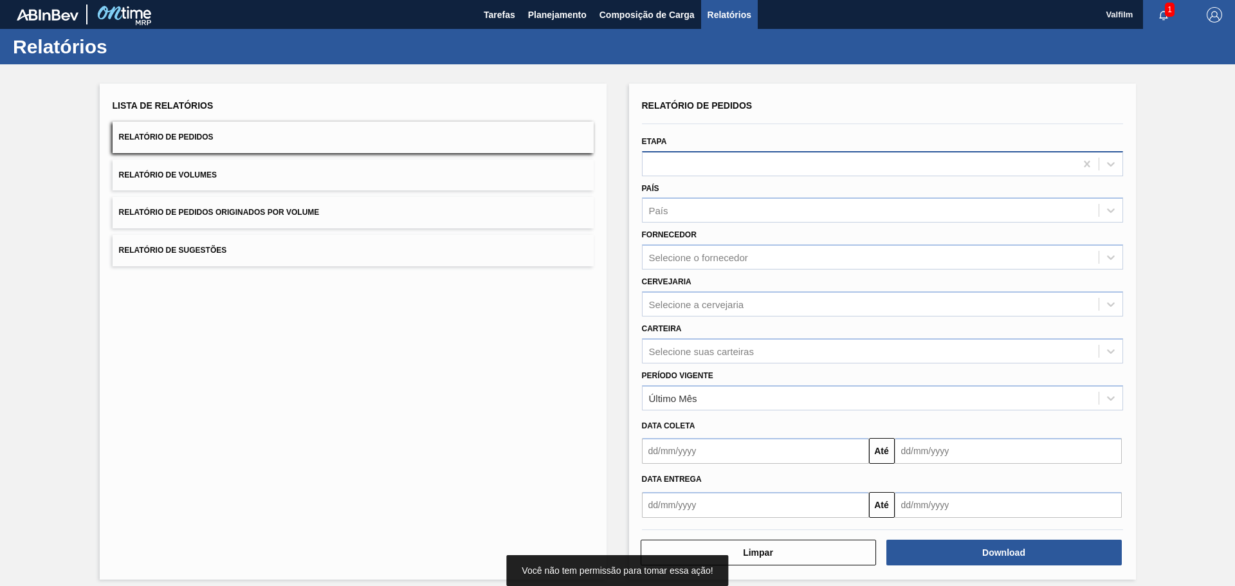
click at [753, 167] on div at bounding box center [858, 163] width 433 height 19
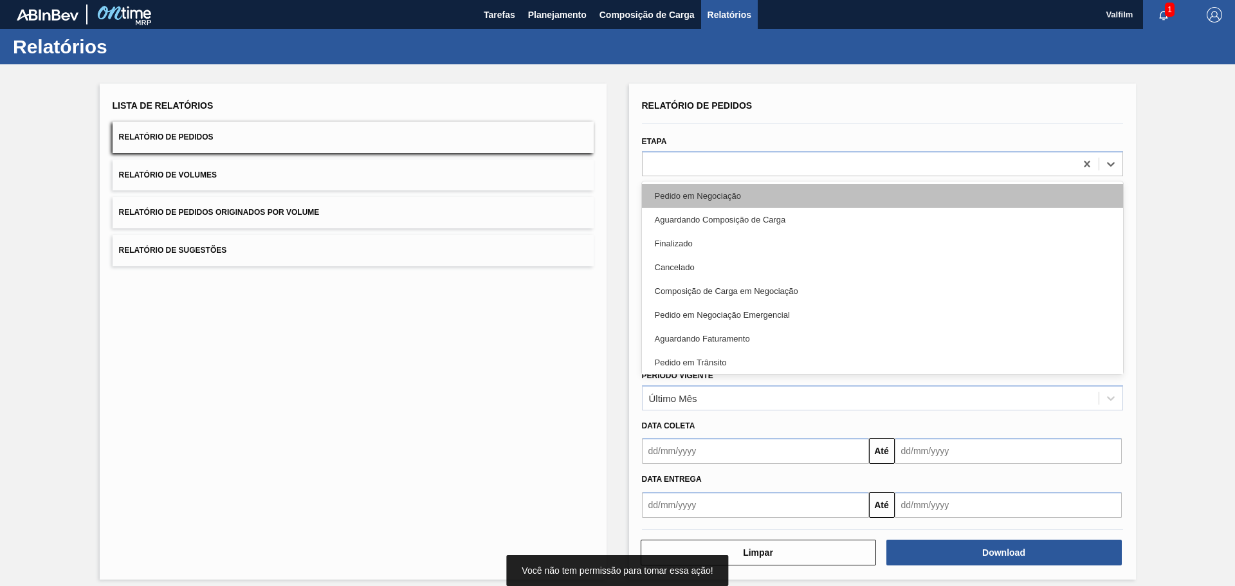
click at [675, 193] on div "Pedido em Negociação" at bounding box center [882, 196] width 481 height 24
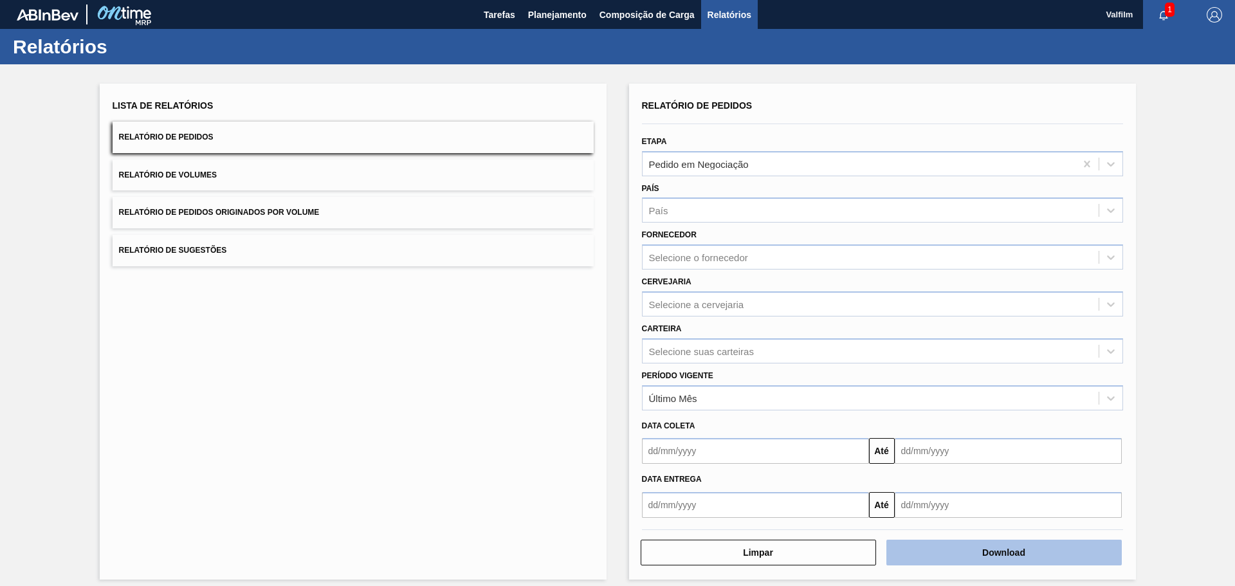
click at [950, 546] on button "Download" at bounding box center [1003, 553] width 235 height 26
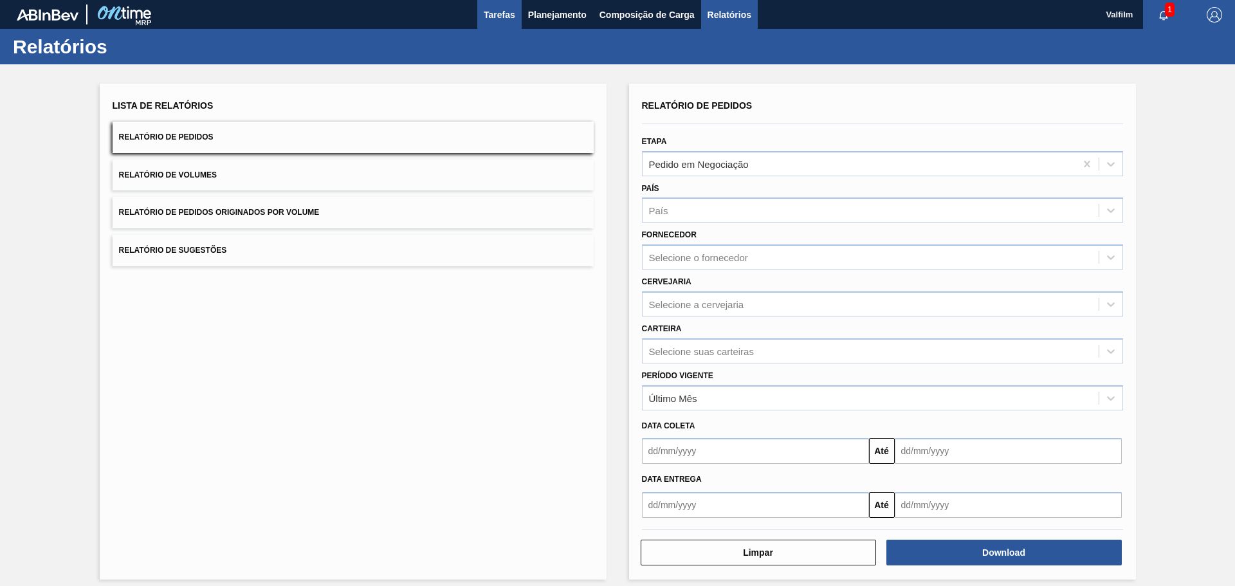
click at [504, 15] on span "Tarefas" at bounding box center [500, 14] width 32 height 15
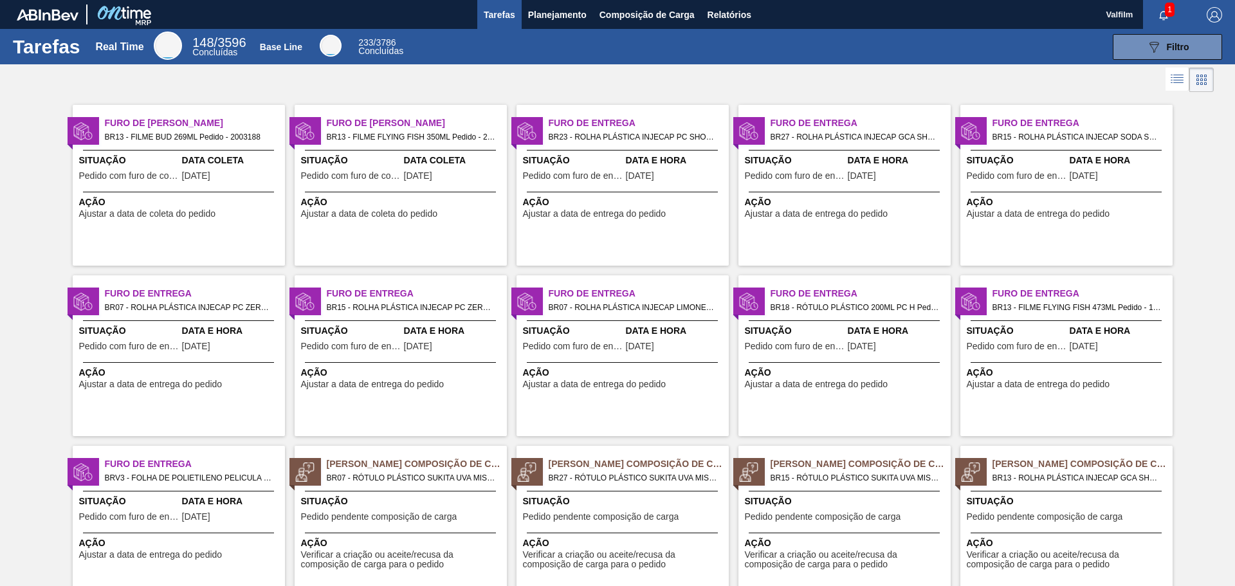
click at [338, 212] on span "Ajustar a data de coleta do pedido" at bounding box center [369, 214] width 137 height 10
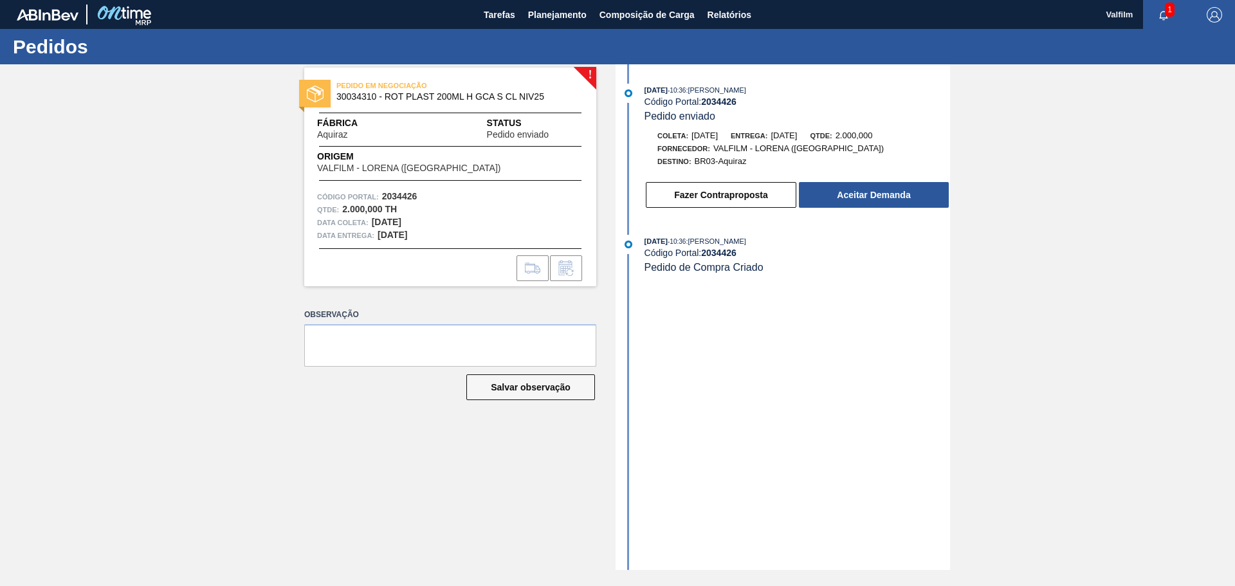
click at [1000, 334] on div "! PEDIDO EM NEGOCIAÇÃO 30034310 - ROT PLAST 200ML H GCA S CL NIV25 Fábrica Aqui…" at bounding box center [617, 316] width 1235 height 505
click at [796, 413] on div "[DATE] 10:57 : [PERSON_NAME] Código Portal: 2034431 Pedido enviado Coleta: [DAT…" at bounding box center [784, 316] width 331 height 505
click at [759, 381] on div "[DATE] 13:40 : [PERSON_NAME] Bandeira Código Portal: 2035391 Pedido enviado Col…" at bounding box center [784, 316] width 331 height 505
click at [824, 385] on div "[DATE] 13:43 : [PERSON_NAME] Bandeira Código Portal: 2035393 Pedido enviado Col…" at bounding box center [784, 316] width 331 height 505
click at [806, 348] on div "[DATE] 13:43 : [PERSON_NAME] Bandeira Código Portal: 2035393 Pedido enviado Col…" at bounding box center [784, 316] width 331 height 505
